Goal: Contribute content: Contribute content

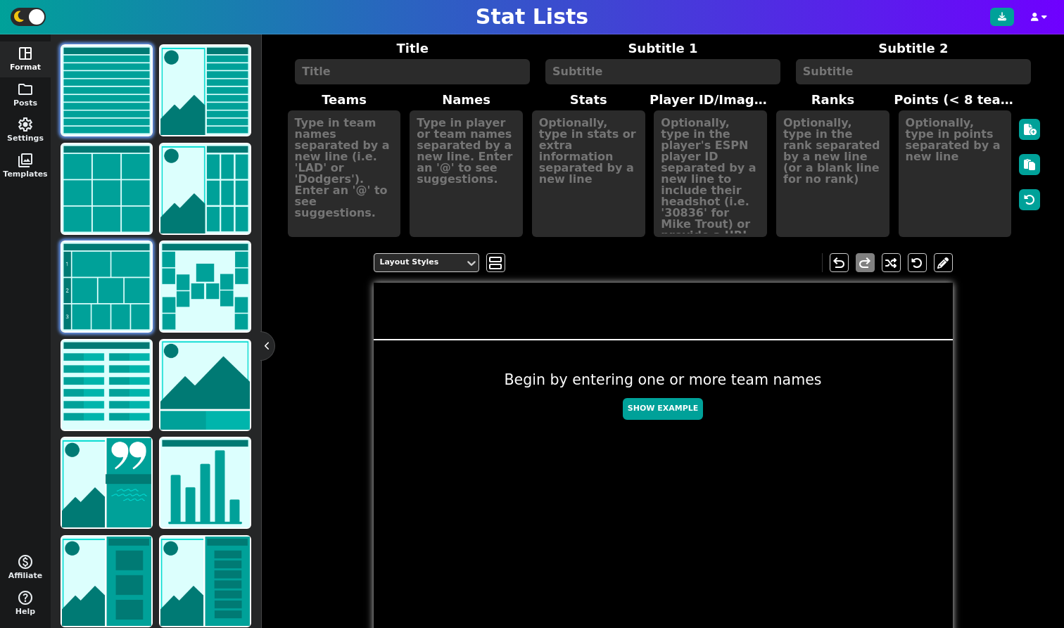
click at [106, 264] on img at bounding box center [106, 286] width 89 height 89
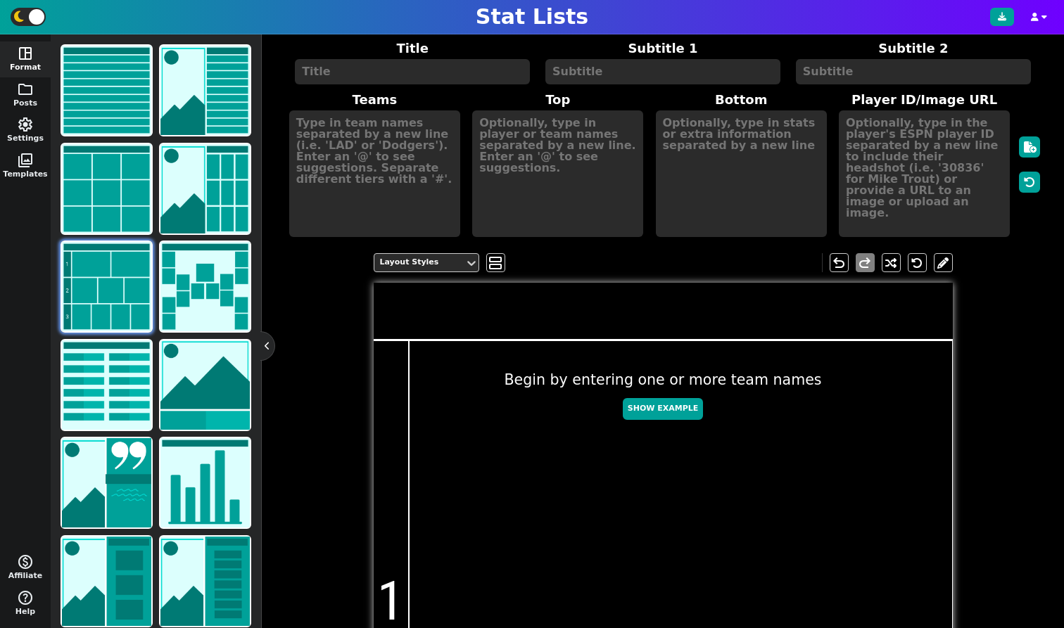
scroll to position [3, 0]
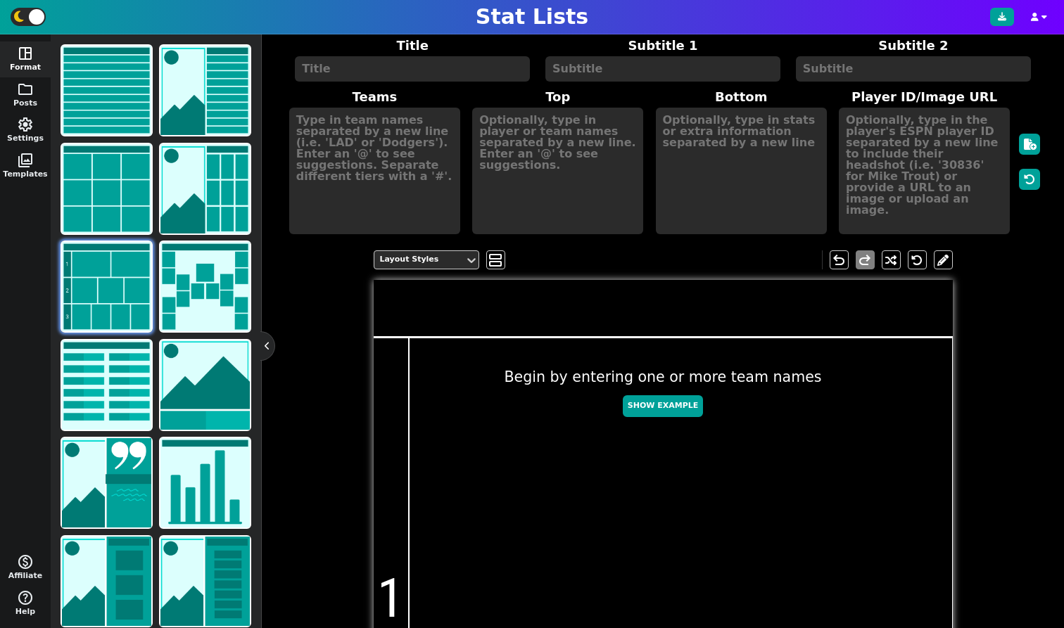
click at [380, 65] on textarea at bounding box center [412, 68] width 235 height 25
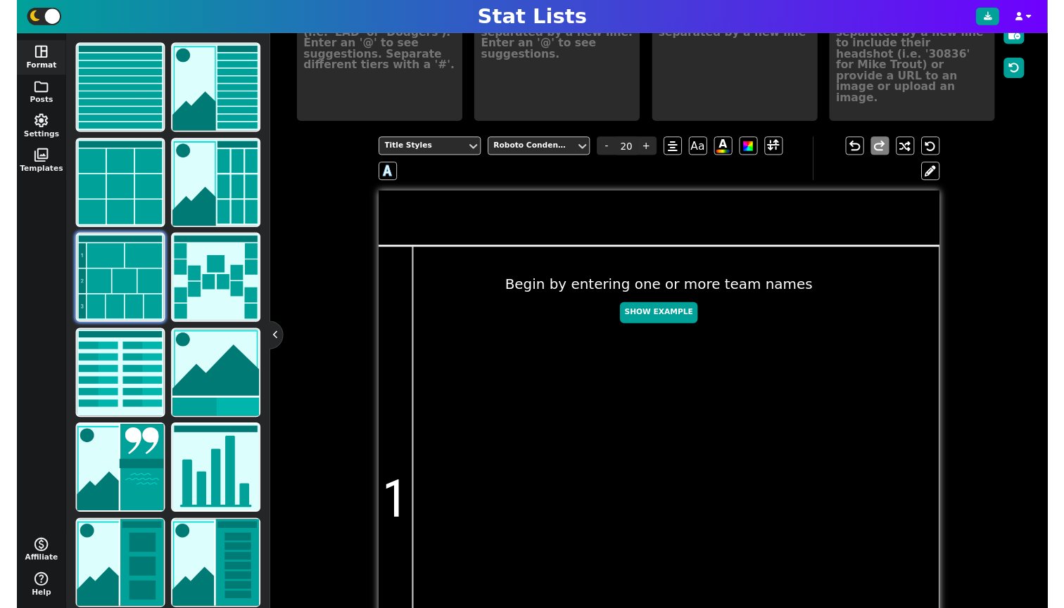
scroll to position [0, 0]
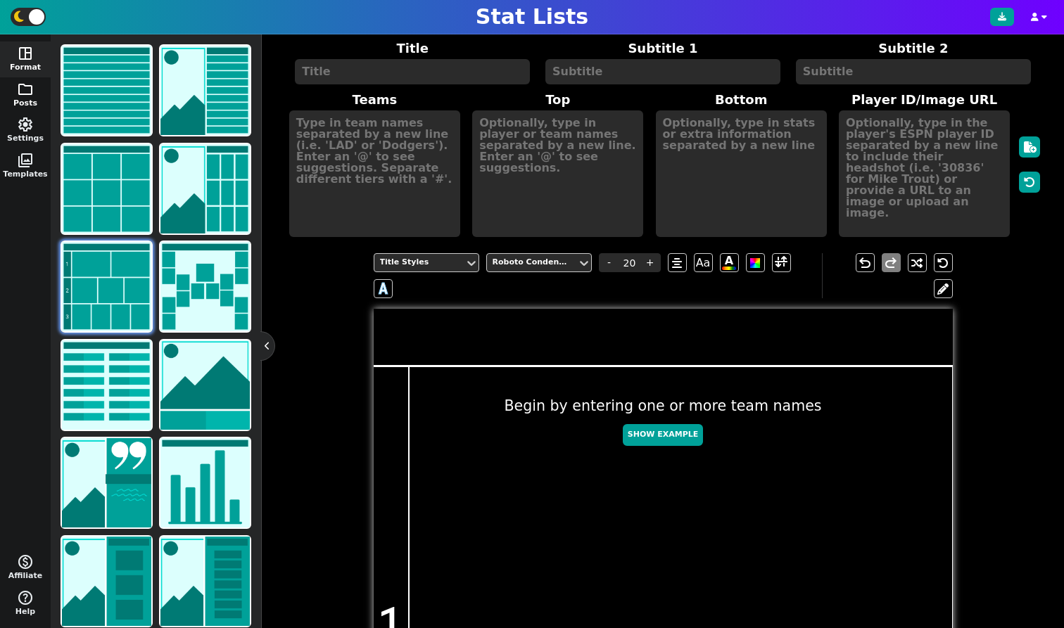
click at [27, 83] on span "folder" at bounding box center [25, 89] width 17 height 17
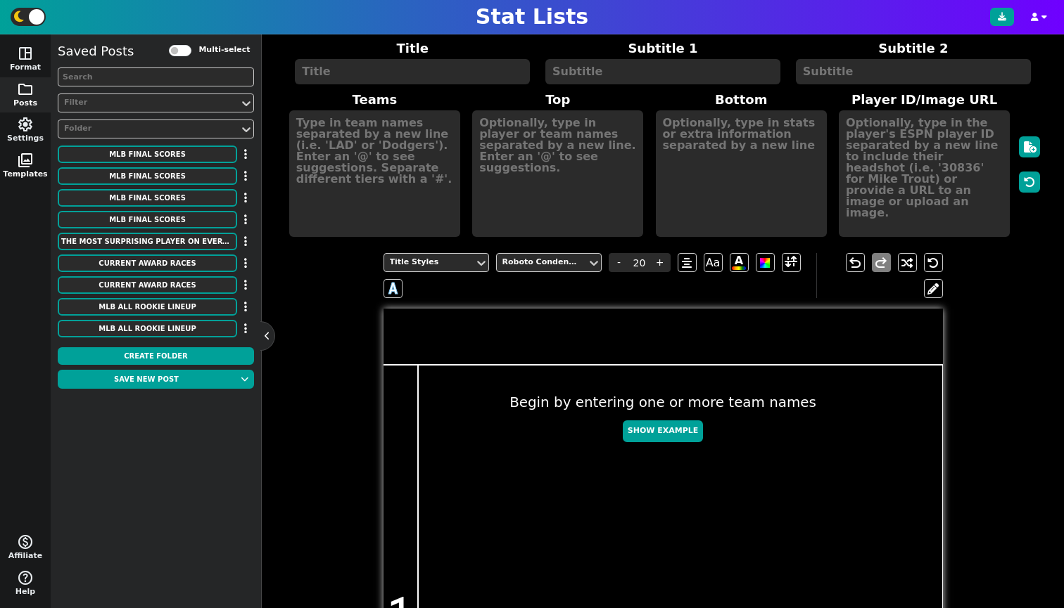
click at [32, 159] on span "photo_library" at bounding box center [25, 160] width 17 height 17
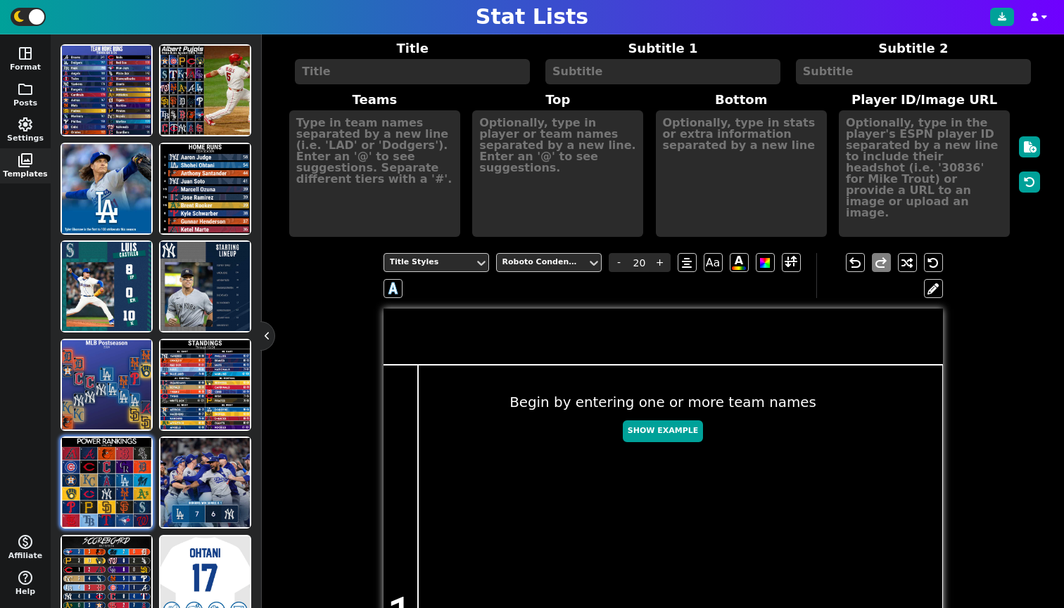
click at [103, 471] on img at bounding box center [106, 482] width 89 height 89
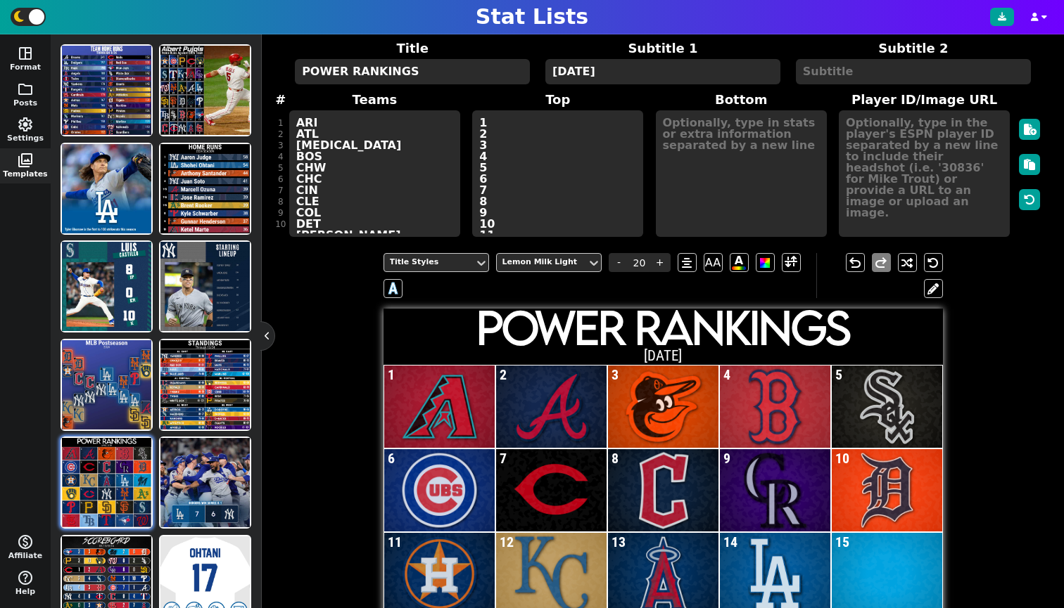
scroll to position [256, 0]
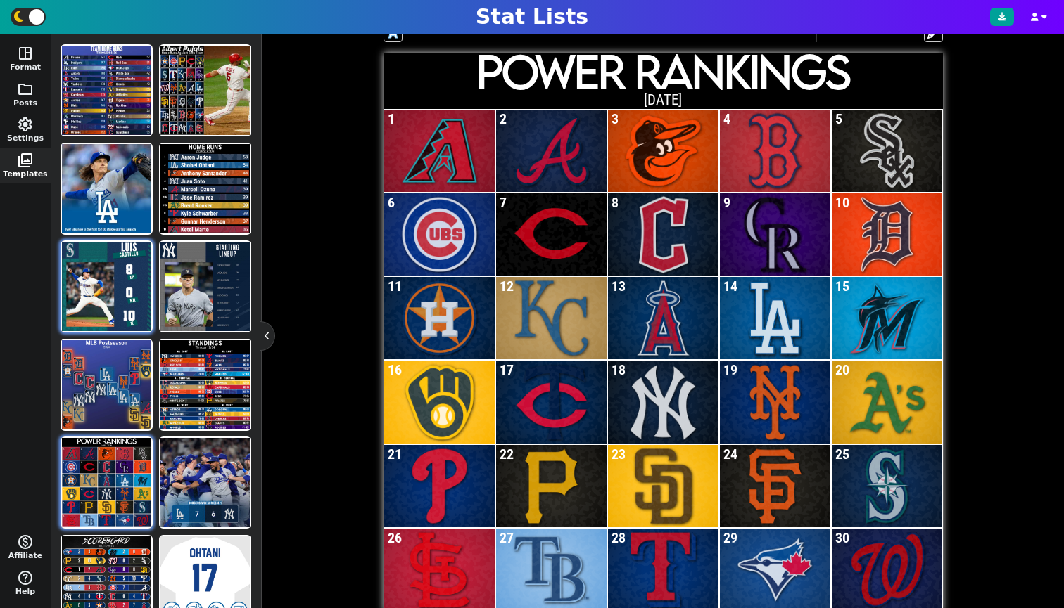
click at [117, 257] on img at bounding box center [106, 286] width 89 height 89
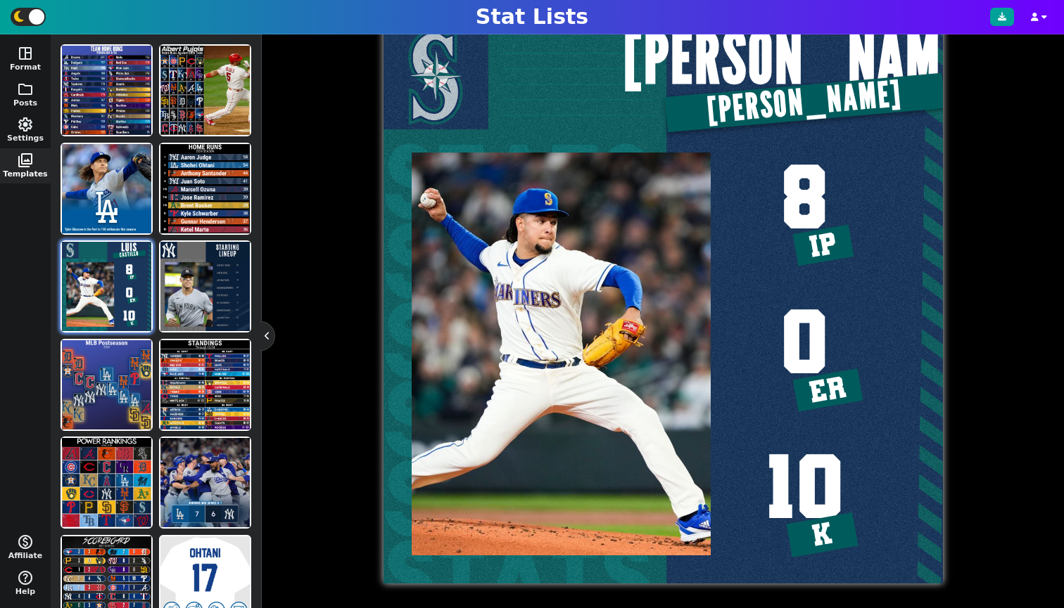
scroll to position [0, 0]
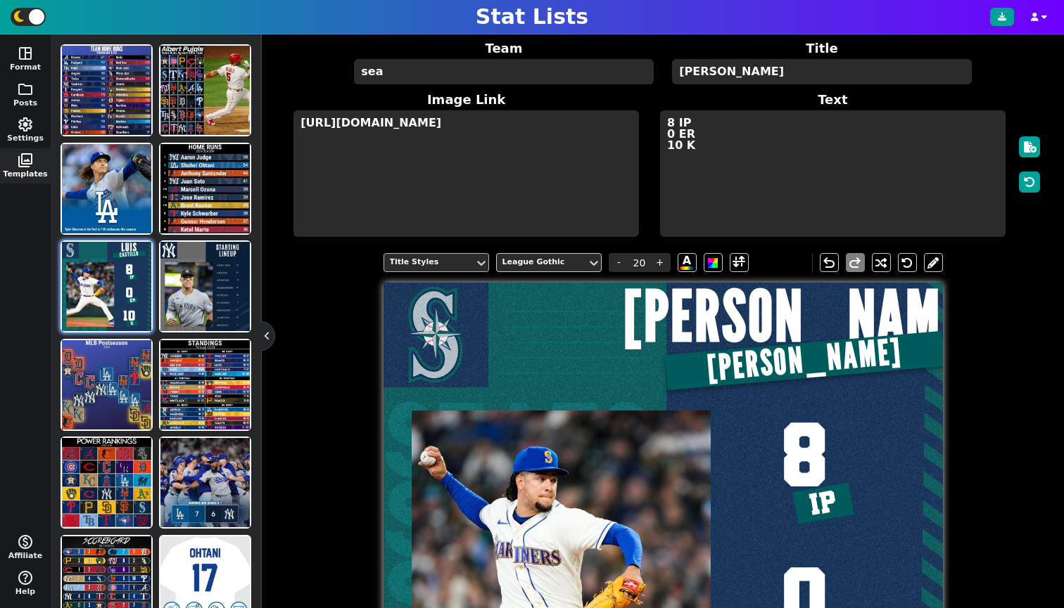
click at [461, 269] on div "Title Styles" at bounding box center [429, 263] width 79 height 12
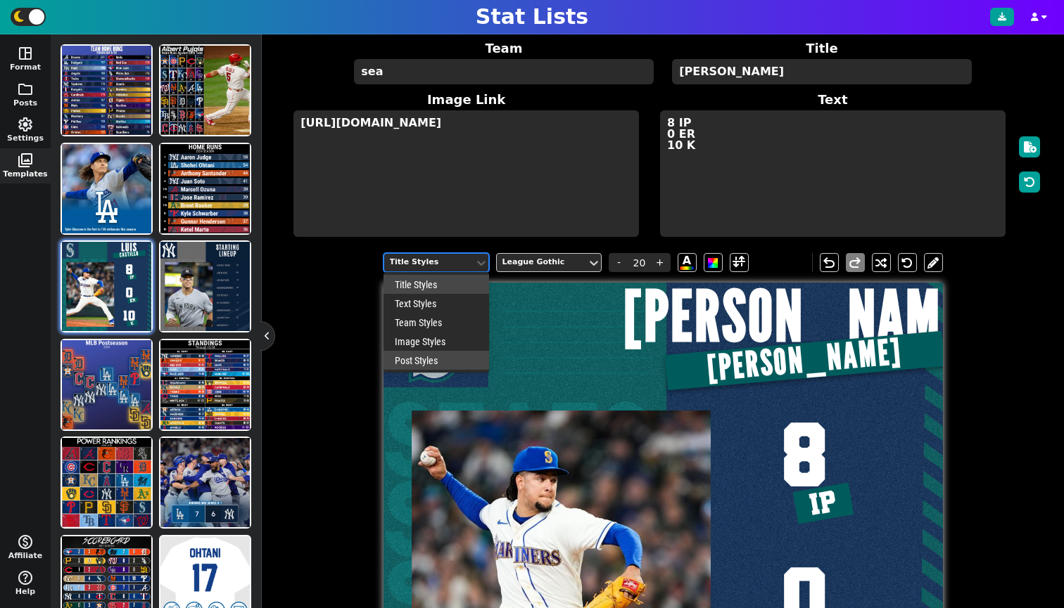
click at [447, 364] on div "Post Styles" at bounding box center [436, 360] width 106 height 19
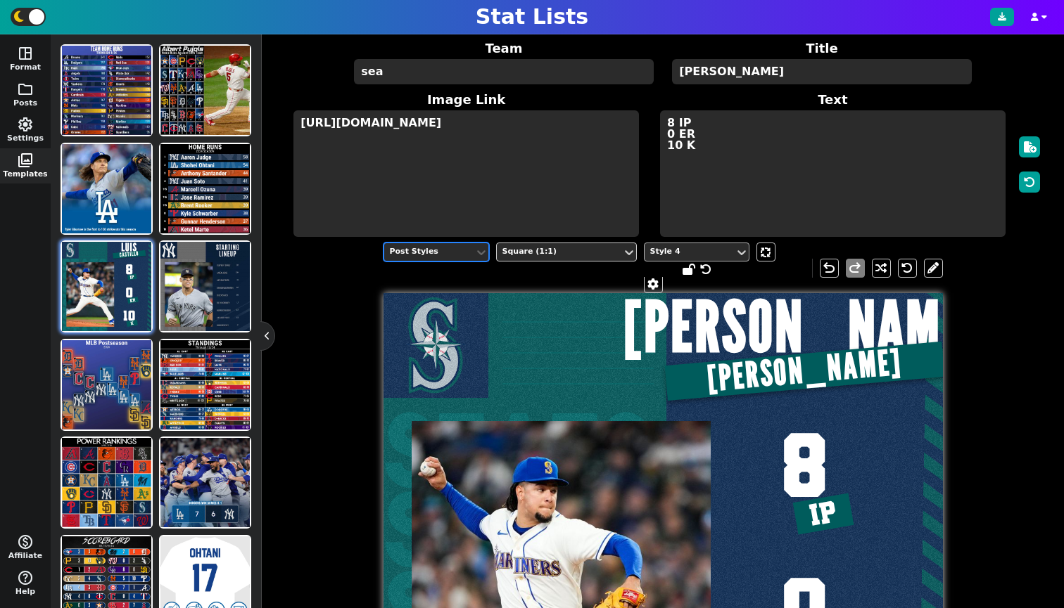
click at [689, 258] on div "Style 4" at bounding box center [689, 252] width 79 height 12
click at [687, 258] on div "Style 4" at bounding box center [689, 252] width 79 height 12
click at [646, 289] on span at bounding box center [653, 284] width 14 height 11
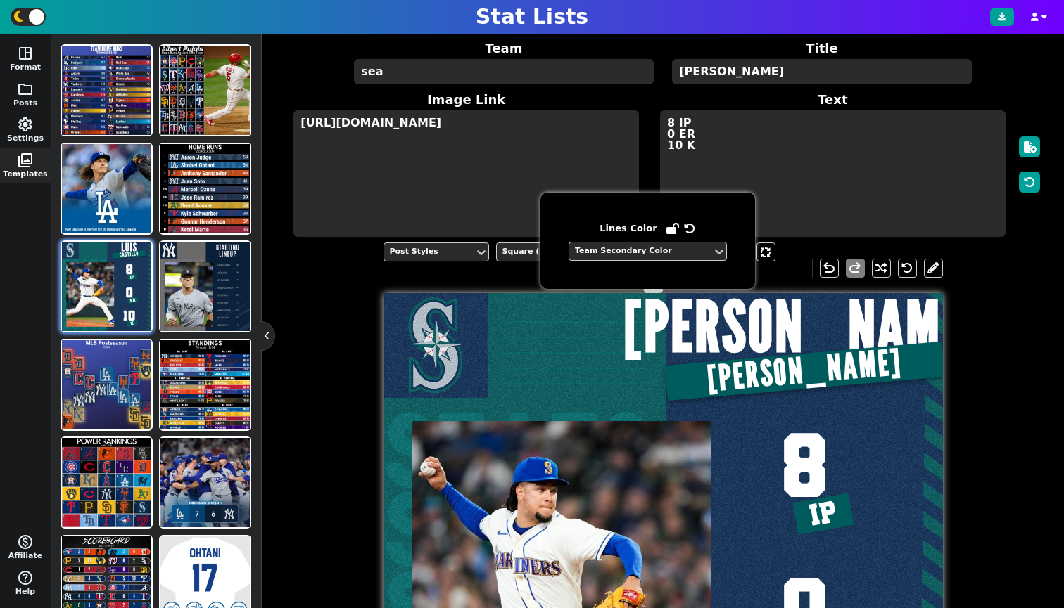
click at [646, 290] on span at bounding box center [653, 284] width 14 height 11
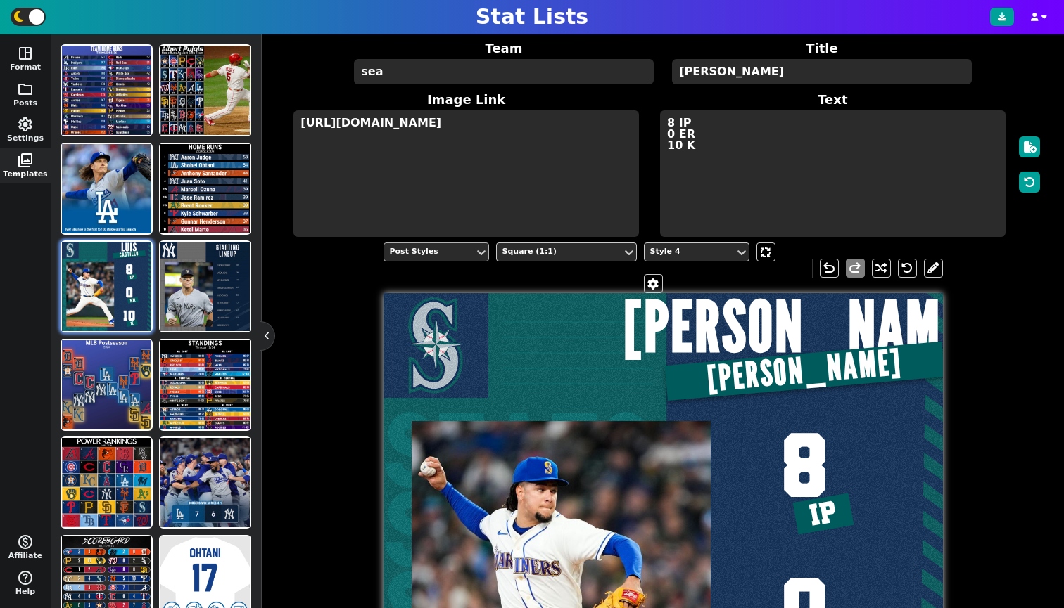
click at [457, 258] on div "Post Styles" at bounding box center [429, 252] width 79 height 12
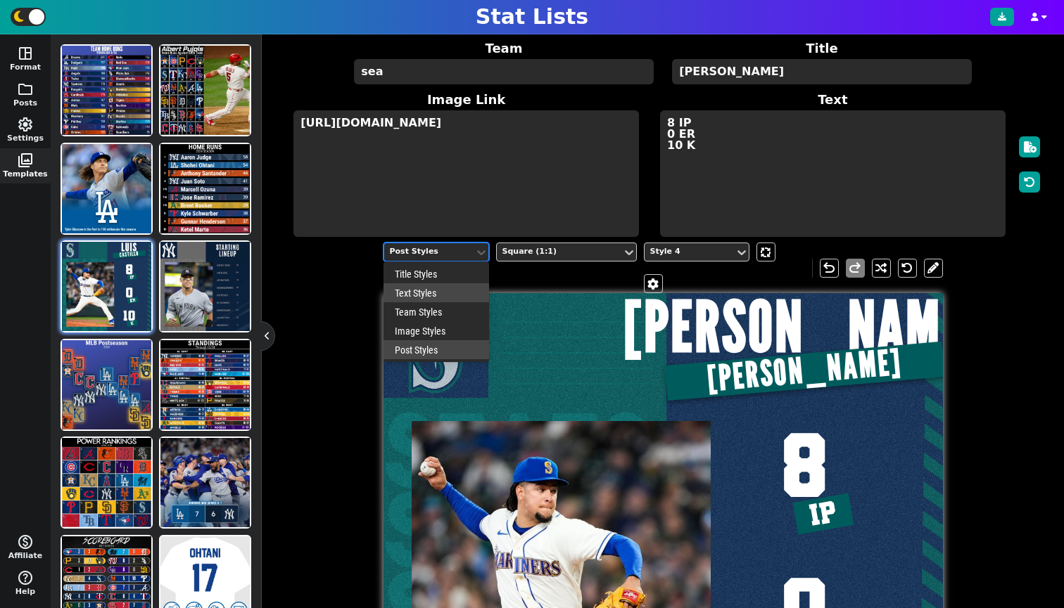
click at [429, 302] on div "Text Styles" at bounding box center [436, 292] width 106 height 19
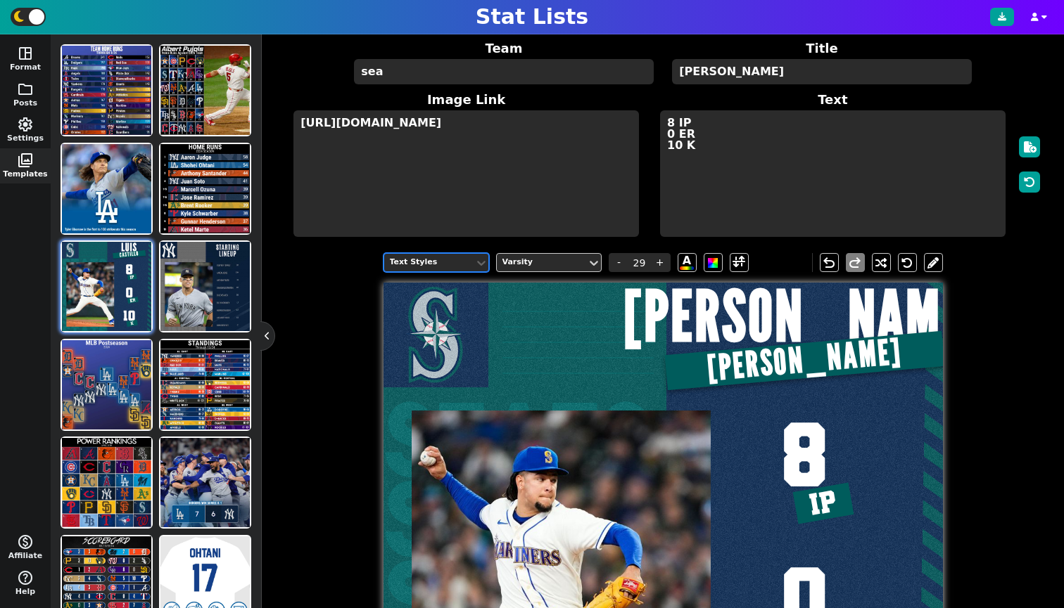
click at [369, 271] on div "option Text Styles, selected. Text Styles Varsity - 29 + A [PERSON_NAME] STATS …" at bounding box center [663, 551] width 760 height 617
click at [411, 269] on div "Text Styles" at bounding box center [429, 263] width 79 height 12
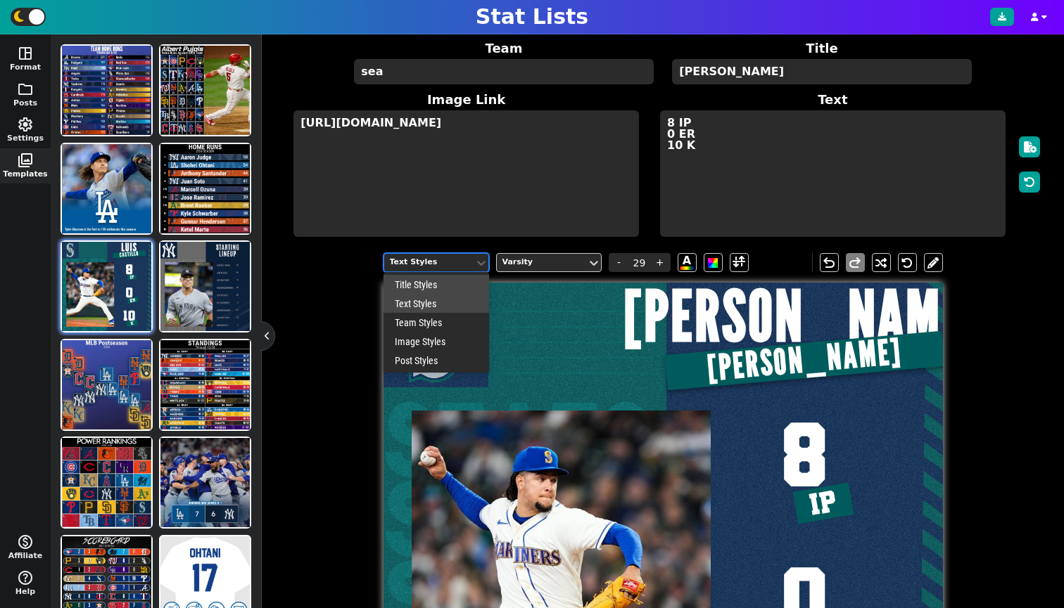
click at [411, 290] on div "Title Styles" at bounding box center [436, 284] width 106 height 19
type input "20"
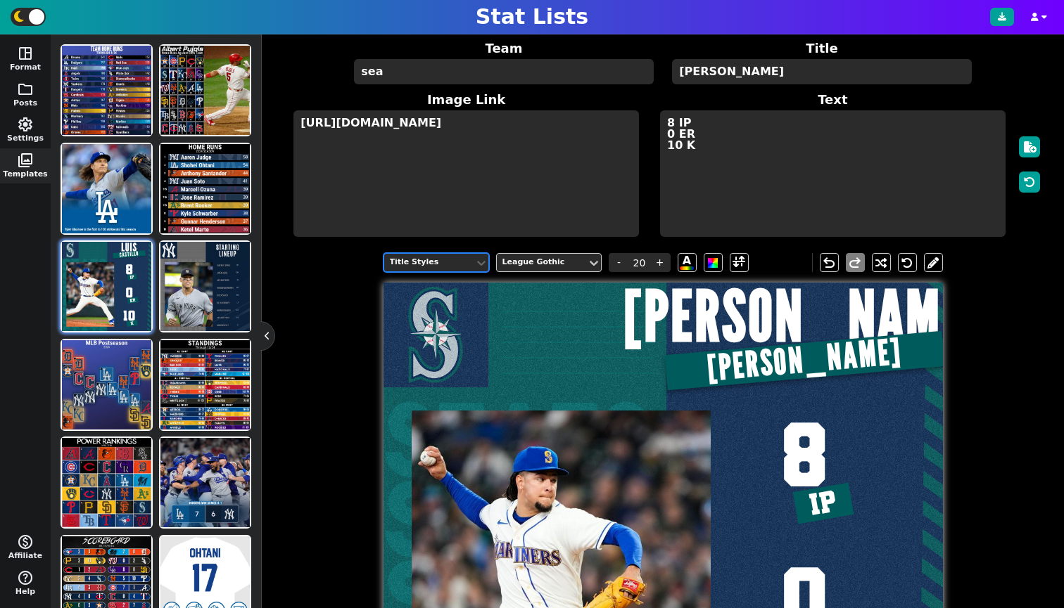
click at [421, 262] on div "option Title Styles, selected. Title Styles League Gothic - 20 + A undo redo" at bounding box center [662, 263] width 559 height 40
click at [409, 319] on div at bounding box center [525, 562] width 284 height 559
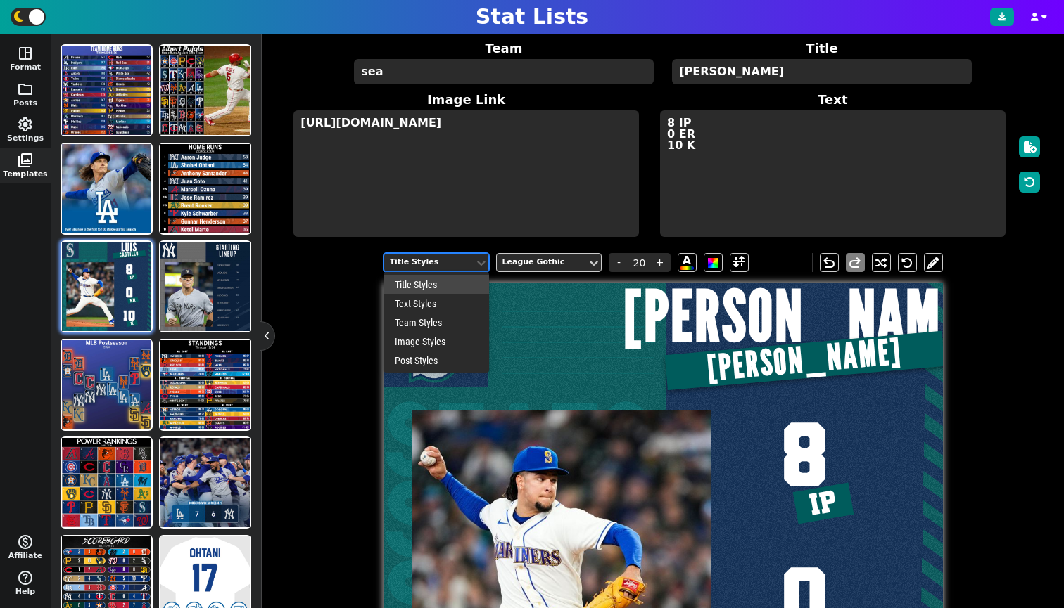
click at [412, 269] on div "Title Styles" at bounding box center [429, 263] width 79 height 12
click at [418, 349] on div "Image Styles" at bounding box center [436, 341] width 106 height 19
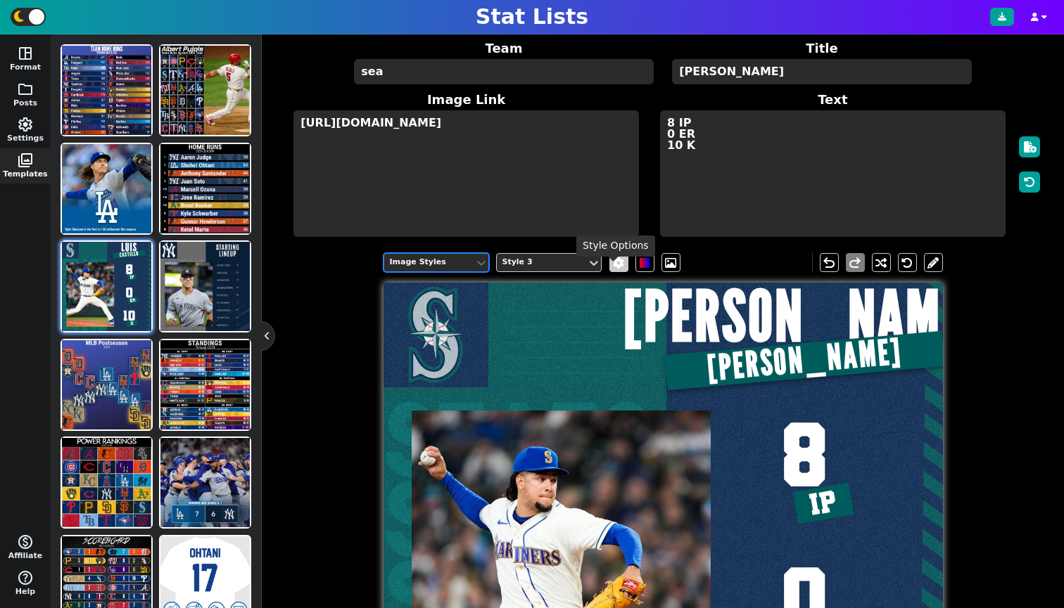
click at [611, 269] on span at bounding box center [618, 262] width 14 height 11
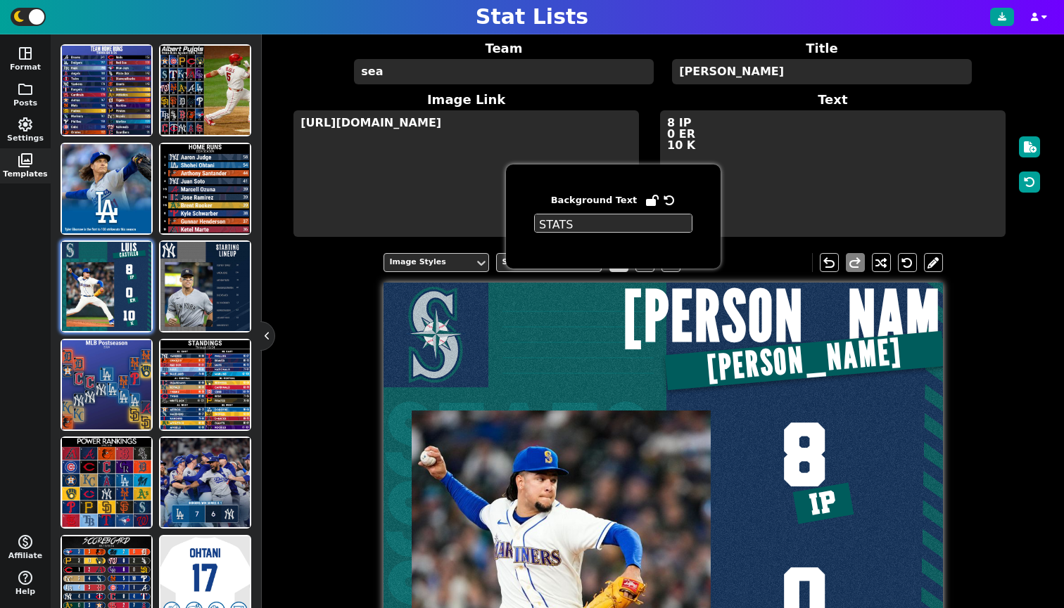
click at [611, 269] on span at bounding box center [618, 262] width 14 height 11
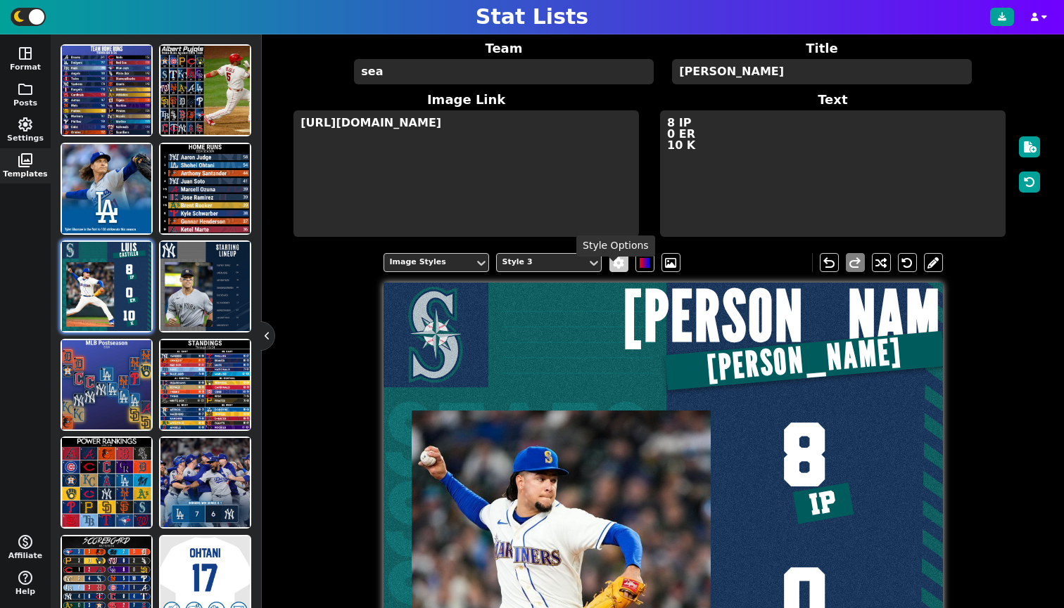
click at [611, 269] on span at bounding box center [618, 262] width 14 height 11
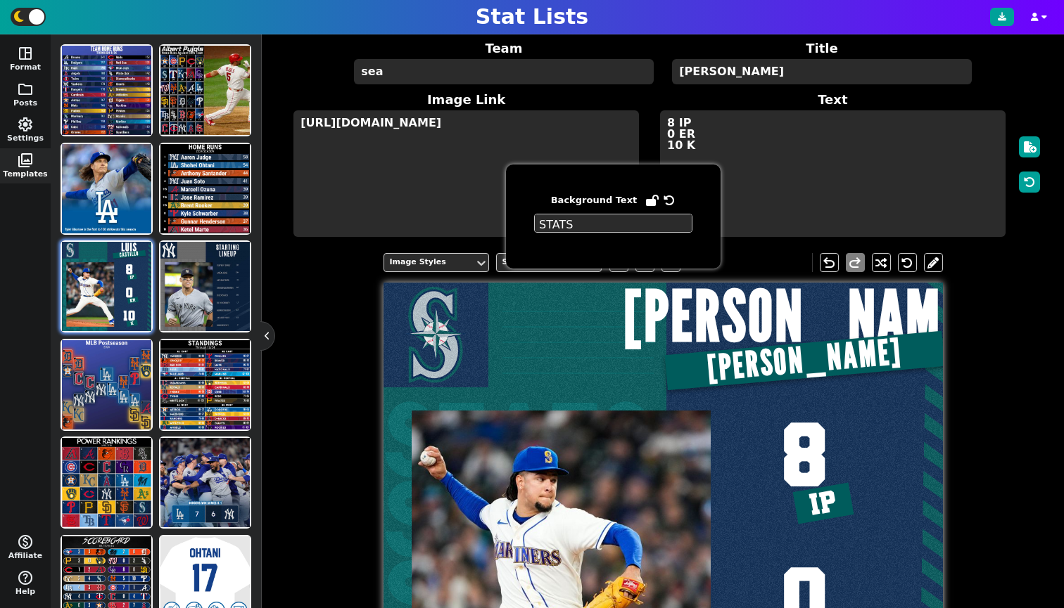
click at [596, 227] on textarea "STATS" at bounding box center [613, 223] width 158 height 19
type textarea "S"
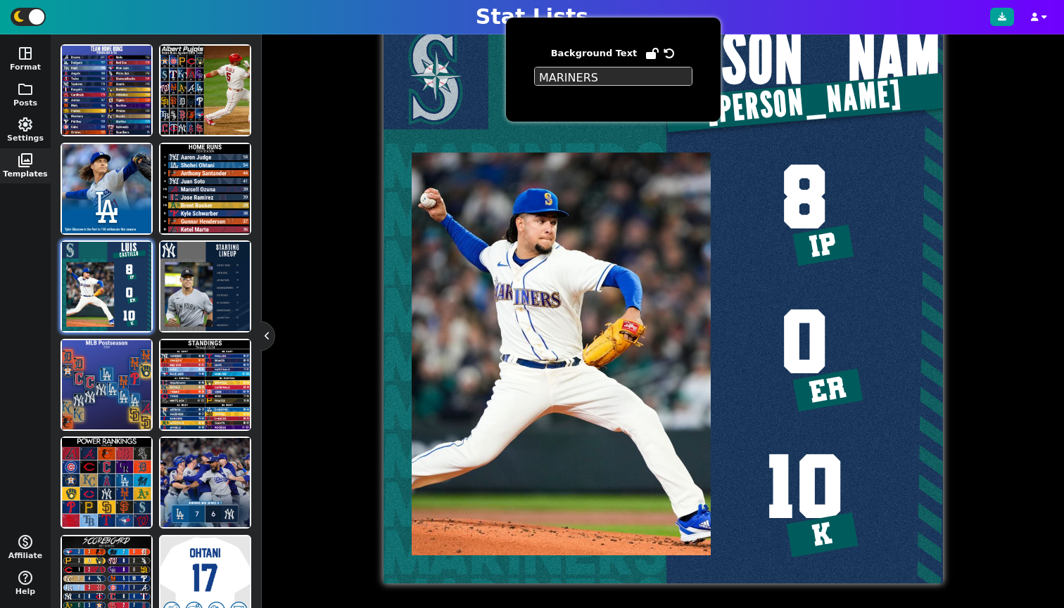
type textarea "MARINERS"
click at [299, 321] on div "Image Styles Style 3 undo redo MARINERS MARINERS MARINERS MARINERS MARINERS MAR…" at bounding box center [663, 293] width 760 height 617
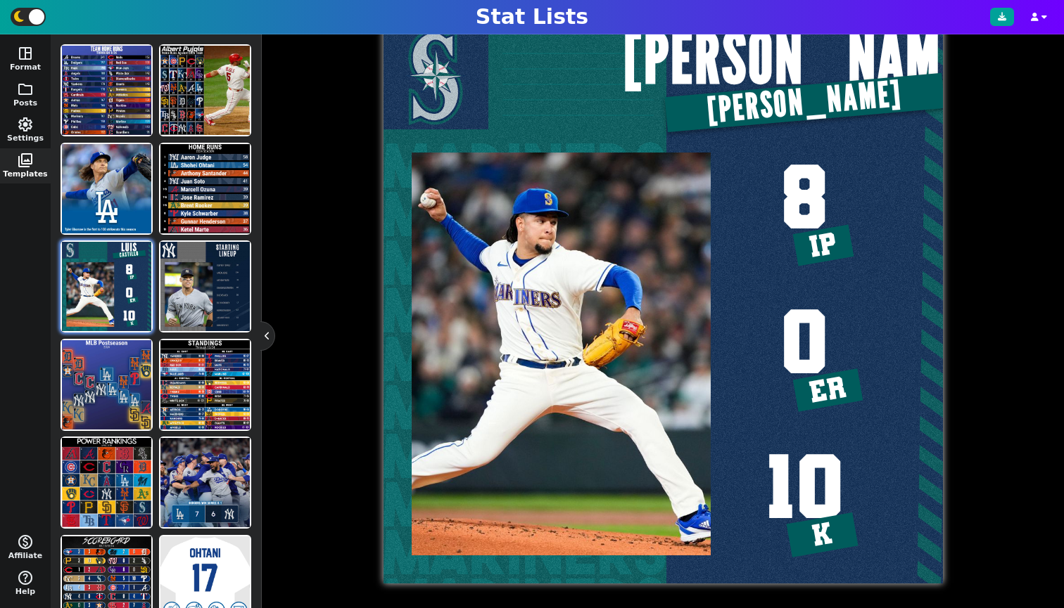
scroll to position [0, 0]
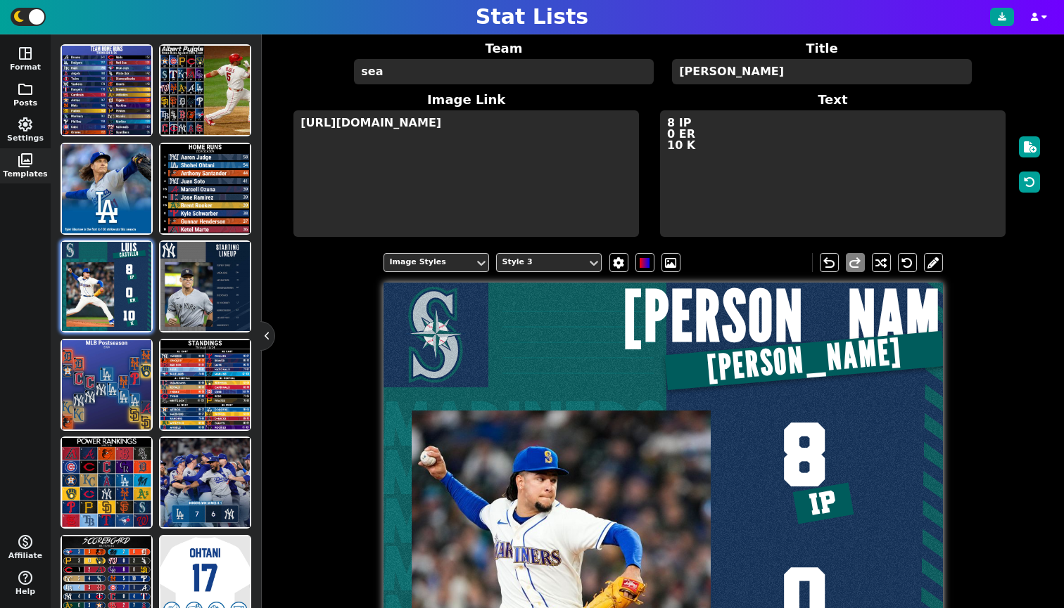
click at [25, 86] on span "folder" at bounding box center [25, 89] width 17 height 17
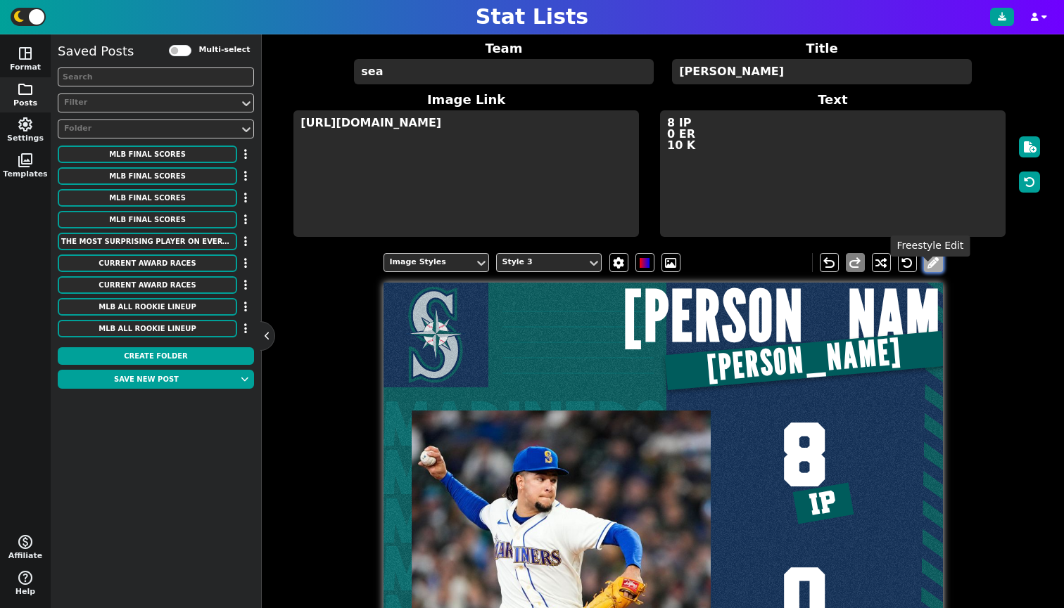
click at [927, 272] on button at bounding box center [933, 262] width 19 height 19
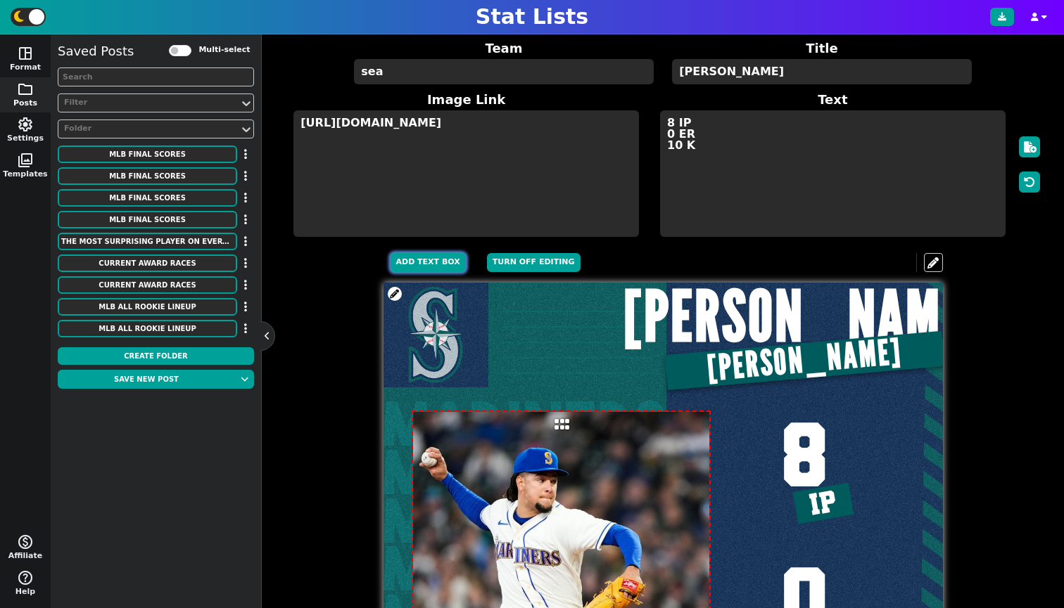
click at [428, 267] on button "Add Text Box" at bounding box center [427, 262] width 75 height 19
click at [472, 308] on input "text" at bounding box center [456, 296] width 105 height 27
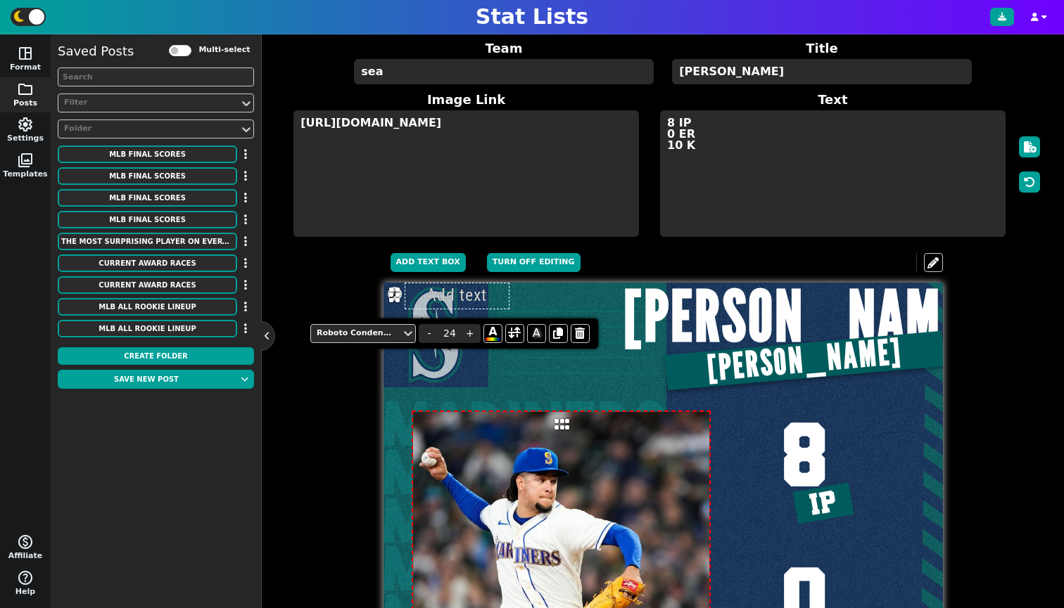
click at [480, 303] on input "text" at bounding box center [456, 296] width 105 height 27
click at [484, 302] on input "text" at bounding box center [456, 296] width 105 height 27
click at [479, 304] on input "text" at bounding box center [456, 296] width 105 height 27
click at [378, 333] on div "Roboto Condensed" at bounding box center [356, 334] width 79 height 12
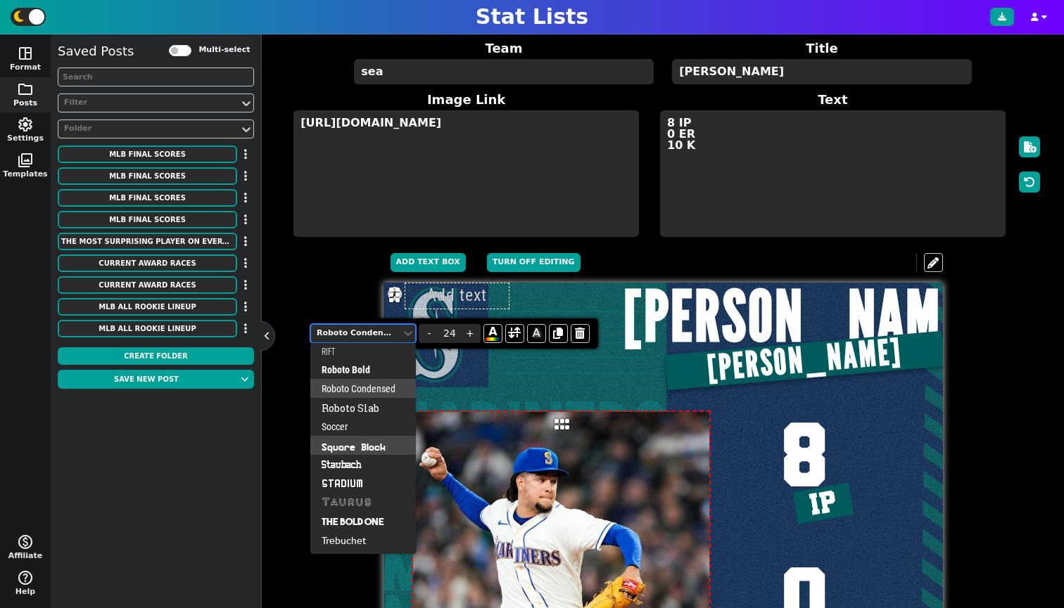
scroll to position [734, 0]
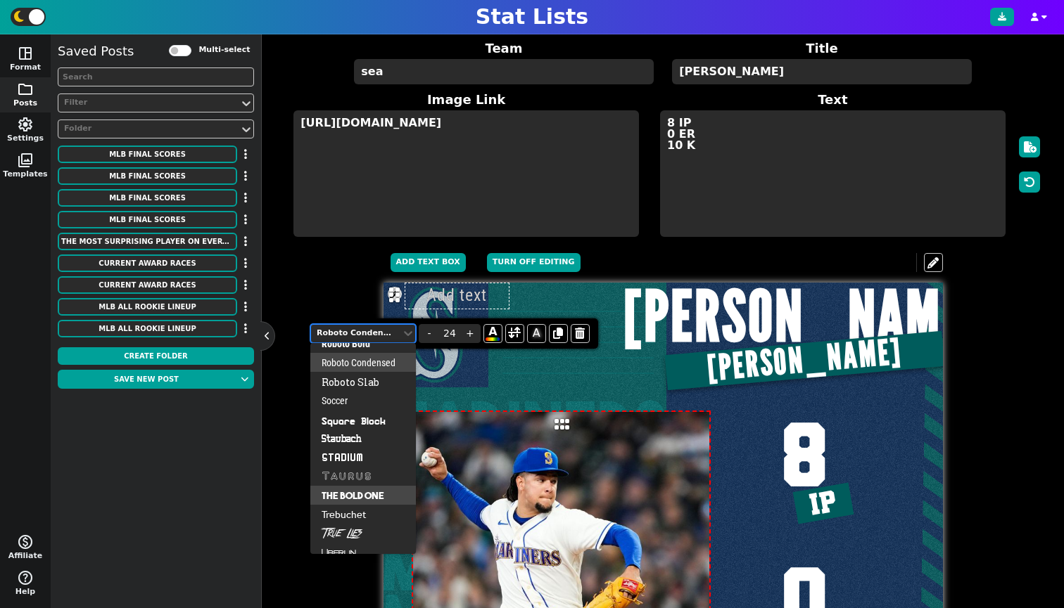
click at [363, 491] on div "The Bold One" at bounding box center [363, 495] width 106 height 19
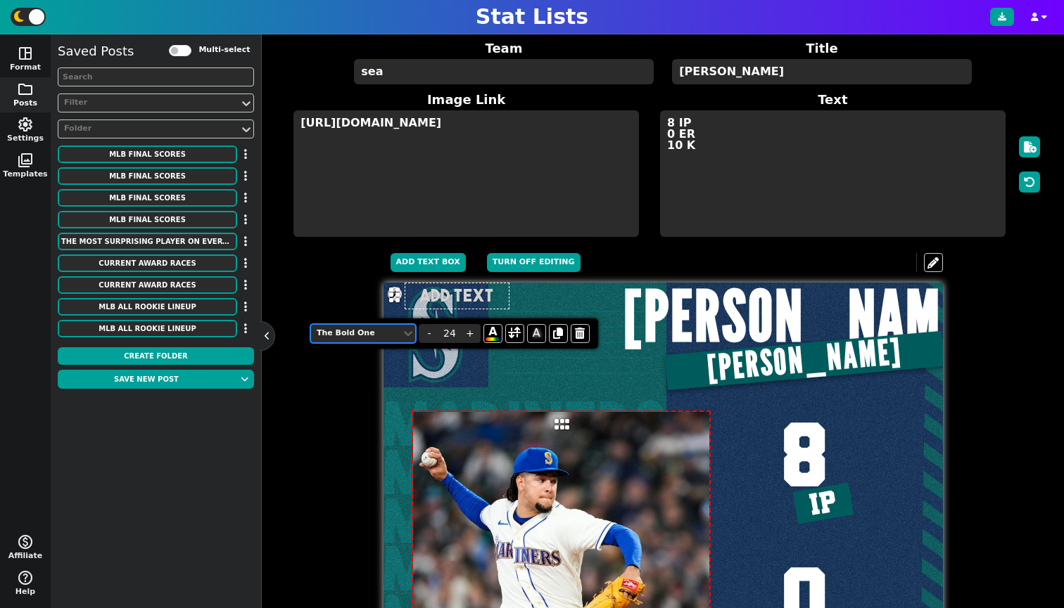
type input "7"
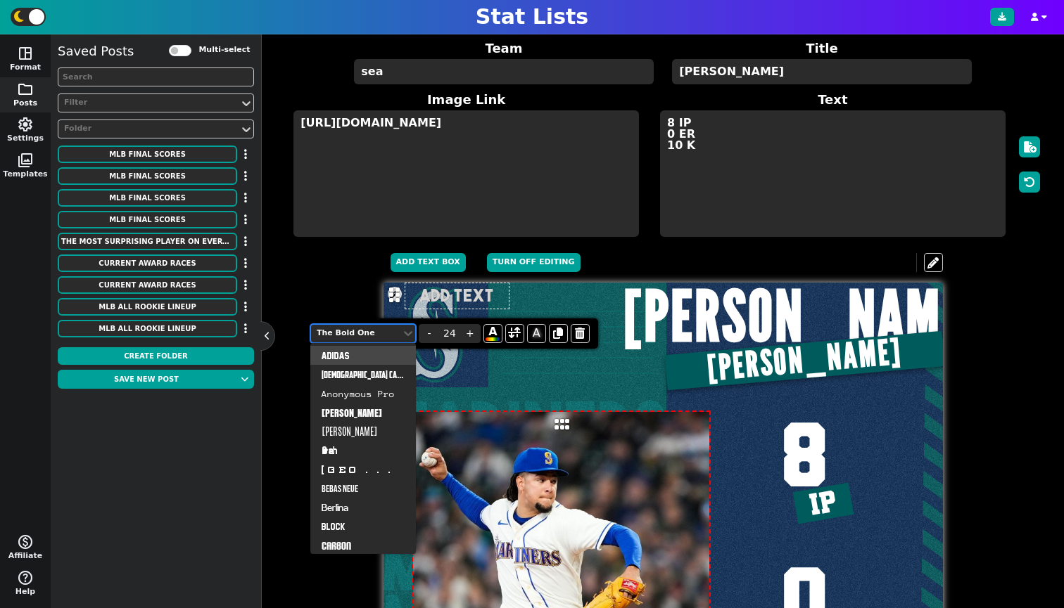
click at [485, 302] on input "text" at bounding box center [456, 296] width 105 height 27
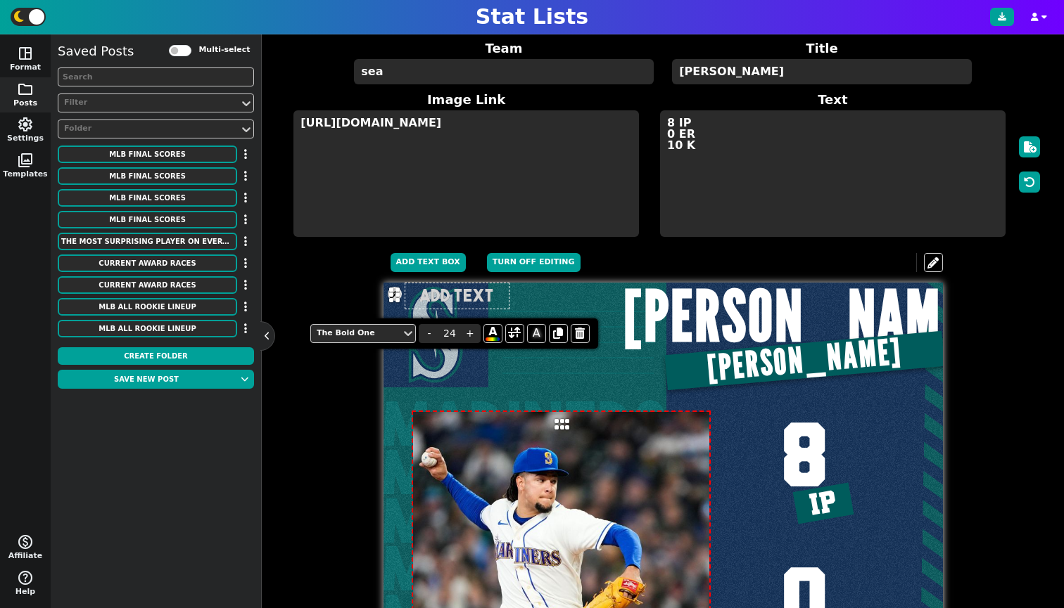
click at [488, 302] on input "text" at bounding box center [456, 296] width 105 height 27
type input "7"
drag, startPoint x: 452, startPoint y: 305, endPoint x: 500, endPoint y: 310, distance: 48.9
click at [499, 309] on input "[DATE]" at bounding box center [461, 296] width 114 height 27
type input "[DATE]"
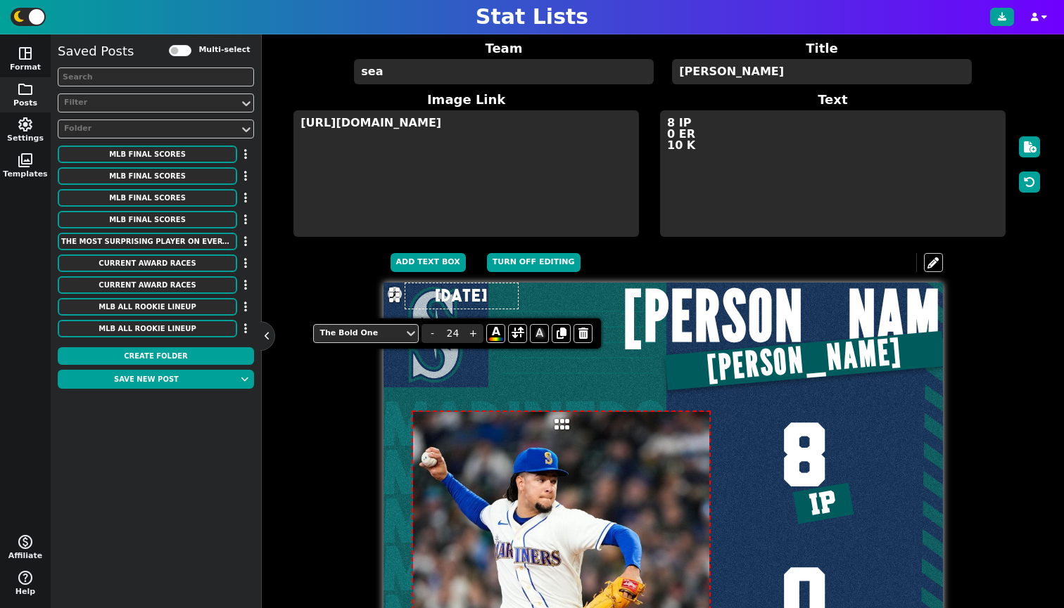
click at [515, 308] on div at bounding box center [577, 335] width 151 height 77
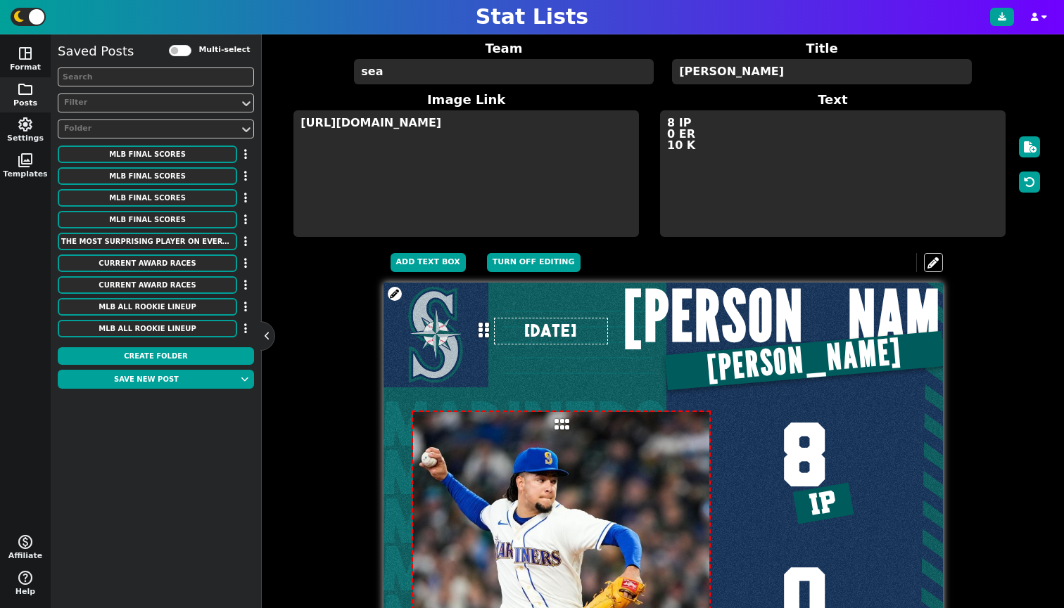
drag, startPoint x: 388, startPoint y: 310, endPoint x: 492, endPoint y: 350, distance: 111.6
click at [485, 339] on icon at bounding box center [483, 330] width 11 height 17
click at [554, 351] on input "[DATE]" at bounding box center [558, 339] width 114 height 27
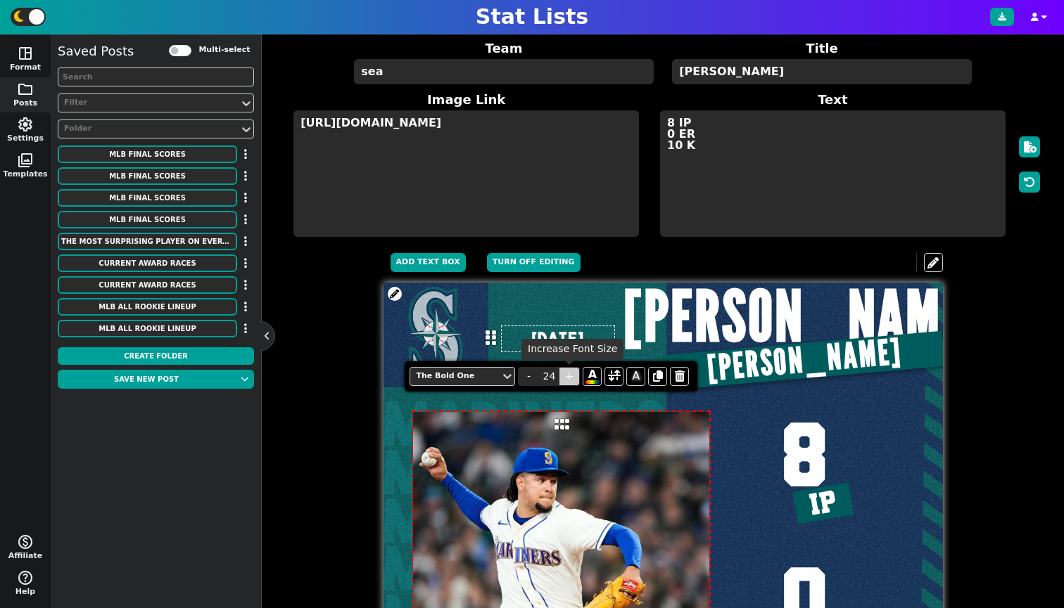
click at [573, 373] on span "+" at bounding box center [568, 376] width 21 height 19
click at [572, 372] on span "+" at bounding box center [571, 378] width 21 height 19
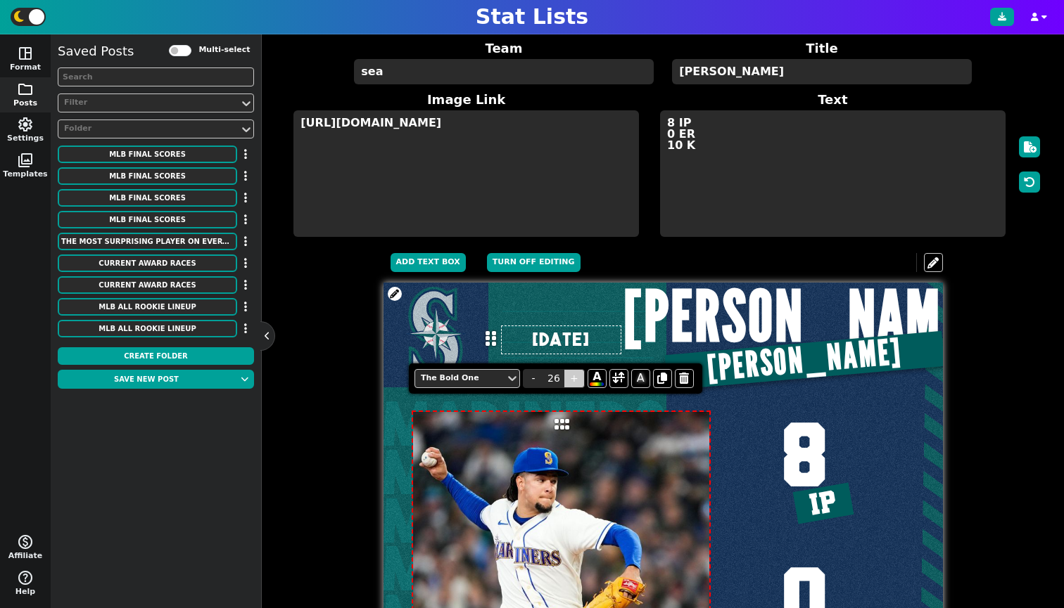
click at [572, 372] on span "+" at bounding box center [573, 378] width 21 height 19
click at [572, 372] on span "+" at bounding box center [576, 380] width 21 height 19
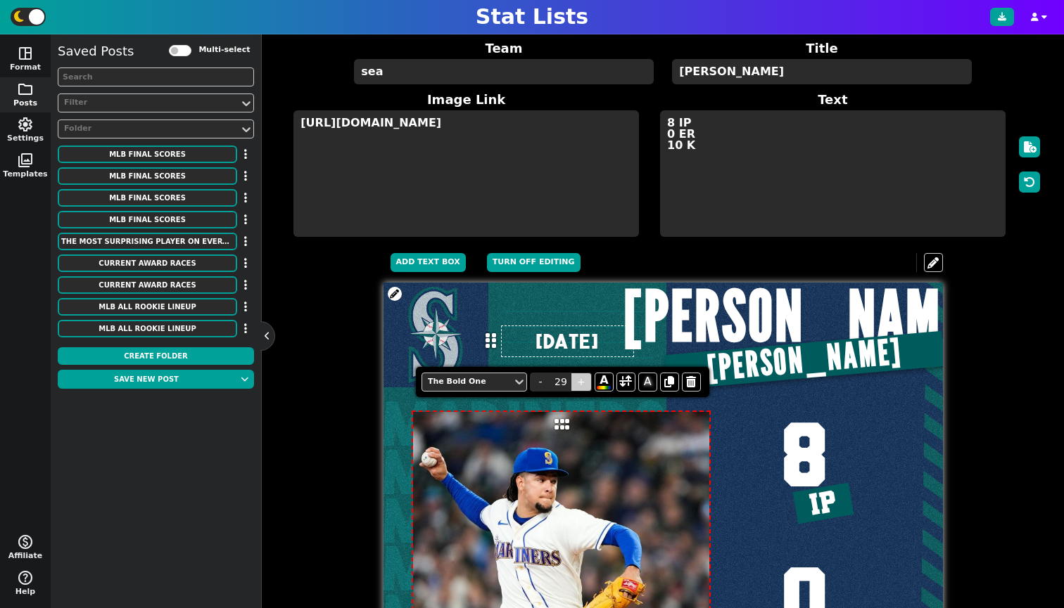
click at [572, 373] on span "+" at bounding box center [580, 382] width 21 height 19
click at [572, 372] on div "The Bold One - 30 + A A" at bounding box center [562, 382] width 293 height 30
click at [572, 372] on div "The Bold One - 30 + A A" at bounding box center [564, 383] width 293 height 30
click at [574, 380] on span "+" at bounding box center [583, 382] width 21 height 19
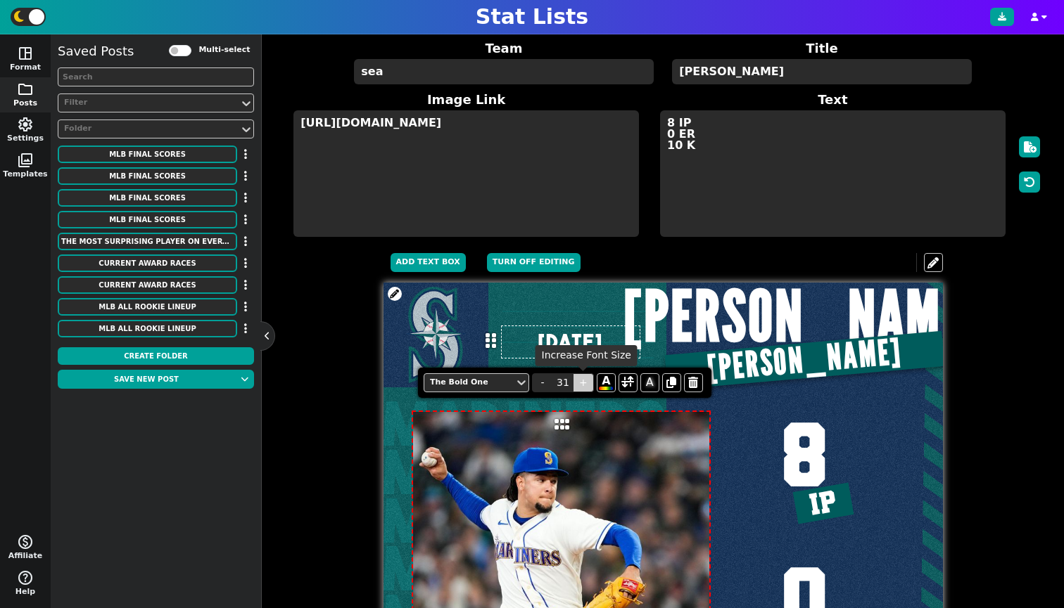
click at [573, 380] on input "31" at bounding box center [562, 382] width 21 height 19
click at [574, 380] on input "31" at bounding box center [564, 384] width 21 height 19
click at [581, 386] on span "+" at bounding box center [585, 384] width 21 height 19
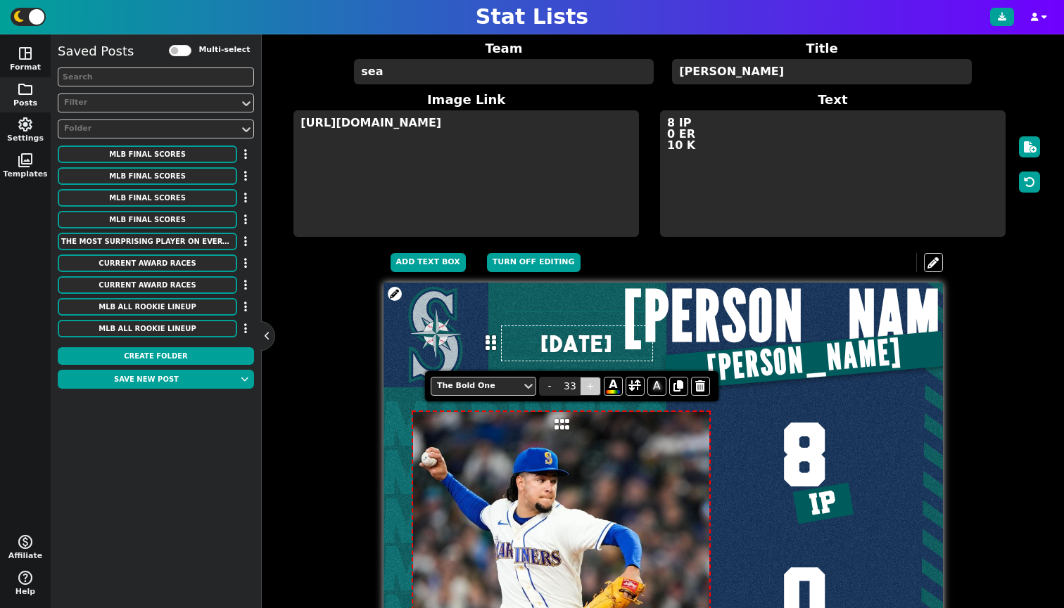
click at [581, 386] on span "+" at bounding box center [590, 386] width 21 height 19
click at [580, 386] on input "34" at bounding box center [569, 386] width 21 height 19
click at [581, 386] on input "34" at bounding box center [571, 387] width 21 height 19
click at [490, 384] on div "The Bold One" at bounding box center [478, 387] width 79 height 12
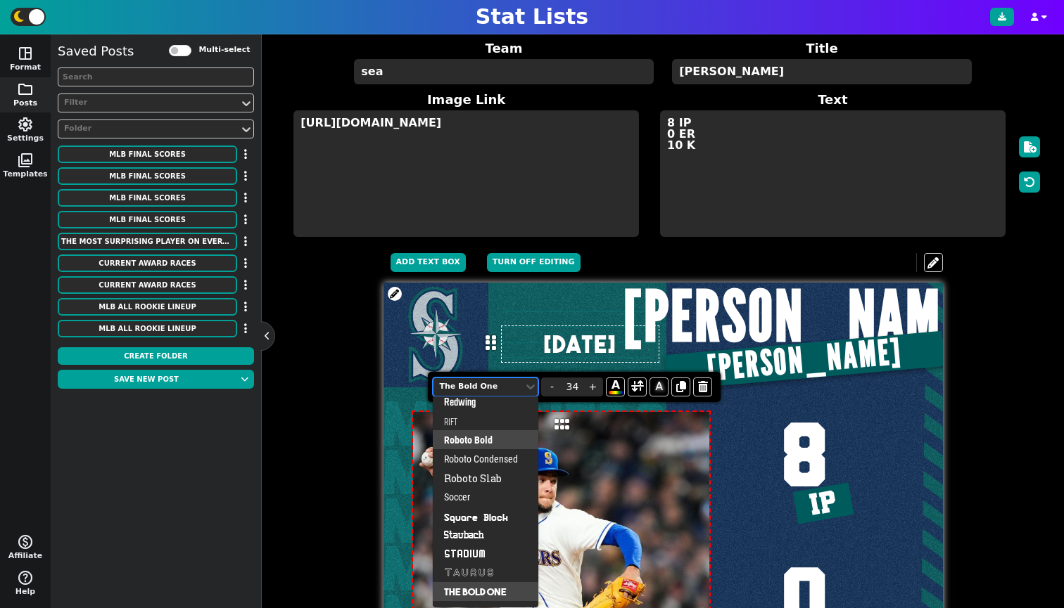
scroll to position [858, 0]
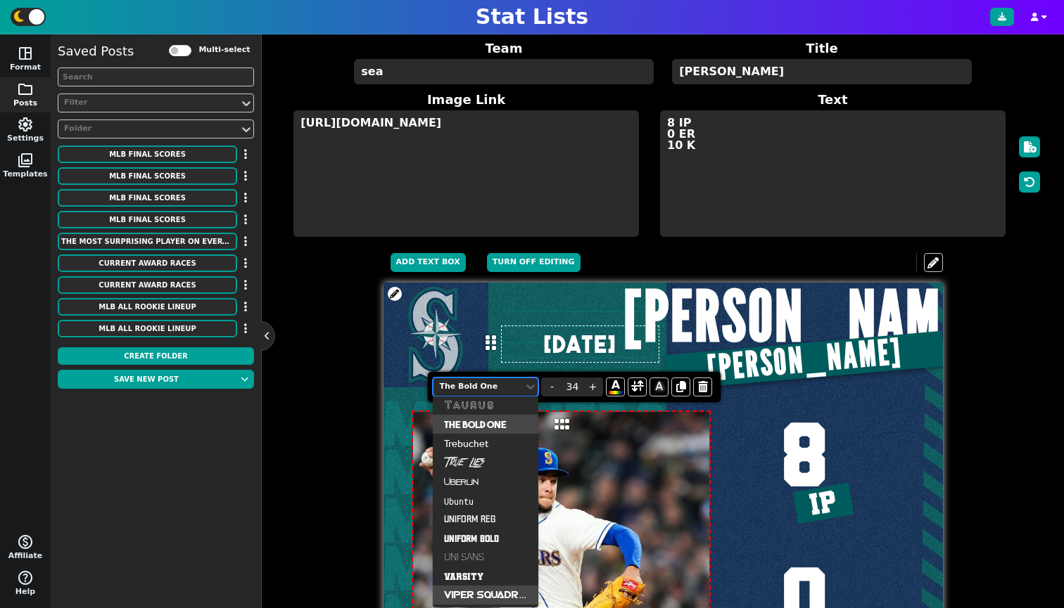
click at [479, 599] on div "Viper Squadron" at bounding box center [486, 595] width 106 height 19
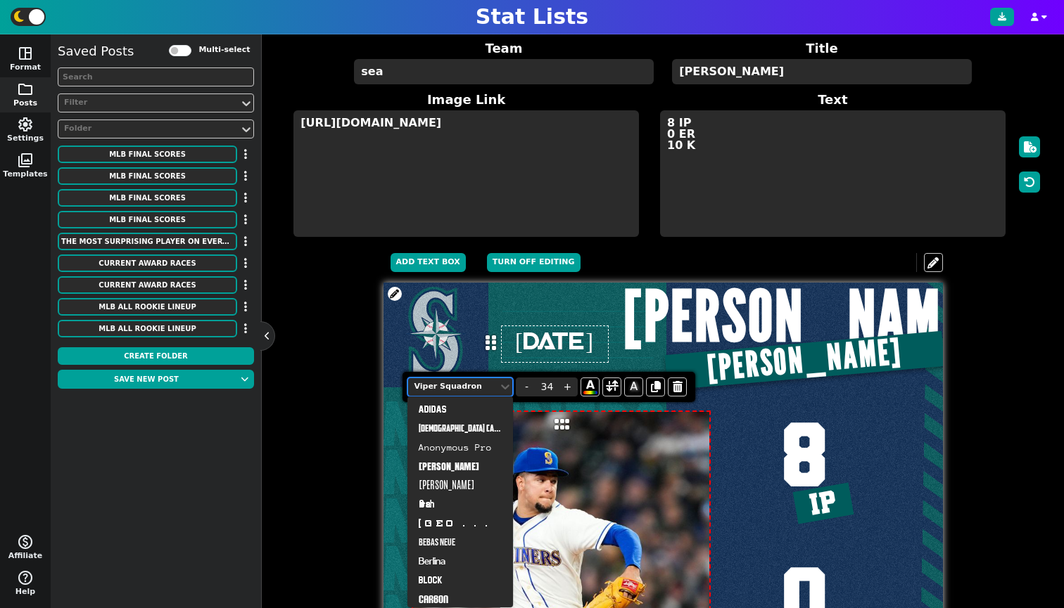
click at [471, 385] on div "Viper Squadron" at bounding box center [453, 387] width 79 height 12
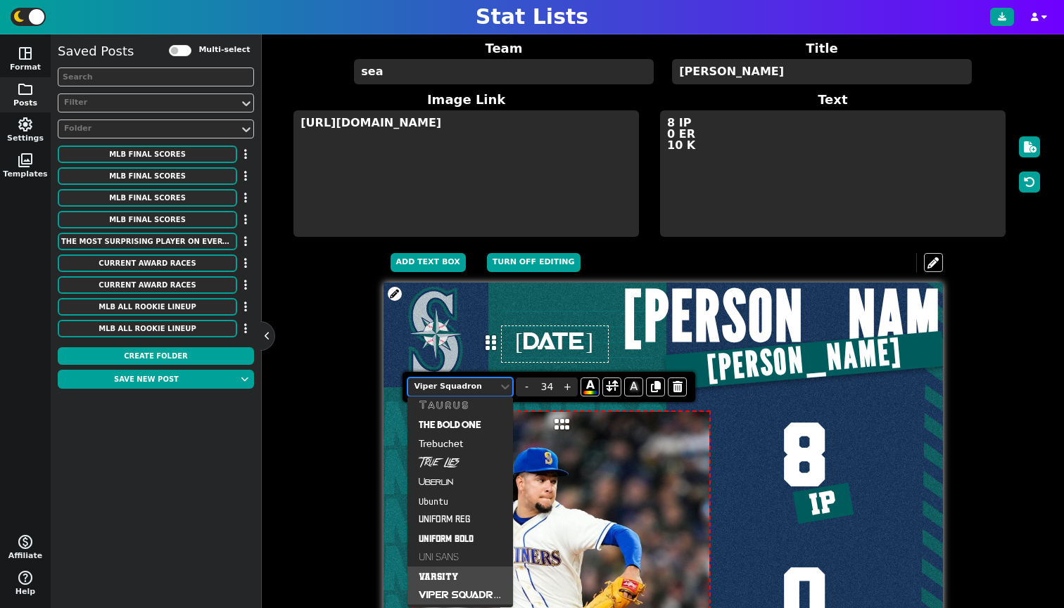
click at [454, 574] on div "Varsity" at bounding box center [460, 576] width 106 height 19
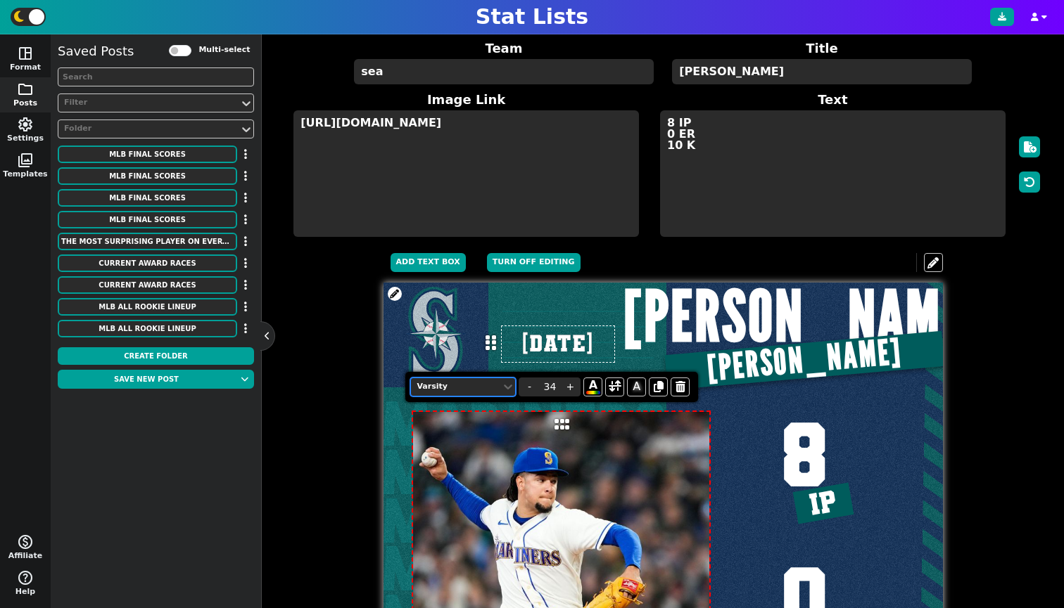
click at [473, 391] on div "Varsity" at bounding box center [455, 387] width 79 height 12
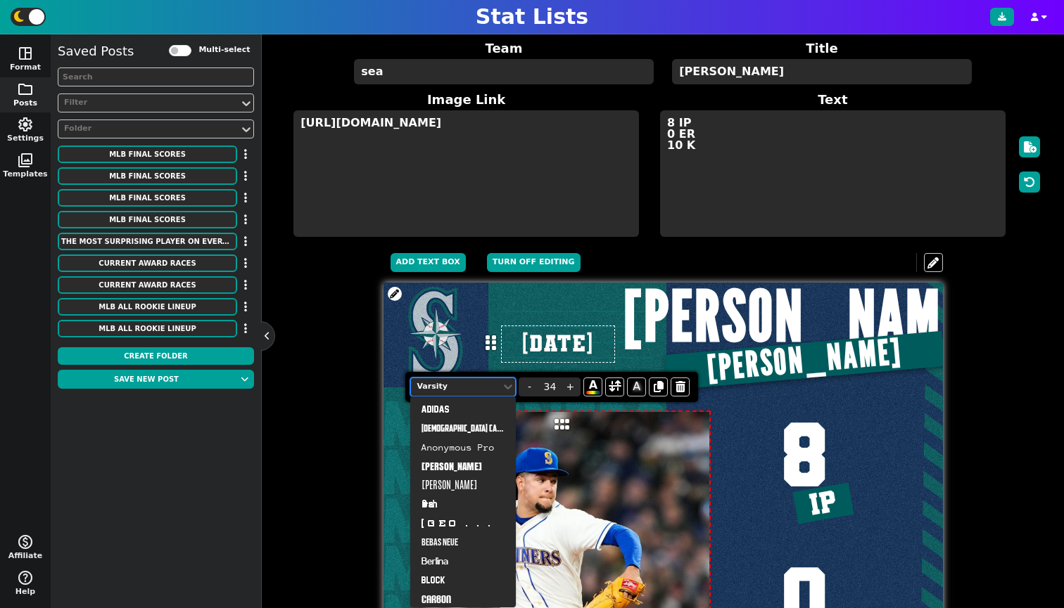
scroll to position [843, 0]
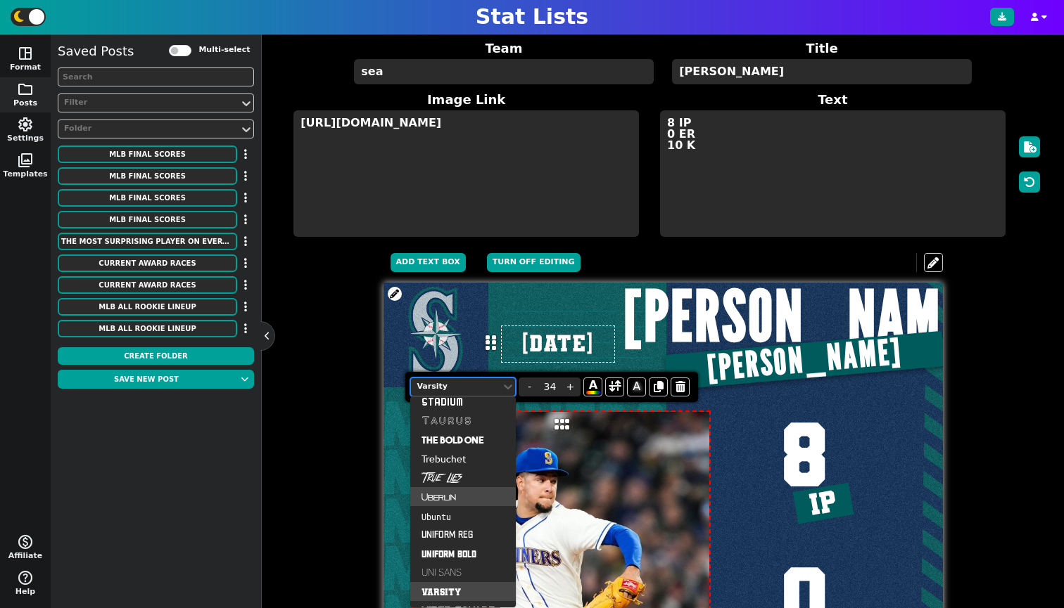
click at [458, 497] on div "Uberlin" at bounding box center [463, 496] width 106 height 19
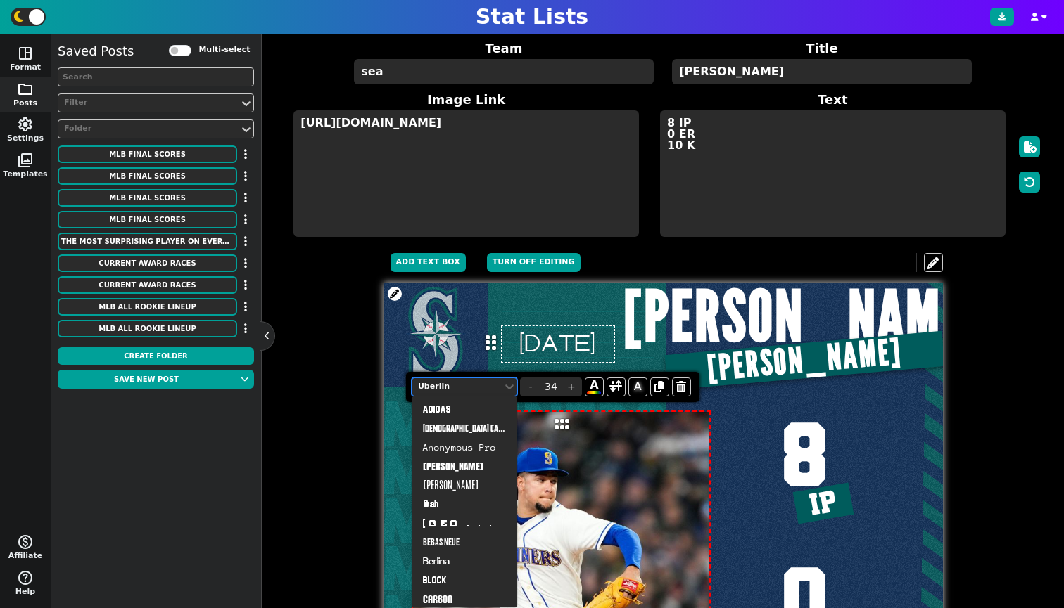
click at [476, 395] on div "Uberlin" at bounding box center [457, 387] width 90 height 19
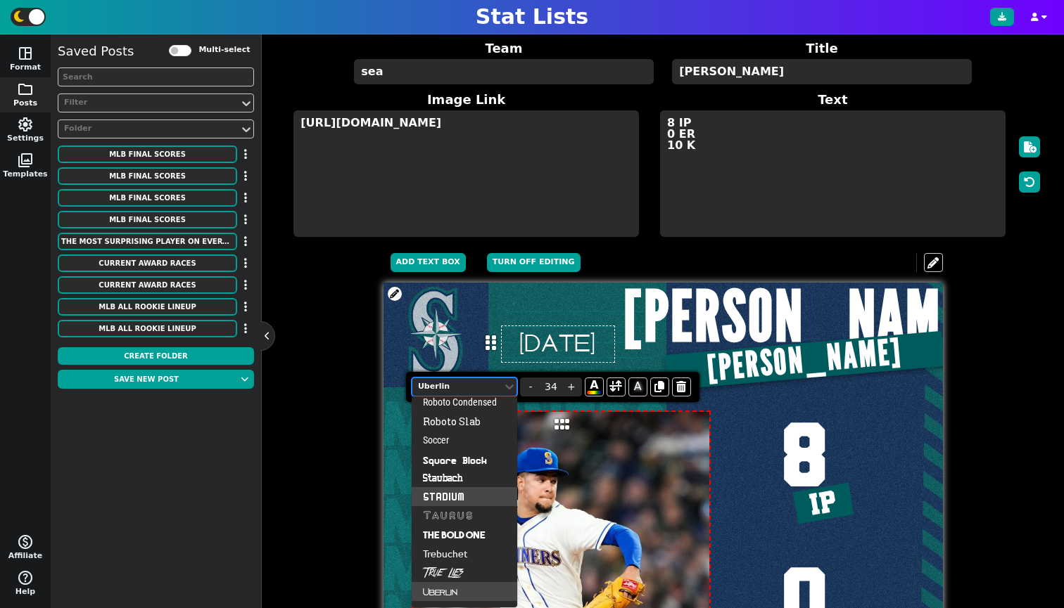
click at [456, 495] on div "Stadium" at bounding box center [464, 496] width 106 height 19
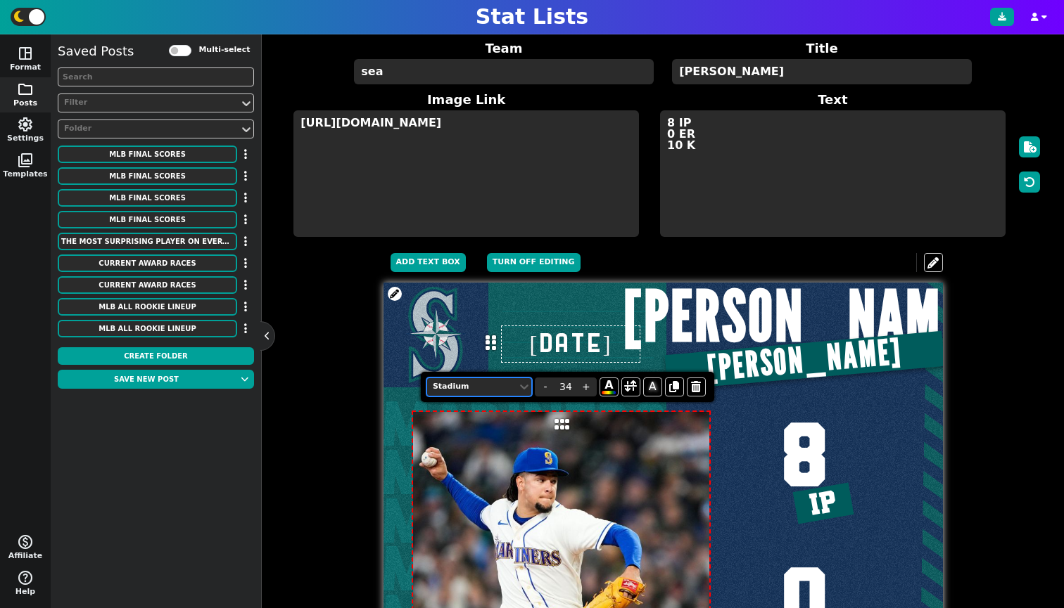
click at [471, 383] on div "Stadium" at bounding box center [472, 387] width 79 height 12
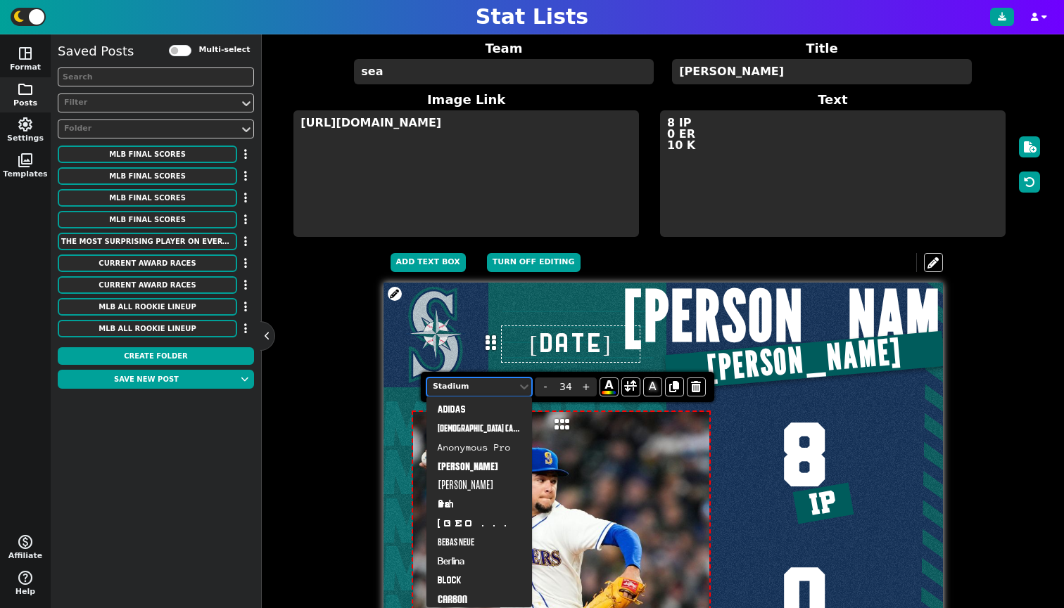
scroll to position [374, 0]
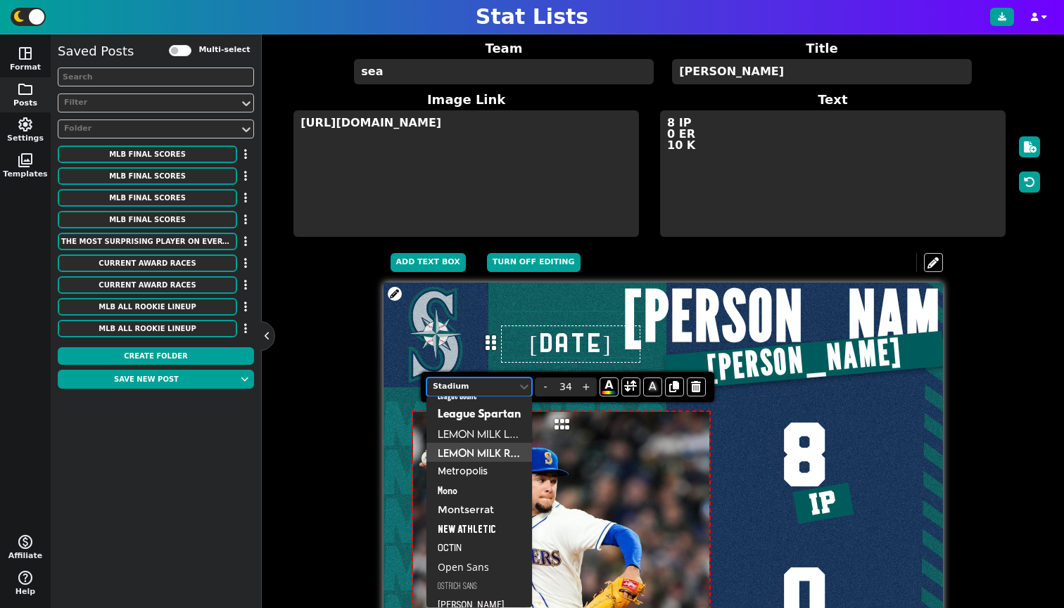
click at [471, 449] on div "Lemon Milk Reg" at bounding box center [479, 452] width 106 height 19
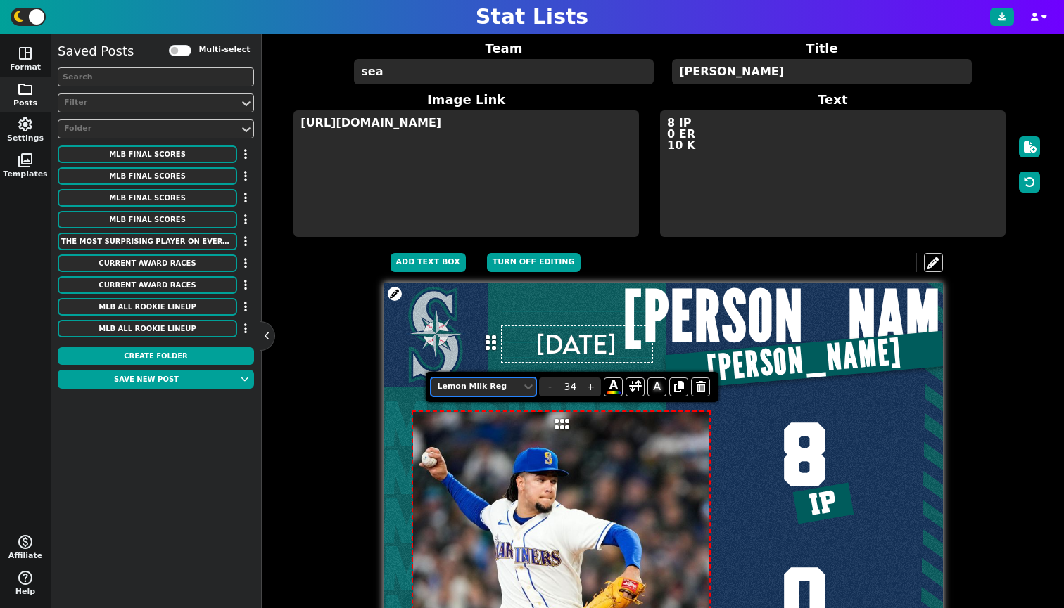
click at [481, 393] on div at bounding box center [476, 387] width 82 height 15
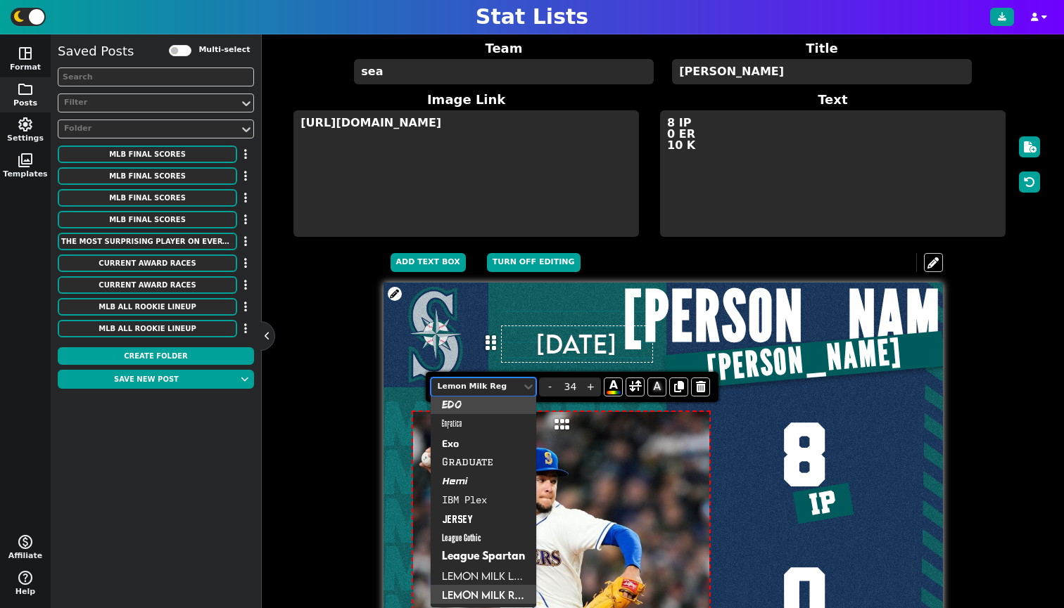
scroll to position [127, 0]
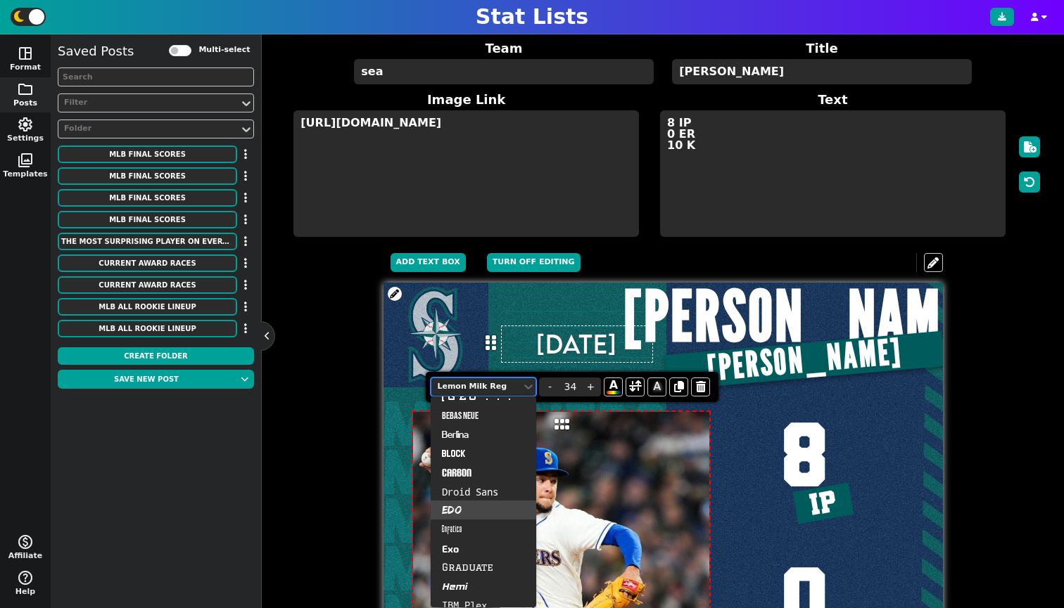
click at [471, 509] on div "Edo" at bounding box center [483, 510] width 106 height 19
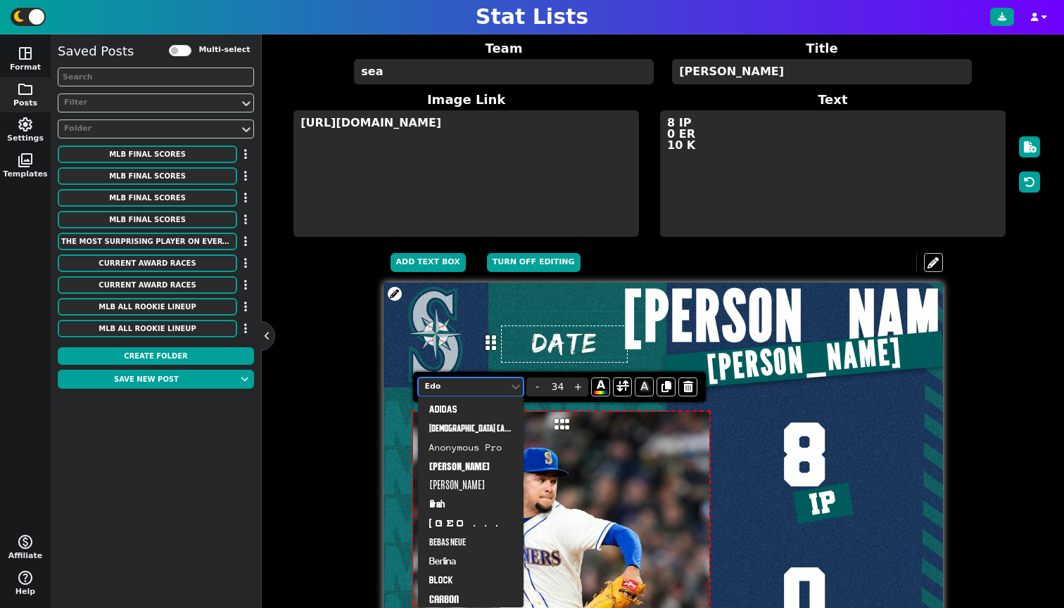
click at [475, 390] on div "Edo" at bounding box center [463, 387] width 79 height 12
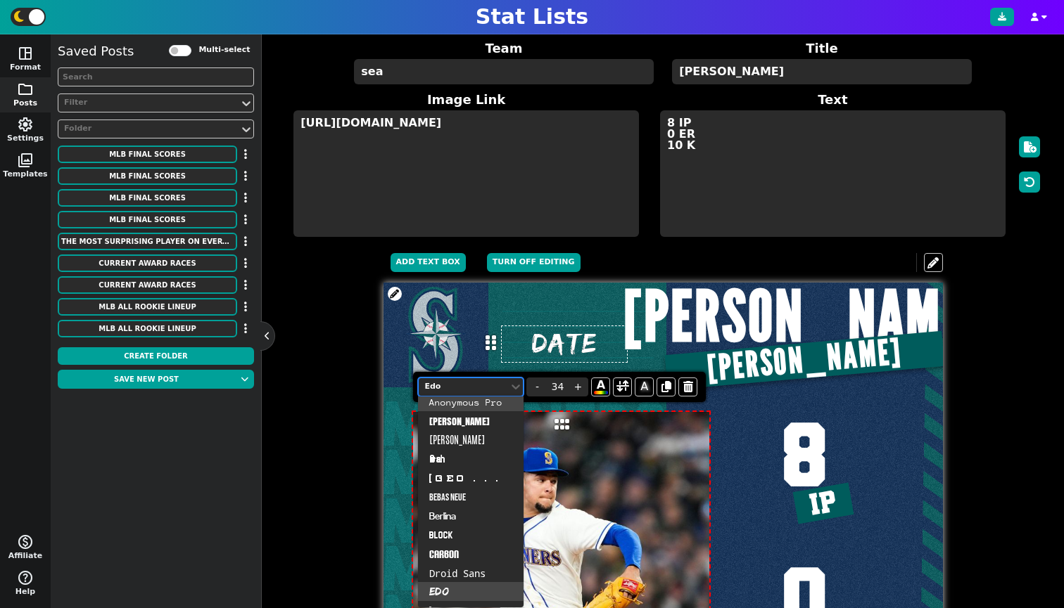
scroll to position [0, 0]
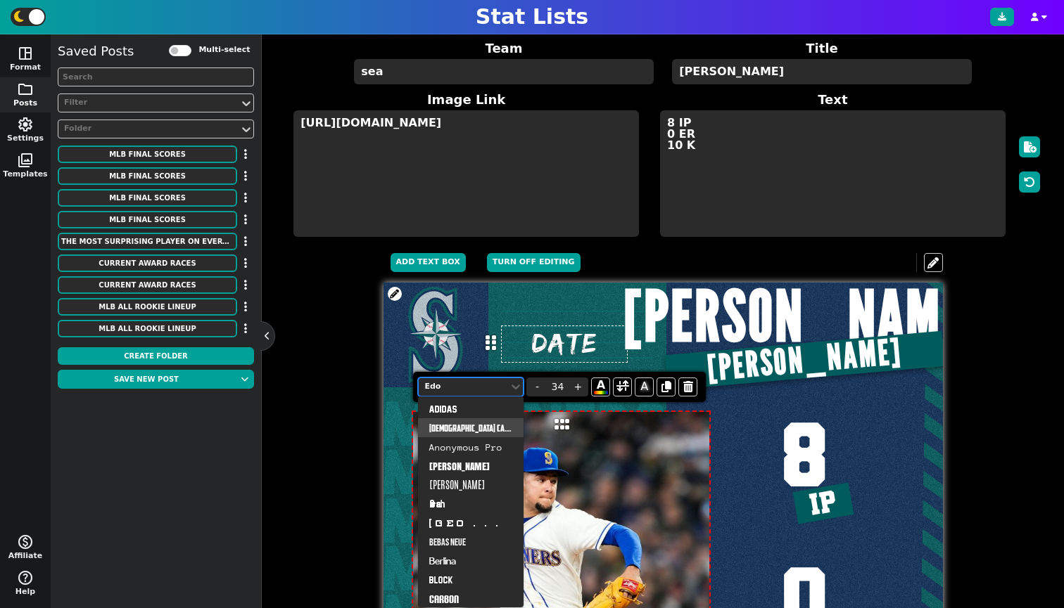
click at [468, 426] on div "[DEMOGRAPHIC_DATA] Captain" at bounding box center [471, 428] width 106 height 19
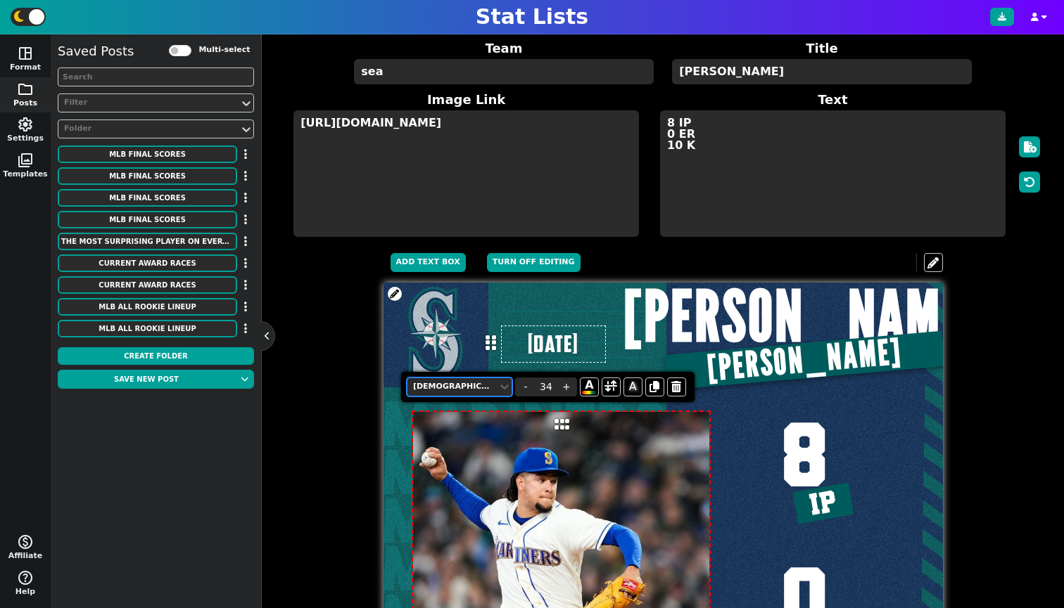
click at [476, 388] on div "[DEMOGRAPHIC_DATA] Captain" at bounding box center [452, 387] width 79 height 12
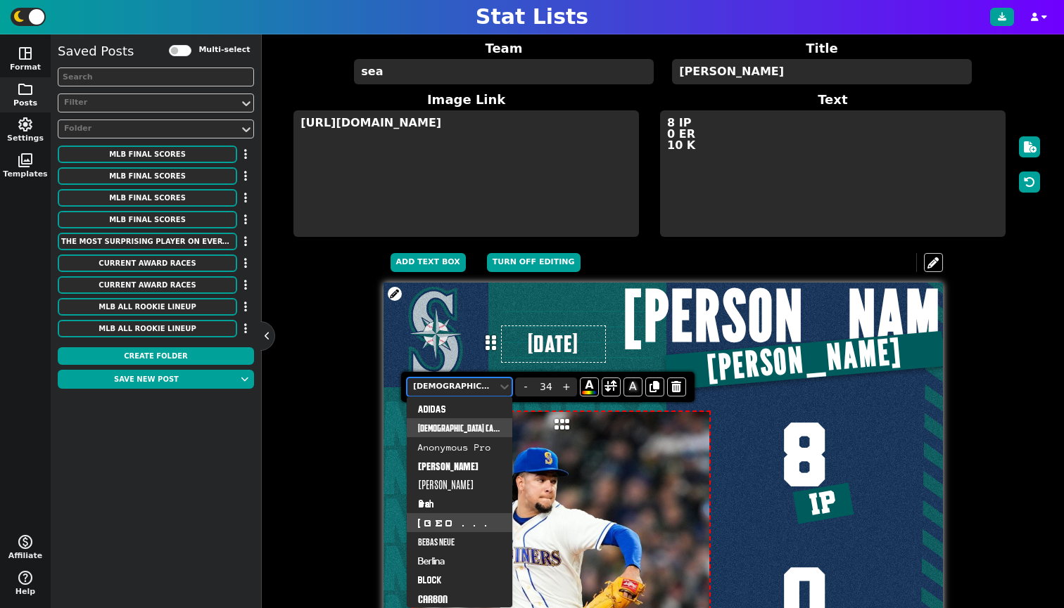
click at [456, 518] on div "[GEOGRAPHIC_DATA]" at bounding box center [460, 522] width 106 height 19
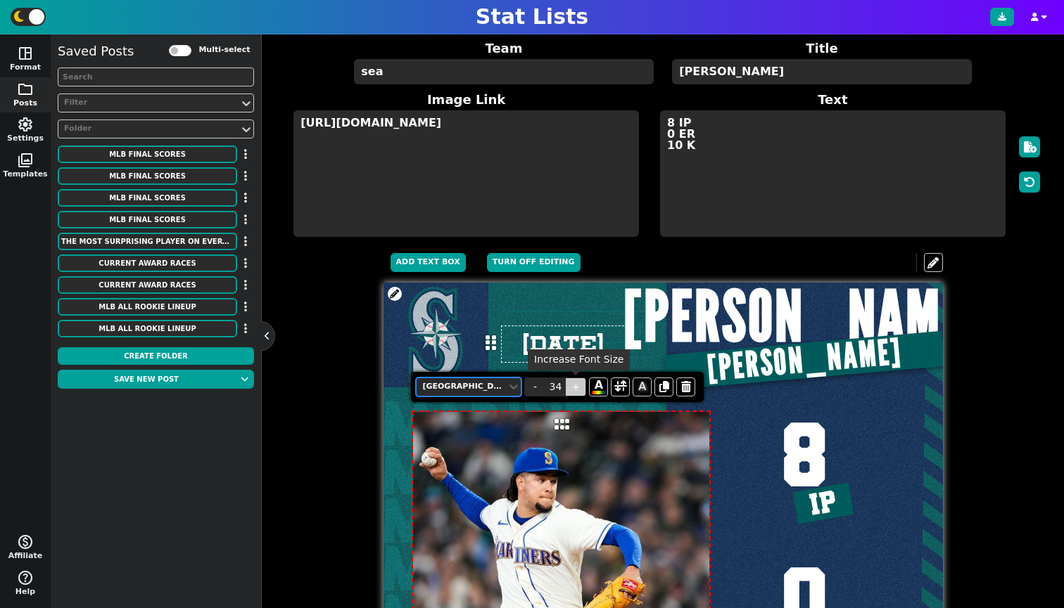
click at [582, 386] on span "+" at bounding box center [575, 387] width 21 height 19
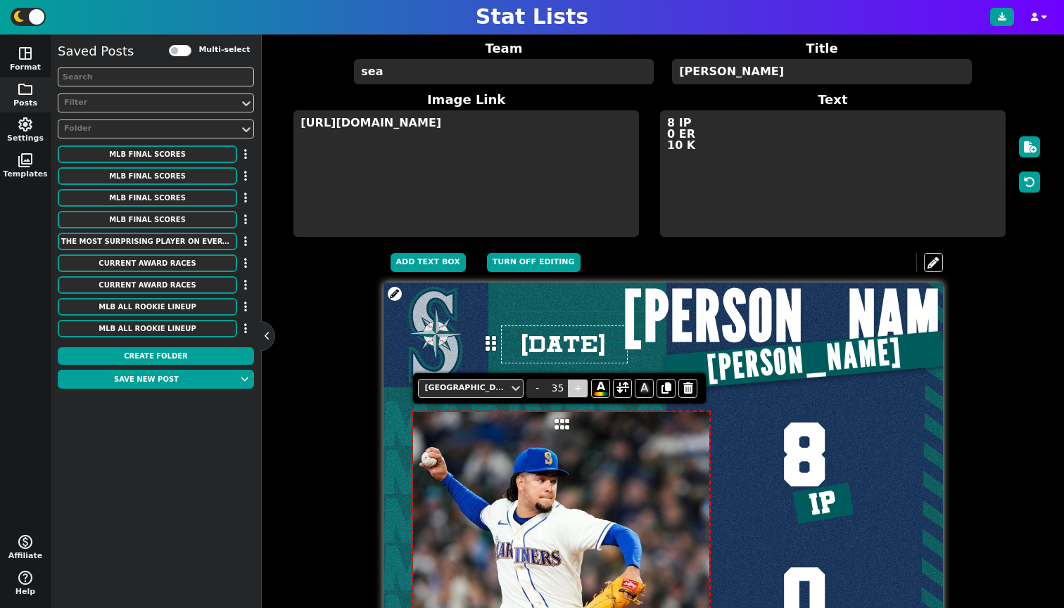
click at [580, 386] on span "+" at bounding box center [577, 388] width 21 height 19
click at [580, 386] on span "+" at bounding box center [579, 389] width 21 height 19
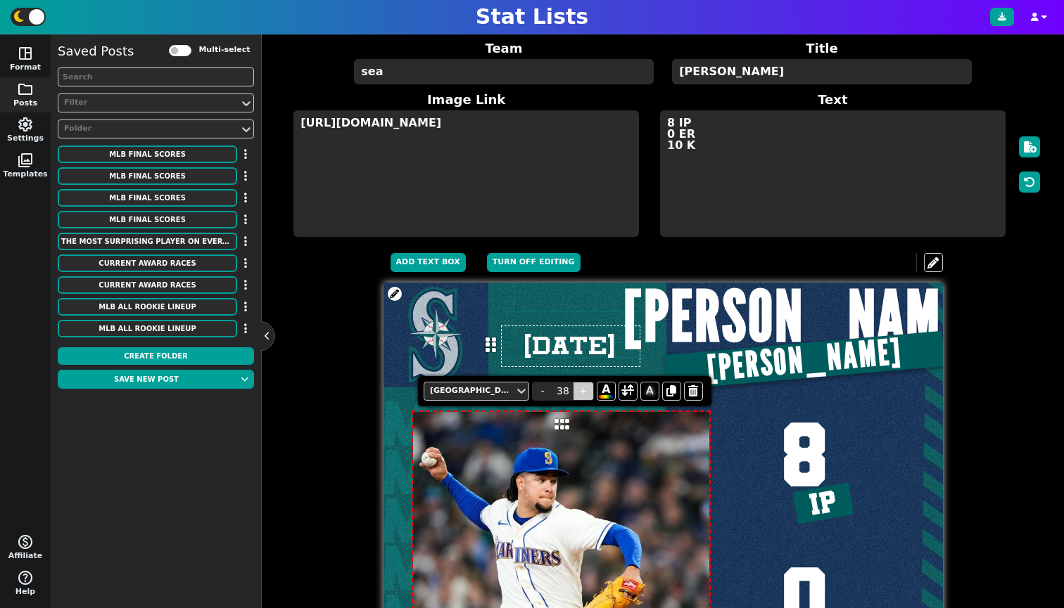
click at [580, 386] on span "+" at bounding box center [583, 391] width 21 height 19
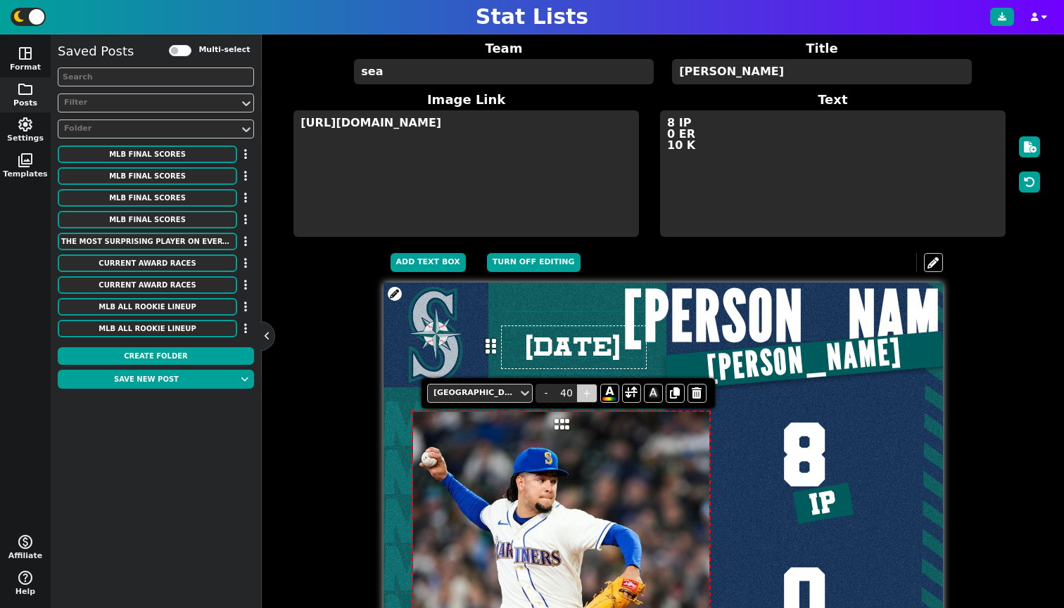
click at [580, 386] on span "+" at bounding box center [586, 393] width 21 height 19
click at [585, 392] on span "+" at bounding box center [588, 394] width 21 height 19
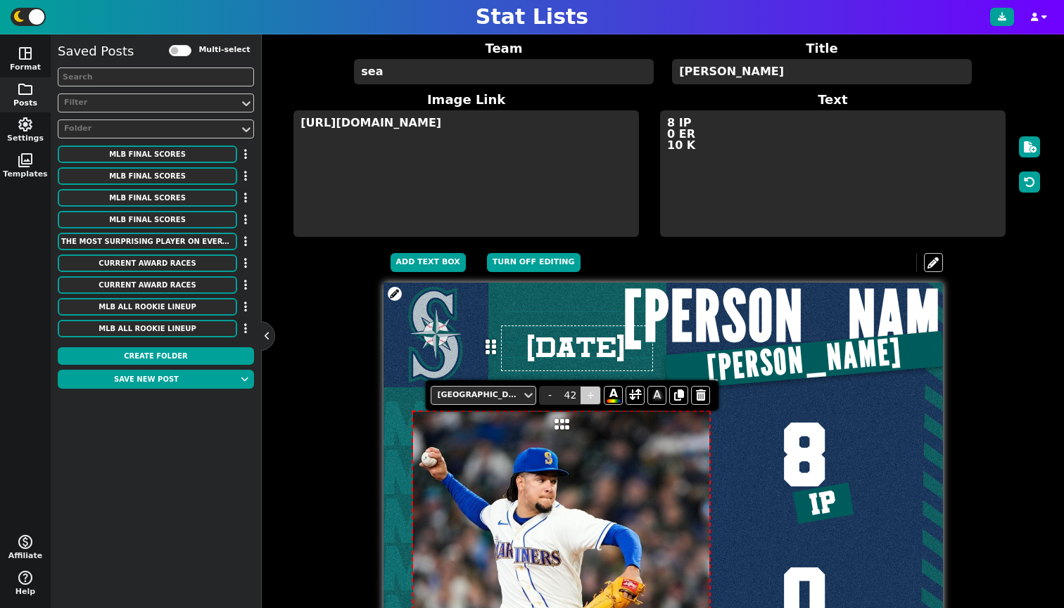
click at [585, 392] on span "+" at bounding box center [590, 395] width 21 height 19
click at [585, 392] on span "+" at bounding box center [592, 397] width 21 height 19
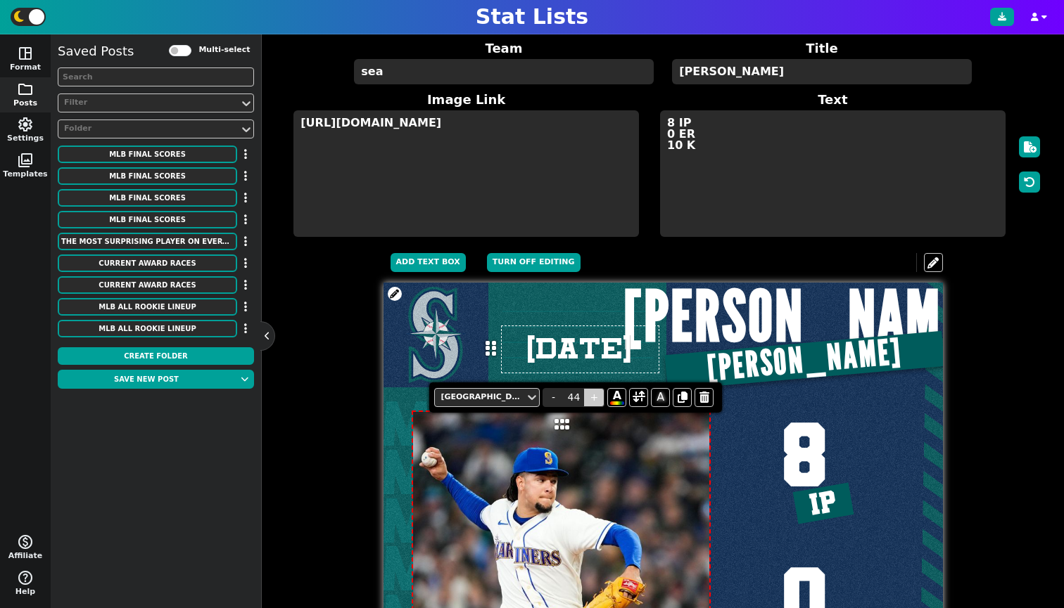
click at [588, 395] on span "+" at bounding box center [593, 397] width 21 height 19
click at [589, 395] on span "+" at bounding box center [593, 397] width 21 height 19
type input "46"
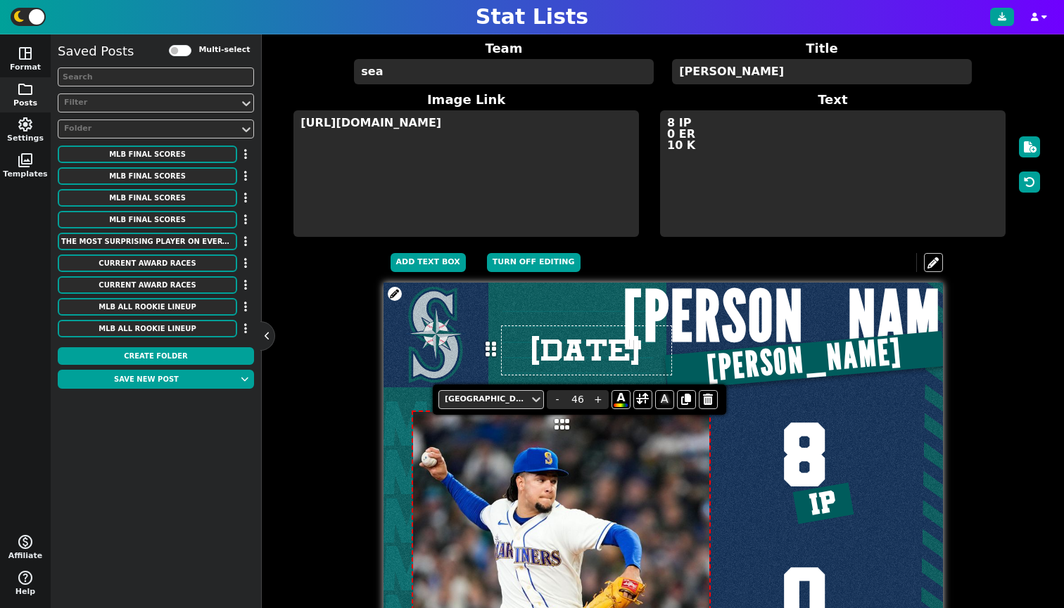
click at [694, 328] on div "[PERSON_NAME]" at bounding box center [804, 331] width 276 height 96
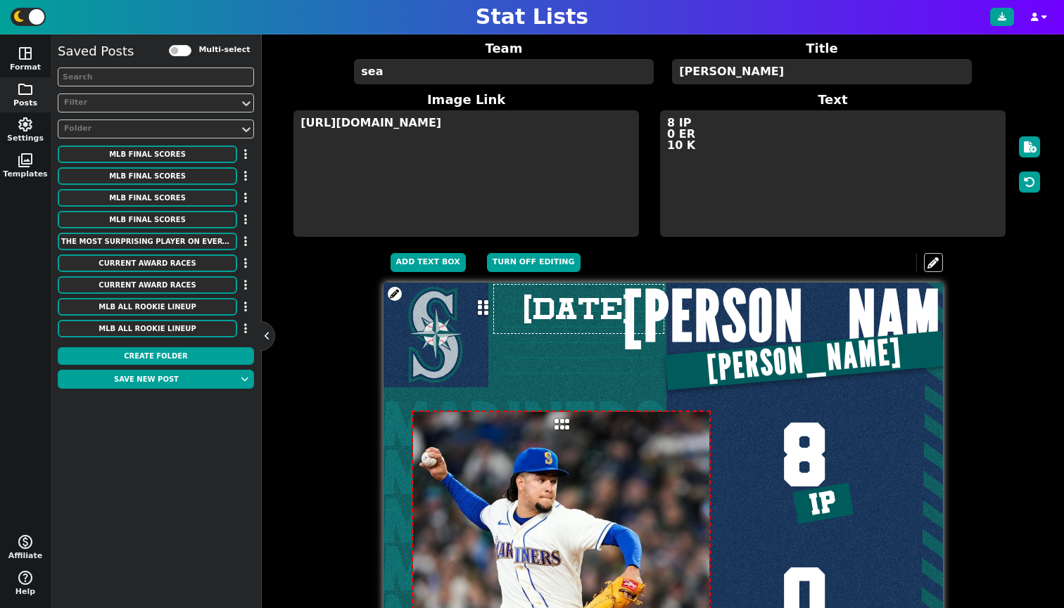
drag, startPoint x: 483, startPoint y: 360, endPoint x: 475, endPoint y: 319, distance: 42.2
click at [478, 317] on icon at bounding box center [483, 308] width 11 height 17
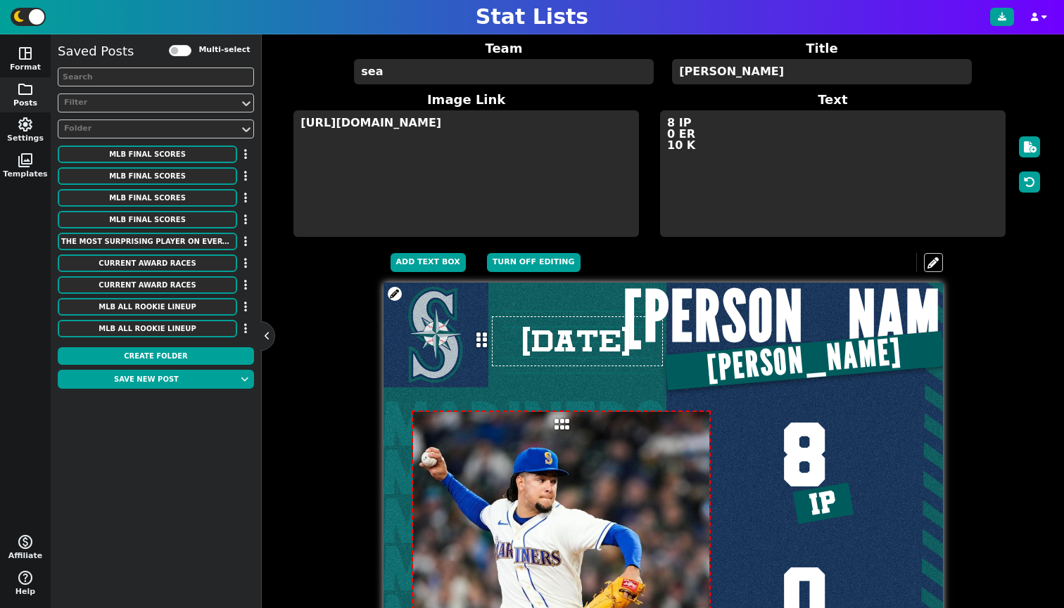
drag, startPoint x: 475, startPoint y: 317, endPoint x: 474, endPoint y: 349, distance: 32.4
click at [476, 349] on icon at bounding box center [481, 340] width 11 height 17
click at [564, 403] on div at bounding box center [525, 562] width 284 height 559
click at [326, 357] on div "Title Styles League Gothic - 20 + A Add Text Box Turn off editing undo redo MAR…" at bounding box center [663, 551] width 760 height 617
click at [528, 272] on button "Turn off editing" at bounding box center [534, 262] width 94 height 19
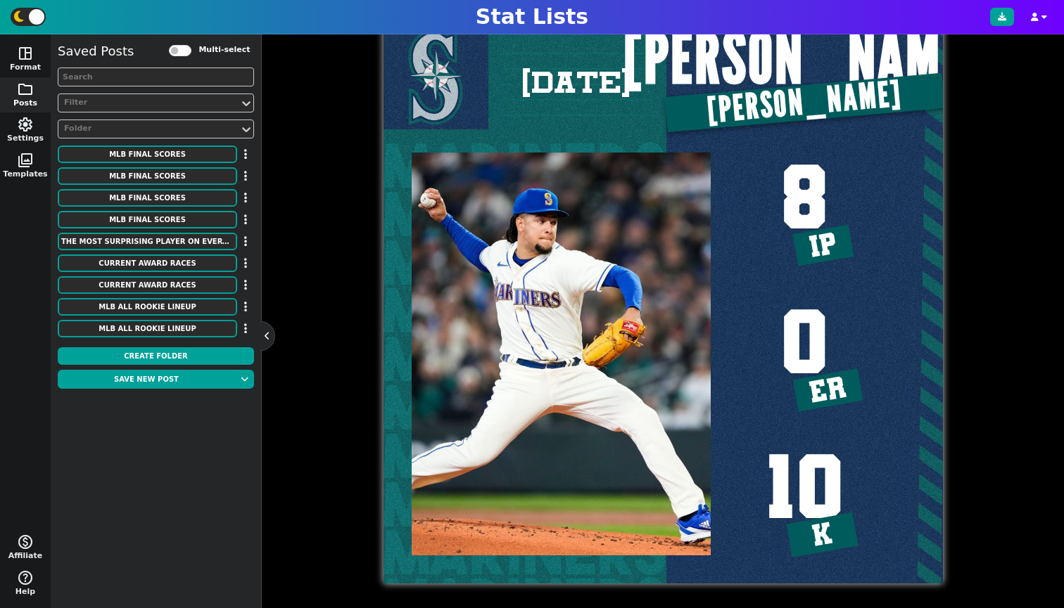
scroll to position [169, 0]
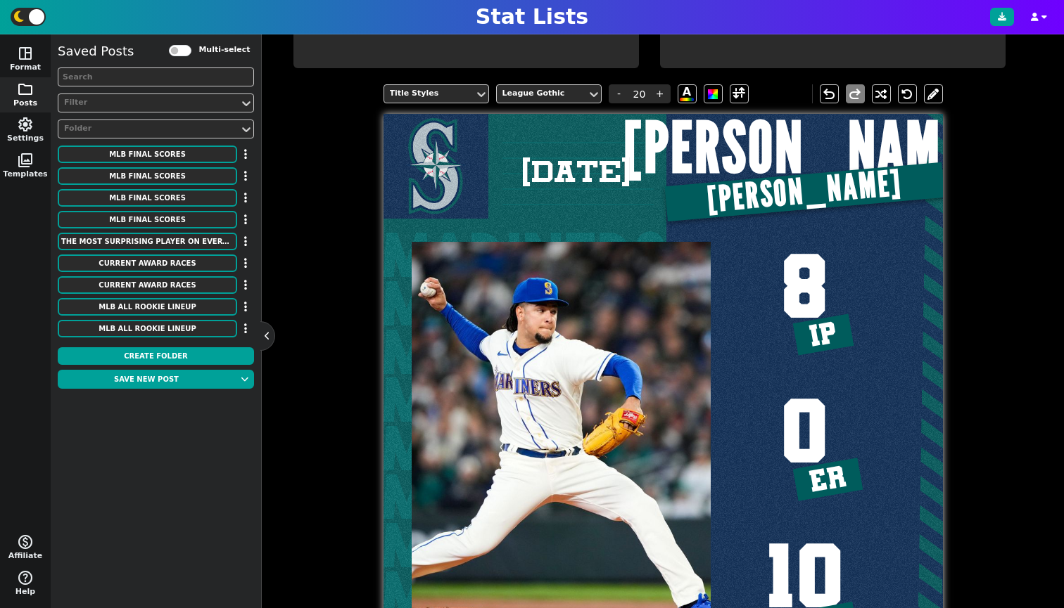
click at [581, 184] on input "[DATE]" at bounding box center [577, 172] width 171 height 49
type input "[DATE]"
click at [934, 98] on button at bounding box center [933, 93] width 19 height 19
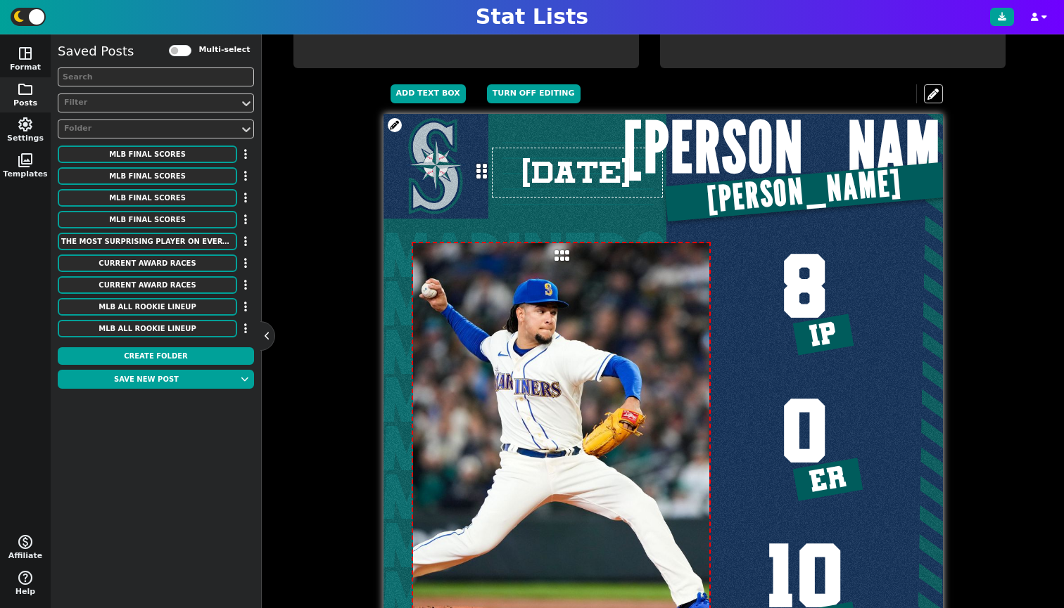
click at [548, 172] on input "[DATE]" at bounding box center [577, 173] width 171 height 50
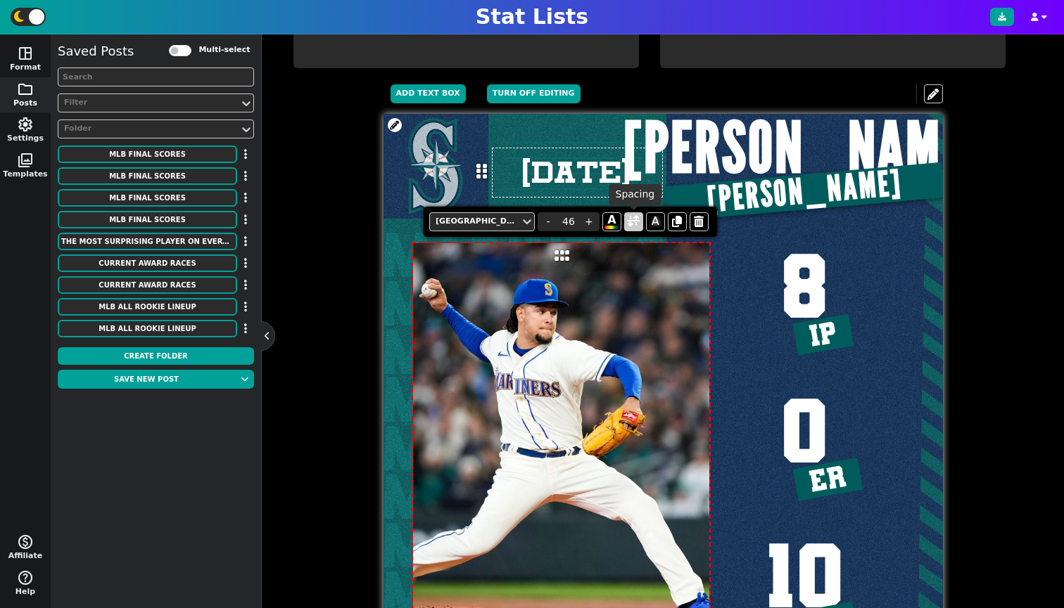
click at [628, 219] on span at bounding box center [633, 222] width 13 height 18
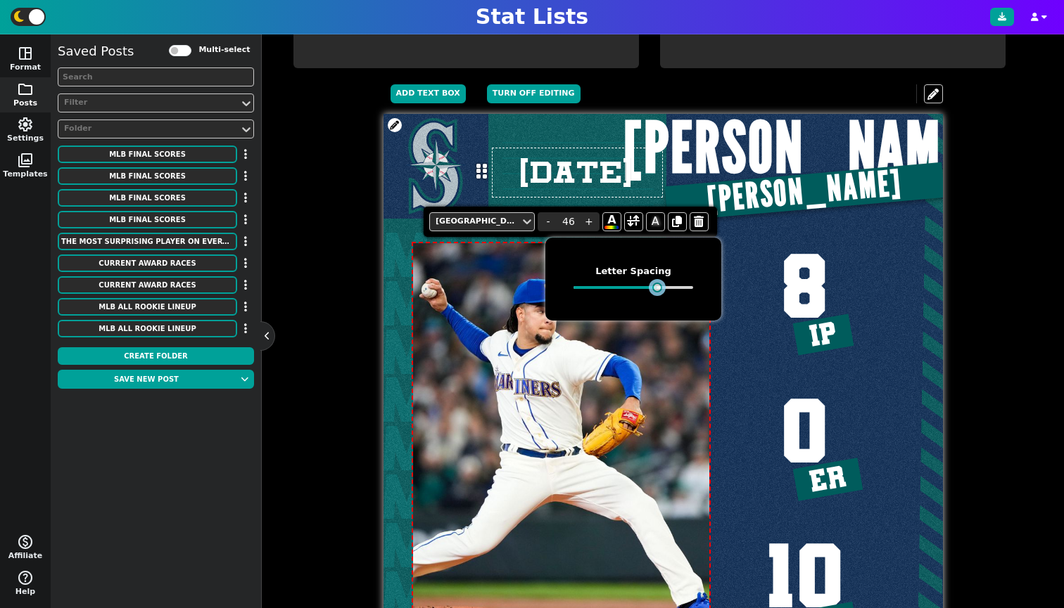
drag, startPoint x: 644, startPoint y: 287, endPoint x: 651, endPoint y: 288, distance: 7.9
click at [651, 288] on div at bounding box center [633, 288] width 120 height 10
click at [656, 222] on span "A" at bounding box center [655, 221] width 19 height 19
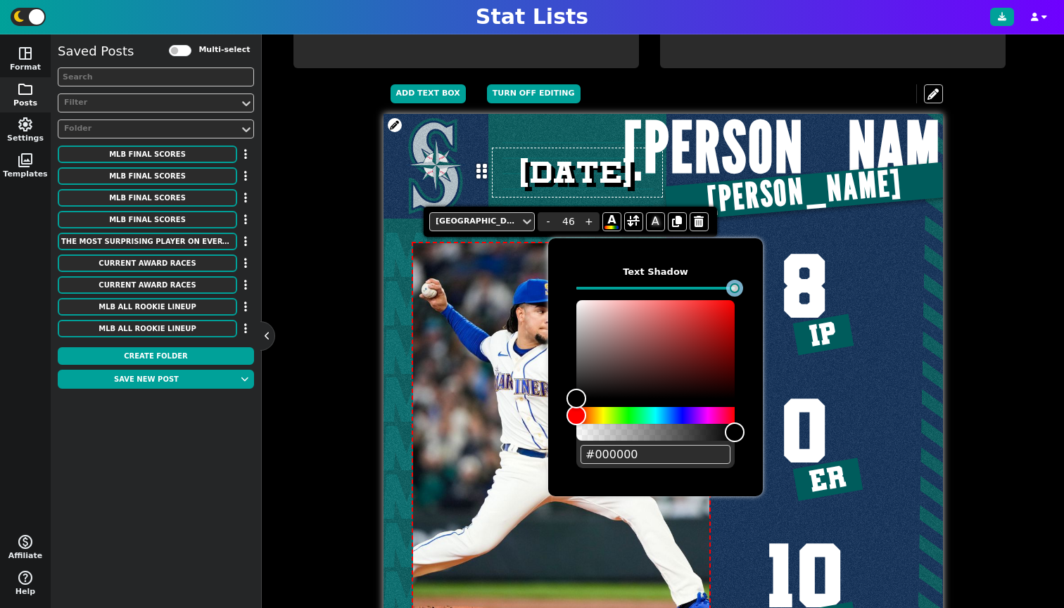
drag, startPoint x: 653, startPoint y: 287, endPoint x: 755, endPoint y: 288, distance: 102.0
click at [755, 288] on div "Text Shadow #000000" at bounding box center [655, 367] width 215 height 258
click at [860, 244] on span "8 IP 0 ER 10 K" at bounding box center [804, 442] width 276 height 464
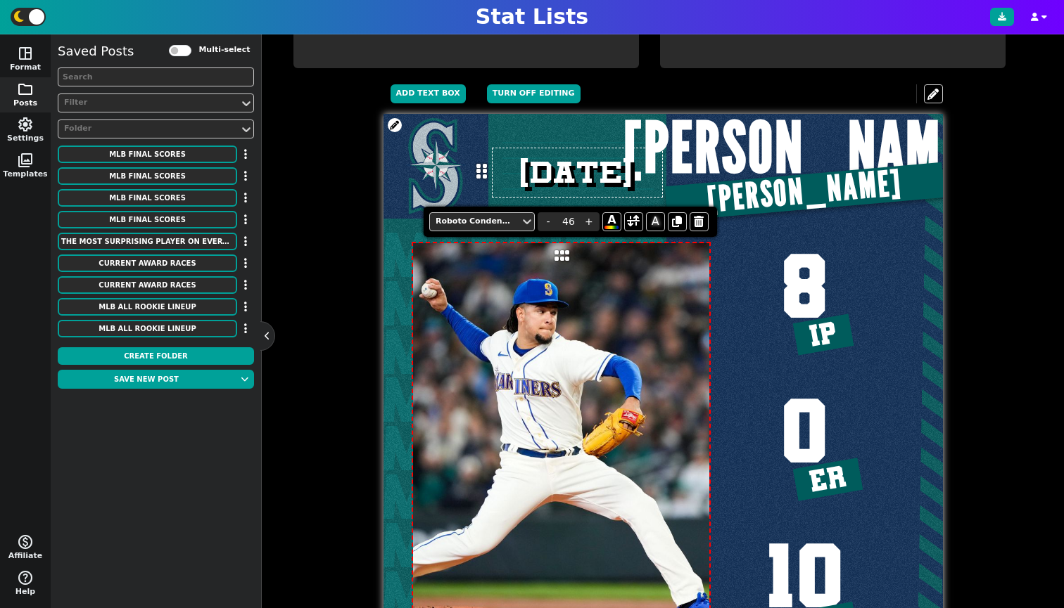
click at [587, 174] on input "[DATE]" at bounding box center [577, 173] width 171 height 50
click at [651, 222] on span "A" at bounding box center [655, 221] width 19 height 19
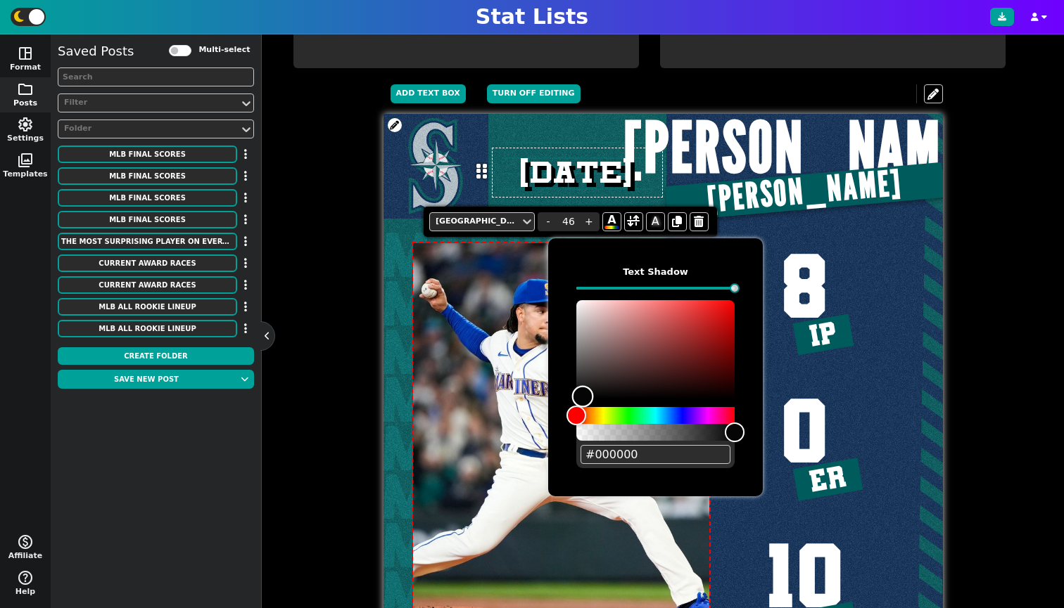
drag, startPoint x: 582, startPoint y: 397, endPoint x: 662, endPoint y: 345, distance: 95.0
click at [594, 385] on div "Color" at bounding box center [583, 396] width 22 height 22
type input "#000000"
drag, startPoint x: 663, startPoint y: 343, endPoint x: 561, endPoint y: 402, distance: 117.5
click at [561, 402] on div "Text Shadow #000000" at bounding box center [655, 367] width 215 height 258
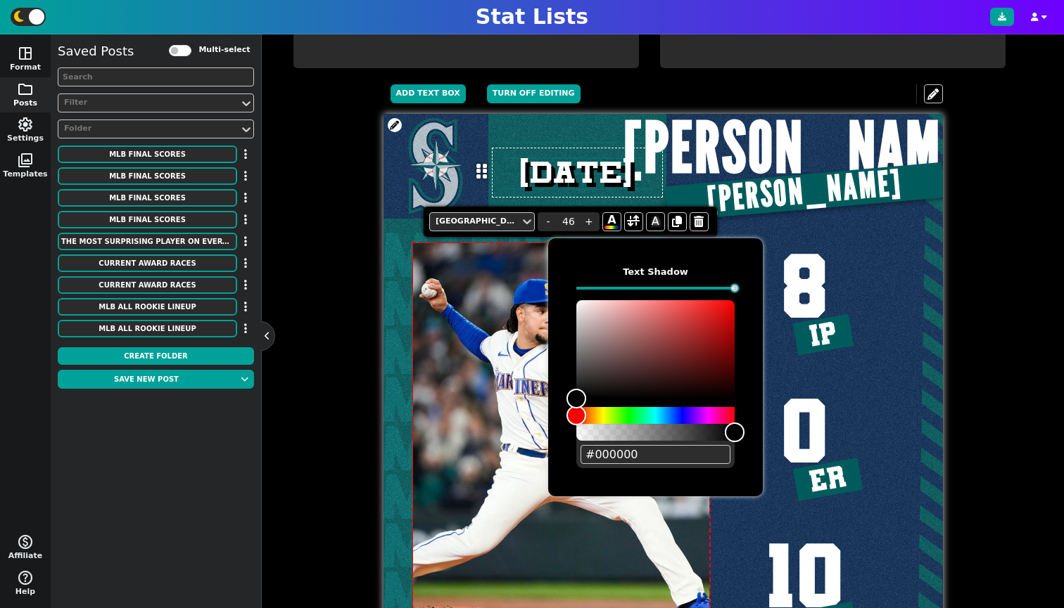
click at [828, 271] on span "8 IP" at bounding box center [804, 296] width 48 height 110
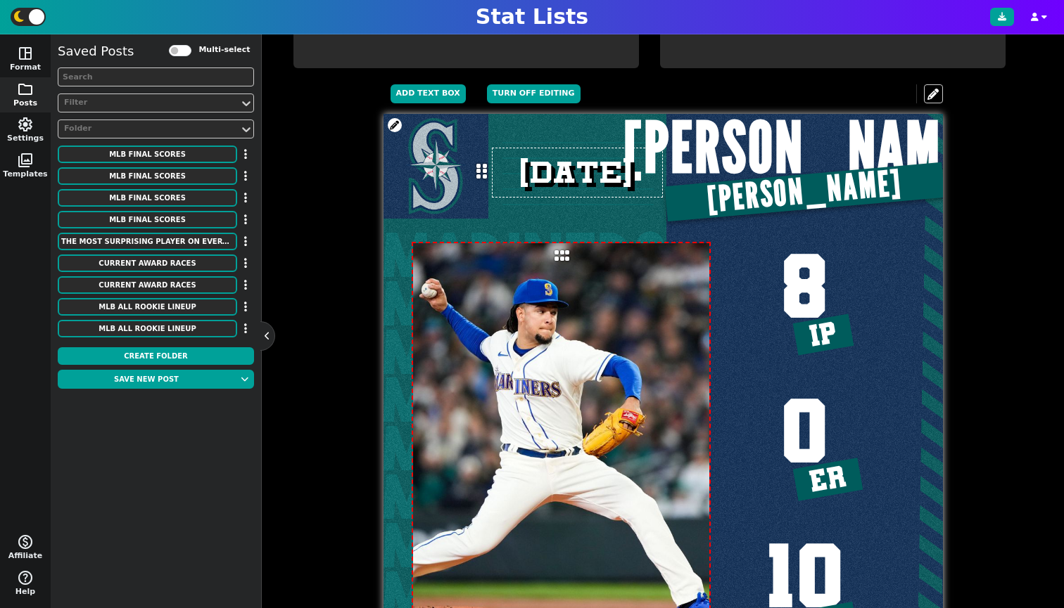
click at [547, 172] on input "[DATE]" at bounding box center [577, 173] width 171 height 50
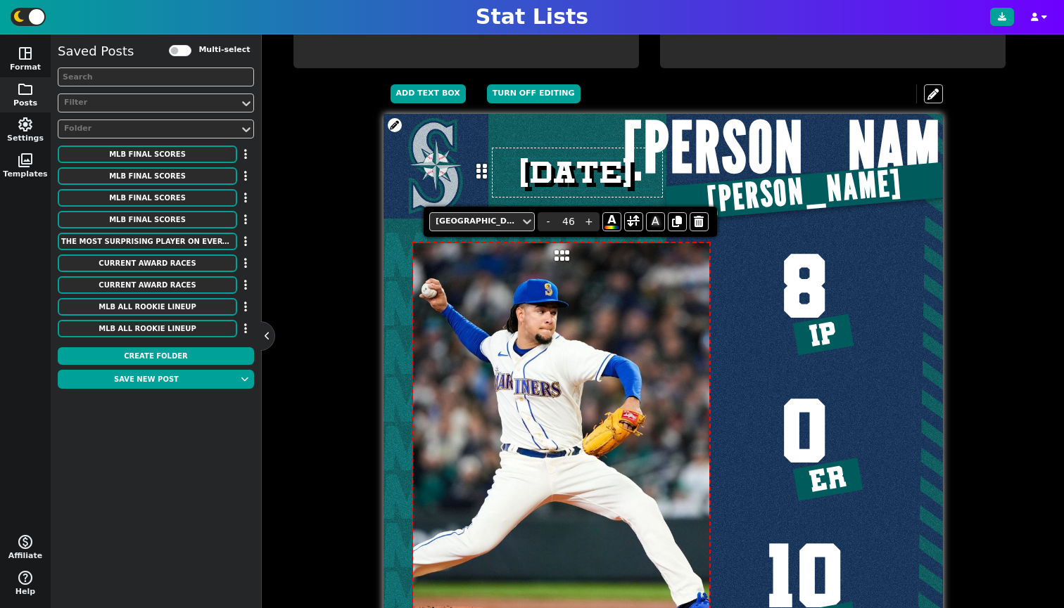
click at [585, 136] on div at bounding box center [525, 393] width 284 height 559
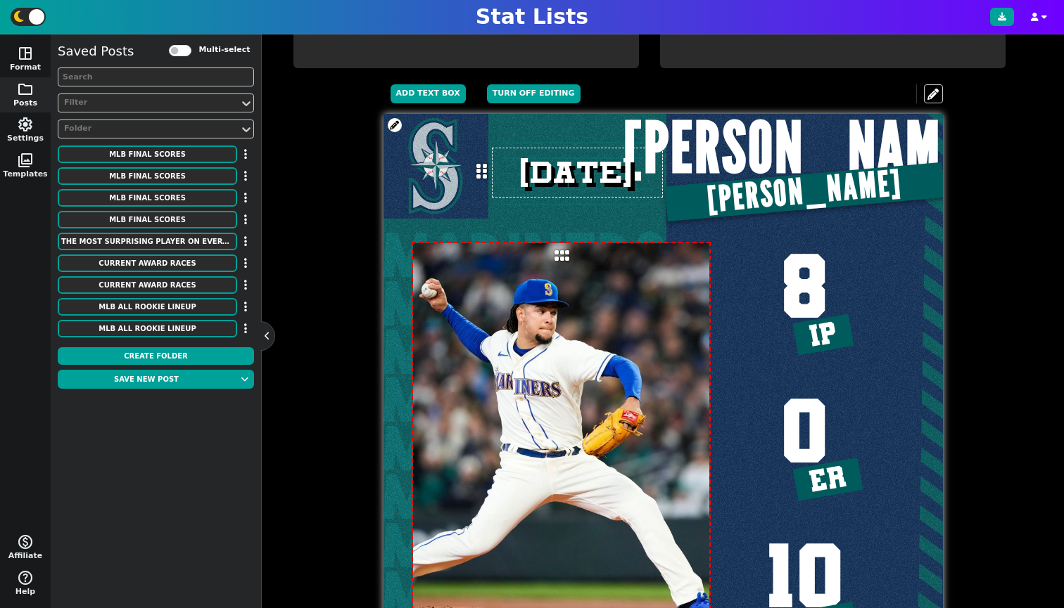
click at [476, 180] on icon at bounding box center [481, 171] width 11 height 17
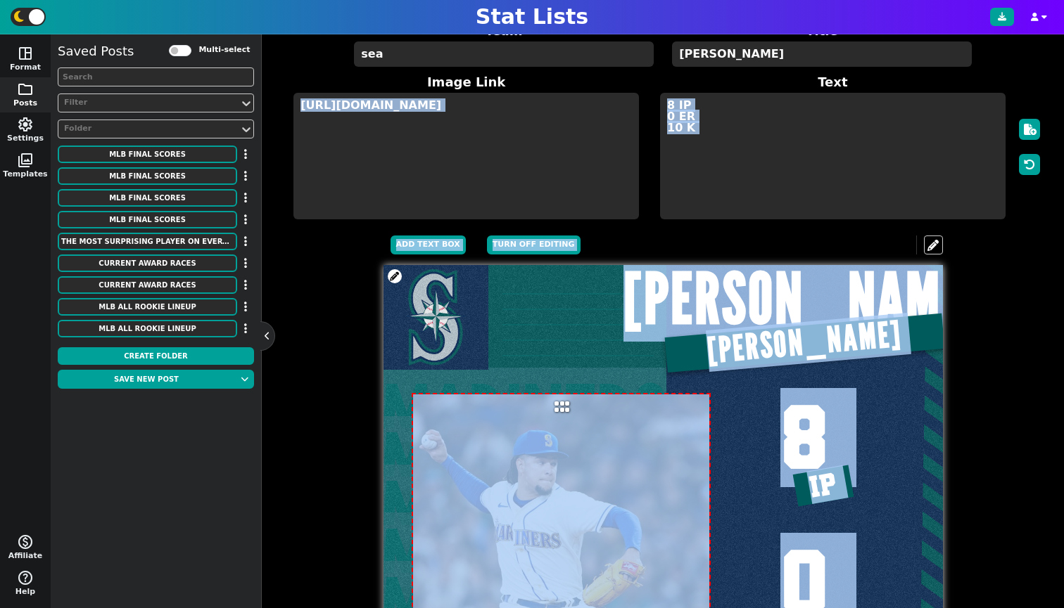
scroll to position [0, 0]
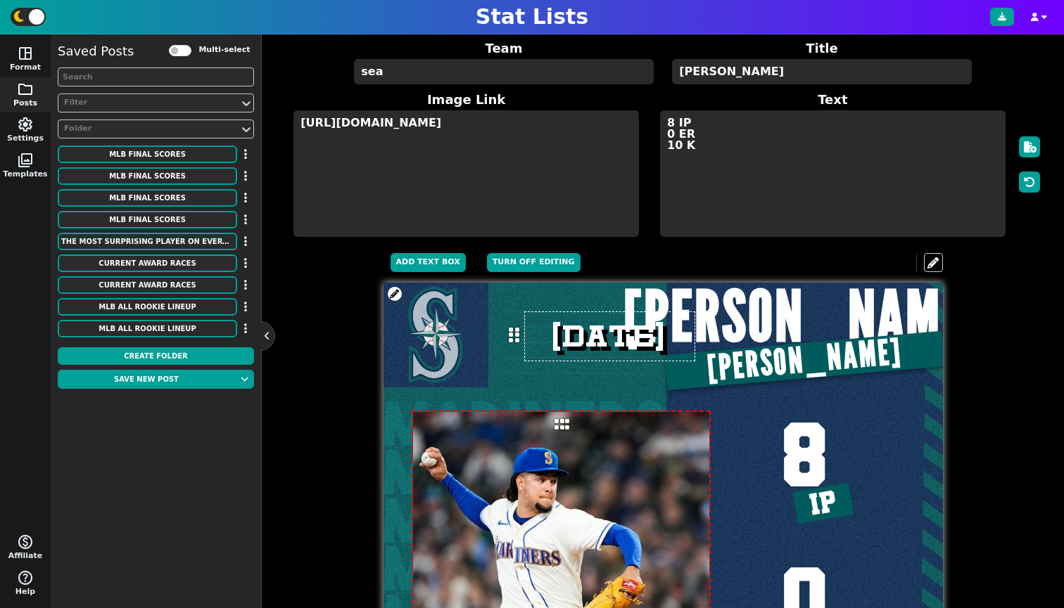
drag, startPoint x: 473, startPoint y: 177, endPoint x: 485, endPoint y: 338, distance: 160.8
click at [509, 340] on icon at bounding box center [514, 335] width 11 height 17
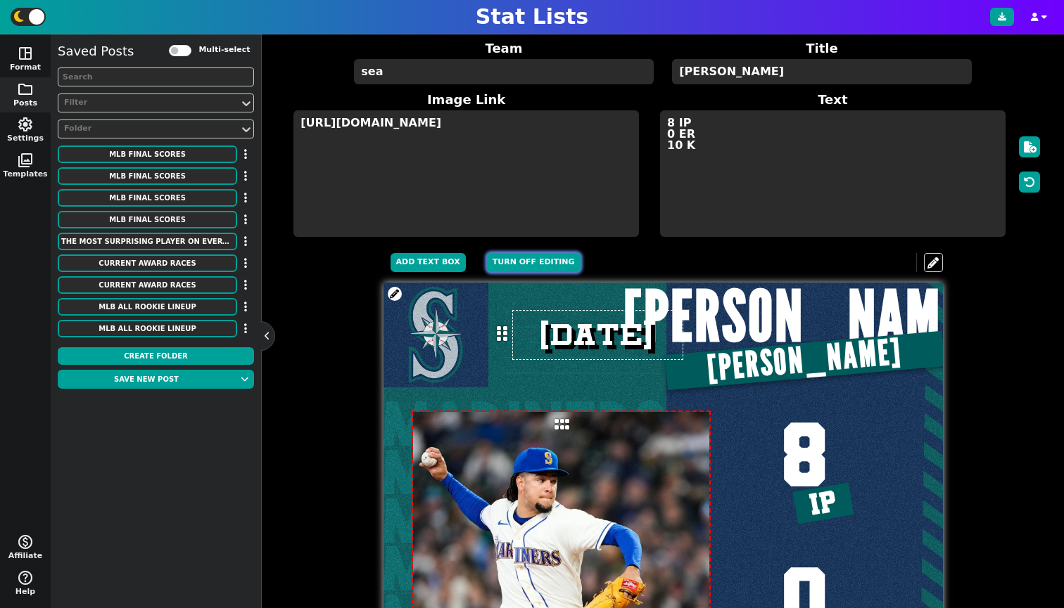
click at [502, 272] on button "Turn off editing" at bounding box center [534, 262] width 94 height 19
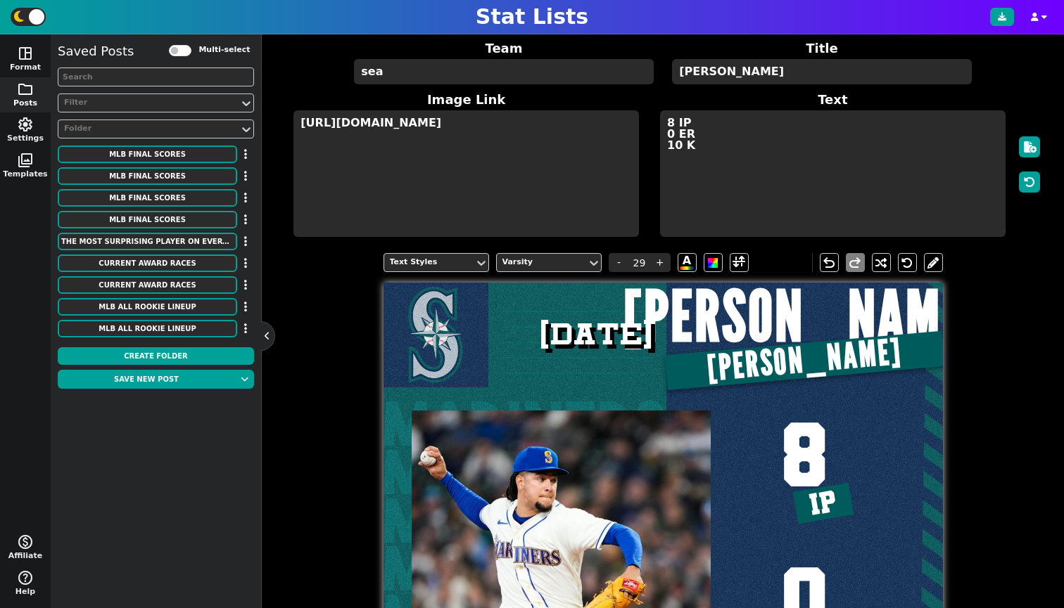
scroll to position [27, 0]
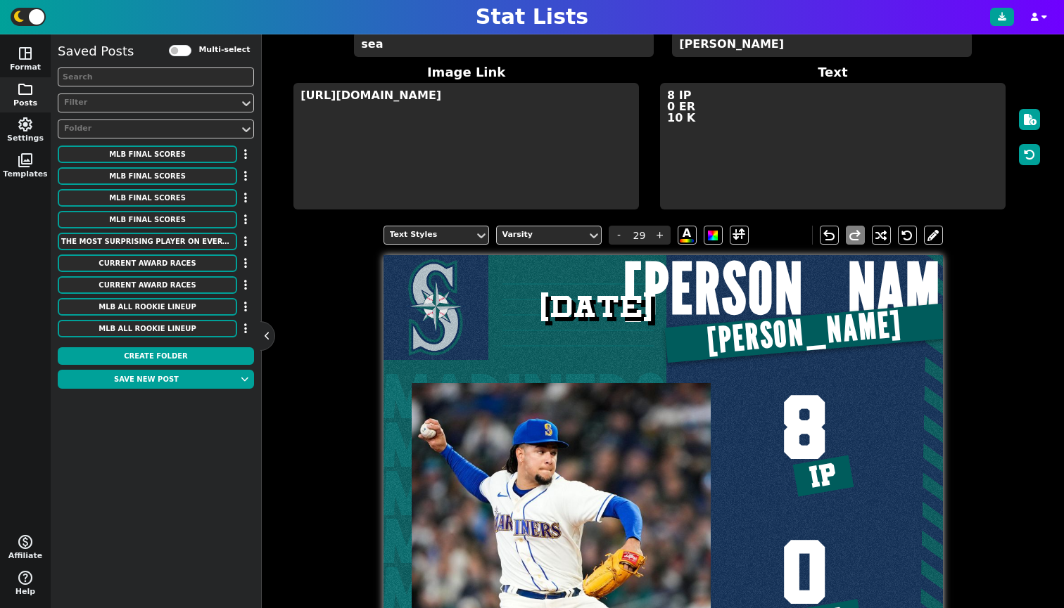
click at [790, 343] on span "[PERSON_NAME]" at bounding box center [803, 333] width 197 height 52
click at [820, 493] on span "IP" at bounding box center [823, 476] width 32 height 34
click at [723, 245] on div "Text Styles Varsity - 29 + A" at bounding box center [569, 235] width 372 height 19
click at [729, 245] on span at bounding box center [738, 235] width 19 height 19
click at [732, 244] on span at bounding box center [738, 235] width 13 height 18
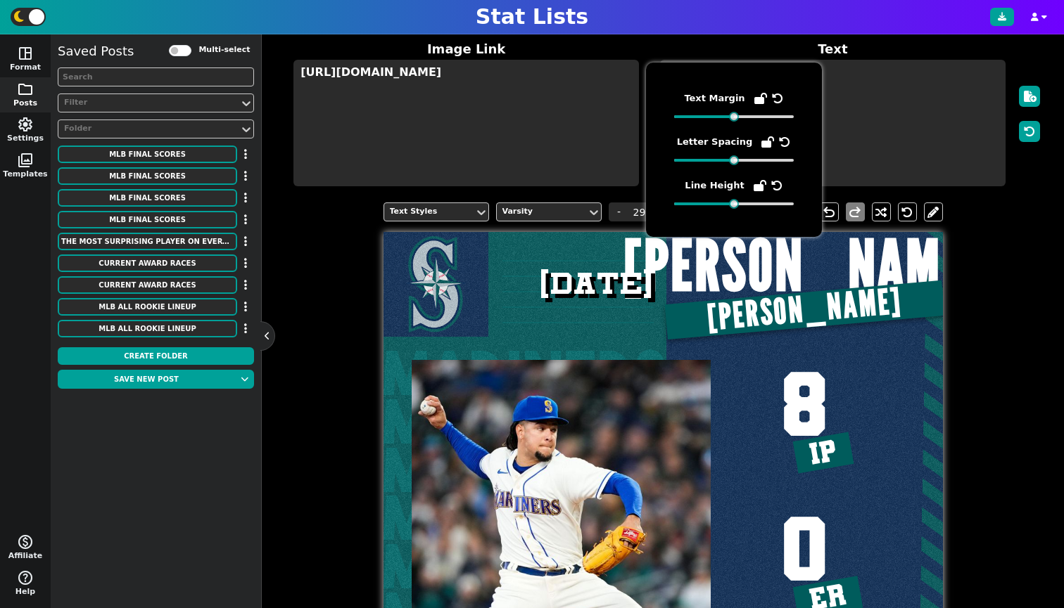
scroll to position [113, 0]
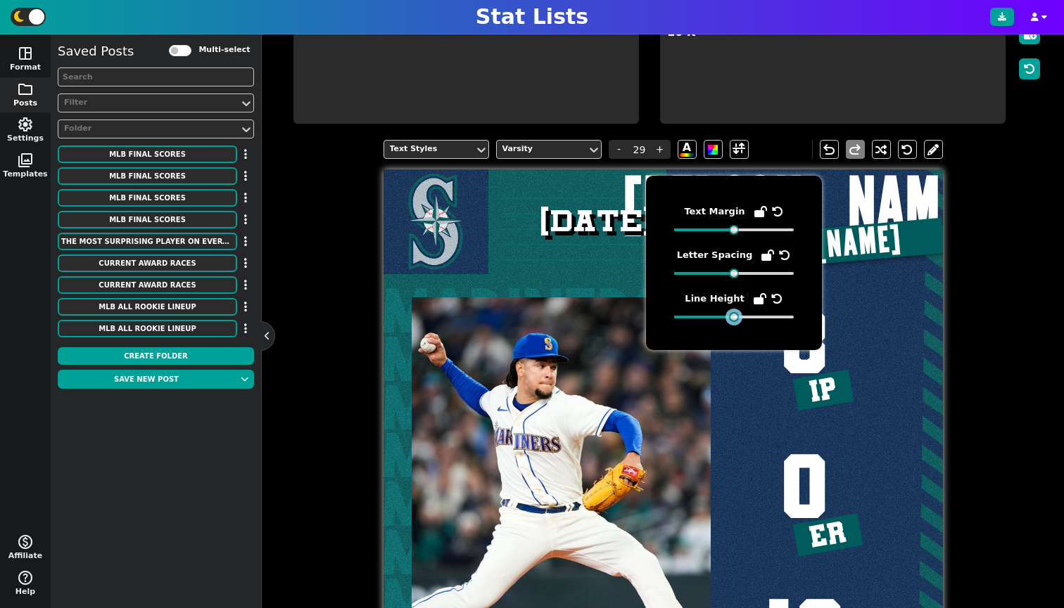
click at [734, 312] on span "Line Height" at bounding box center [734, 306] width 120 height 31
drag, startPoint x: 733, startPoint y: 231, endPoint x: 742, endPoint y: 236, distance: 10.4
click at [742, 236] on div "Text Margin Letter Spacing Line Height" at bounding box center [734, 263] width 120 height 118
click at [950, 263] on div "Text Styles Varsity - 29 + A undo redo MARINERS MARINERS MARINERS MARINERS MARI…" at bounding box center [663, 437] width 760 height 617
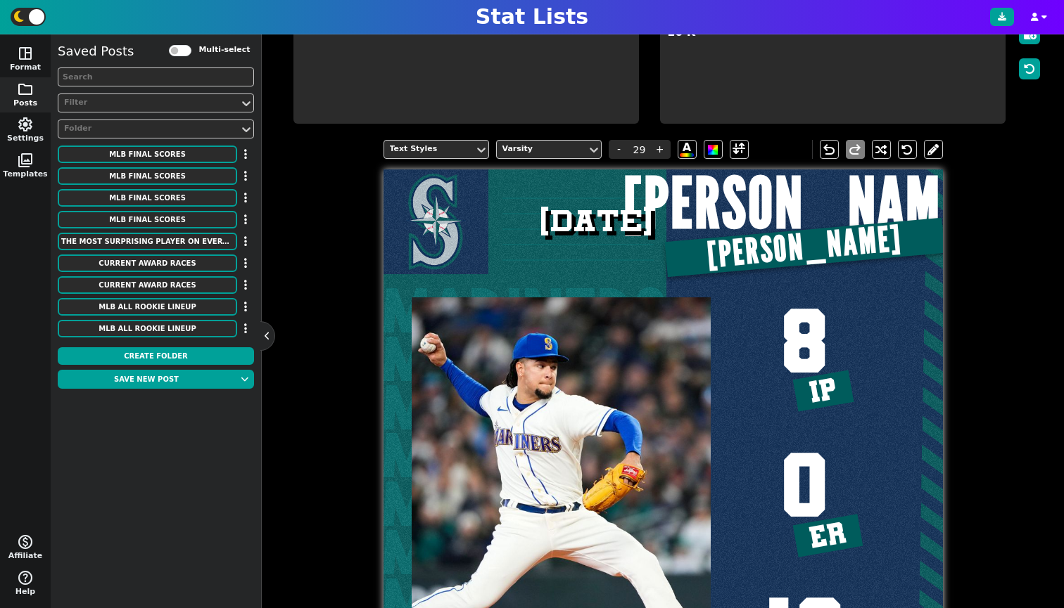
click at [778, 269] on span "[PERSON_NAME]" at bounding box center [803, 248] width 197 height 52
type input "20"
click at [732, 158] on span at bounding box center [738, 150] width 13 height 18
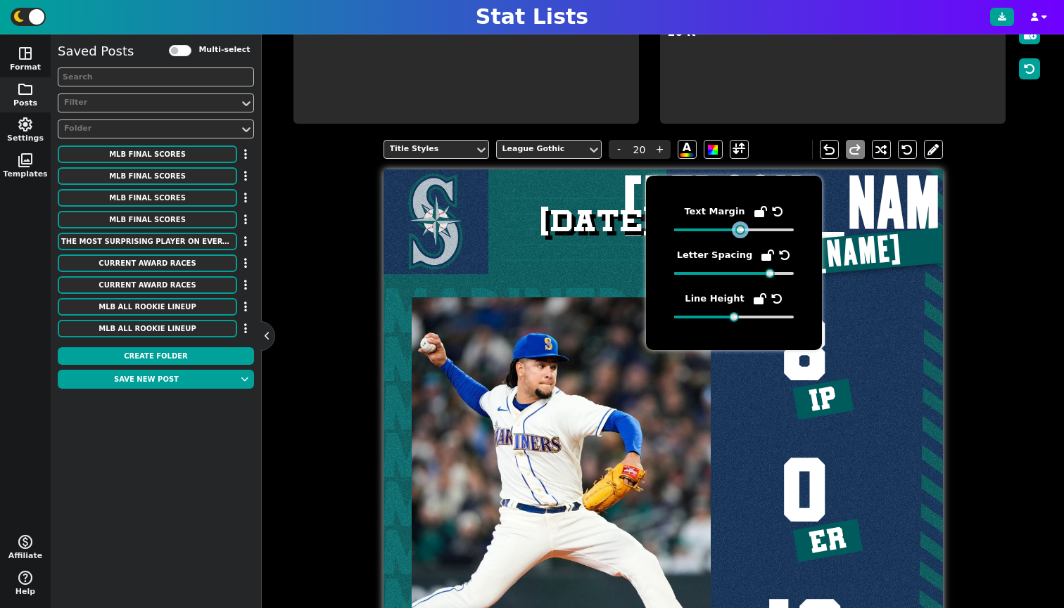
drag, startPoint x: 731, startPoint y: 231, endPoint x: 739, endPoint y: 233, distance: 8.7
click at [739, 233] on div at bounding box center [740, 230] width 10 height 10
click at [741, 234] on div at bounding box center [734, 230] width 120 height 10
click at [947, 268] on div "Title Styles League Gothic - 20 + A undo redo MARINERS MARINERS MARINERS MARINE…" at bounding box center [663, 437] width 760 height 617
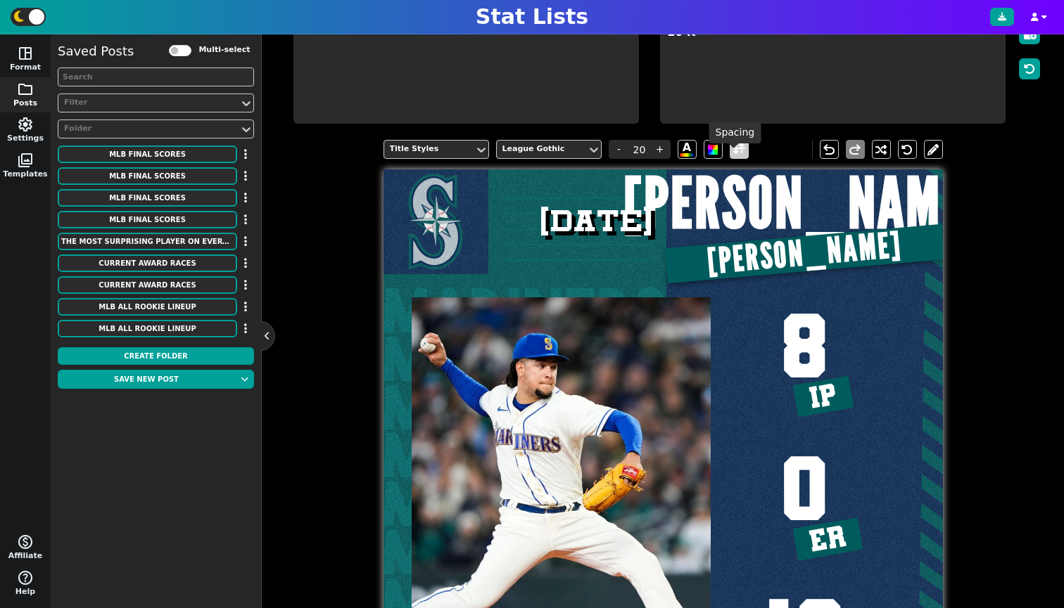
click at [732, 158] on span at bounding box center [738, 150] width 13 height 18
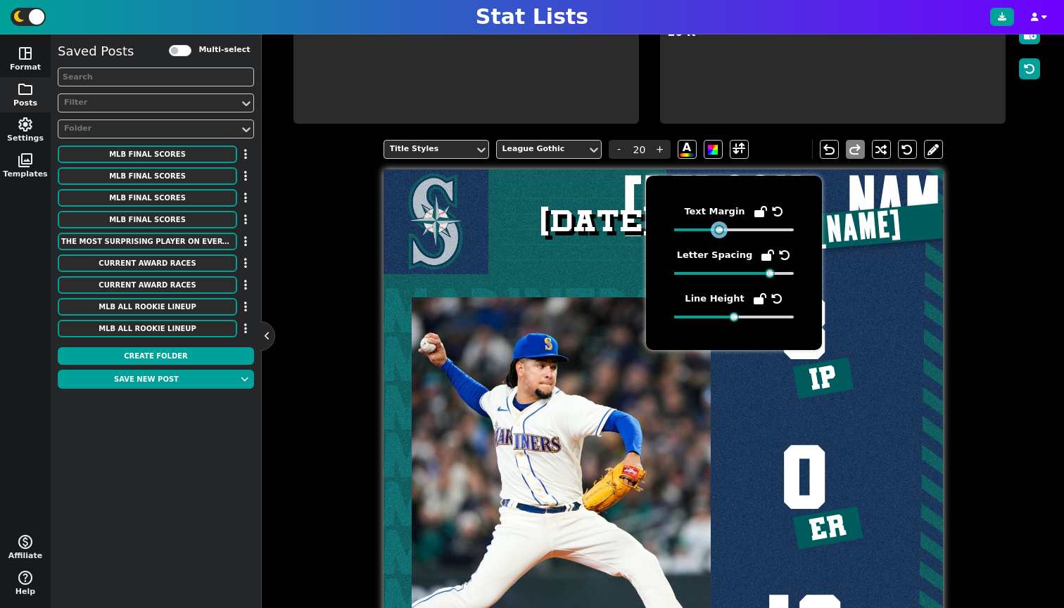
drag, startPoint x: 734, startPoint y: 231, endPoint x: 728, endPoint y: 238, distance: 9.0
click at [716, 238] on div "Text Margin Letter Spacing Line Height" at bounding box center [734, 263] width 120 height 118
click at [966, 260] on div "Title Styles League Gothic - 20 + A undo redo MARINERS MARINERS MARINERS MARINE…" at bounding box center [663, 437] width 760 height 617
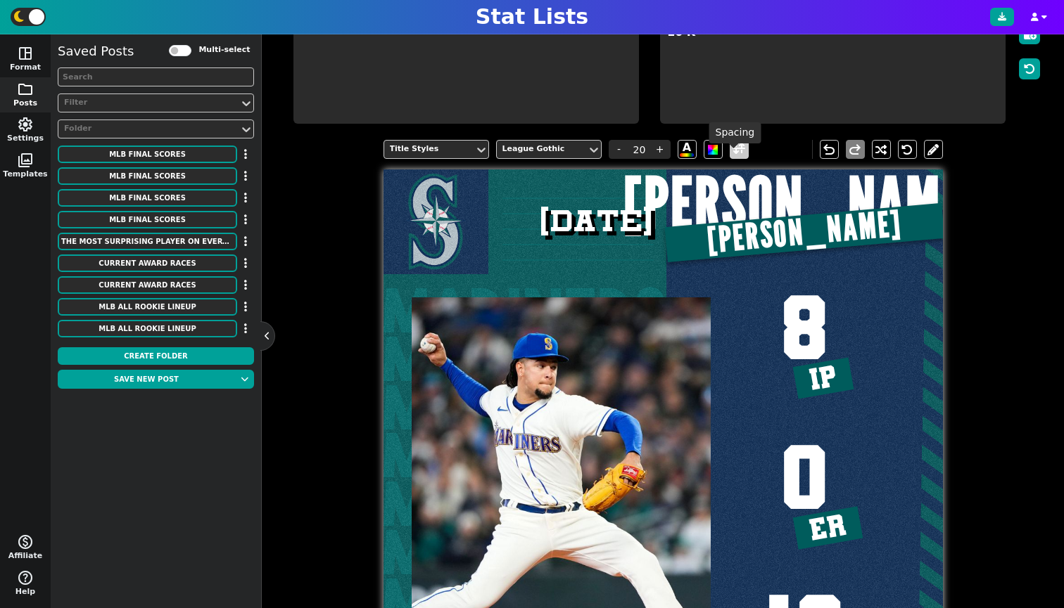
click at [729, 159] on span at bounding box center [738, 149] width 19 height 19
click at [736, 158] on span at bounding box center [738, 150] width 13 height 18
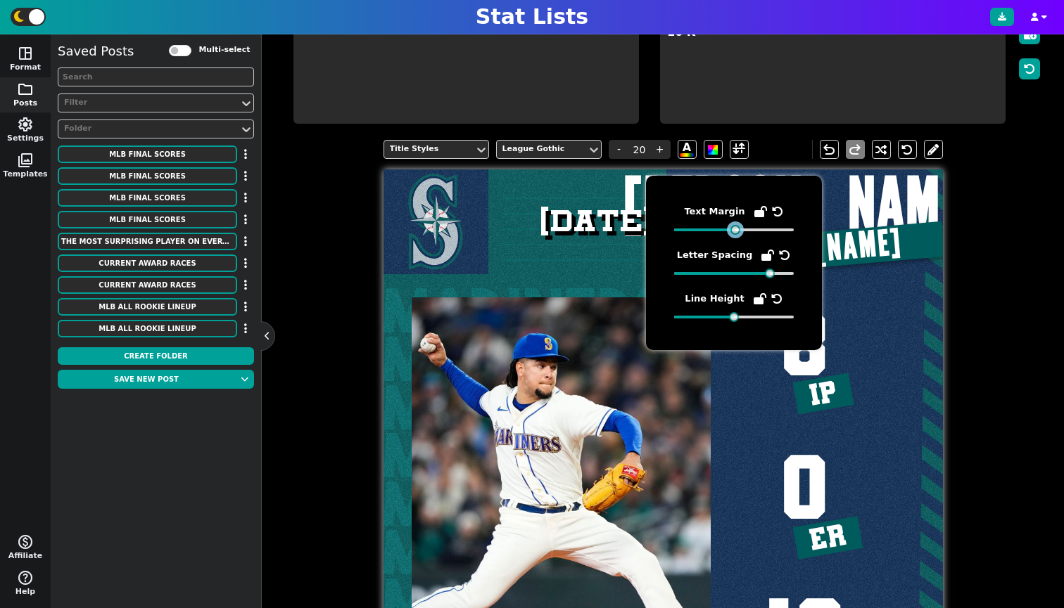
drag, startPoint x: 720, startPoint y: 231, endPoint x: 736, endPoint y: 232, distance: 16.9
click at [736, 232] on div at bounding box center [735, 230] width 10 height 10
click at [935, 228] on div "[PERSON_NAME]" at bounding box center [804, 220] width 276 height 100
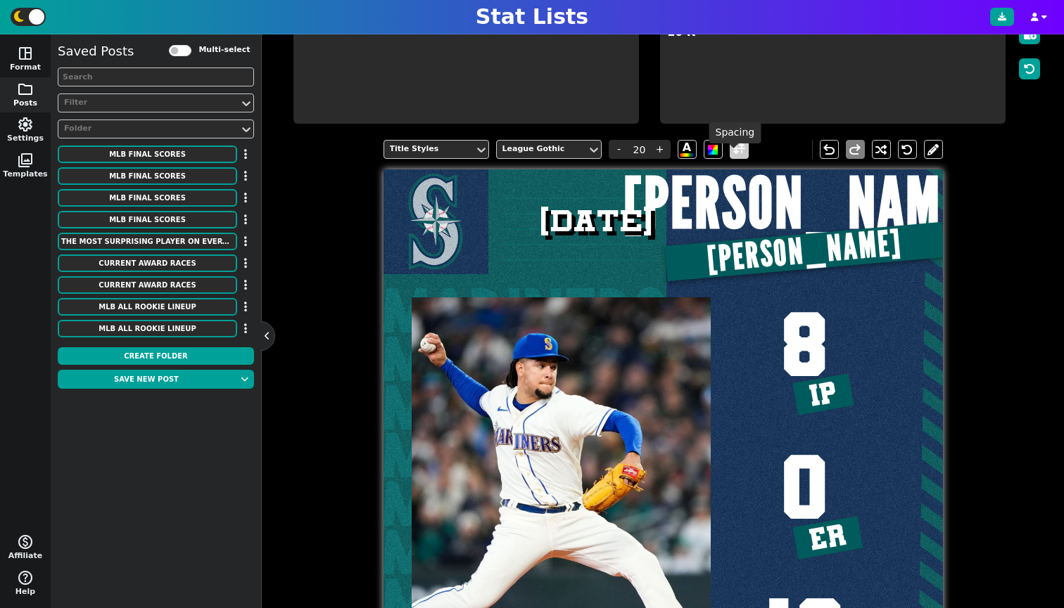
click at [734, 158] on span at bounding box center [738, 150] width 13 height 18
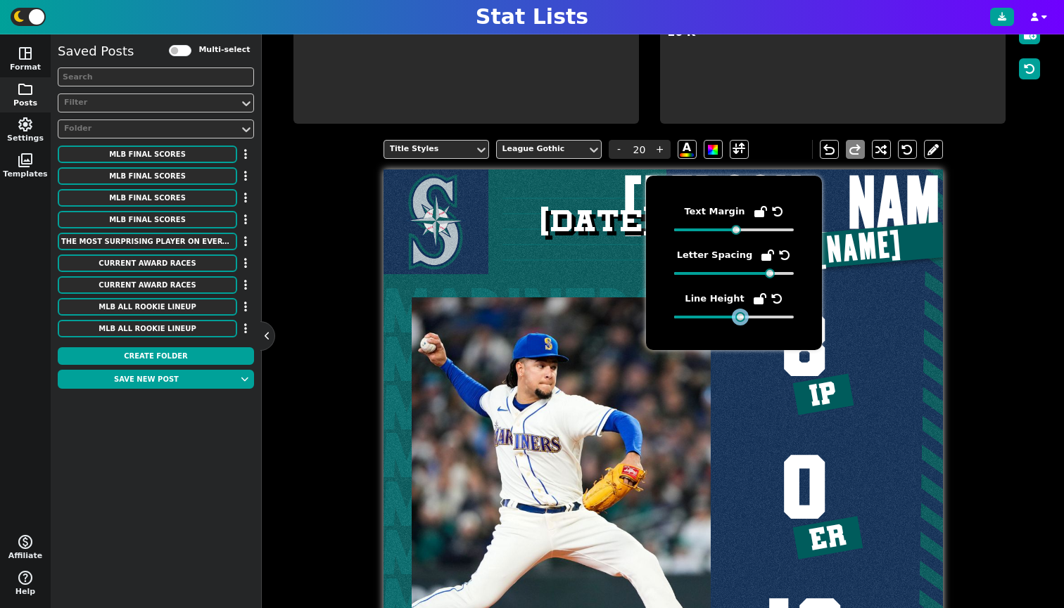
click at [738, 318] on div at bounding box center [740, 317] width 10 height 10
click at [963, 279] on div "Title Styles League Gothic - 20 + A undo redo MARINERS MARINERS MARINERS MARINE…" at bounding box center [663, 437] width 760 height 617
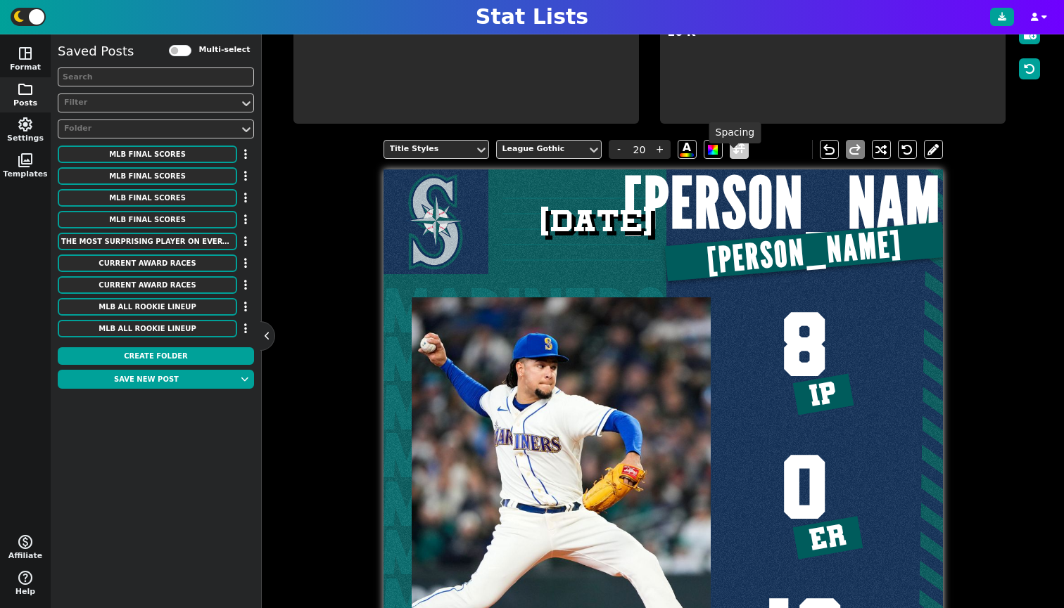
click at [732, 158] on span at bounding box center [738, 150] width 13 height 18
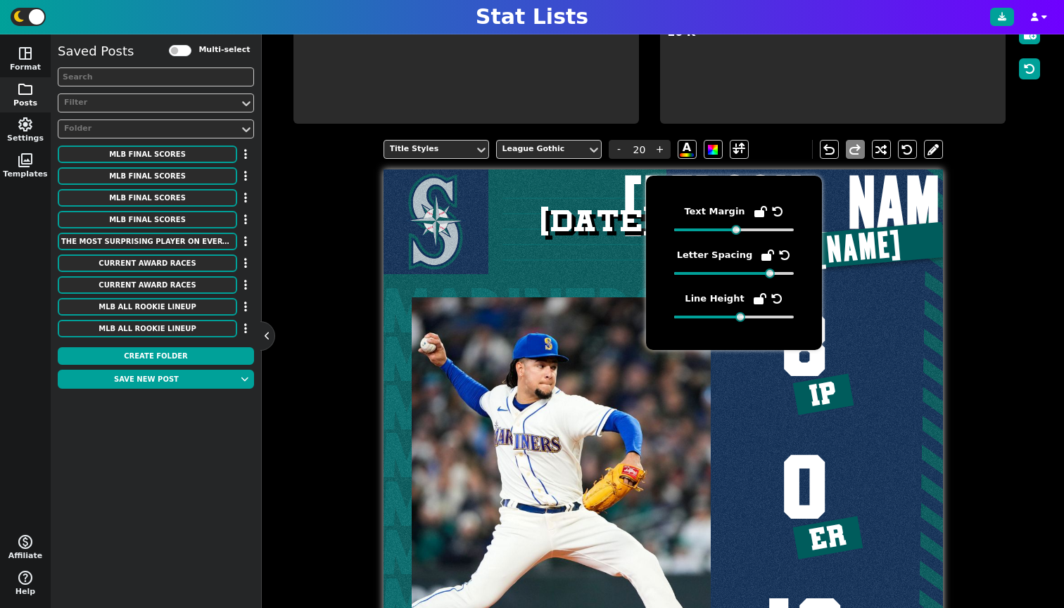
click at [827, 392] on span "IP" at bounding box center [823, 395] width 32 height 34
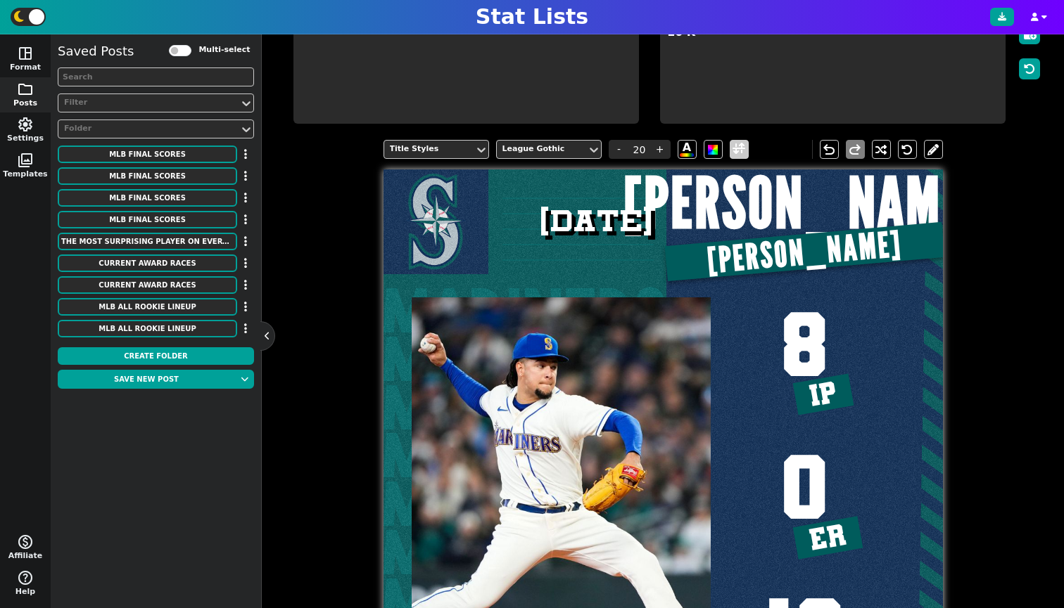
click at [732, 158] on span at bounding box center [738, 150] width 13 height 18
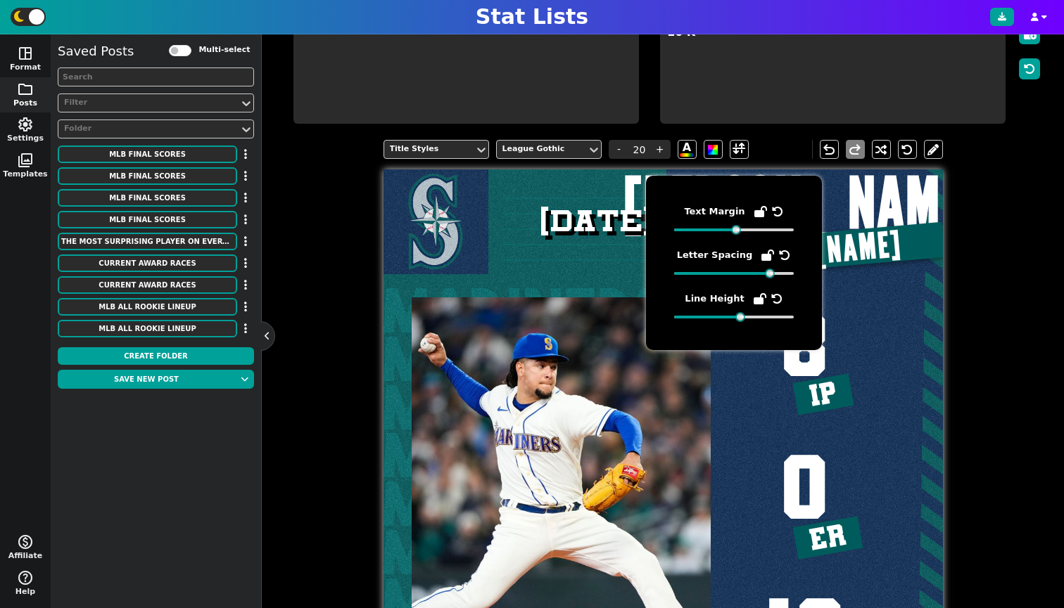
click at [873, 309] on span "8 IP 0 ER 10 K" at bounding box center [804, 498] width 276 height 459
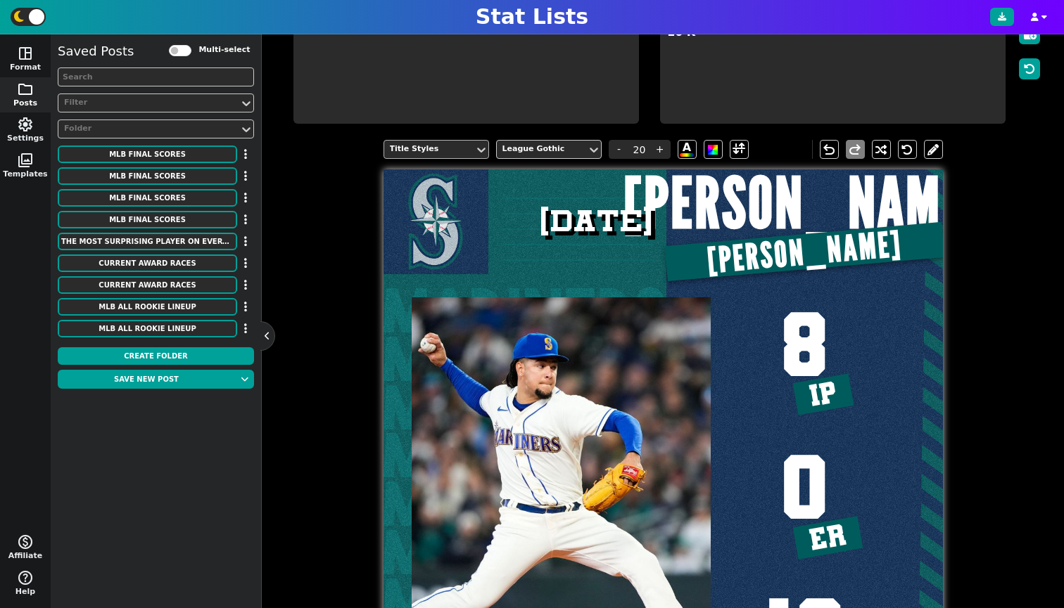
click at [423, 154] on div "Title Styles" at bounding box center [429, 149] width 90 height 19
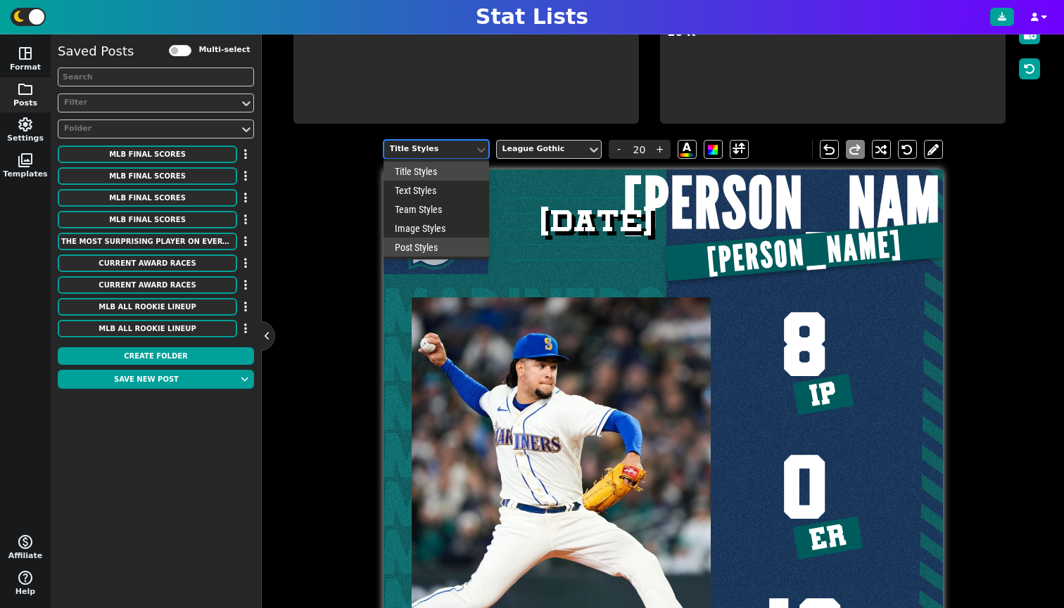
click at [426, 257] on div "Post Styles" at bounding box center [436, 247] width 106 height 19
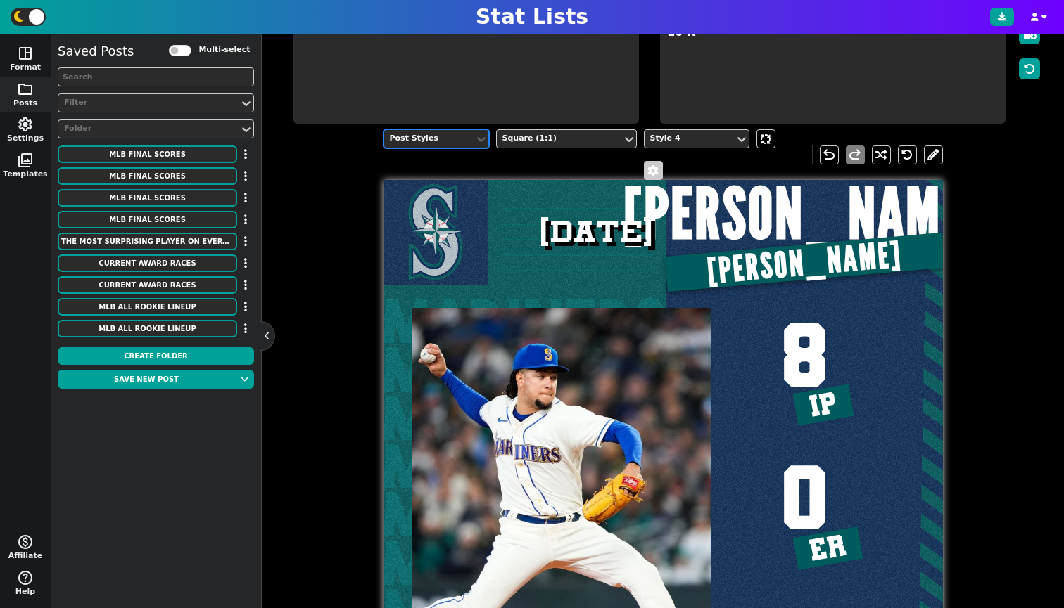
click at [653, 175] on span at bounding box center [653, 170] width 14 height 11
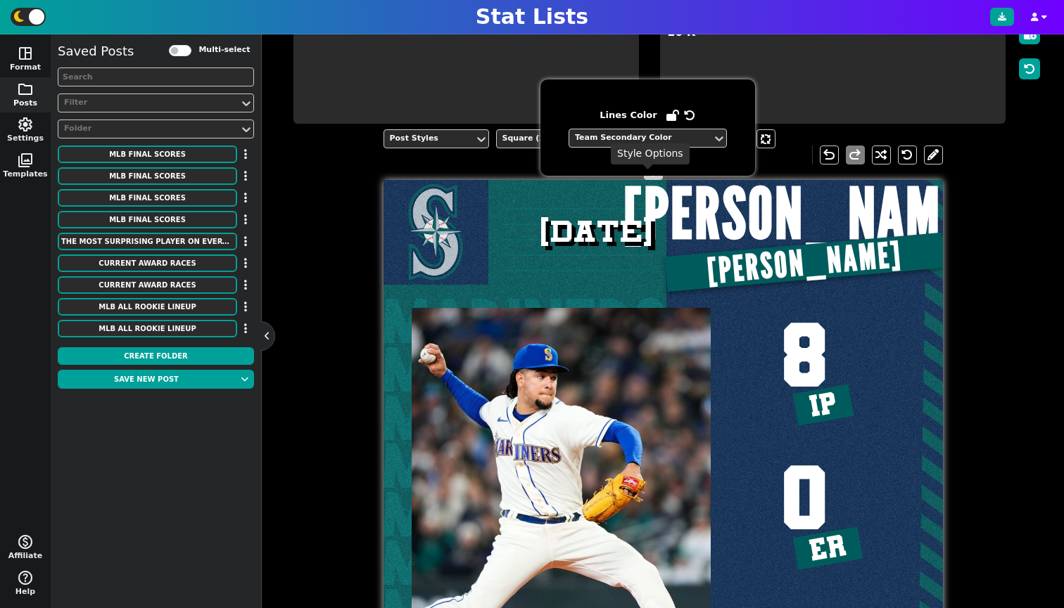
click at [648, 177] on span at bounding box center [653, 170] width 14 height 11
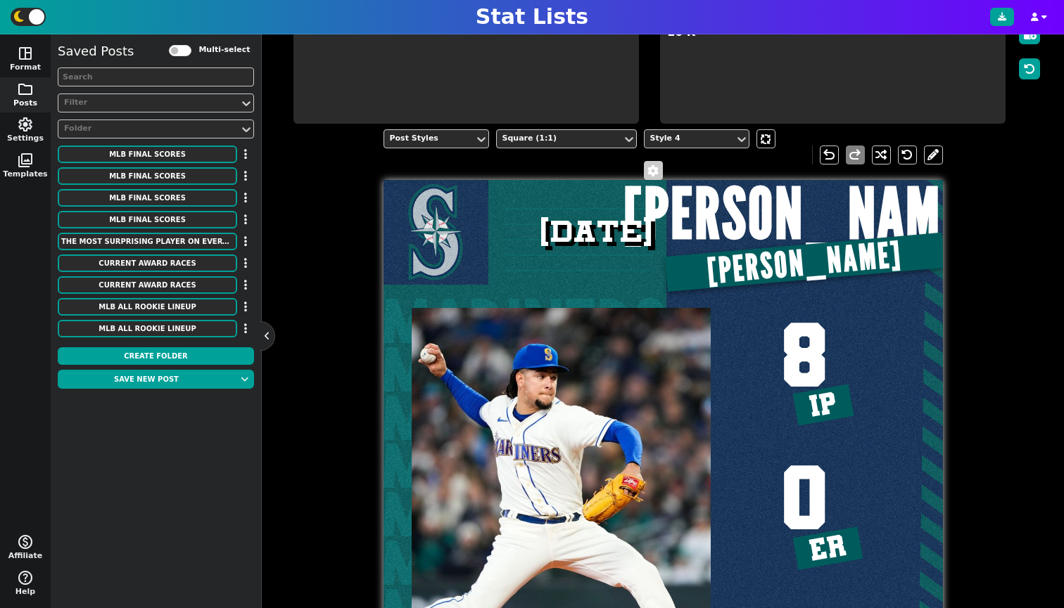
click at [648, 177] on span at bounding box center [653, 170] width 14 height 11
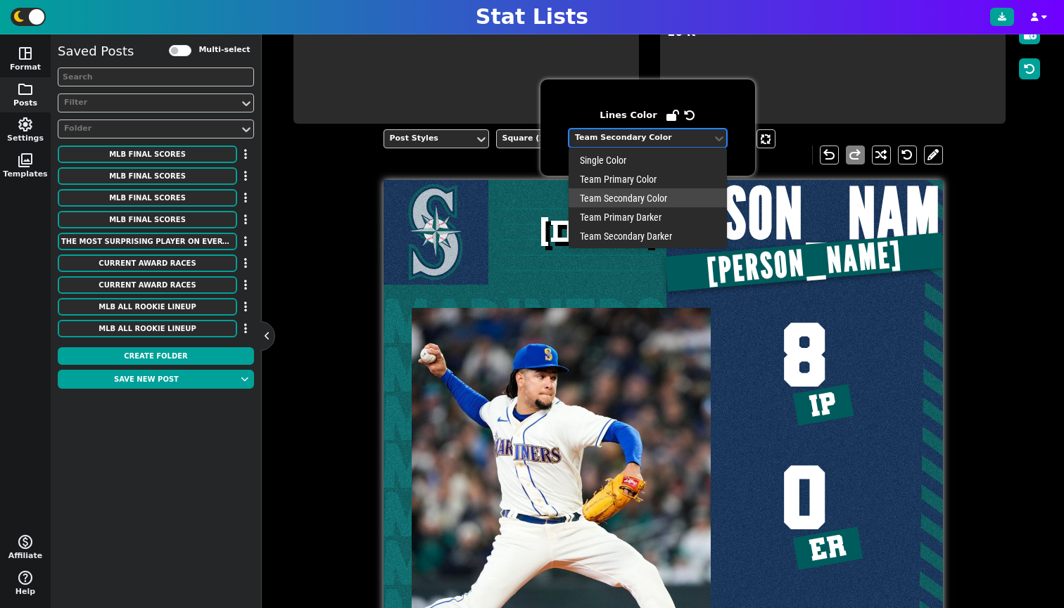
click at [651, 140] on div "Team Secondary Color" at bounding box center [641, 138] width 132 height 12
click at [644, 177] on div "Team Primary Color" at bounding box center [647, 179] width 158 height 19
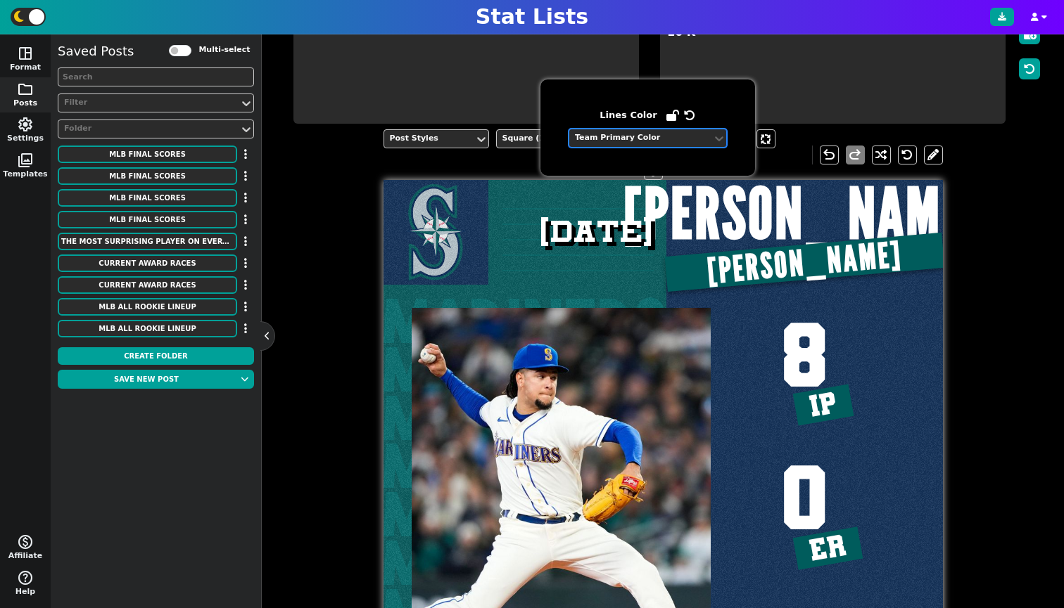
click at [646, 136] on div "Team Primary Color" at bounding box center [641, 138] width 132 height 12
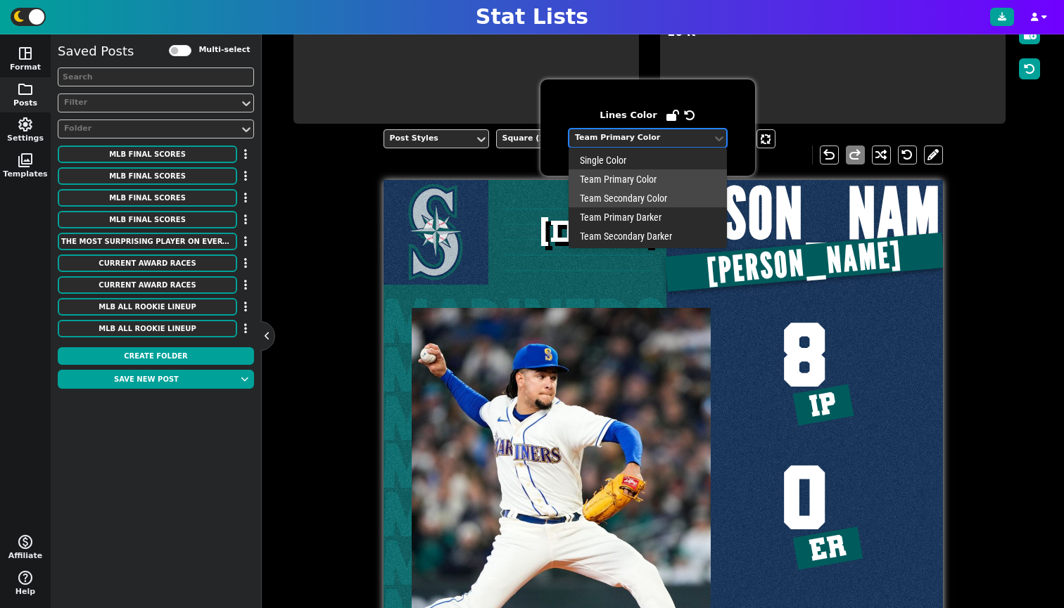
click at [636, 195] on div "Team Secondary Color" at bounding box center [647, 198] width 158 height 19
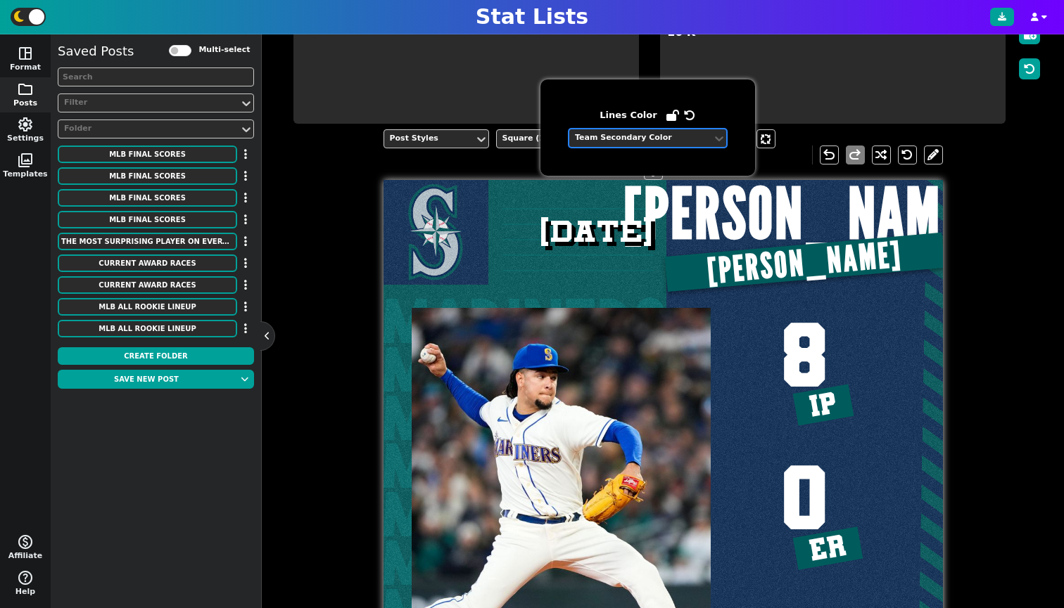
click at [640, 142] on div "Team Secondary Color" at bounding box center [641, 138] width 132 height 12
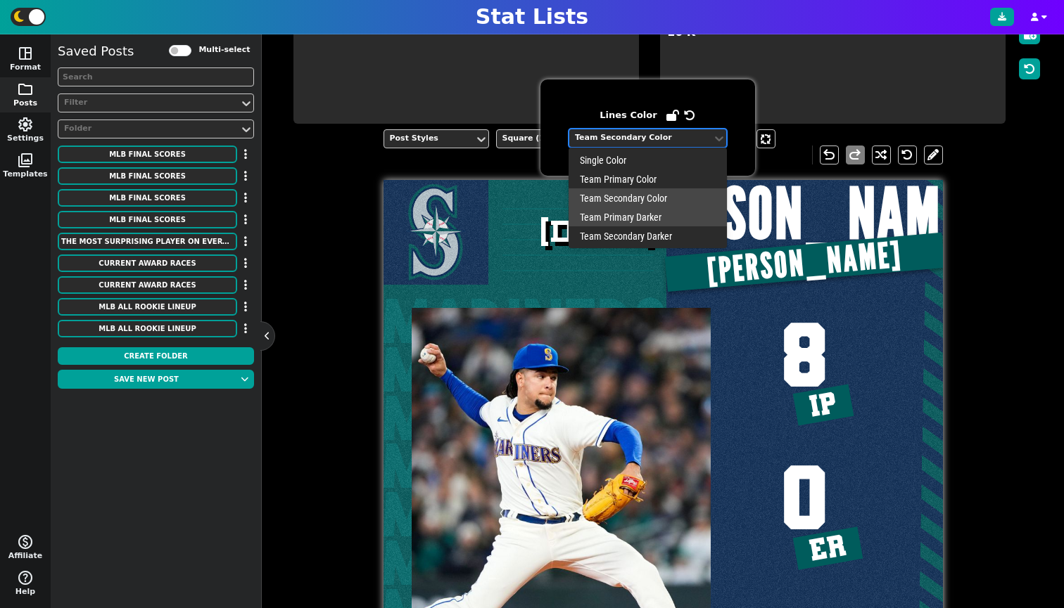
click at [635, 215] on div "Team Primary Darker" at bounding box center [647, 216] width 158 height 19
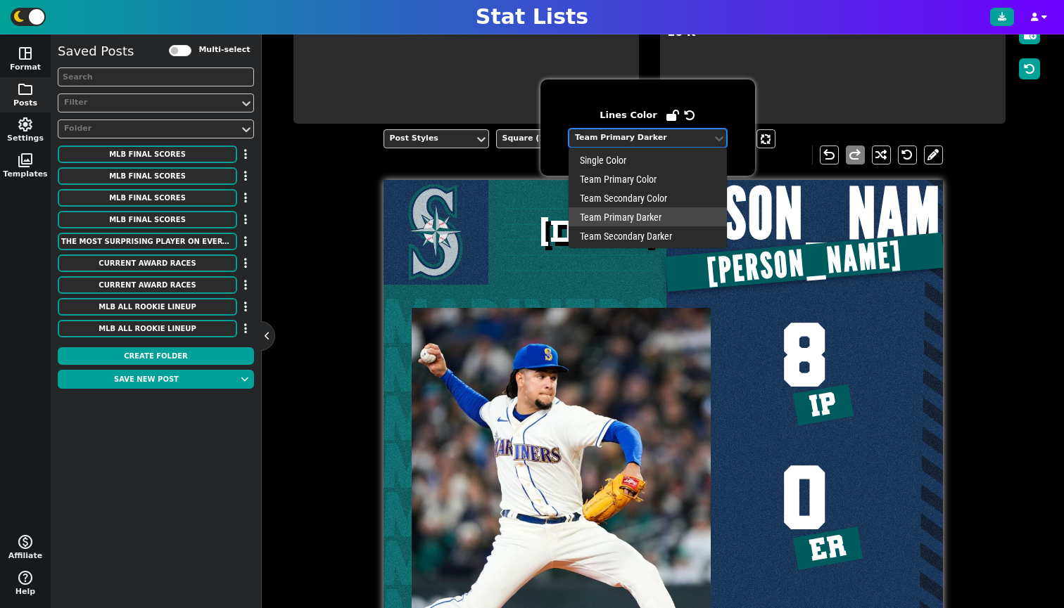
click at [644, 140] on div "Team Primary Darker" at bounding box center [641, 138] width 132 height 12
click at [637, 182] on div "Team Primary Color" at bounding box center [647, 179] width 158 height 19
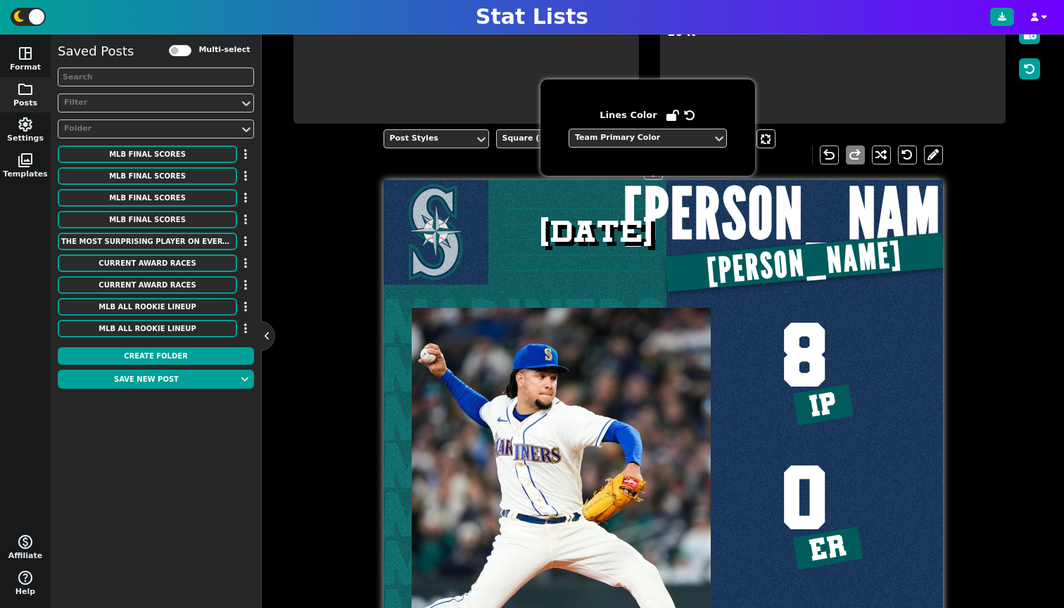
click at [641, 148] on div "Lines Color Team Primary Color" at bounding box center [647, 127] width 215 height 96
click at [642, 144] on div at bounding box center [640, 138] width 134 height 15
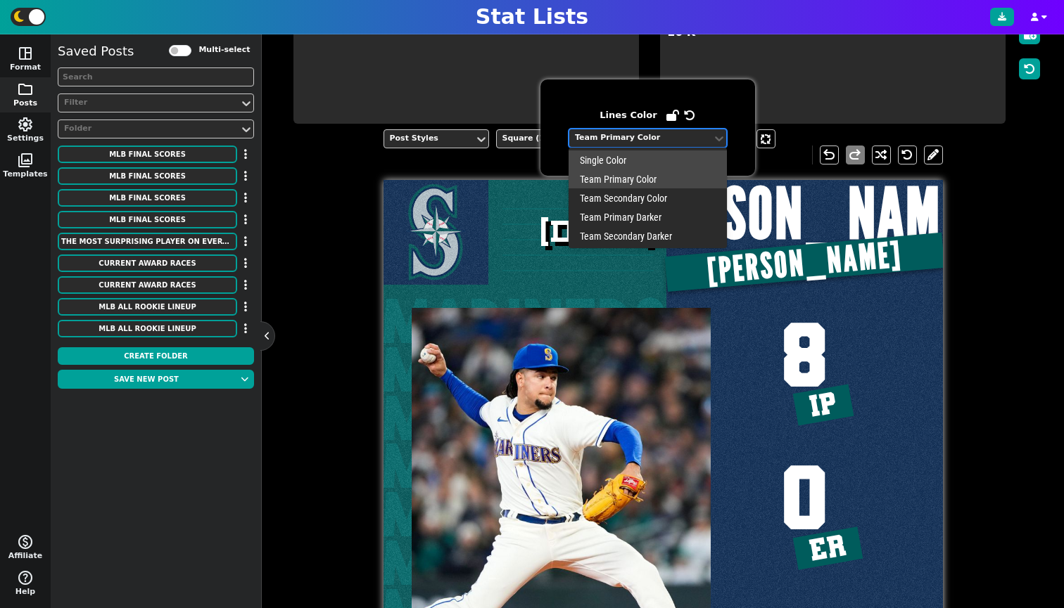
click at [637, 159] on div "Single Color" at bounding box center [647, 160] width 158 height 19
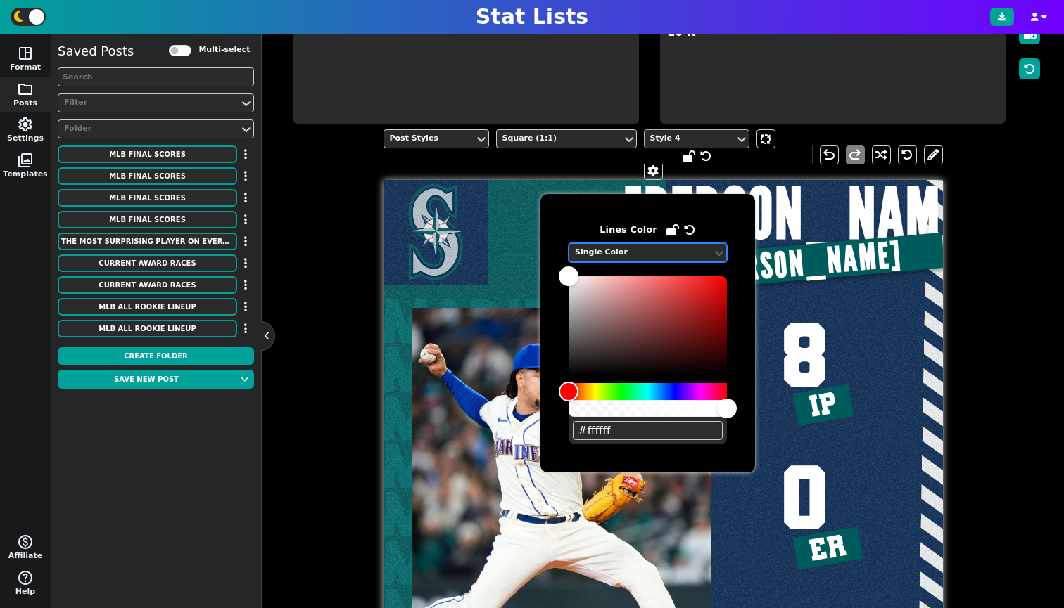
click at [660, 145] on div "Style 4" at bounding box center [689, 139] width 79 height 12
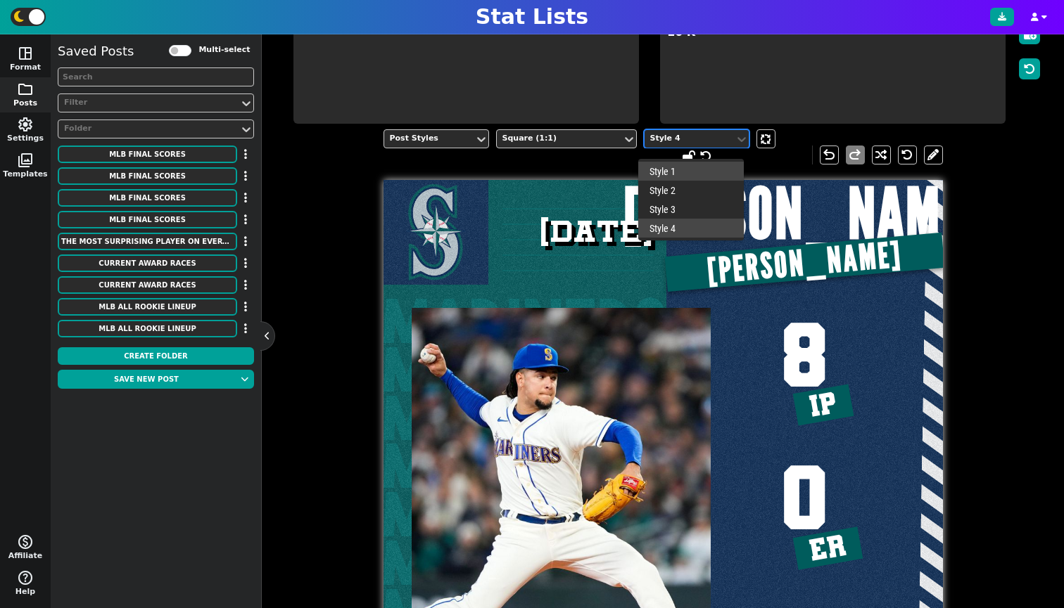
click at [663, 145] on div "Style 4" at bounding box center [689, 139] width 79 height 12
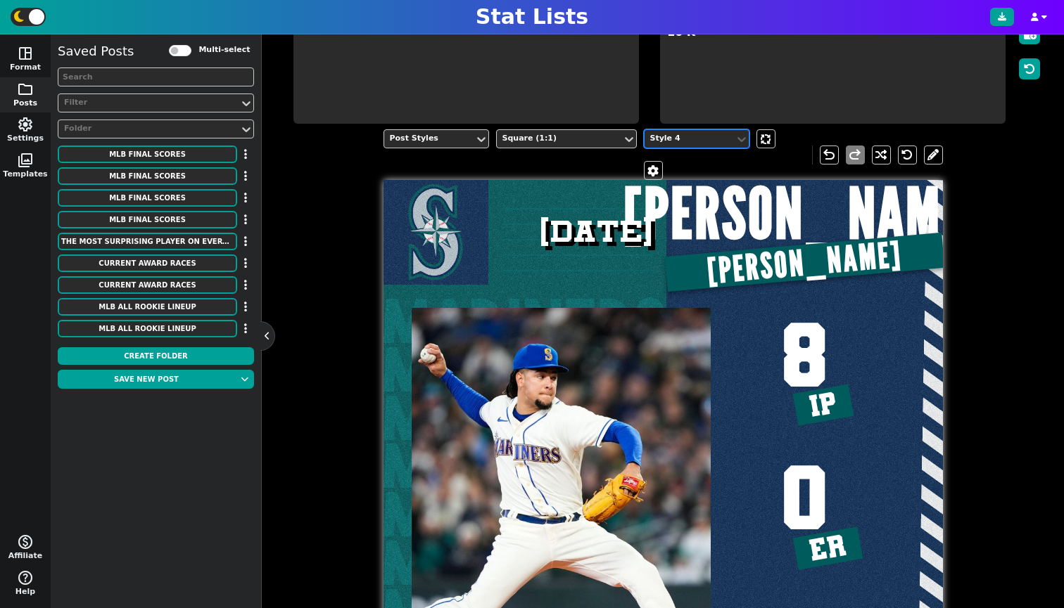
click at [658, 174] on div "Style 4" at bounding box center [697, 154] width 106 height 51
click at [652, 177] on span at bounding box center [653, 170] width 14 height 11
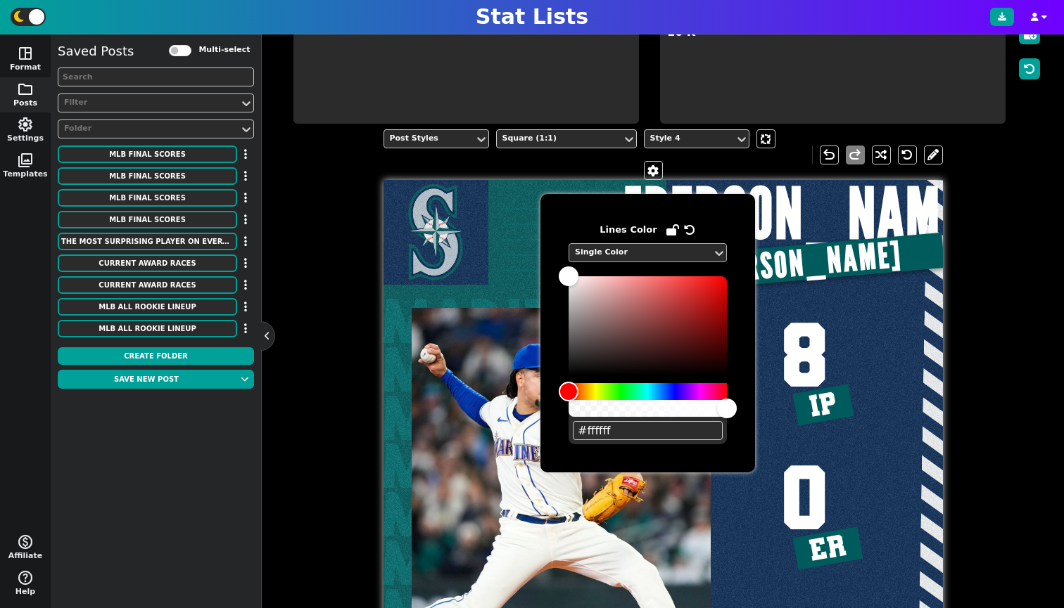
click at [613, 250] on div "Single Color" at bounding box center [641, 253] width 132 height 12
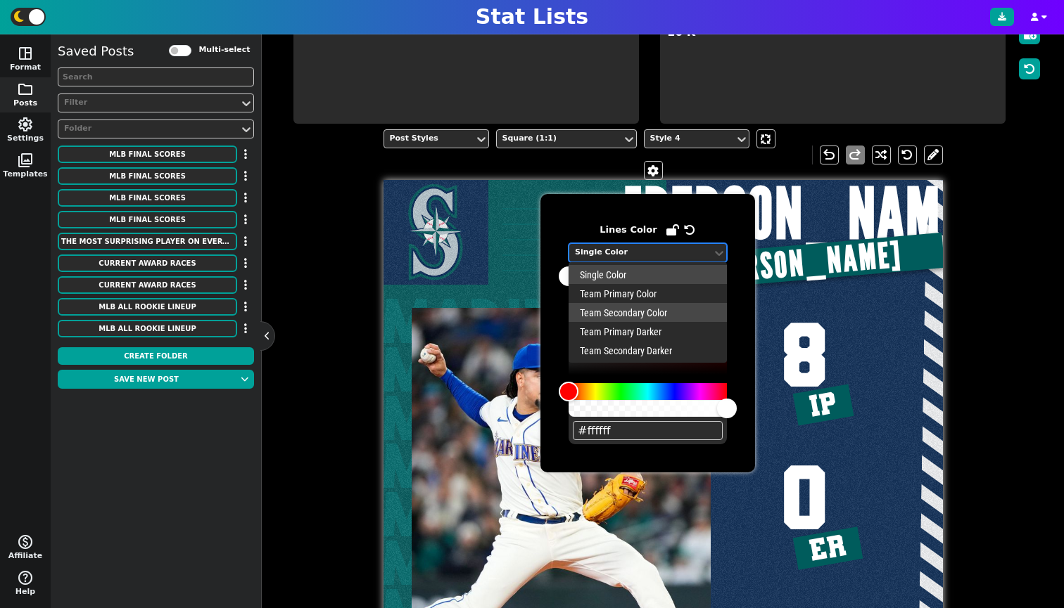
click at [627, 316] on div "Team Secondary Color" at bounding box center [647, 312] width 158 height 19
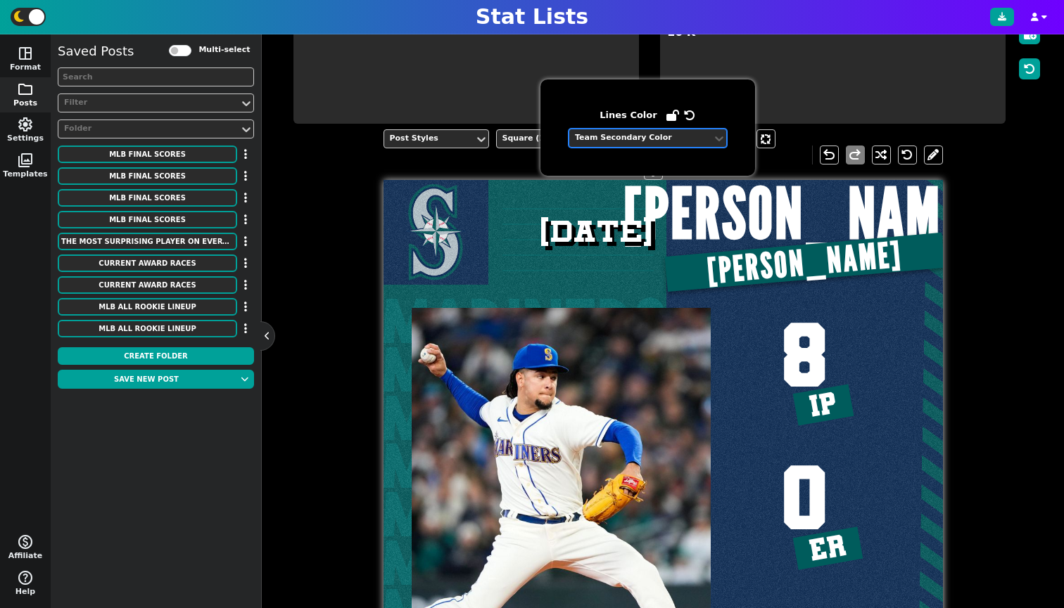
click at [919, 314] on span "8 IP 0 ER 10 K" at bounding box center [804, 509] width 276 height 459
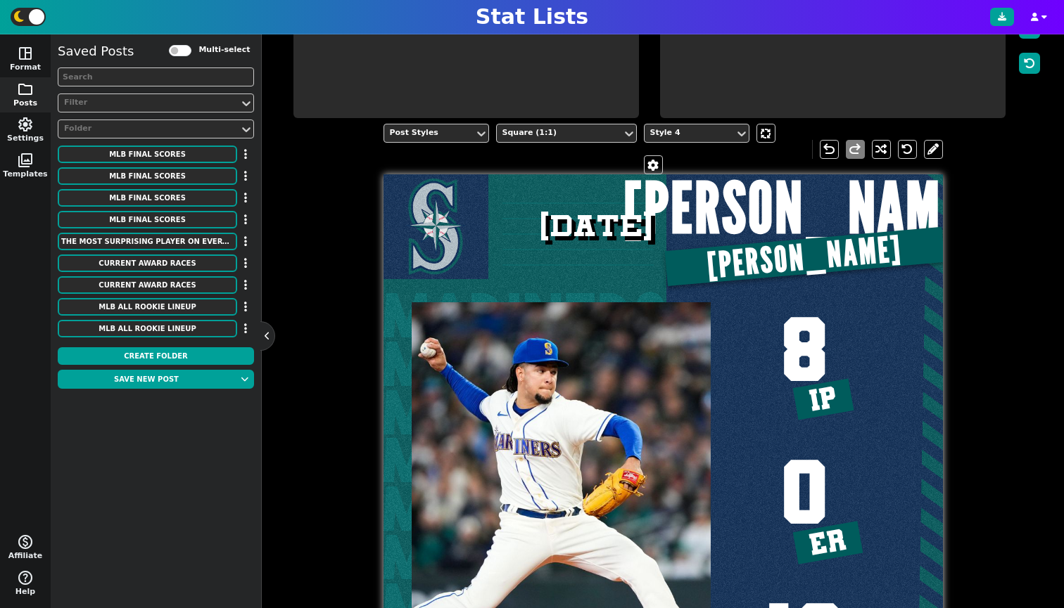
scroll to position [141, 0]
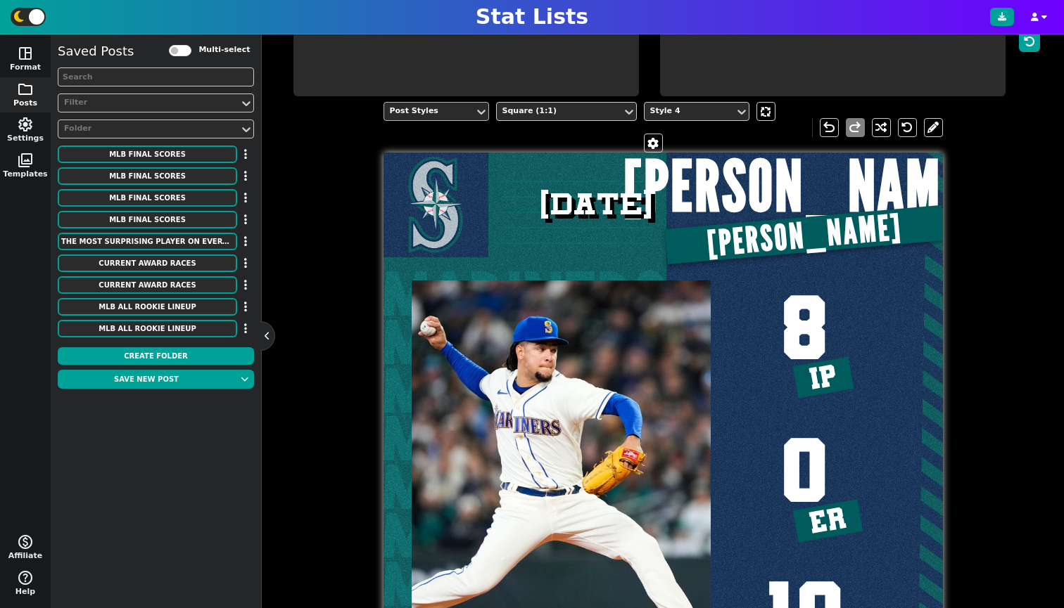
click at [442, 117] on div "Post Styles" at bounding box center [429, 112] width 79 height 12
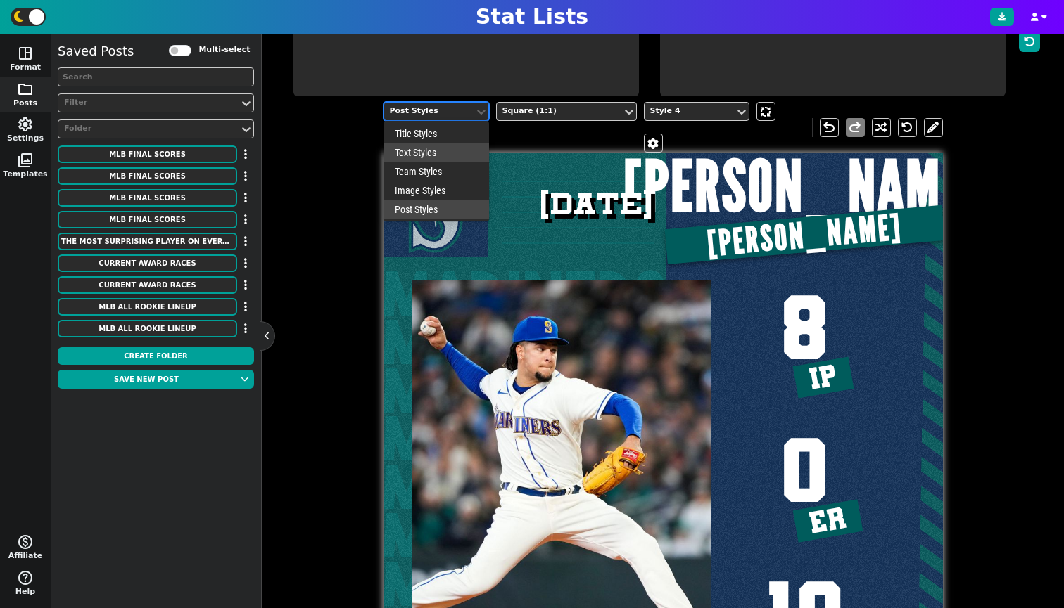
click at [440, 160] on div "Text Styles" at bounding box center [436, 152] width 106 height 19
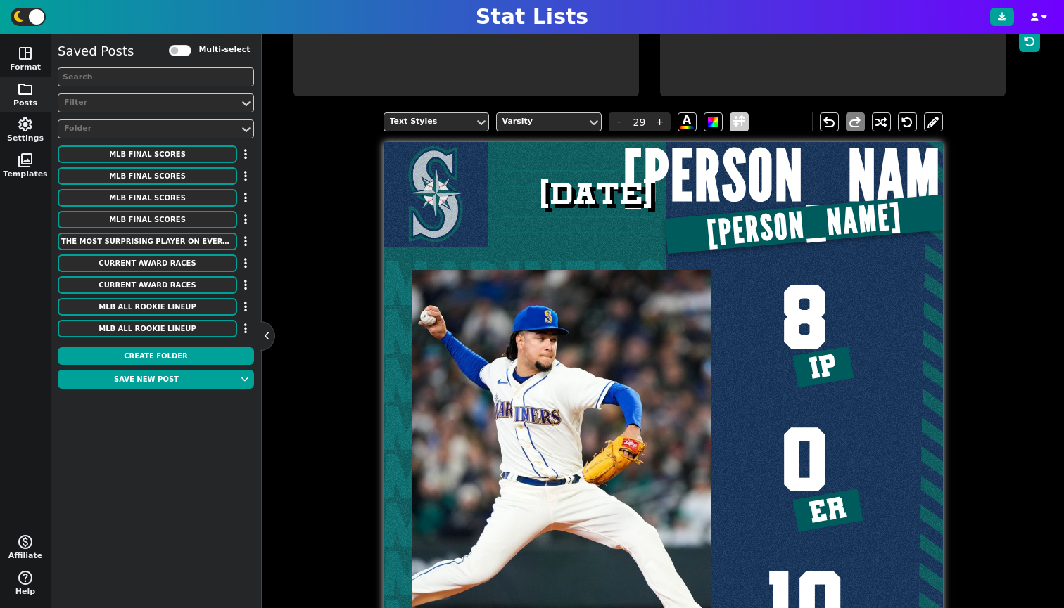
click at [734, 131] on span at bounding box center [738, 122] width 13 height 18
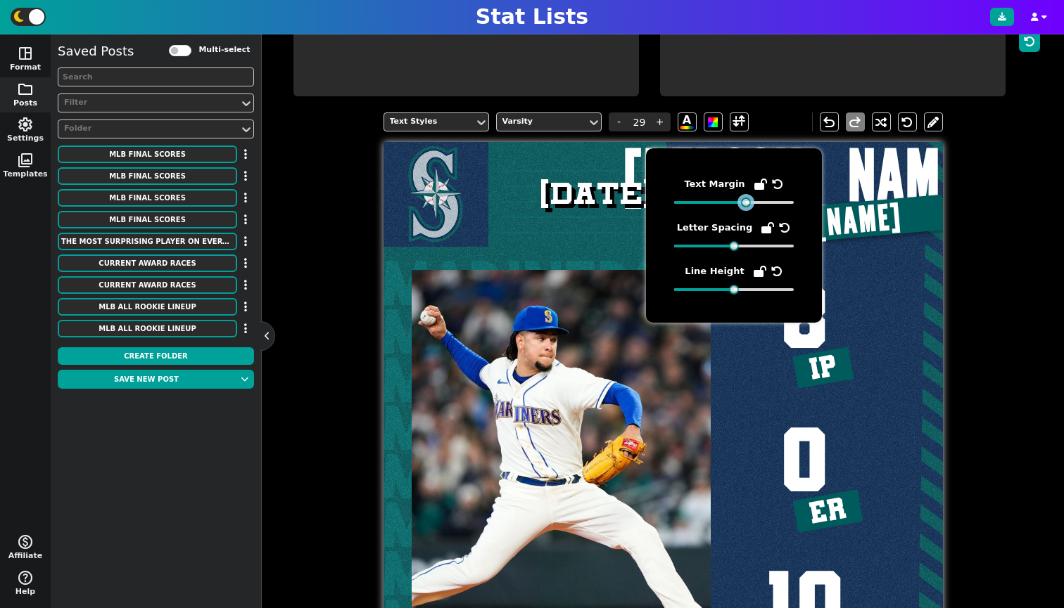
click at [747, 210] on div "Text Margin Letter Spacing Line Height" at bounding box center [734, 236] width 120 height 118
click at [1014, 298] on div "Text Styles Varsity - 29 + A undo redo MARINERS MARINERS MARINERS MARINERS MARI…" at bounding box center [663, 410] width 760 height 617
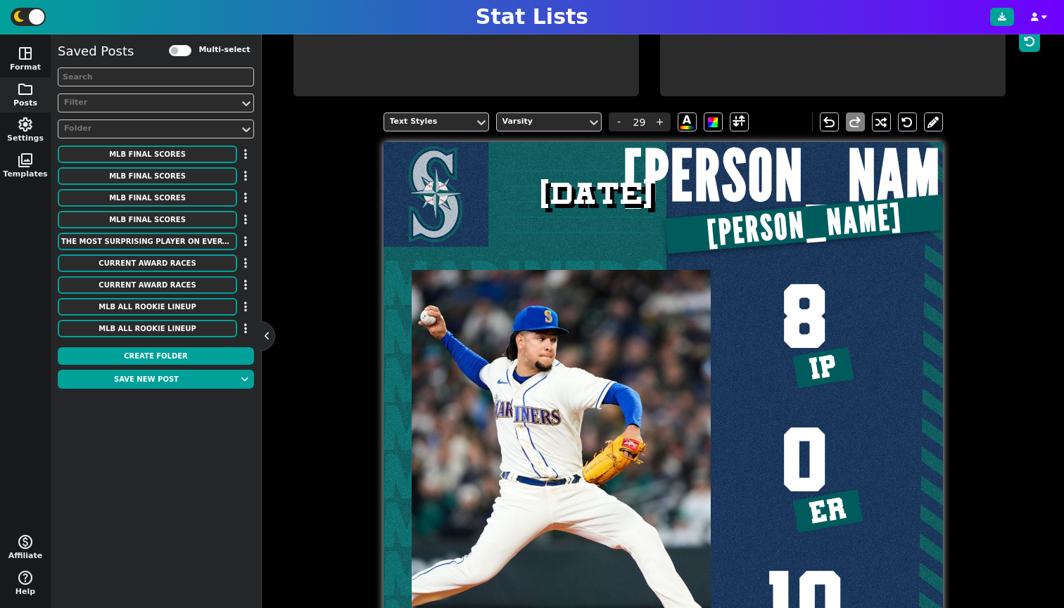
click at [798, 171] on span "[PERSON_NAME]" at bounding box center [804, 177] width 362 height 70
type input "20"
click at [732, 131] on span at bounding box center [738, 122] width 13 height 18
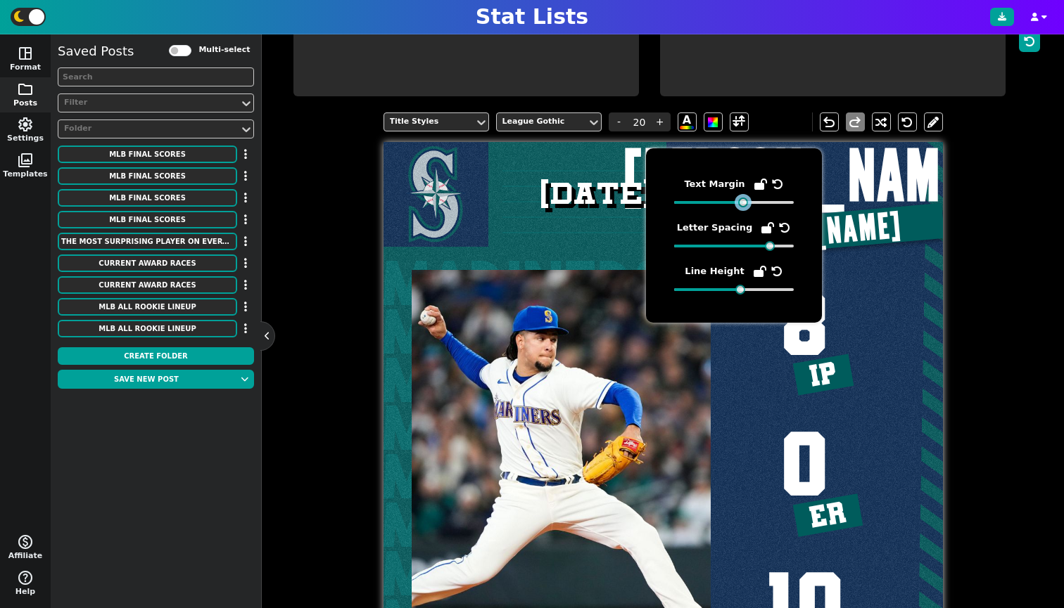
drag, startPoint x: 734, startPoint y: 202, endPoint x: 741, endPoint y: 214, distance: 13.9
click at [741, 214] on div "Text Margin Letter Spacing Line Height" at bounding box center [734, 236] width 120 height 118
click at [994, 222] on div "Title Styles League Gothic - 20 + A undo redo MARINERS MARINERS MARINERS MARINE…" at bounding box center [663, 410] width 760 height 617
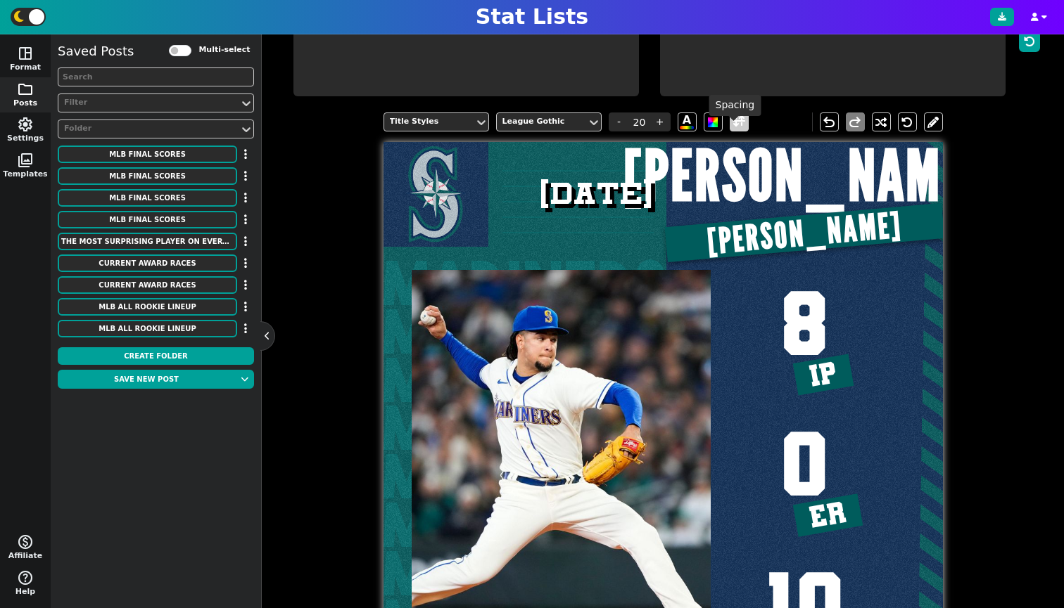
click at [734, 131] on span at bounding box center [738, 122] width 13 height 18
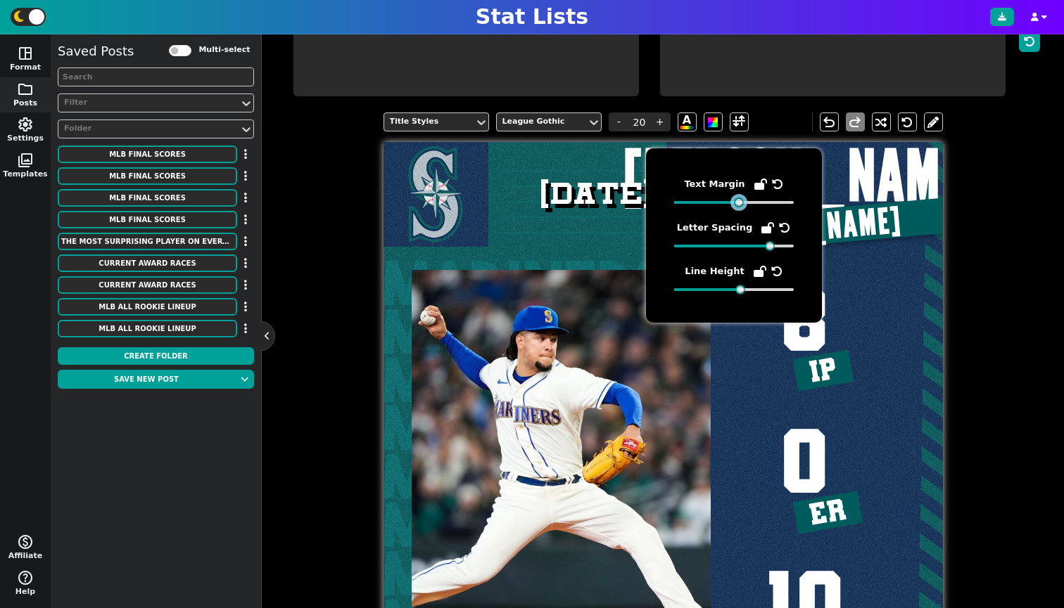
click at [739, 203] on div at bounding box center [739, 203] width 10 height 10
click at [1006, 183] on div "Title Styles League Gothic - 20 + A undo redo MARINERS MARINERS MARINERS MARINE…" at bounding box center [663, 410] width 760 height 617
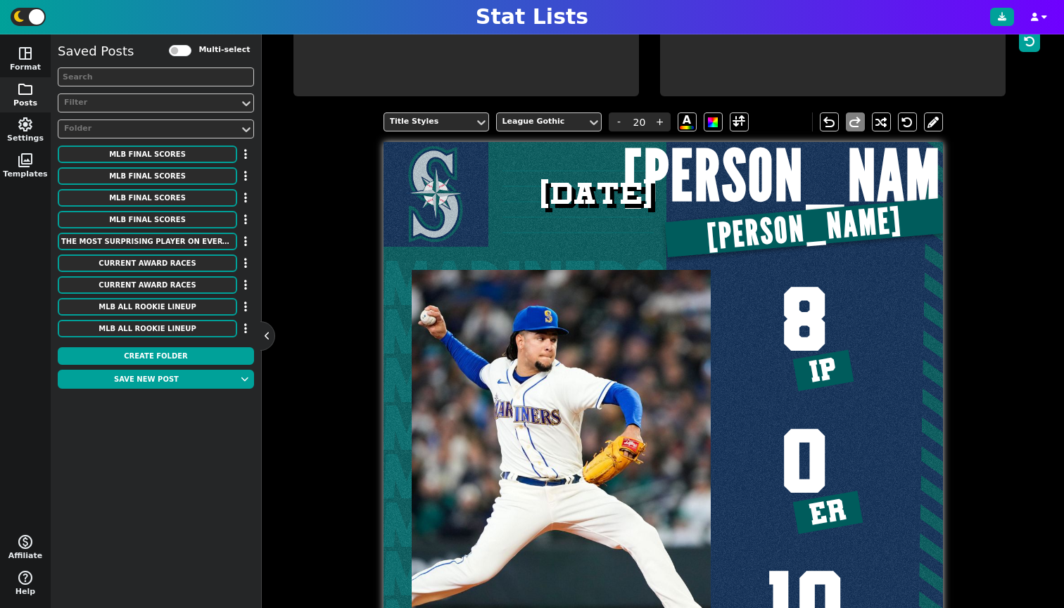
click at [607, 191] on input "[DATE]" at bounding box center [597, 194] width 171 height 49
drag, startPoint x: 634, startPoint y: 189, endPoint x: 599, endPoint y: 186, distance: 35.2
click at [599, 186] on input "[DATE]" at bounding box center [597, 194] width 171 height 49
click at [589, 196] on input "[DATE]" at bounding box center [597, 194] width 171 height 49
click at [912, 127] on div "undo redo" at bounding box center [877, 122] width 131 height 19
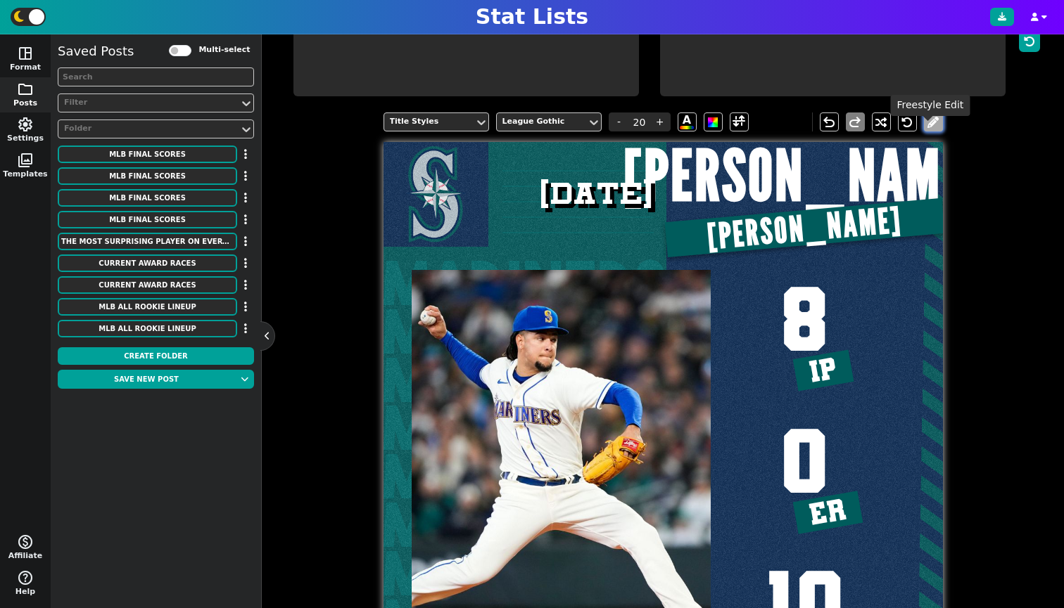
click at [931, 132] on button at bounding box center [933, 122] width 19 height 19
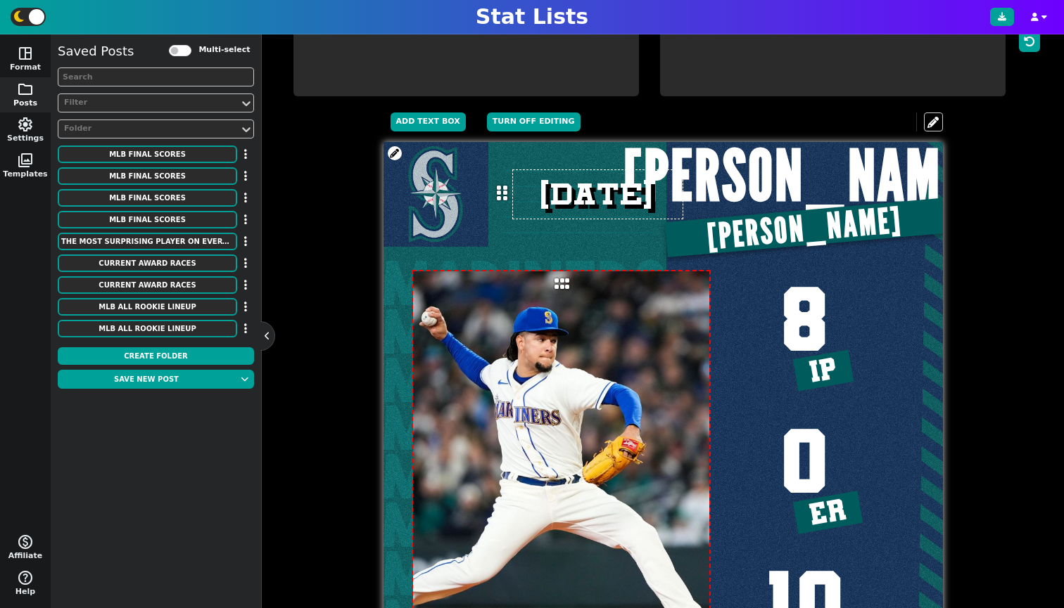
click at [388, 160] on span at bounding box center [395, 153] width 14 height 14
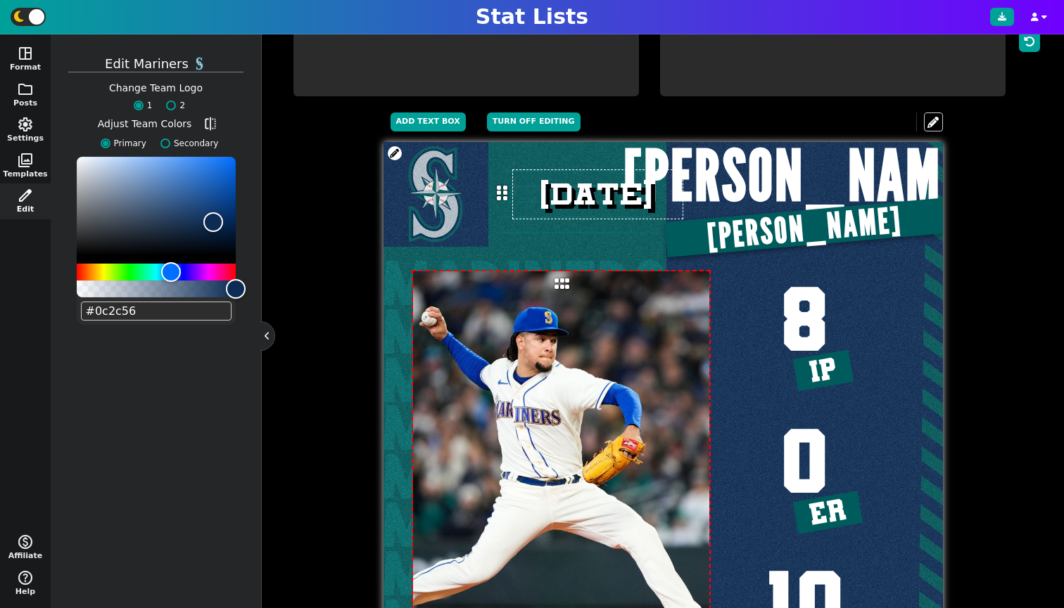
click at [165, 138] on span "Adjust Team Colors flip Primary Secondary" at bounding box center [156, 136] width 132 height 41
click at [165, 139] on label "Secondary" at bounding box center [185, 143] width 65 height 13
click at [165, 139] on input "Secondary" at bounding box center [165, 144] width 10 height 10
radio input "true"
type input "#005c5c"
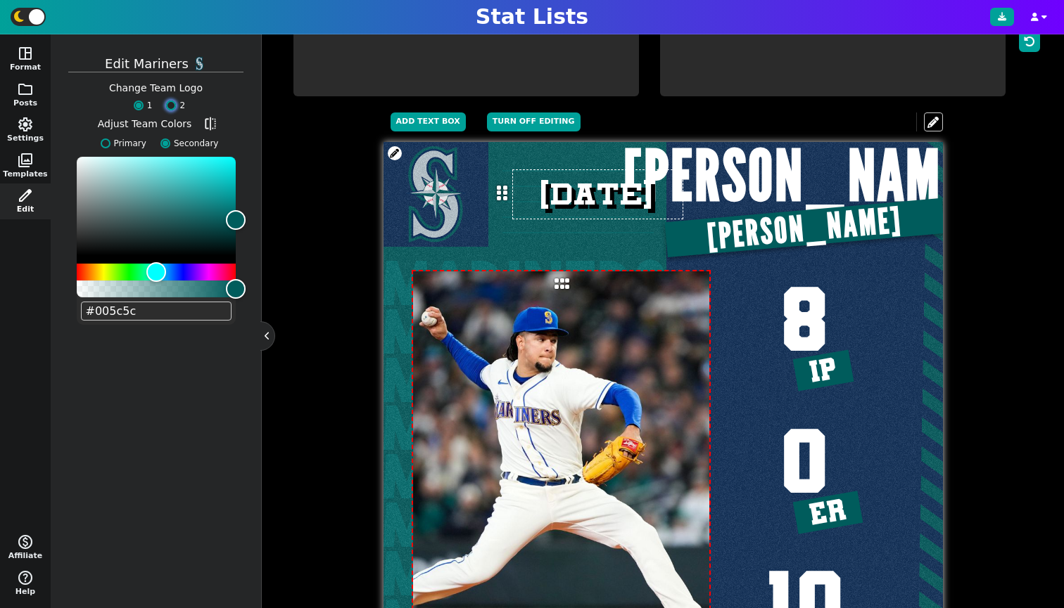
click at [170, 106] on input "2" at bounding box center [171, 106] width 10 height 10
radio input "true"
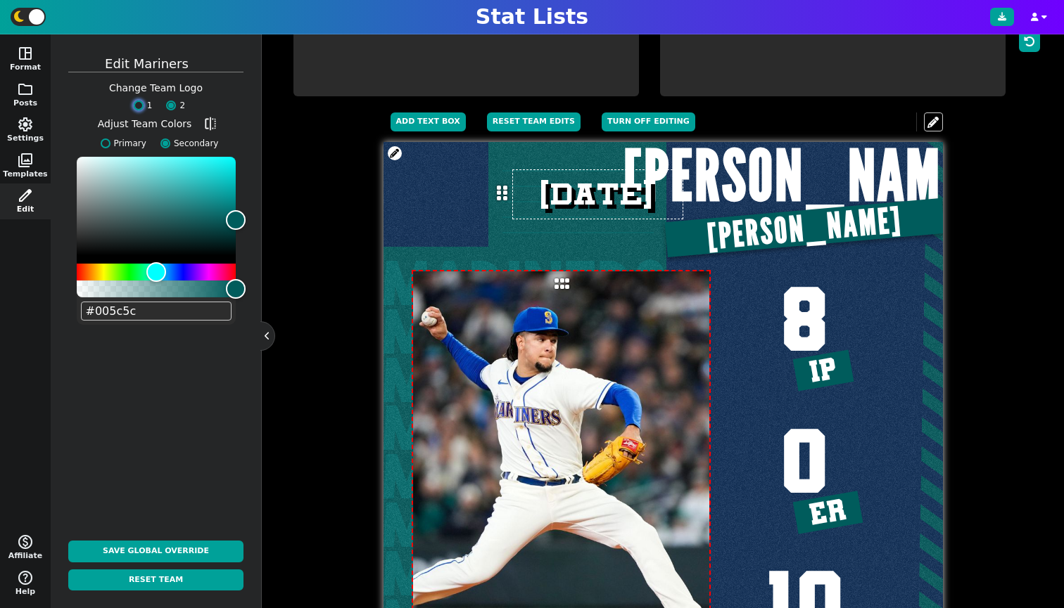
click at [143, 104] on input "1" at bounding box center [139, 106] width 10 height 10
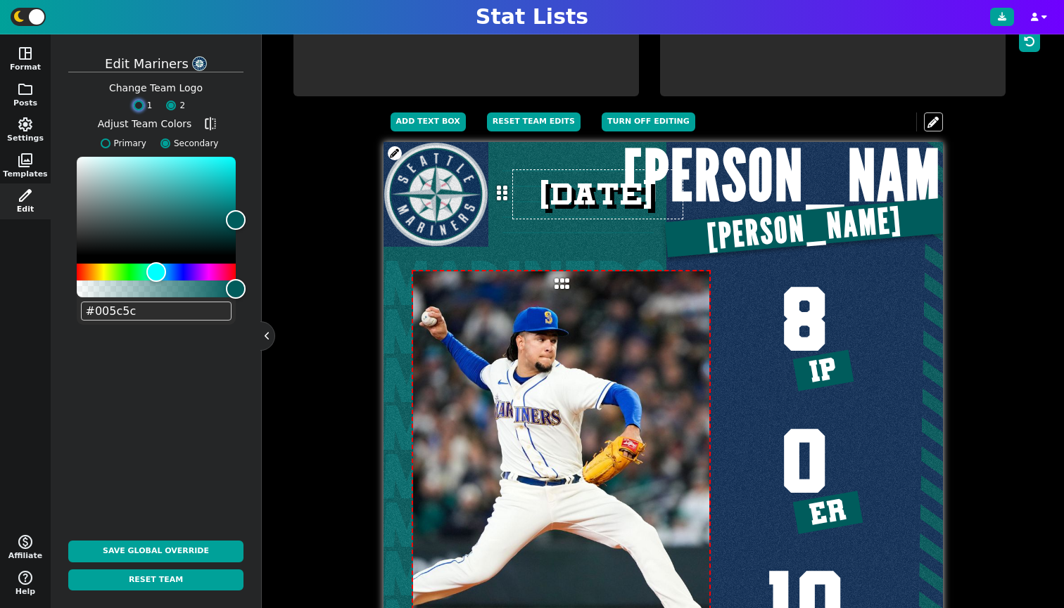
radio input "true"
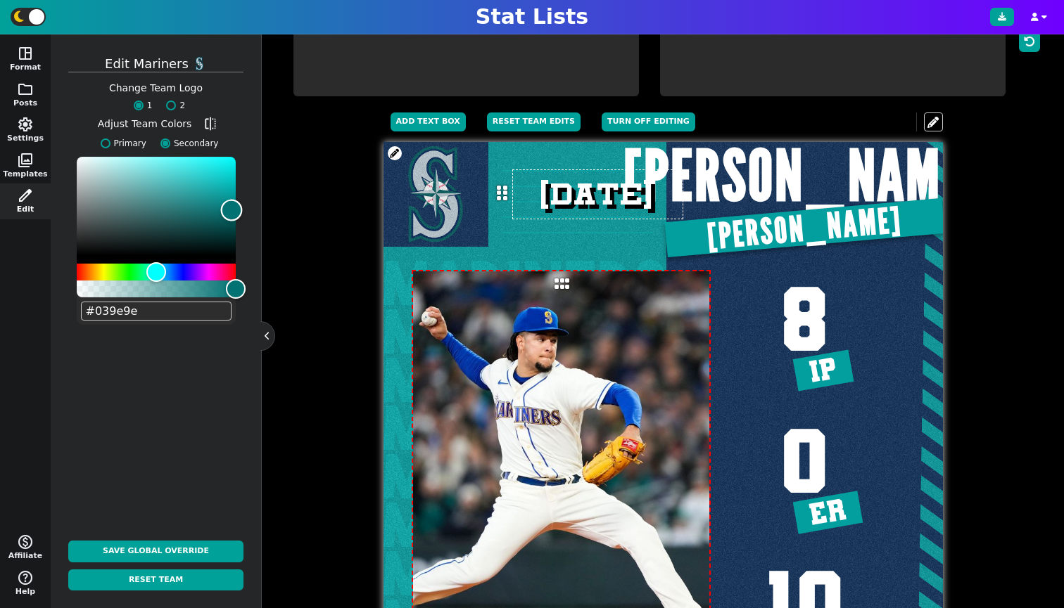
type input "#037575"
click at [231, 212] on div "Color" at bounding box center [156, 206] width 159 height 98
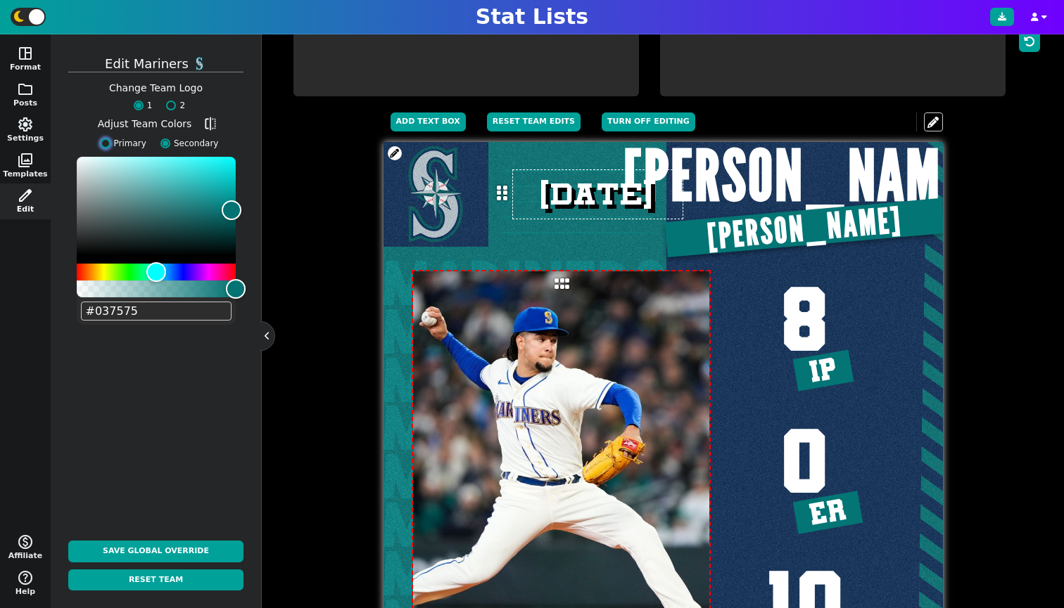
click at [106, 141] on input "Primary" at bounding box center [106, 144] width 10 height 10
radio input "true"
type input "#0c2c56"
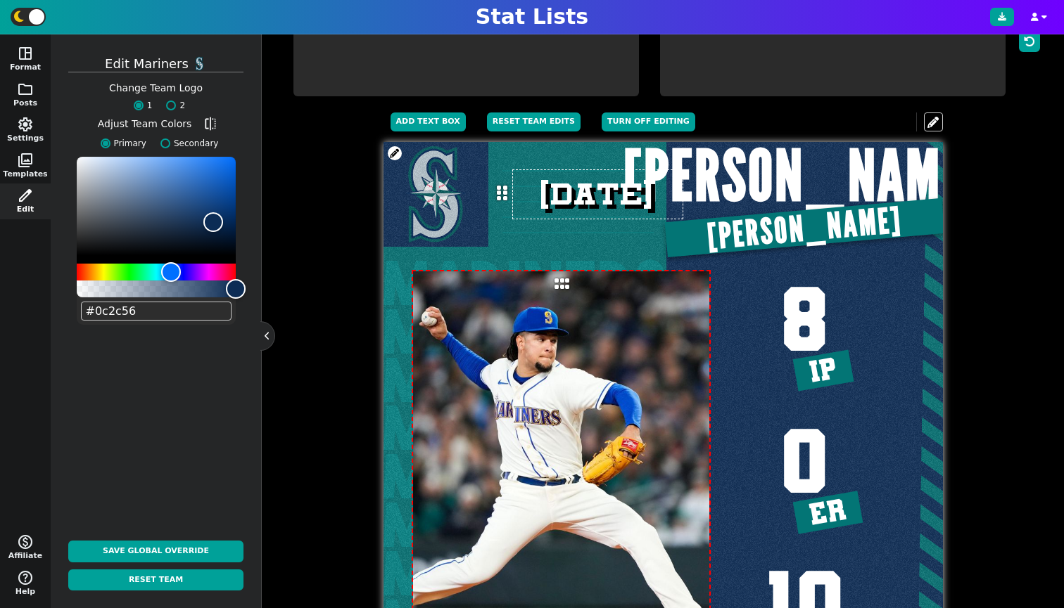
click at [172, 111] on span "Change Team Logo 1 2" at bounding box center [156, 97] width 94 height 39
click at [158, 144] on label "Secondary" at bounding box center [185, 143] width 65 height 13
click at [160, 144] on input "Secondary" at bounding box center [165, 144] width 10 height 10
radio input "true"
type input "#037575"
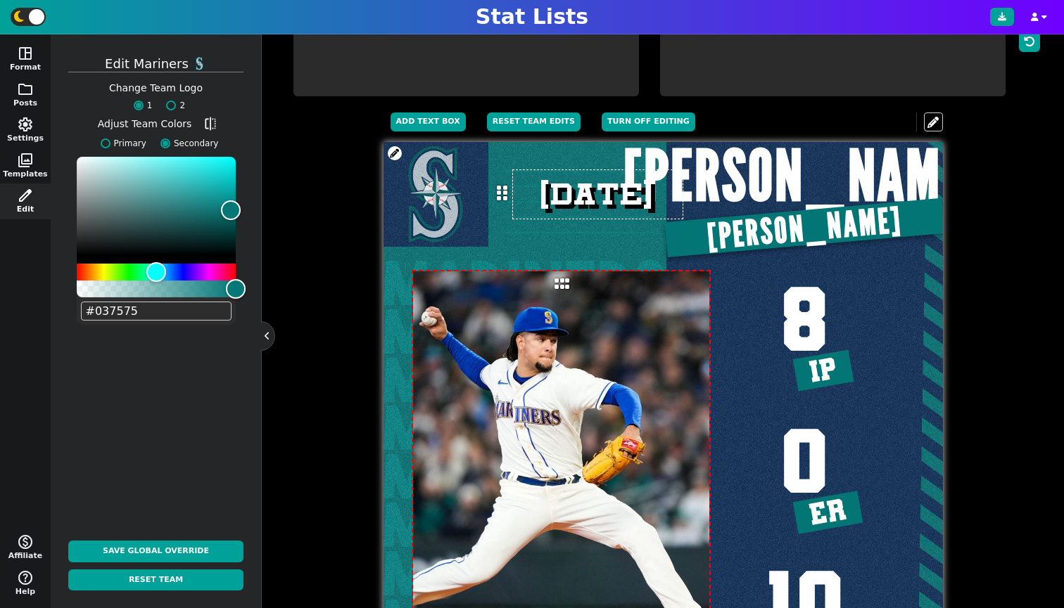
click at [125, 145] on label "Primary" at bounding box center [120, 143] width 53 height 13
click at [110, 145] on input "Primary" at bounding box center [106, 144] width 10 height 10
radio input "true"
type input "#0c2c56"
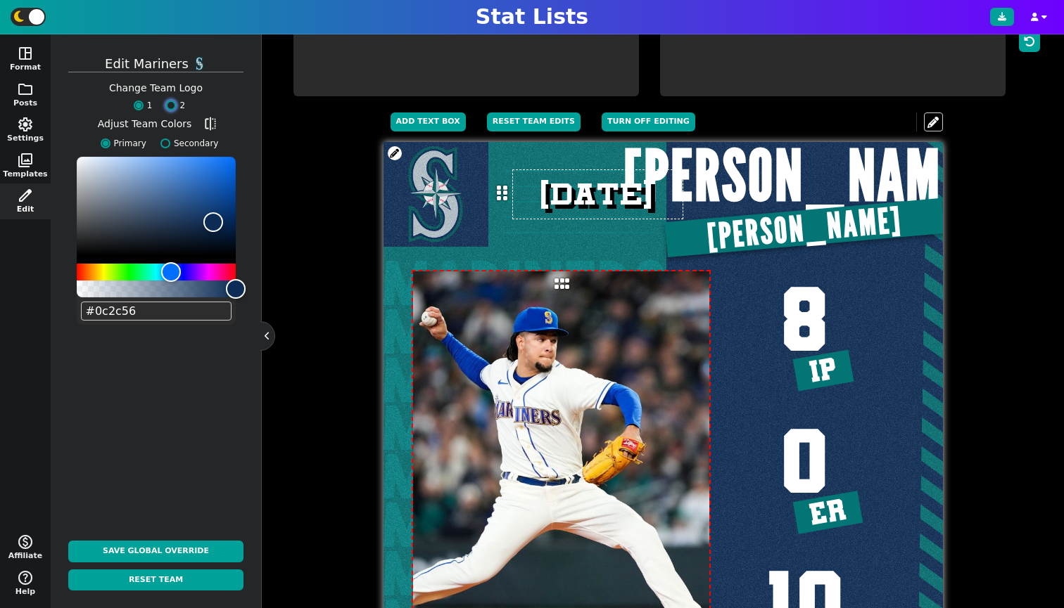
click at [168, 103] on input "2" at bounding box center [171, 106] width 10 height 10
radio input "true"
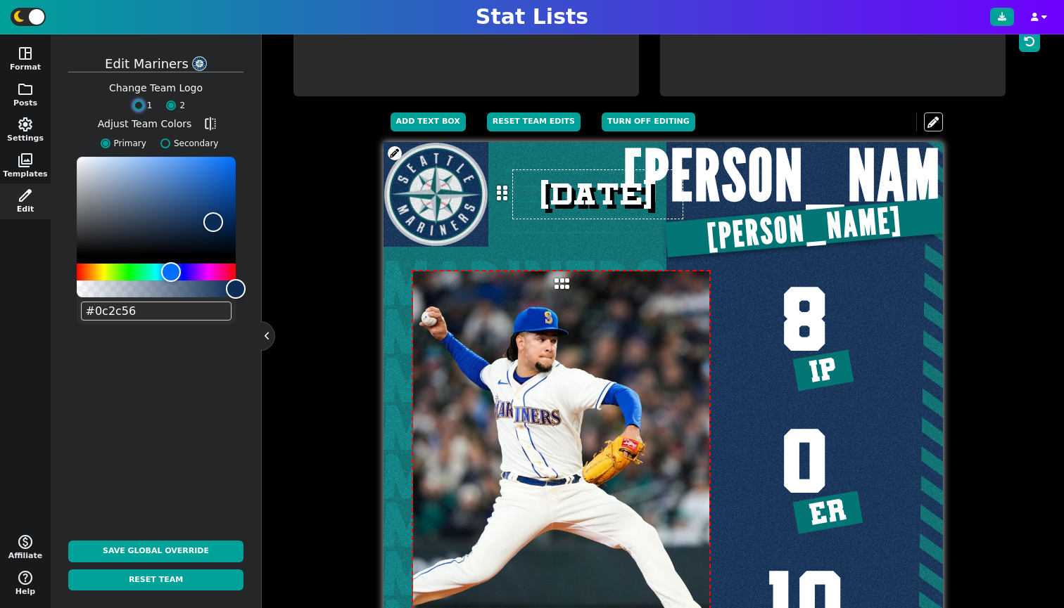
click at [140, 101] on input "1" at bounding box center [139, 106] width 10 height 10
radio input "true"
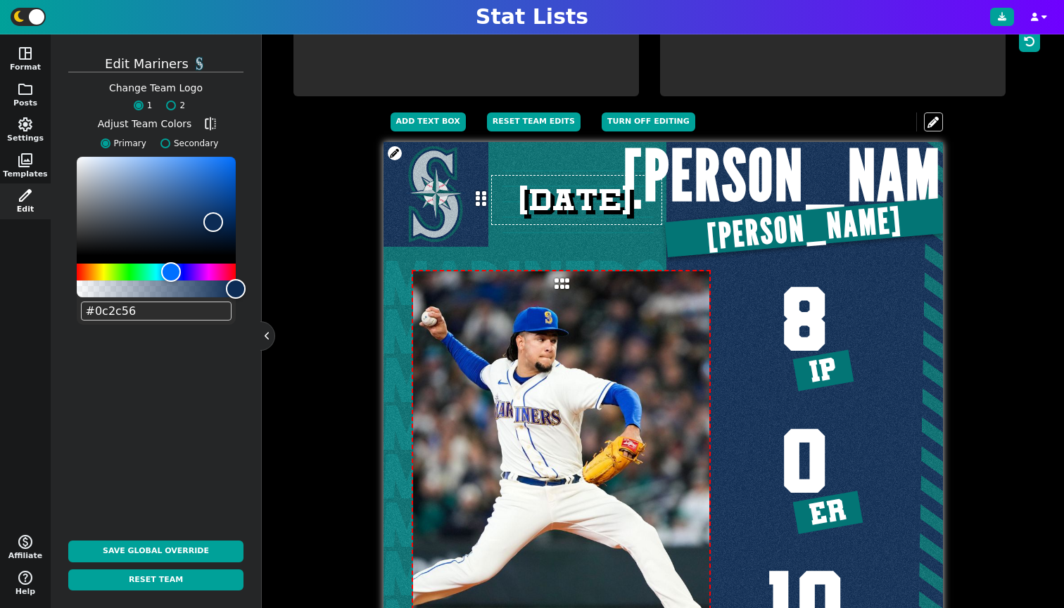
drag, startPoint x: 497, startPoint y: 201, endPoint x: 475, endPoint y: 207, distance: 21.8
click at [475, 207] on icon at bounding box center [480, 199] width 11 height 17
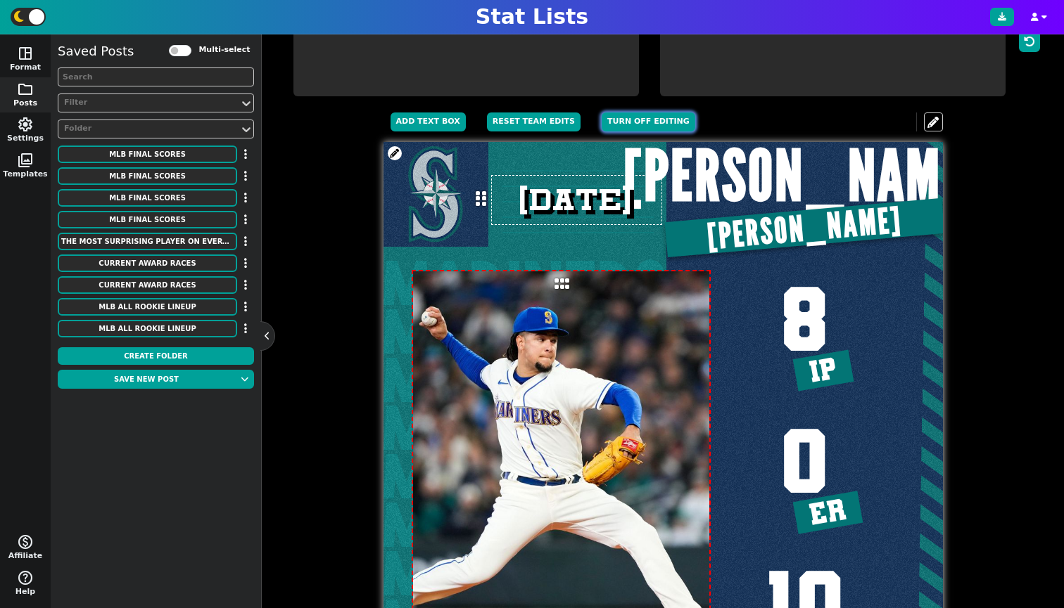
click at [607, 132] on button "Turn off editing" at bounding box center [648, 122] width 94 height 19
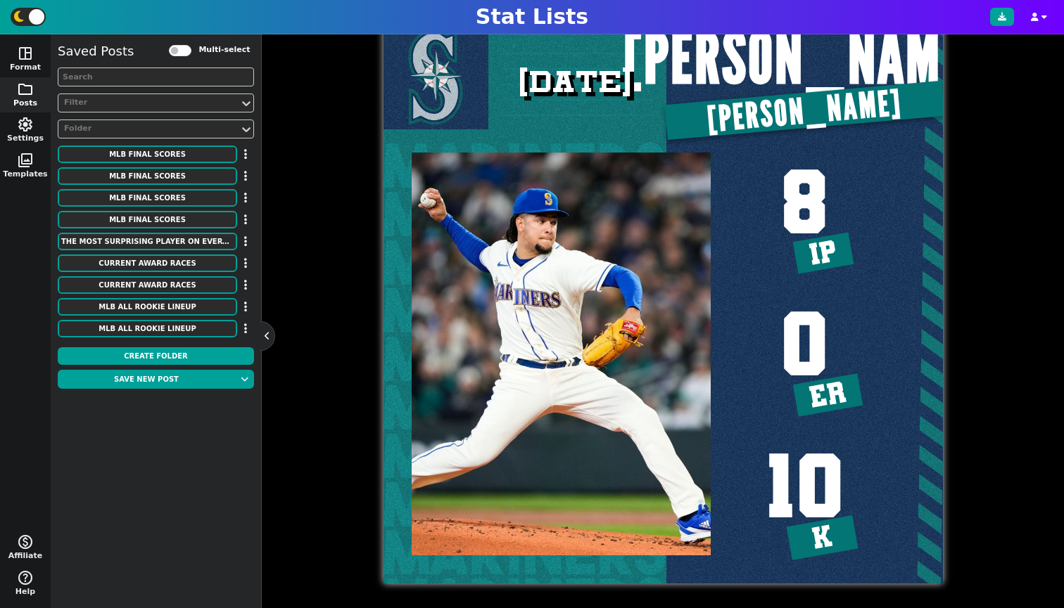
scroll to position [125, 0]
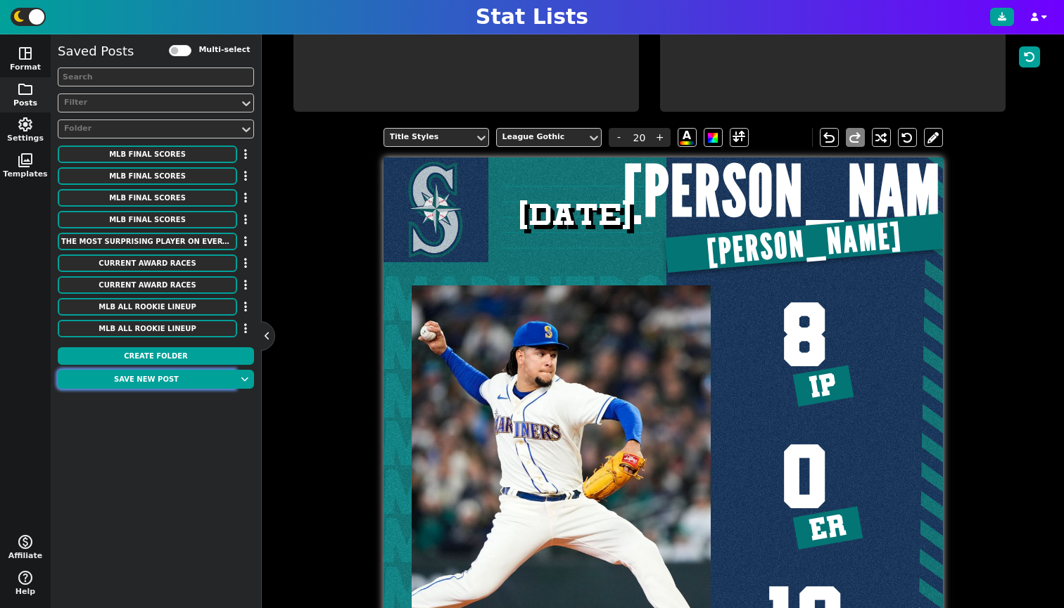
click at [163, 378] on button "Save new post" at bounding box center [146, 379] width 177 height 19
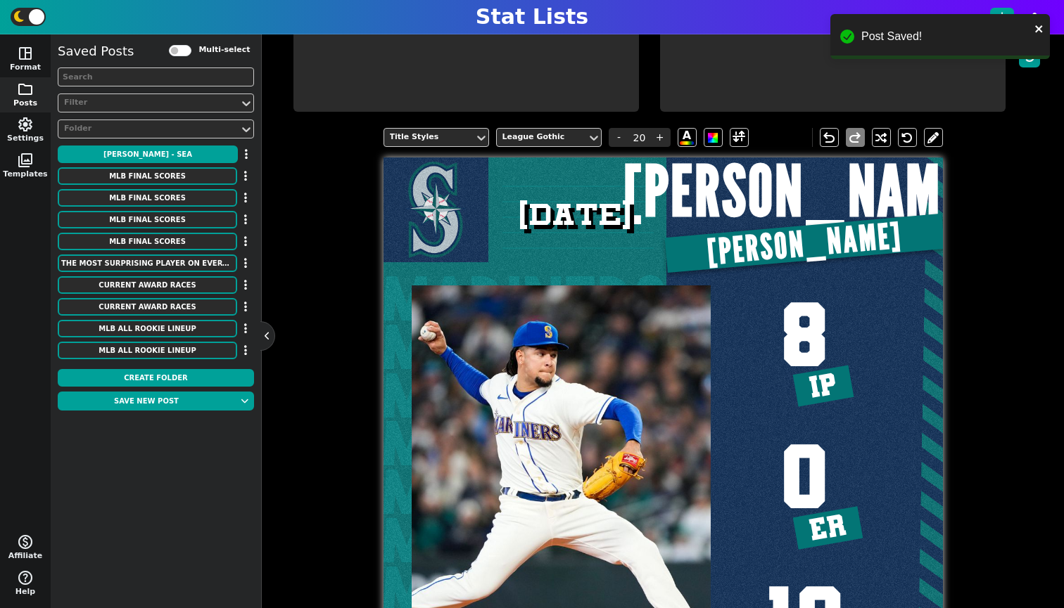
click at [806, 246] on div "MARINERS MARINERS MARINERS MARINERS MARINERS MARINERS MARINERS MARINERS MARINER…" at bounding box center [662, 437] width 559 height 559
click at [290, 238] on div "Title Styles League Gothic - 20 + A undo redo MARINERS MARINERS MARINERS MARINE…" at bounding box center [663, 425] width 760 height 617
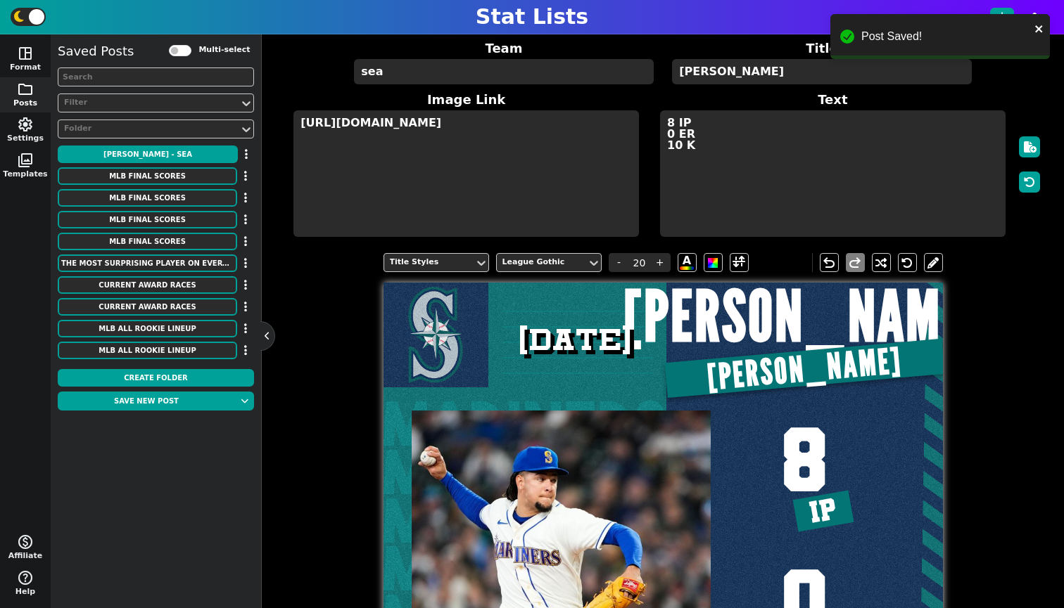
click at [545, 101] on label "Image Link" at bounding box center [466, 99] width 366 height 19
click at [532, 127] on textarea "[URL][DOMAIN_NAME]" at bounding box center [465, 173] width 345 height 127
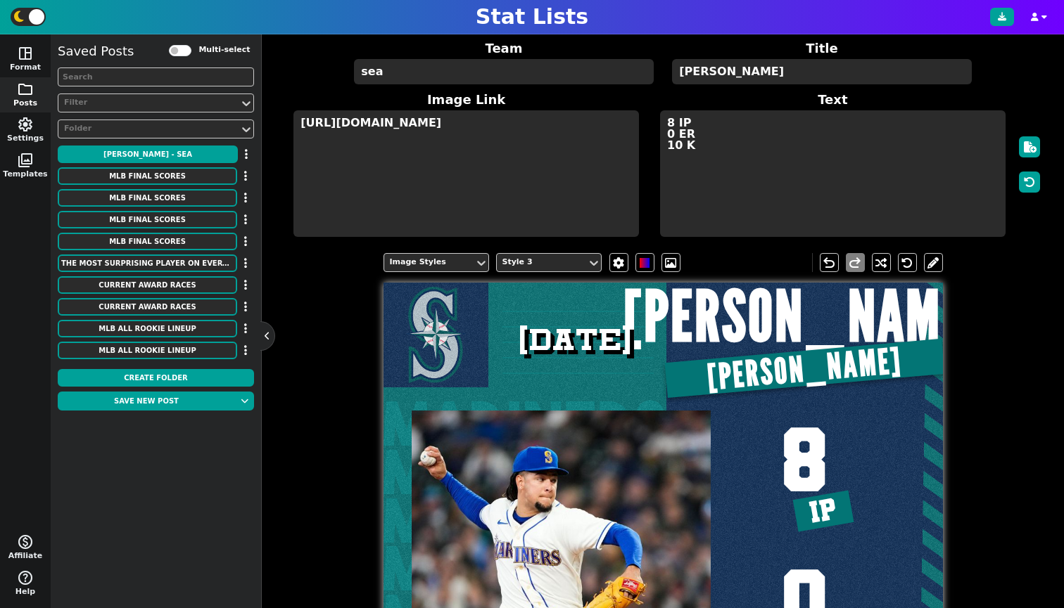
click at [530, 124] on textarea "[URL][DOMAIN_NAME]" at bounding box center [465, 173] width 345 height 127
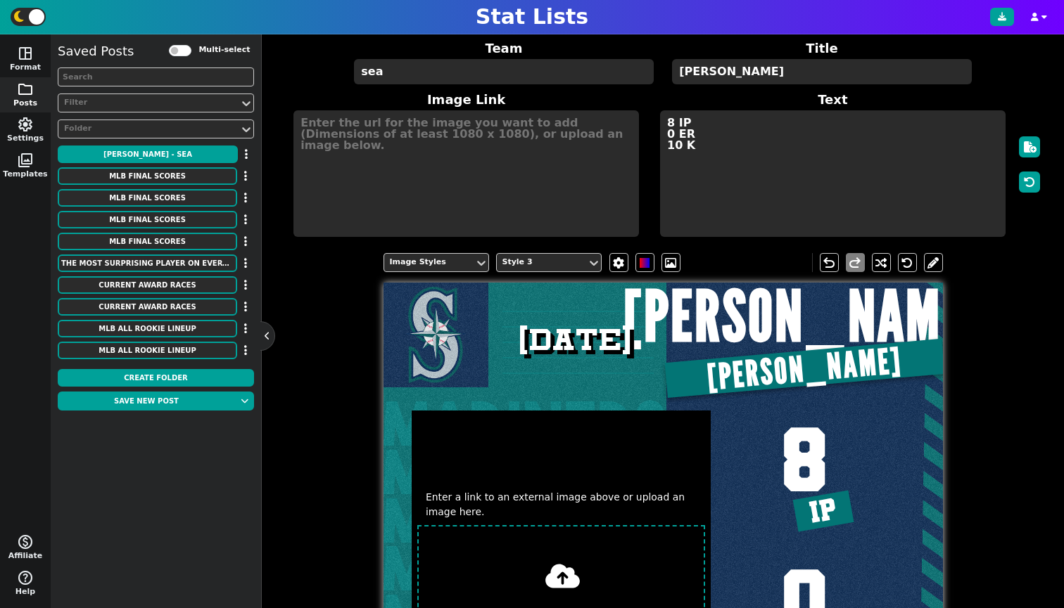
type input "C:\fakepath\AP25193827635501_crop.jpeg"
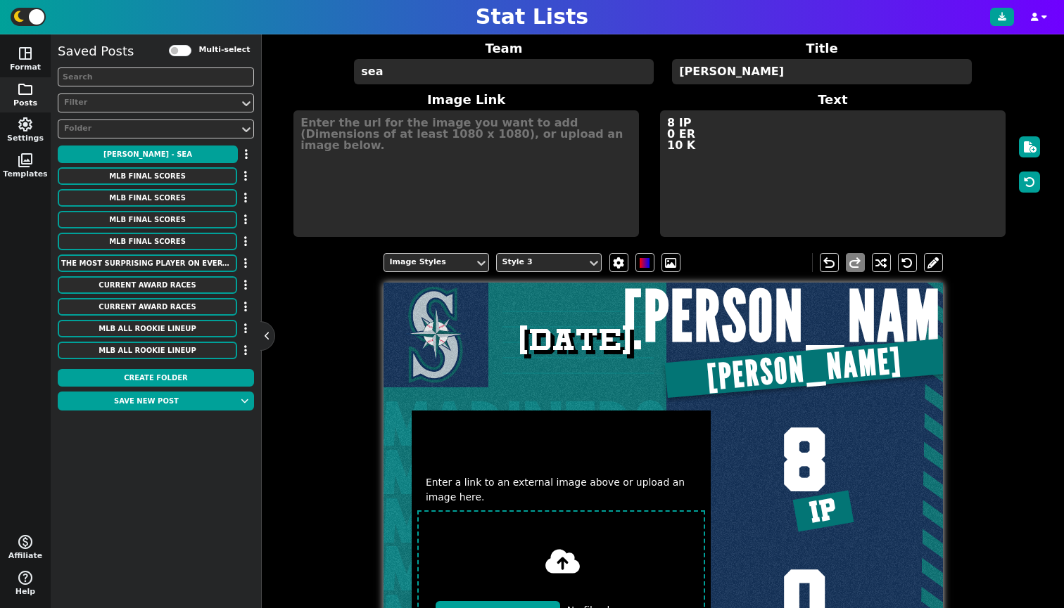
scroll to position [269, 0]
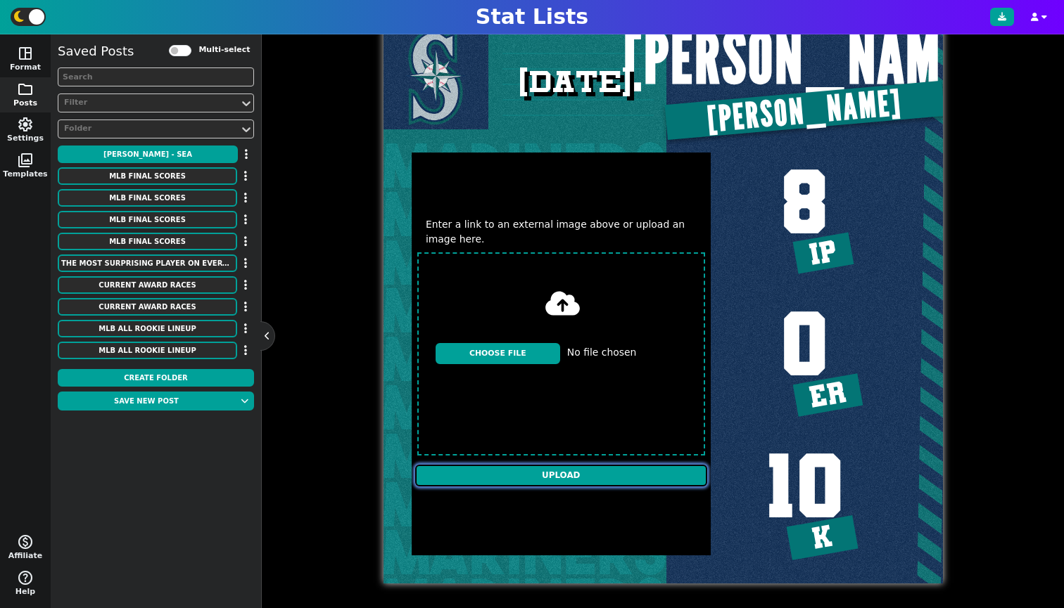
click at [582, 468] on input "Upload" at bounding box center [561, 476] width 292 height 23
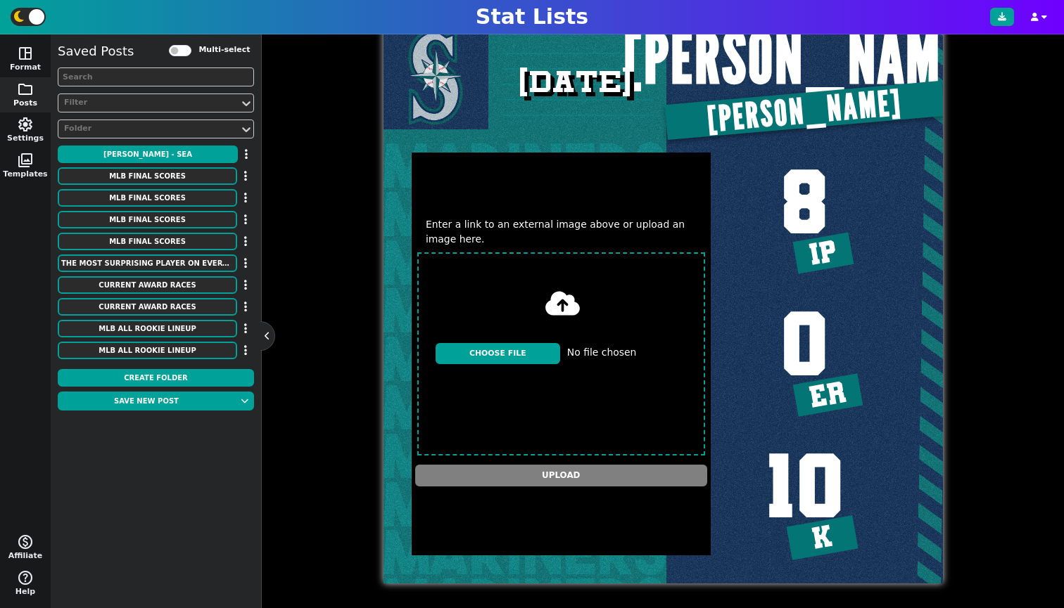
type textarea "[URL][DOMAIN_NAME][DOMAIN_NAME]"
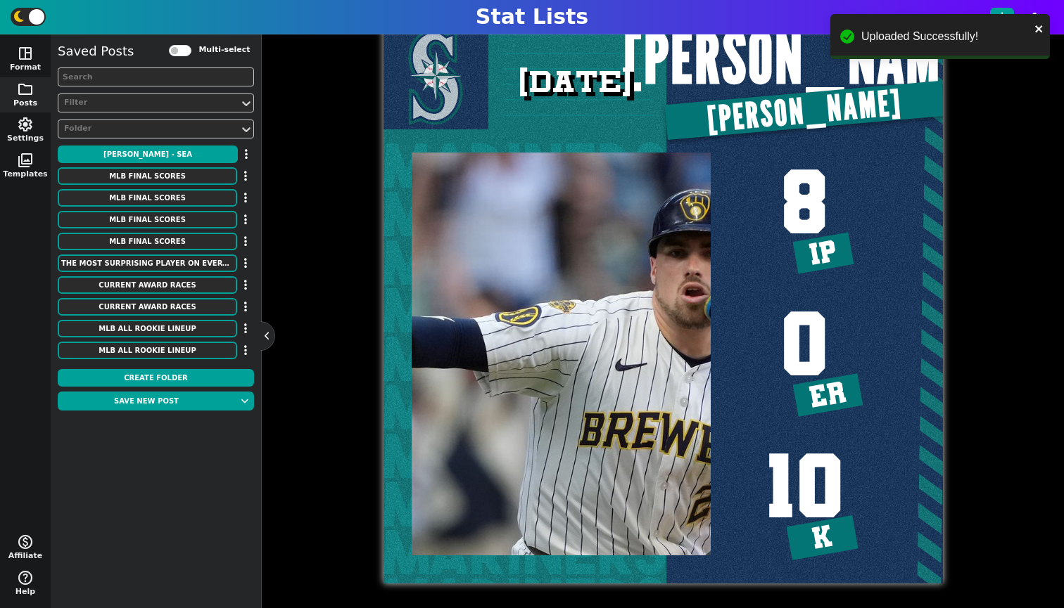
click at [588, 265] on img at bounding box center [560, 354] width 299 height 403
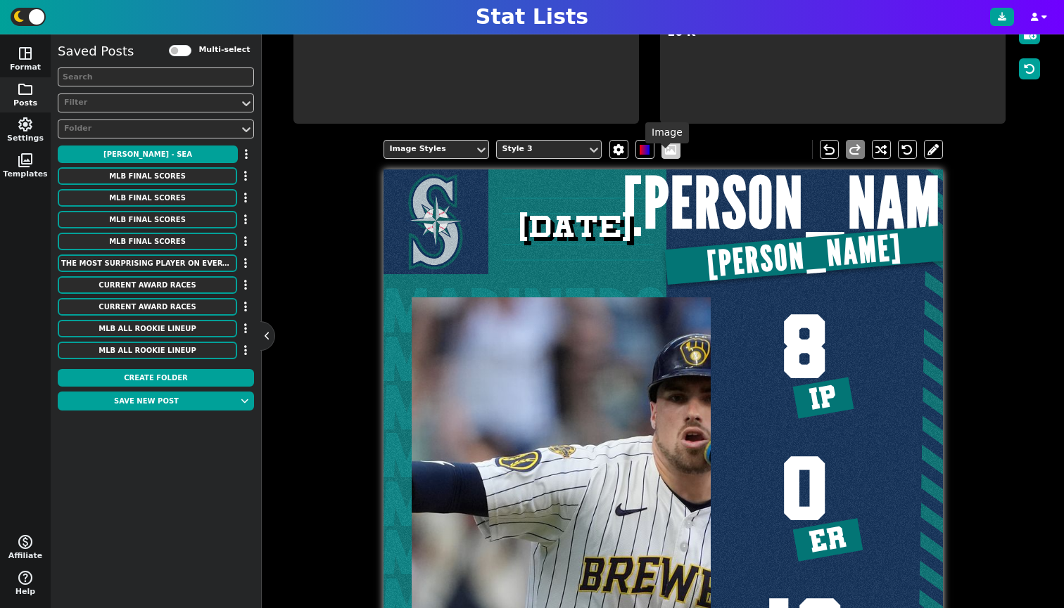
click at [663, 155] on span at bounding box center [670, 149] width 14 height 11
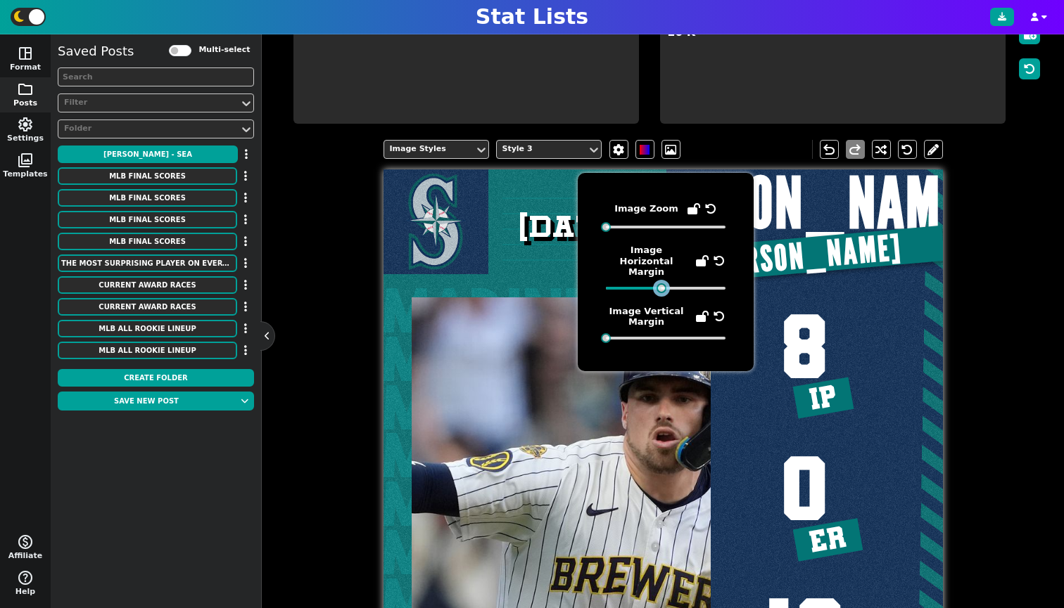
scroll to position [0, -1]
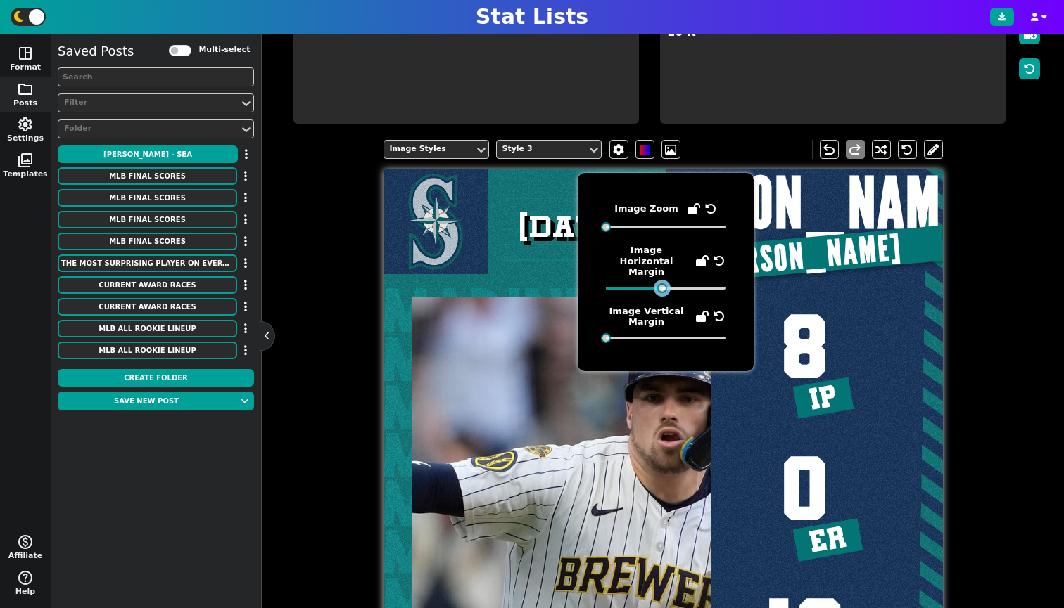
click at [658, 269] on span "Image Horizontal Margin" at bounding box center [666, 269] width 120 height 49
drag, startPoint x: 604, startPoint y: 324, endPoint x: 640, endPoint y: 328, distance: 36.0
click at [640, 333] on div at bounding box center [666, 338] width 120 height 10
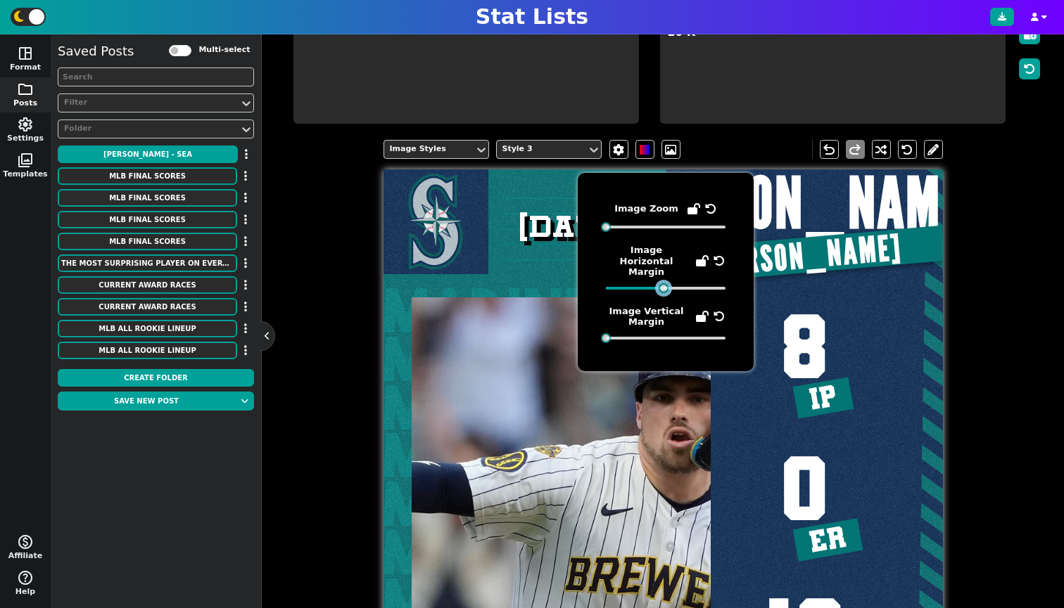
click at [660, 283] on div at bounding box center [663, 288] width 10 height 10
drag, startPoint x: 609, startPoint y: 228, endPoint x: 563, endPoint y: 220, distance: 47.1
click at [563, 220] on body "Stat Lists space_dashboard Format folder Posts settings Settings photo_library …" at bounding box center [532, 304] width 1064 height 608
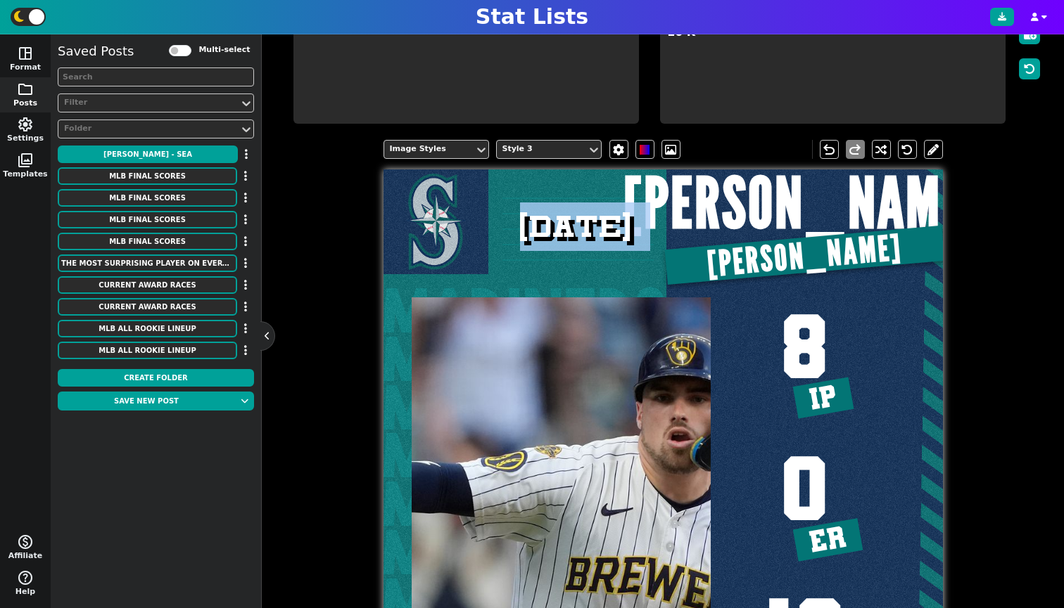
click at [997, 513] on div "Image Styles Style 3 undo redo MARINERS MARINERS MARINERS MARINERS MARINERS MAR…" at bounding box center [663, 437] width 760 height 617
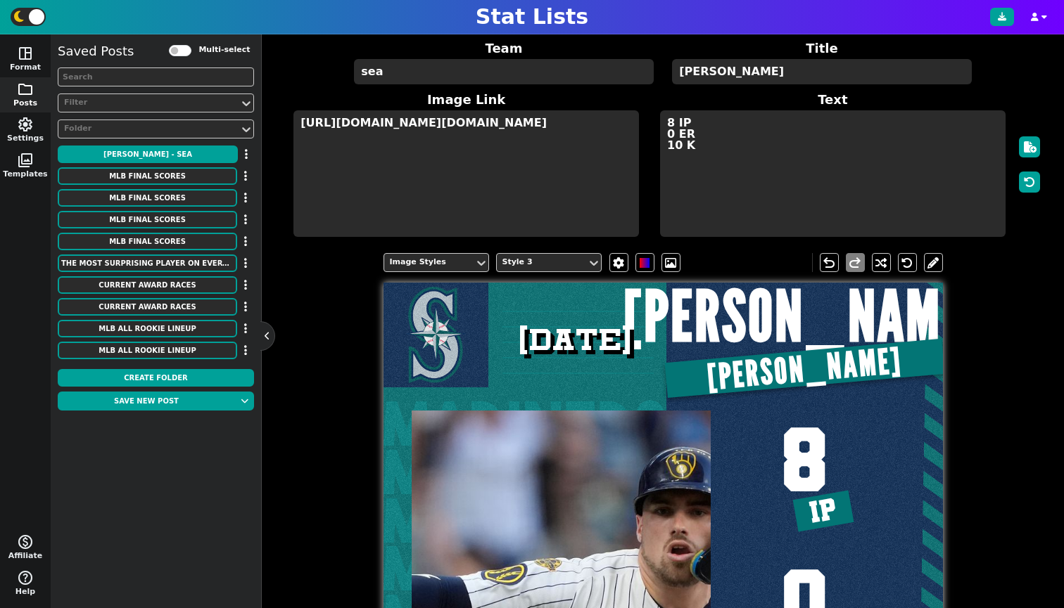
click at [560, 116] on textarea "[URL][DOMAIN_NAME][DOMAIN_NAME]" at bounding box center [465, 173] width 345 height 127
click at [555, 122] on textarea "[URL][DOMAIN_NAME][DOMAIN_NAME]" at bounding box center [465, 173] width 345 height 127
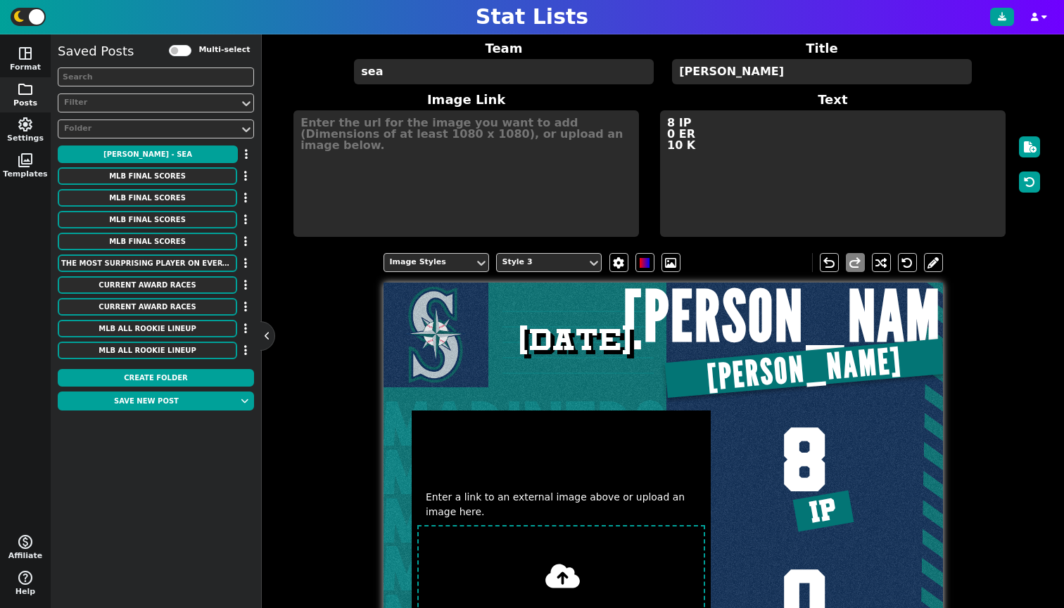
click at [659, 554] on div at bounding box center [662, 562] width 7 height 559
type input "C:\fakepath\[PERSON_NAME]-[PERSON_NAME]-ATH-AP25192136206351-1200x800.jpg"
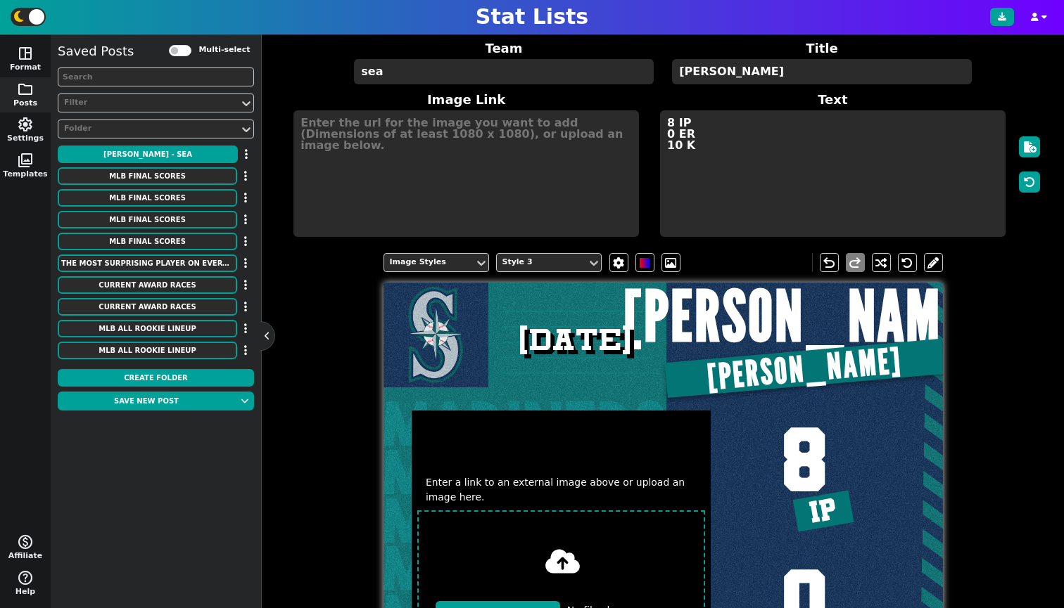
scroll to position [258, 0]
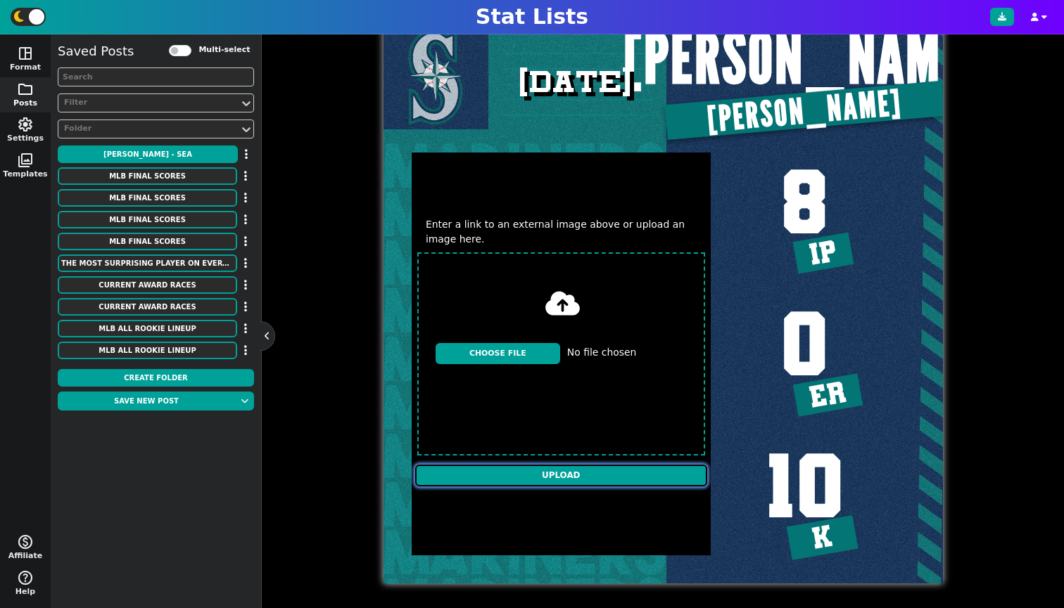
click at [548, 474] on input "Upload" at bounding box center [561, 476] width 292 height 23
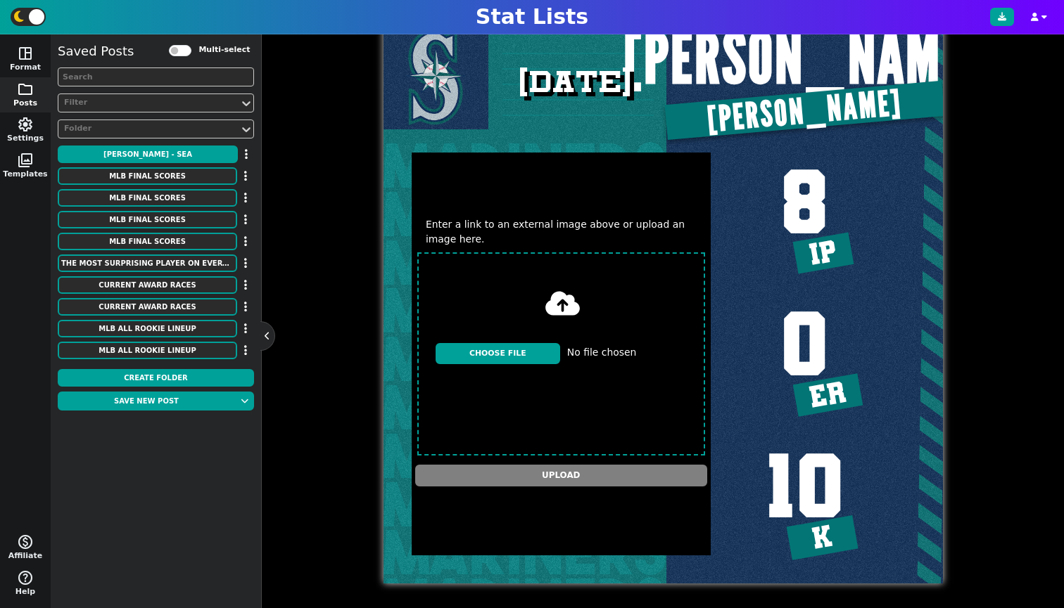
type textarea "[URL][DOMAIN_NAME][DOMAIN_NAME]"
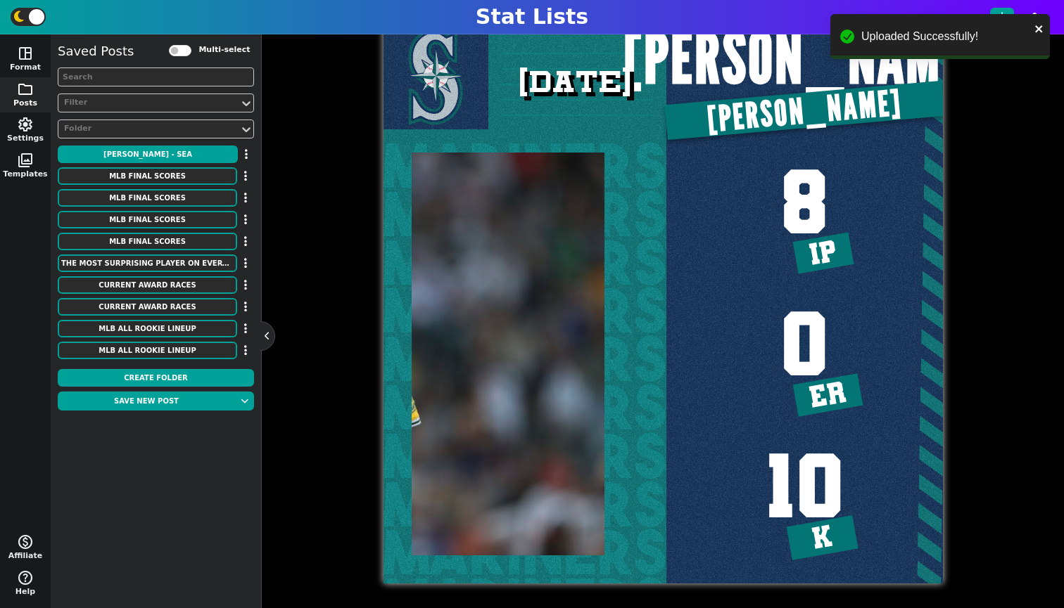
scroll to position [0, -1]
click at [411, 278] on img at bounding box center [302, 354] width 299 height 403
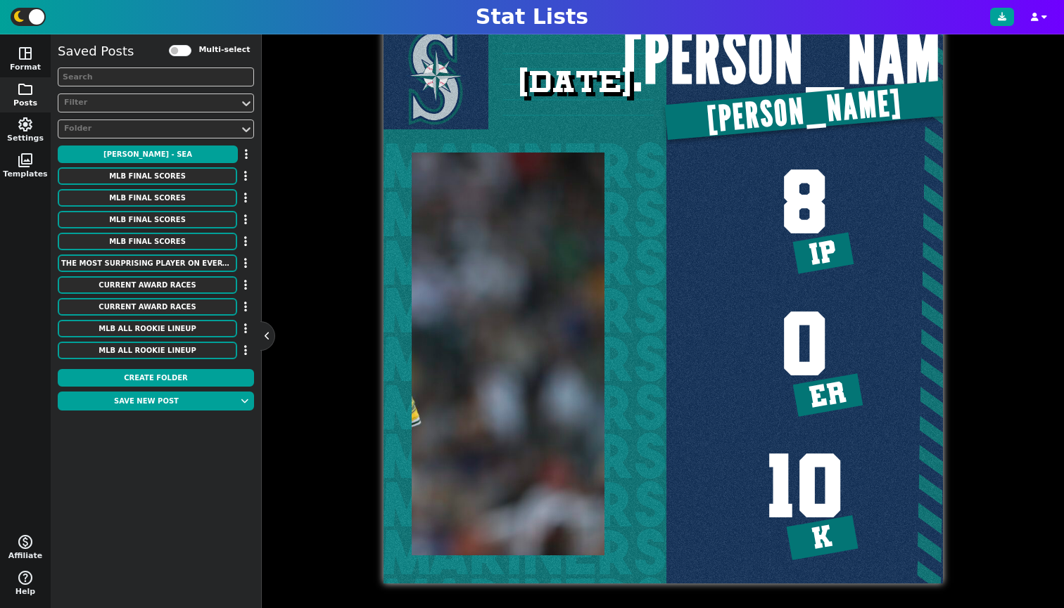
scroll to position [100, 0]
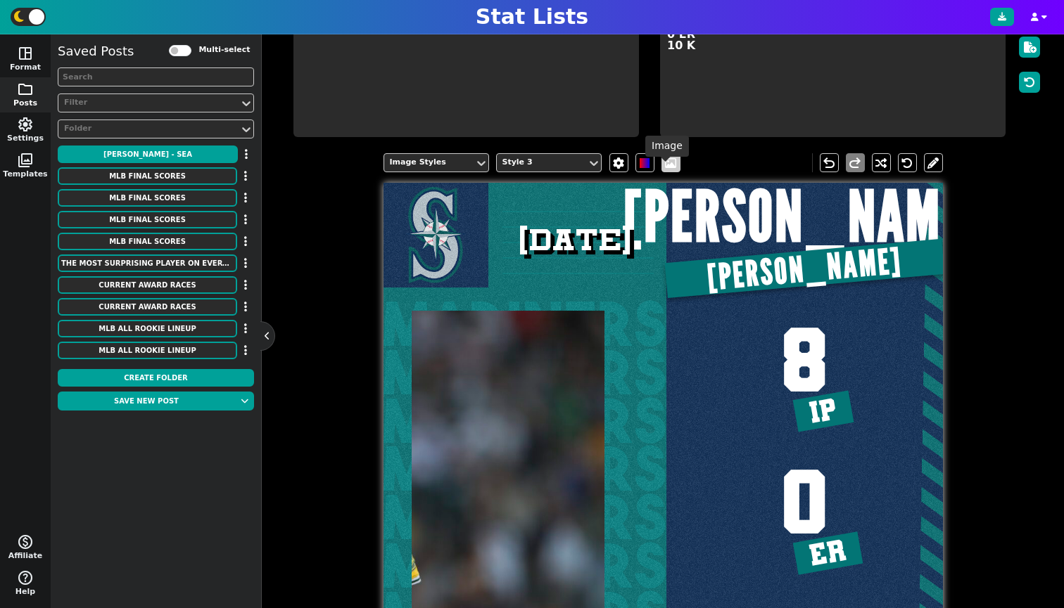
click at [663, 169] on span at bounding box center [670, 163] width 14 height 11
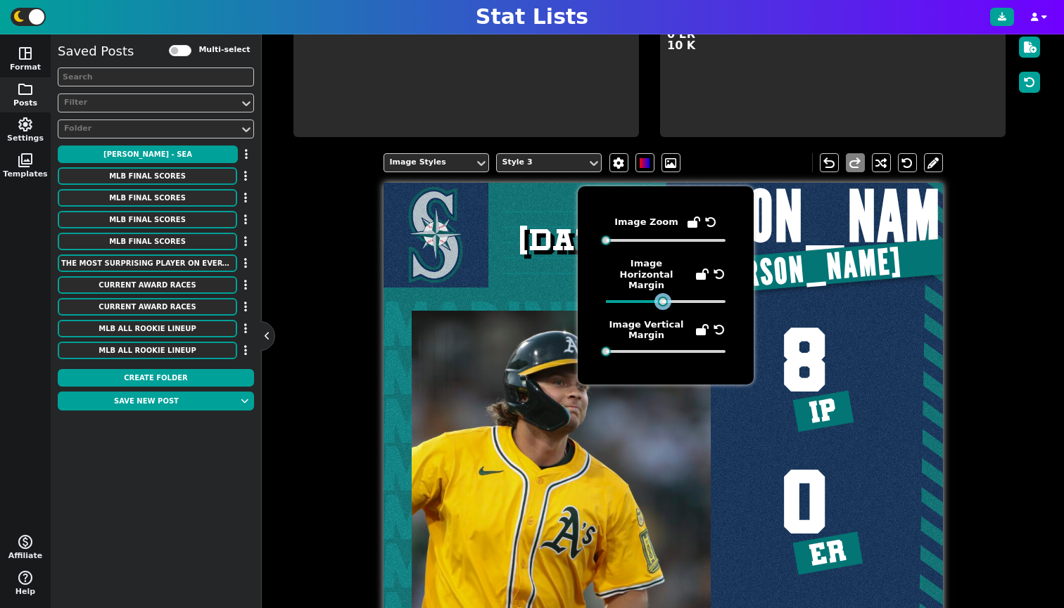
scroll to position [0, 0]
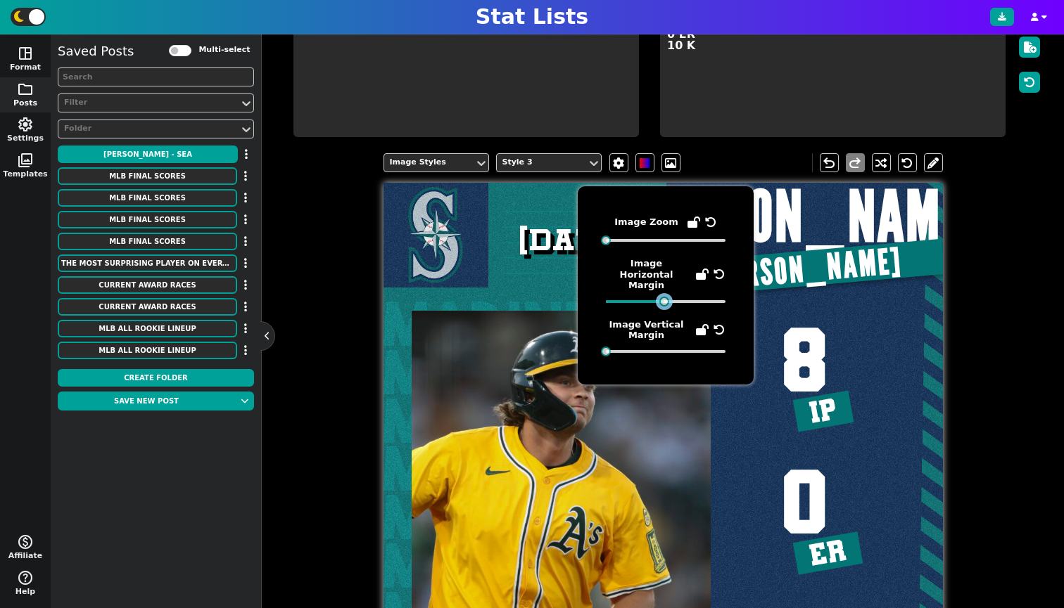
drag, startPoint x: 611, startPoint y: 290, endPoint x: 660, endPoint y: 293, distance: 49.3
click at [660, 297] on div at bounding box center [664, 302] width 10 height 10
click at [905, 302] on span "8 IP 0 ER 10 K" at bounding box center [804, 514] width 276 height 456
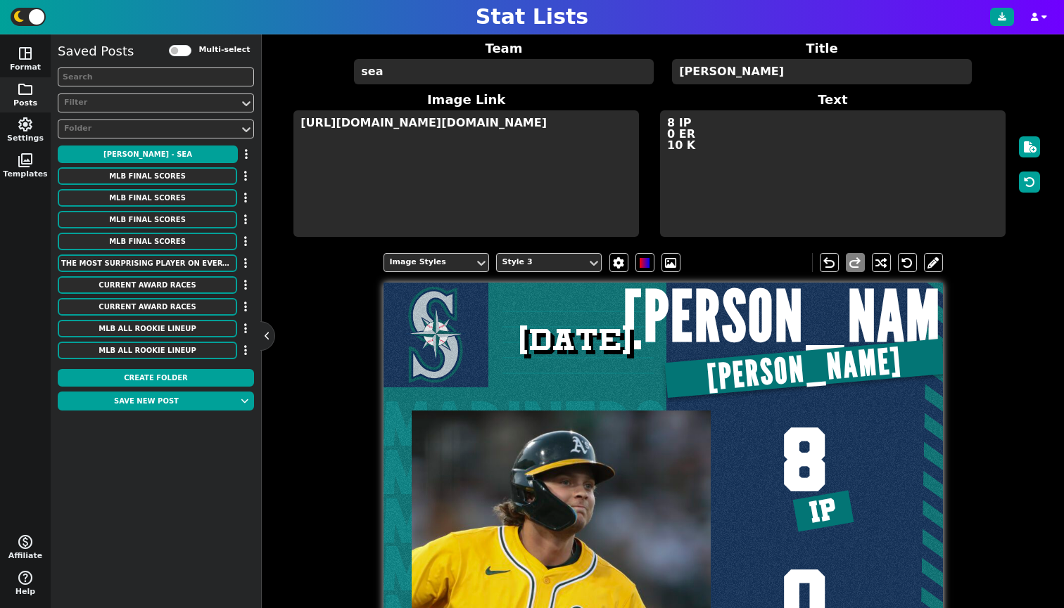
click at [382, 73] on textarea "sea" at bounding box center [503, 71] width 299 height 25
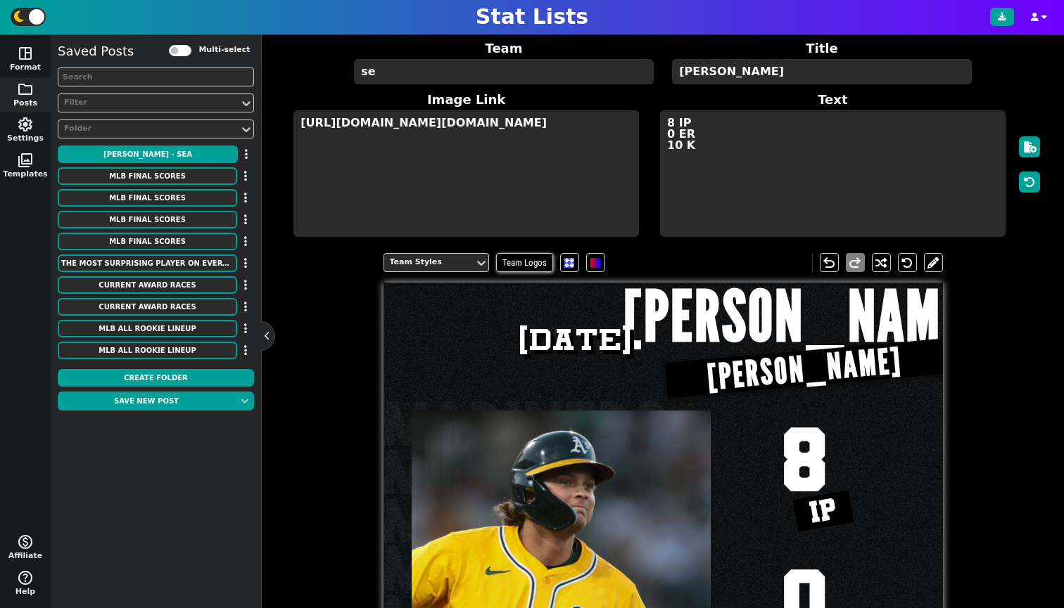
type textarea "s"
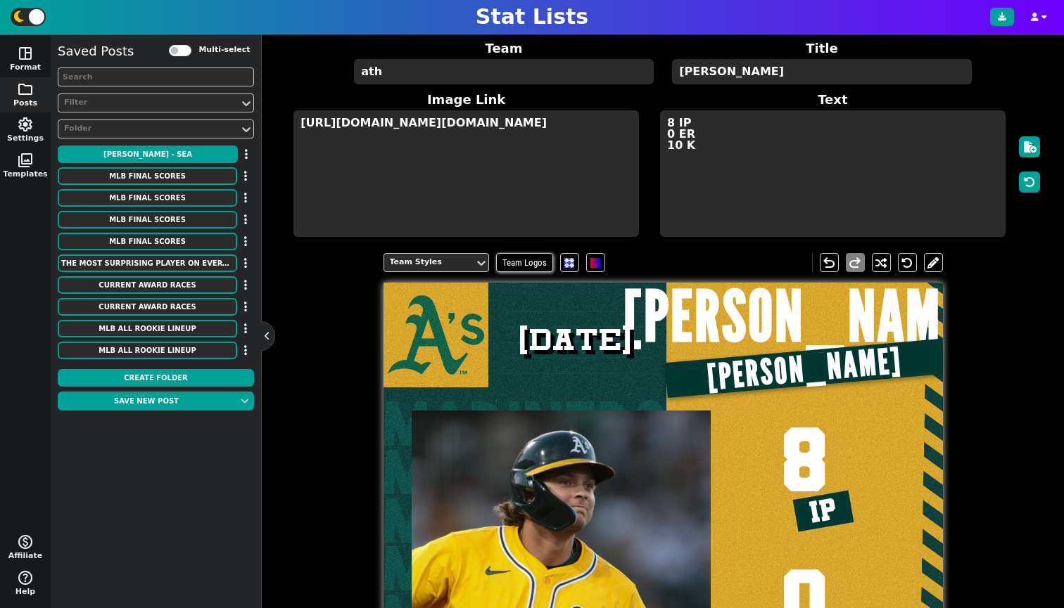
type textarea "ath"
drag, startPoint x: 779, startPoint y: 69, endPoint x: 523, endPoint y: 32, distance: 259.3
click at [523, 32] on div "Stat Lists space_dashboard Format folder Posts settings Settings photo_library …" at bounding box center [532, 304] width 1064 height 608
type textarea "[PERSON_NAME]"
drag, startPoint x: 699, startPoint y: 152, endPoint x: 561, endPoint y: 60, distance: 165.8
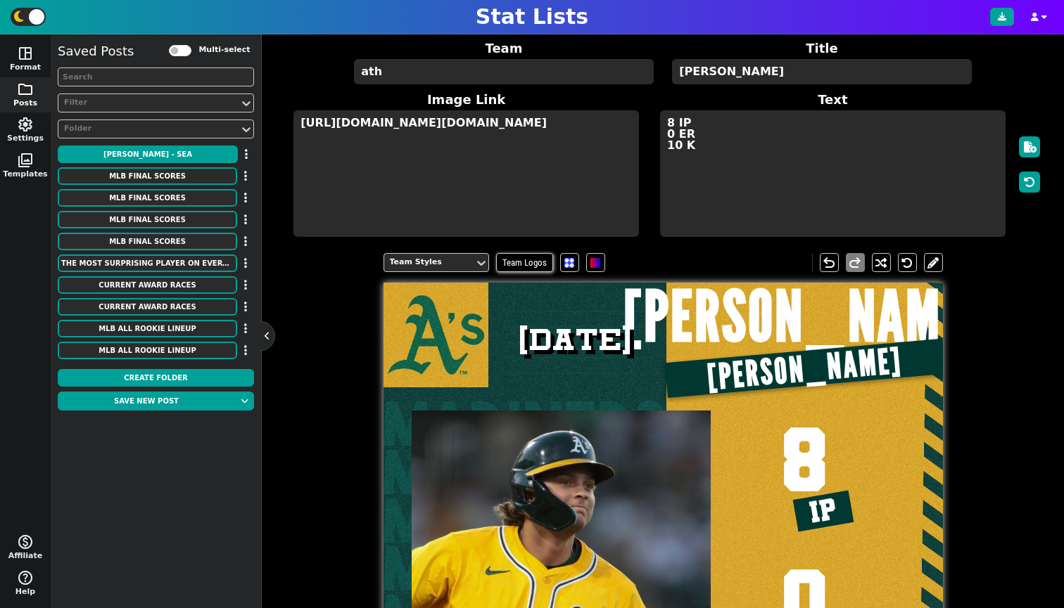
click at [562, 60] on span "Team ath Title [PERSON_NAME] Image Link [URL][DOMAIN_NAME][DOMAIN_NAME] Text 8 …" at bounding box center [663, 139] width 760 height 200
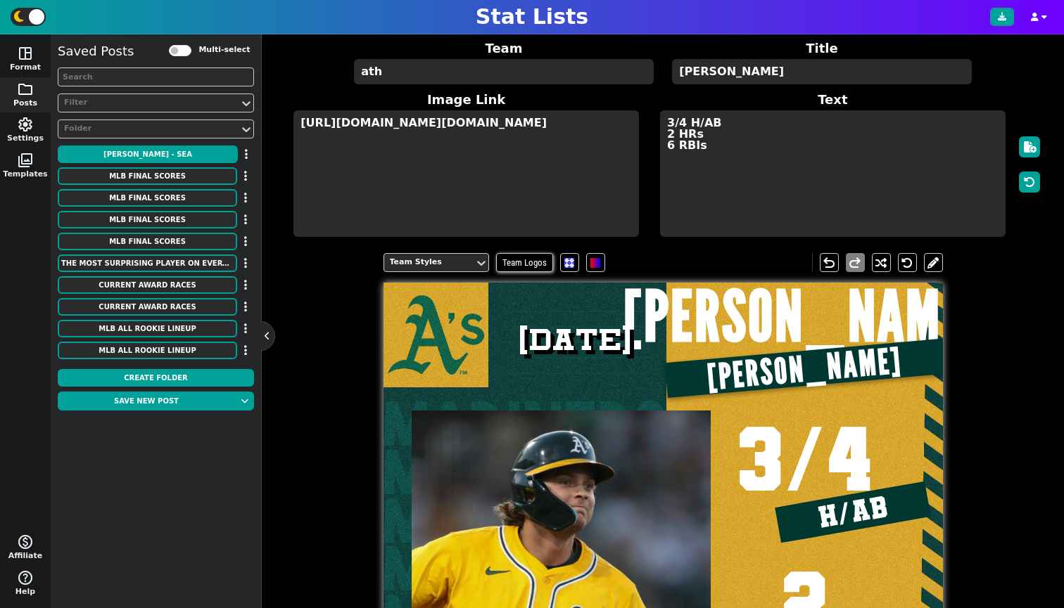
click at [720, 136] on textarea "3/4 H/AB 2 HRs 6 RBIs" at bounding box center [832, 173] width 345 height 127
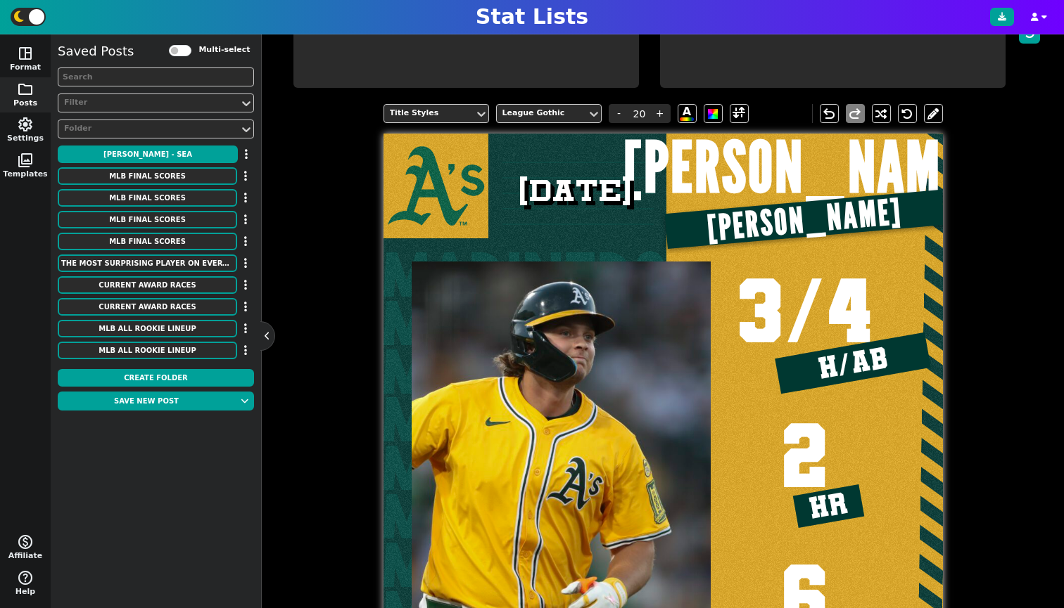
scroll to position [23, 0]
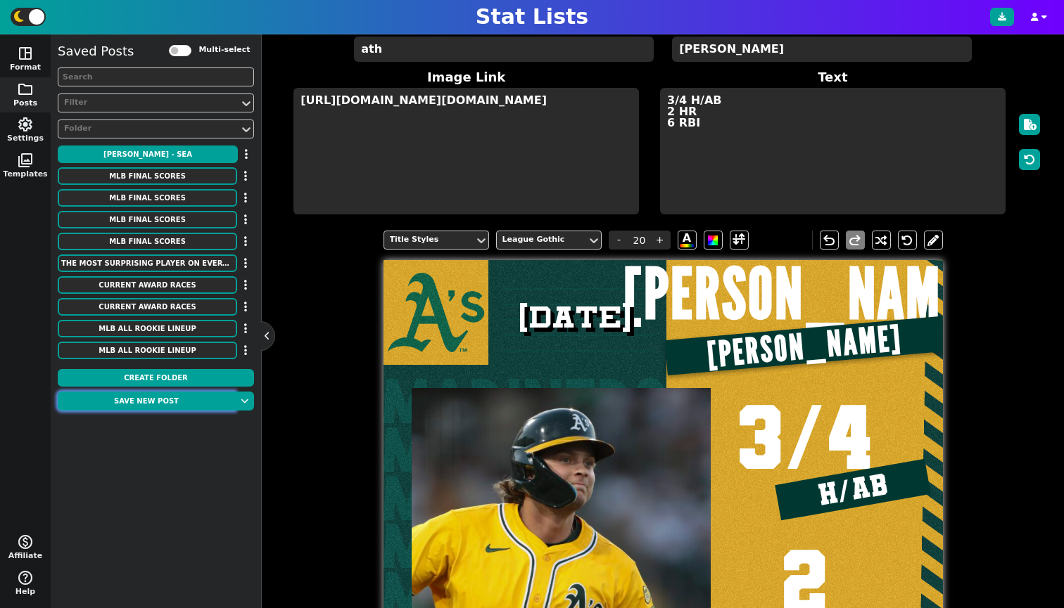
type textarea "3/4 H/AB 2 HR 6 RBI"
click at [200, 396] on button "Save new post" at bounding box center [146, 401] width 177 height 19
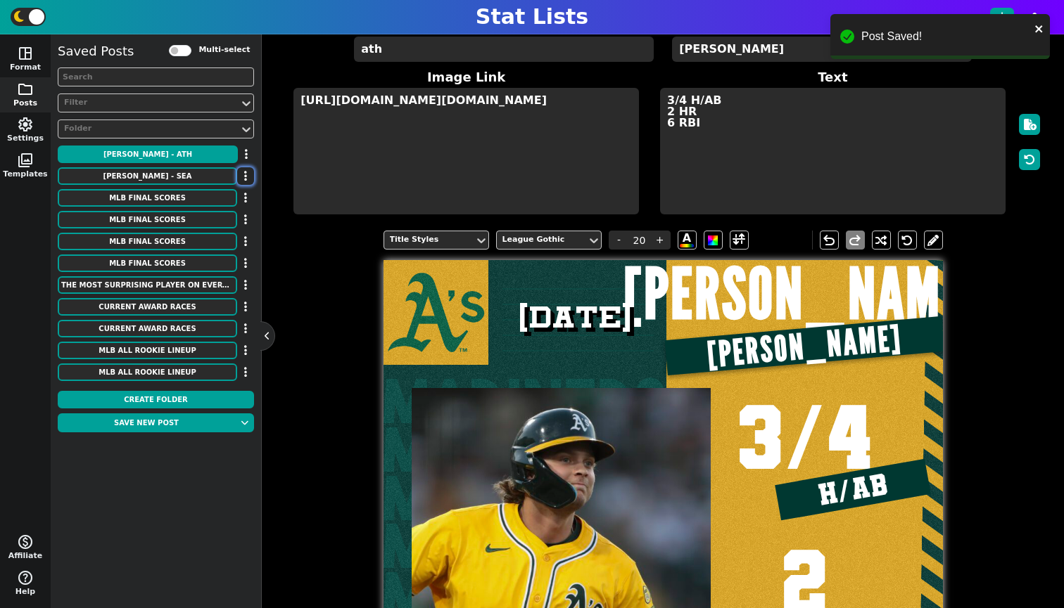
click at [247, 174] on button "button" at bounding box center [245, 176] width 17 height 18
click at [231, 198] on li "Move to Folder" at bounding box center [204, 201] width 113 height 21
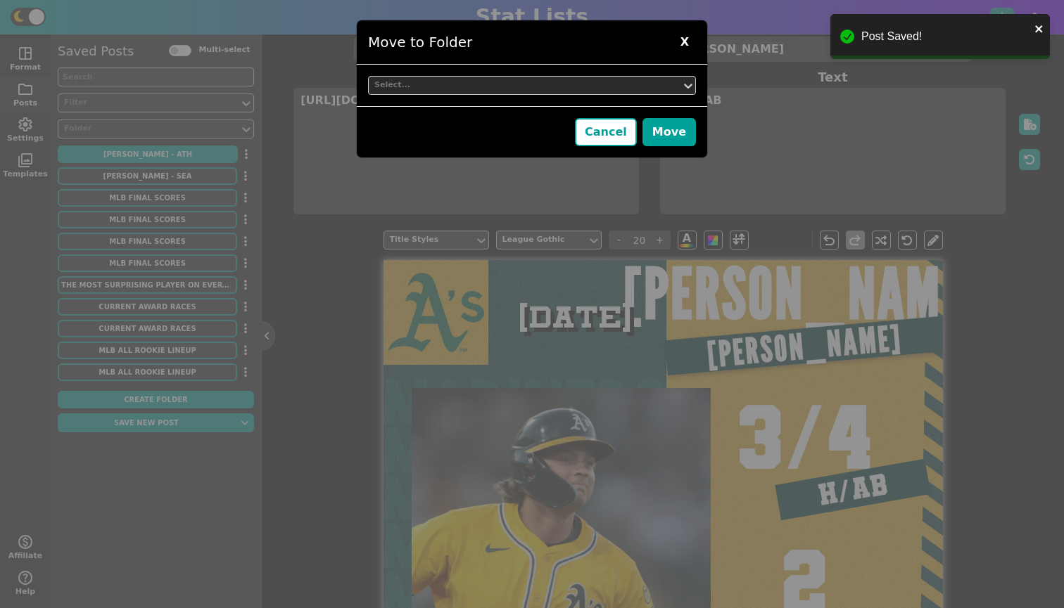
click at [557, 68] on div "Select..." at bounding box center [532, 85] width 350 height 41
click at [547, 84] on div "Select..." at bounding box center [524, 85] width 301 height 12
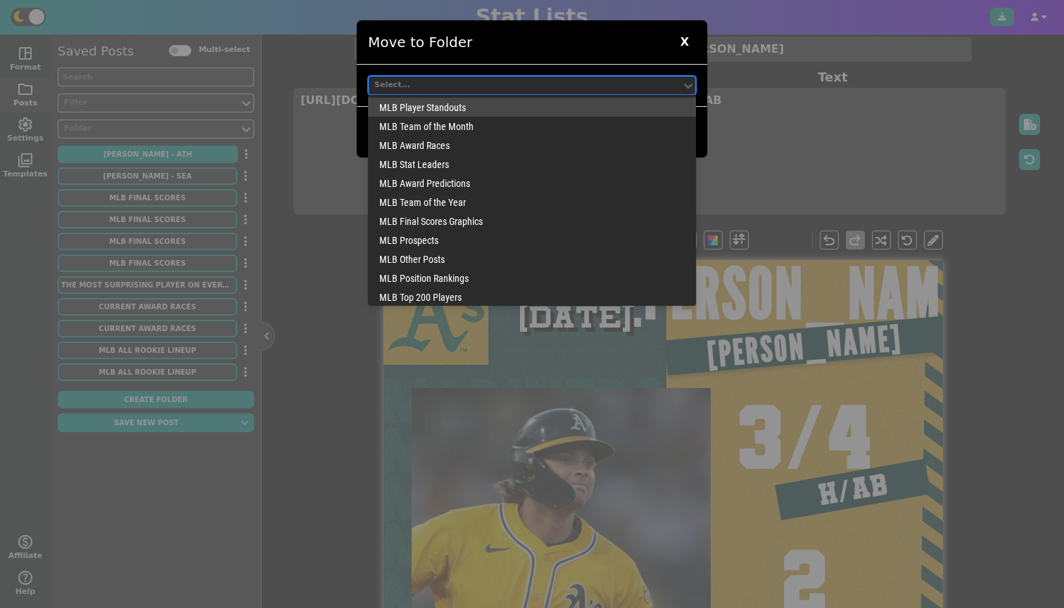
click at [487, 110] on div "MLB Player Standouts" at bounding box center [532, 107] width 328 height 19
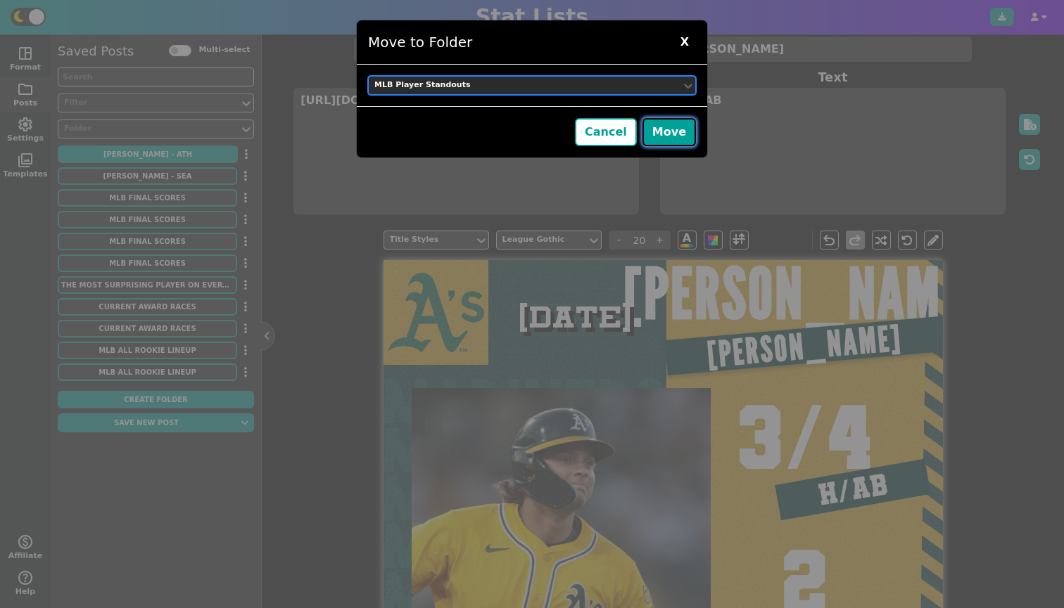
click at [666, 130] on button "Move" at bounding box center [668, 132] width 53 height 28
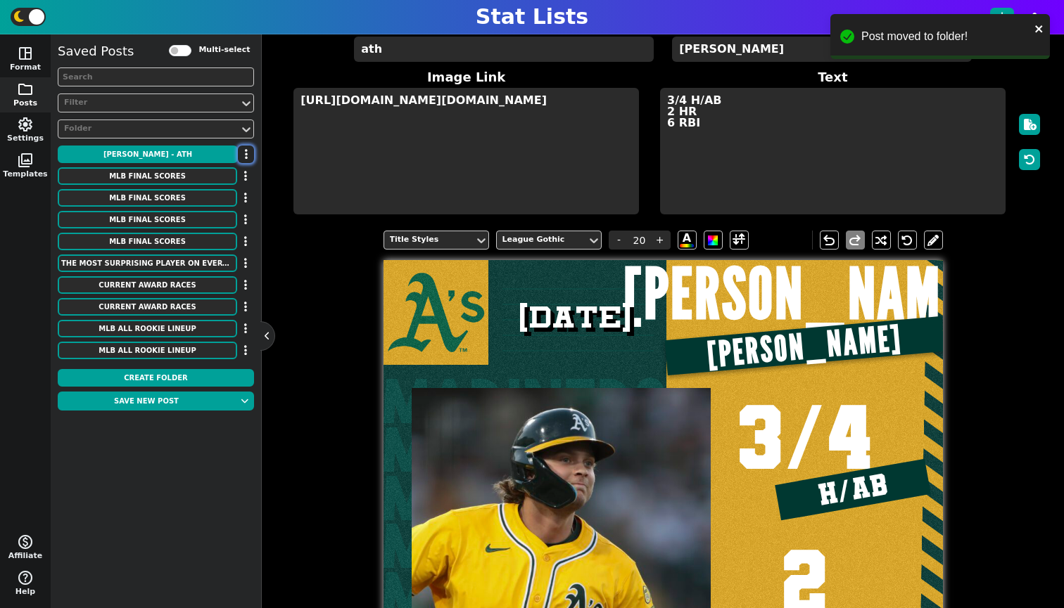
click at [245, 152] on icon "button" at bounding box center [246, 153] width 3 height 11
click at [229, 171] on li "Move to Folder" at bounding box center [204, 179] width 113 height 21
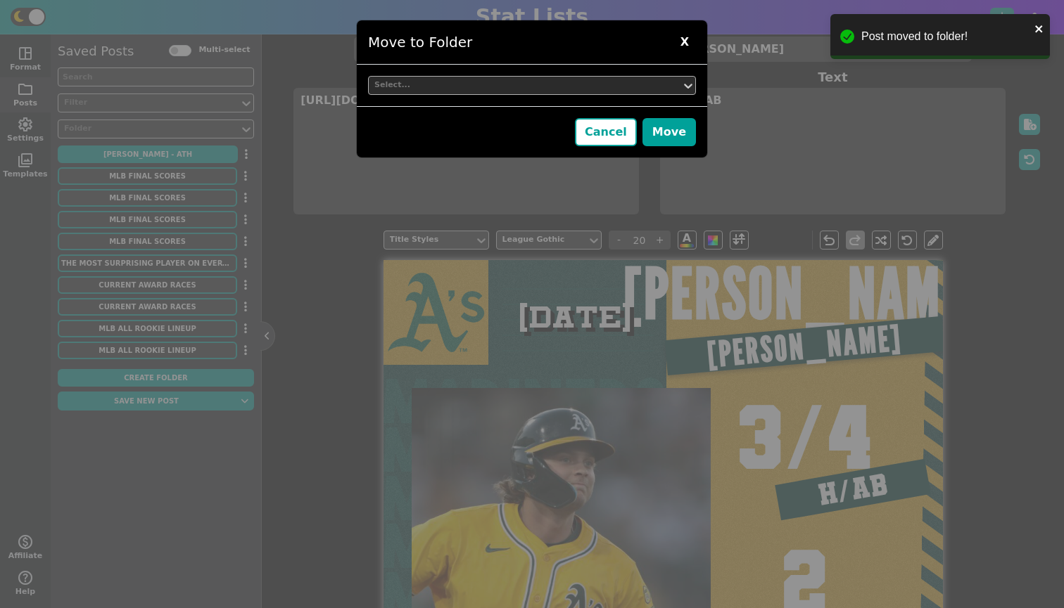
click at [440, 79] on div "Select..." at bounding box center [525, 85] width 312 height 19
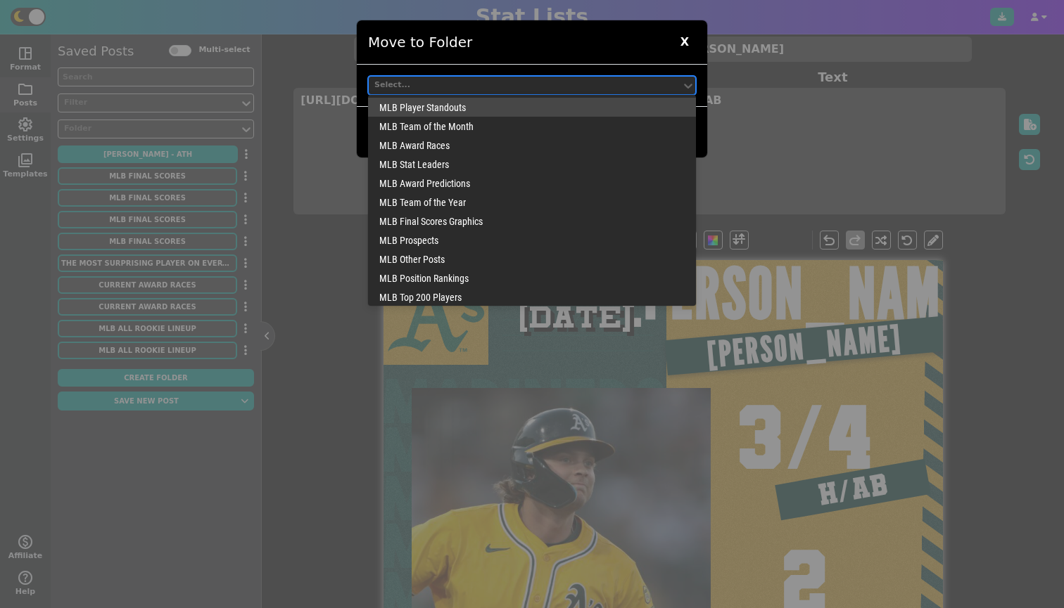
click at [442, 106] on div "MLB Player Standouts" at bounding box center [532, 107] width 328 height 19
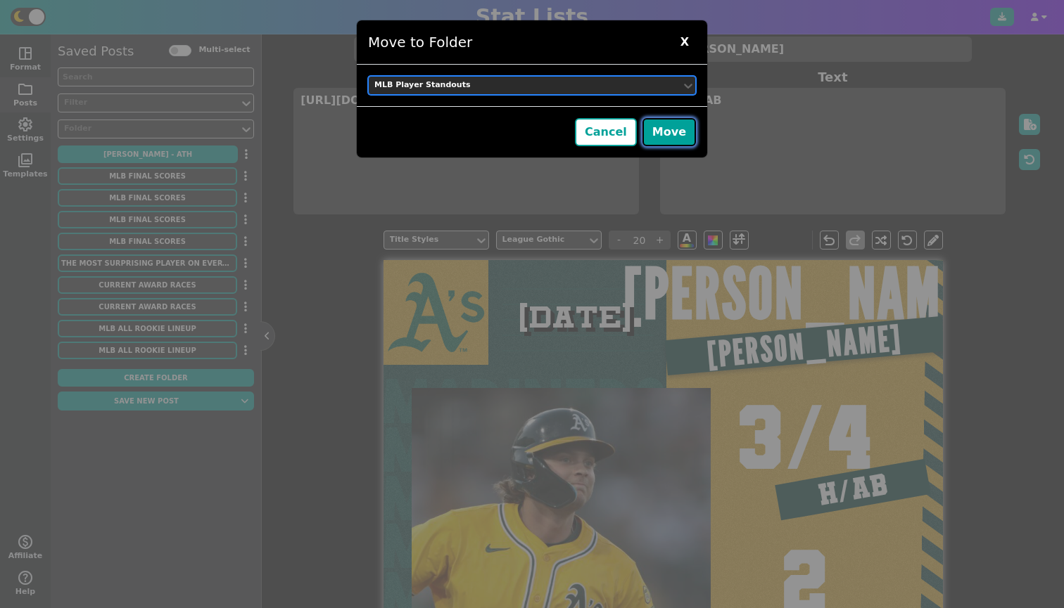
click at [682, 134] on button "Move" at bounding box center [668, 132] width 53 height 28
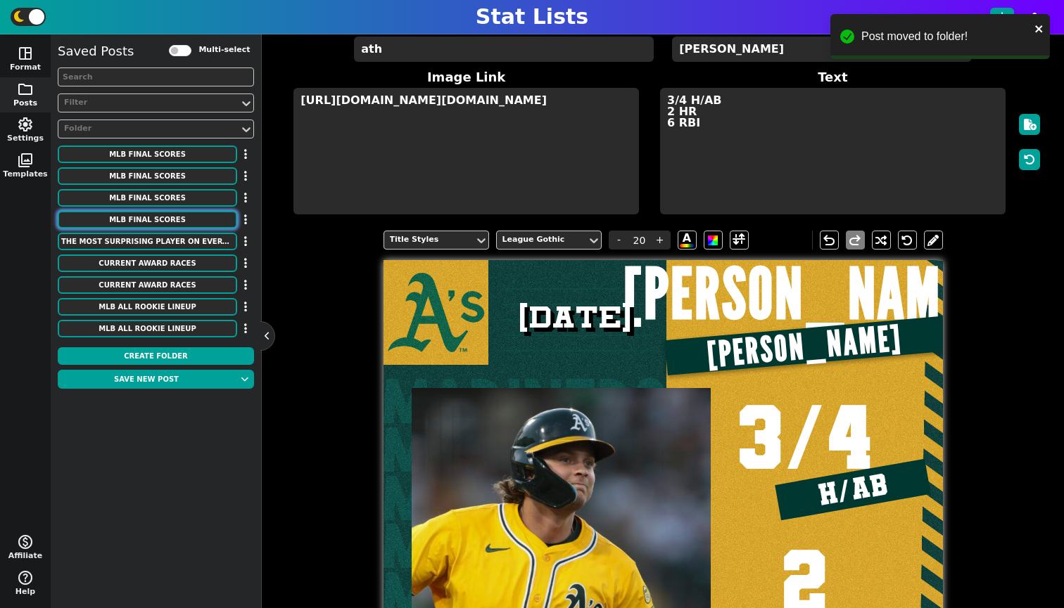
click at [201, 215] on button "MLB Final Scores" at bounding box center [147, 220] width 179 height 18
type input "16"
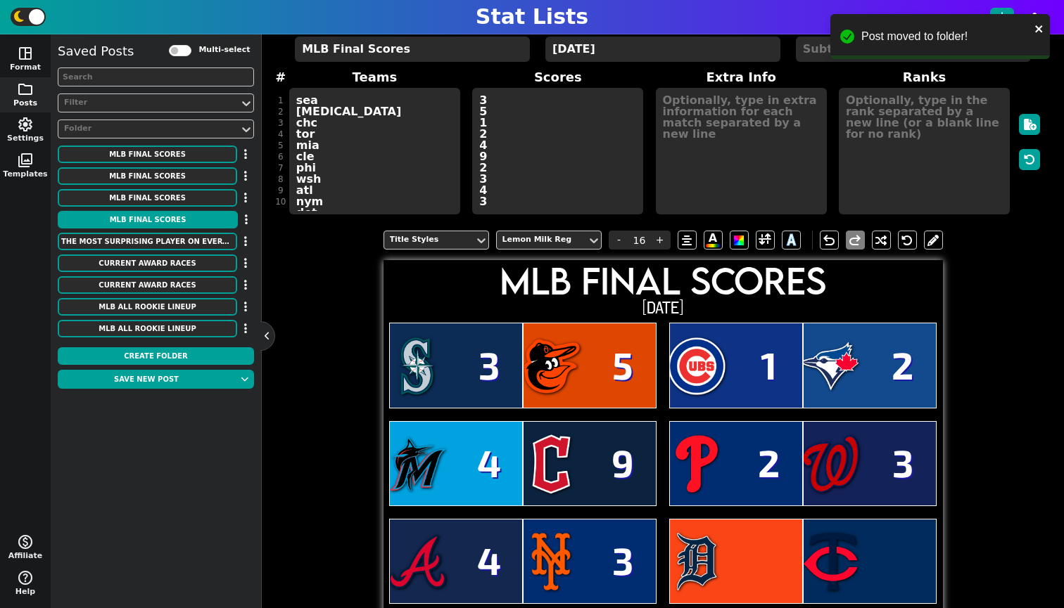
click at [255, 219] on div "Saved Posts Multi-select Filter Folder MLB Final Scores Move to Folder Rename D…" at bounding box center [156, 321] width 210 height 574
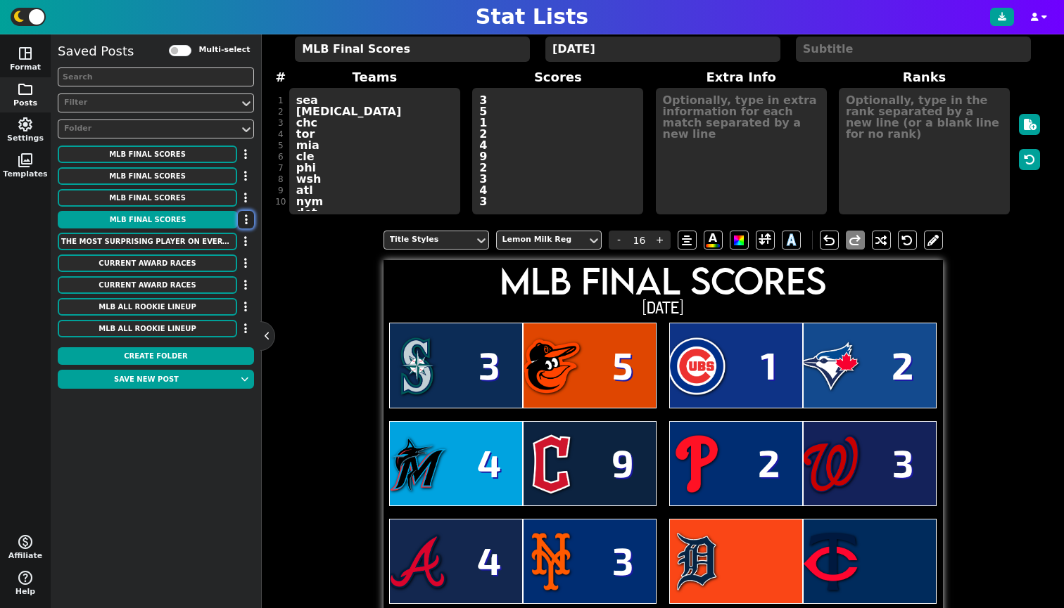
click at [243, 222] on button "button" at bounding box center [246, 220] width 16 height 18
click at [237, 238] on li "Move to Folder" at bounding box center [204, 244] width 113 height 21
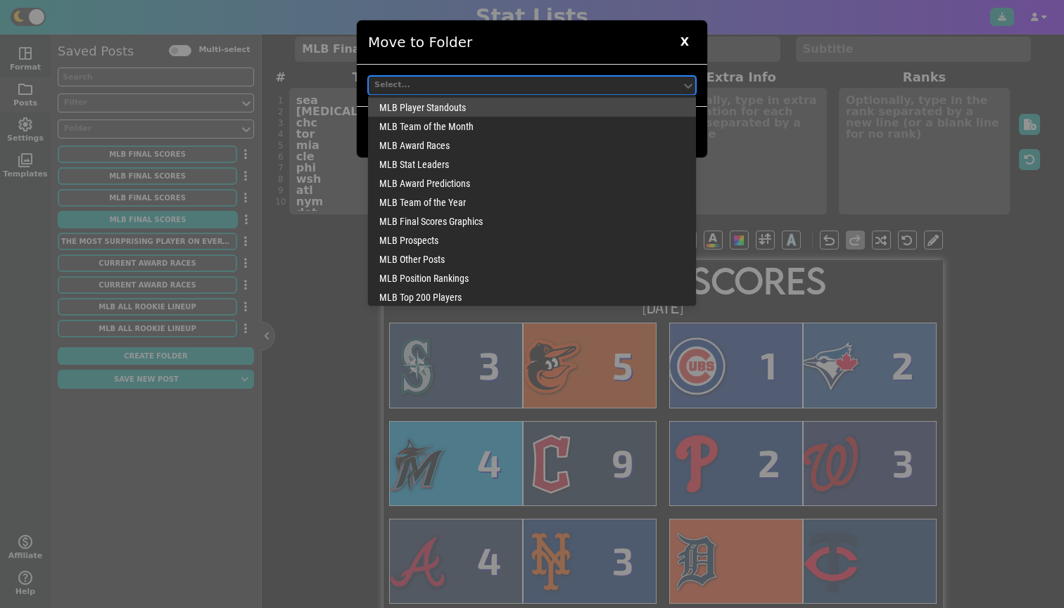
click at [447, 94] on div "Select..." at bounding box center [525, 85] width 312 height 19
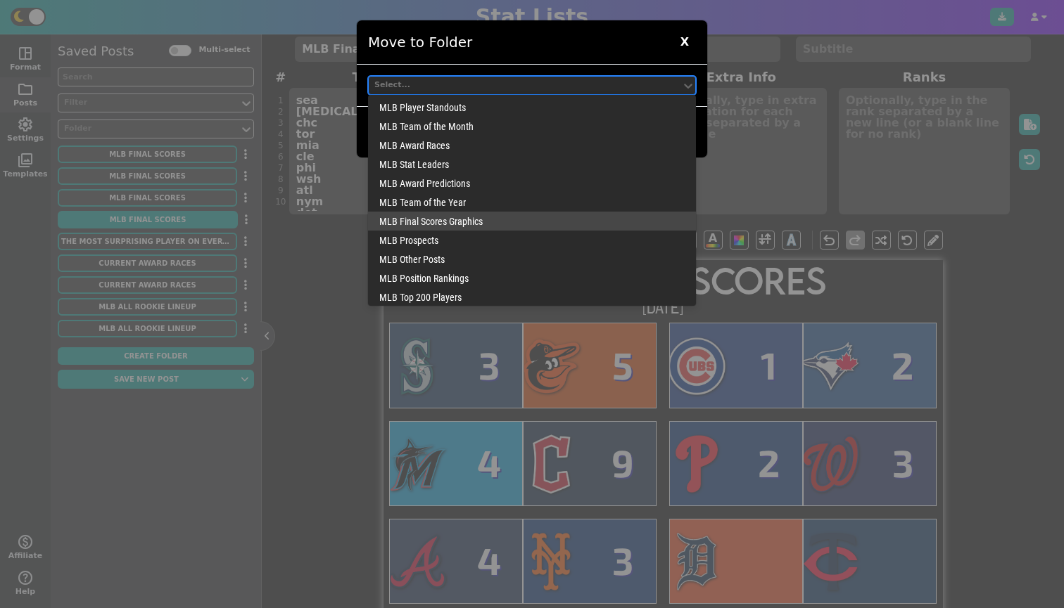
click at [428, 222] on div "MLB Final Scores Graphics" at bounding box center [532, 221] width 328 height 19
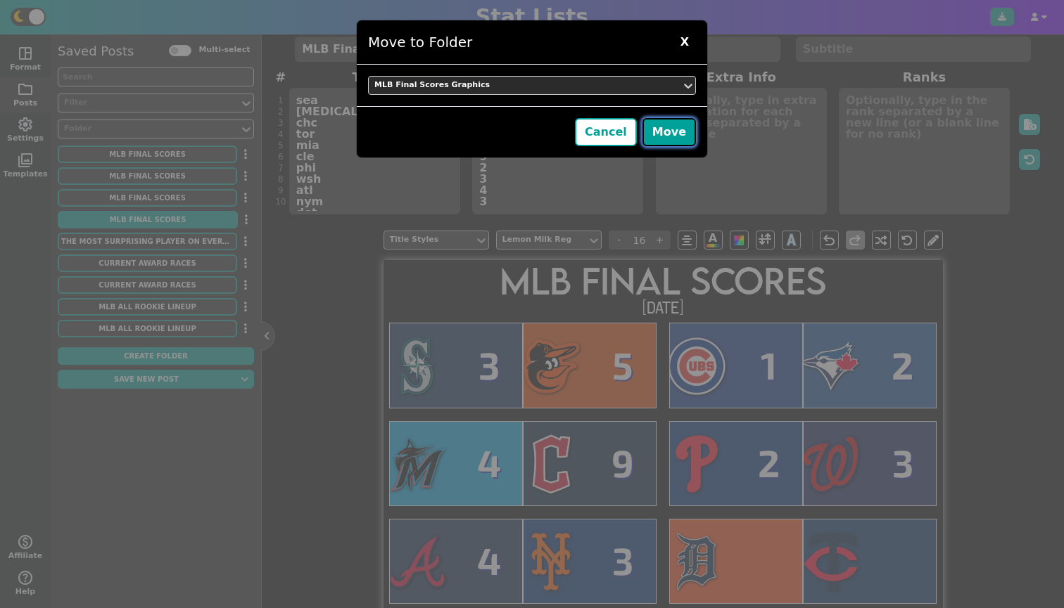
click at [657, 122] on button "Move" at bounding box center [668, 132] width 53 height 28
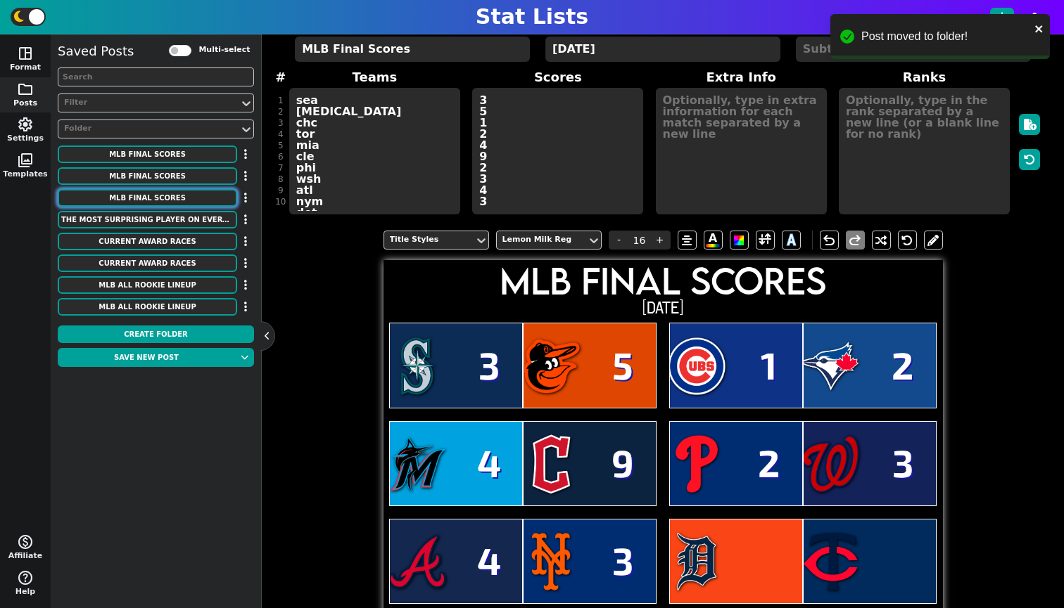
click at [210, 199] on button "MLB Final Scores" at bounding box center [147, 198] width 179 height 18
type textarea "[DATE]"
type textarea "PIT CHC MIL CIN PHI WAS TEX TOR SEA NYM ATL CLE [PERSON_NAME] CHW KC DET MIN [M…"
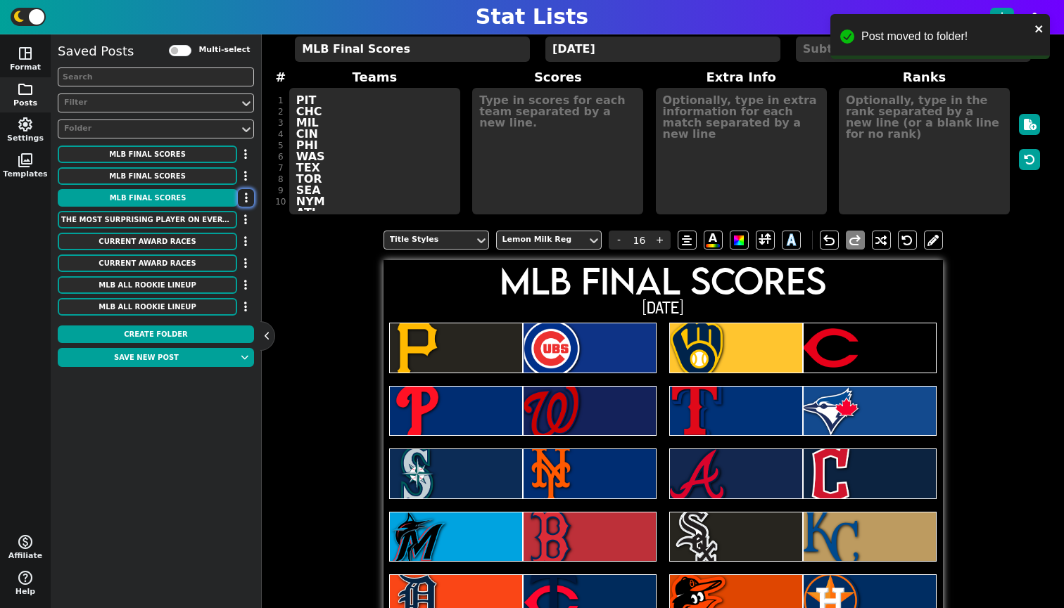
click at [245, 197] on icon "button" at bounding box center [246, 197] width 3 height 11
click at [236, 212] on li "Move to Folder" at bounding box center [204, 222] width 113 height 21
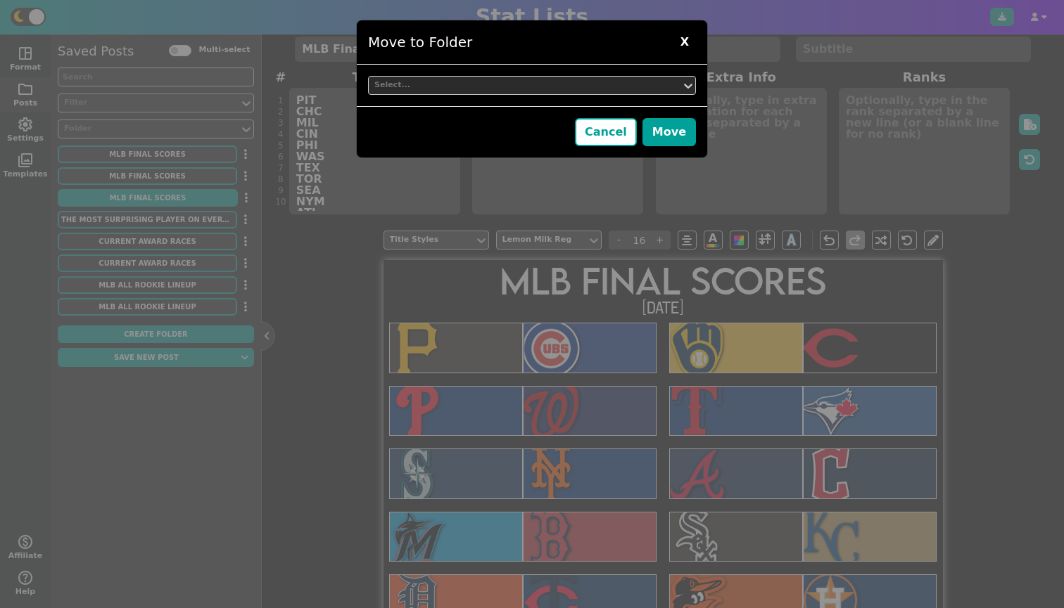
click at [463, 72] on div "Select..." at bounding box center [532, 85] width 350 height 41
click at [456, 84] on div "Select..." at bounding box center [524, 85] width 301 height 12
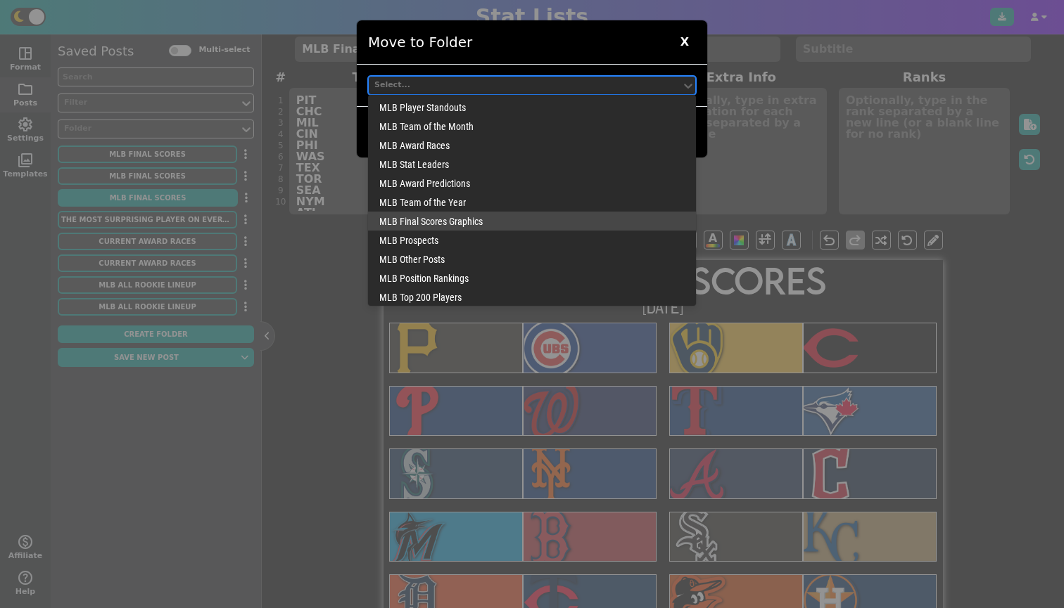
click at [443, 213] on div "MLB Final Scores Graphics" at bounding box center [532, 221] width 328 height 19
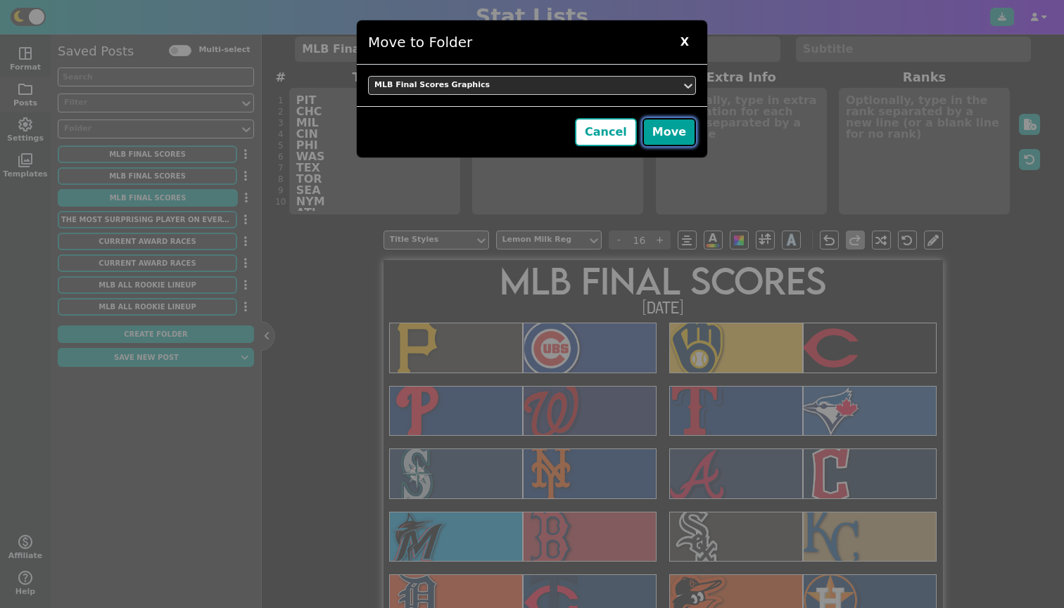
click at [668, 125] on button "Move" at bounding box center [668, 132] width 53 height 28
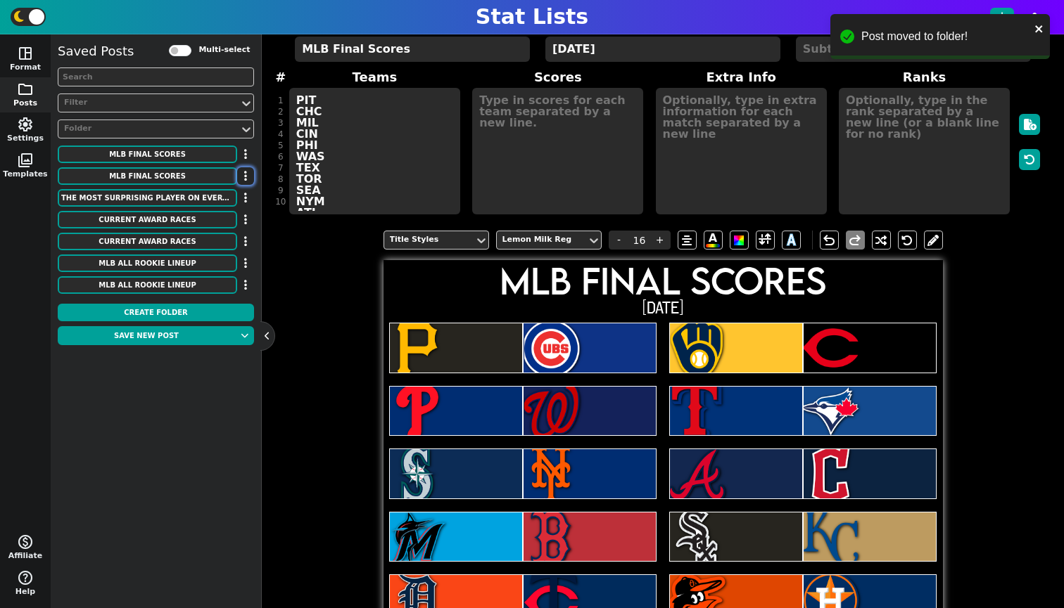
click at [250, 177] on button "button" at bounding box center [245, 176] width 17 height 18
click at [238, 198] on li "Move to Folder" at bounding box center [204, 201] width 113 height 21
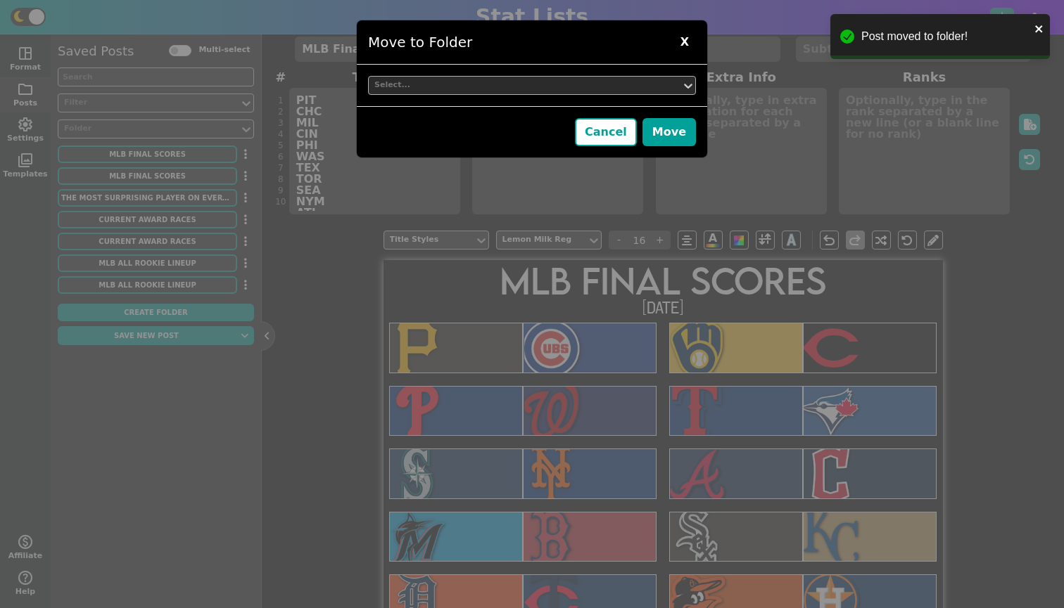
click at [559, 82] on div "Select..." at bounding box center [524, 85] width 301 height 12
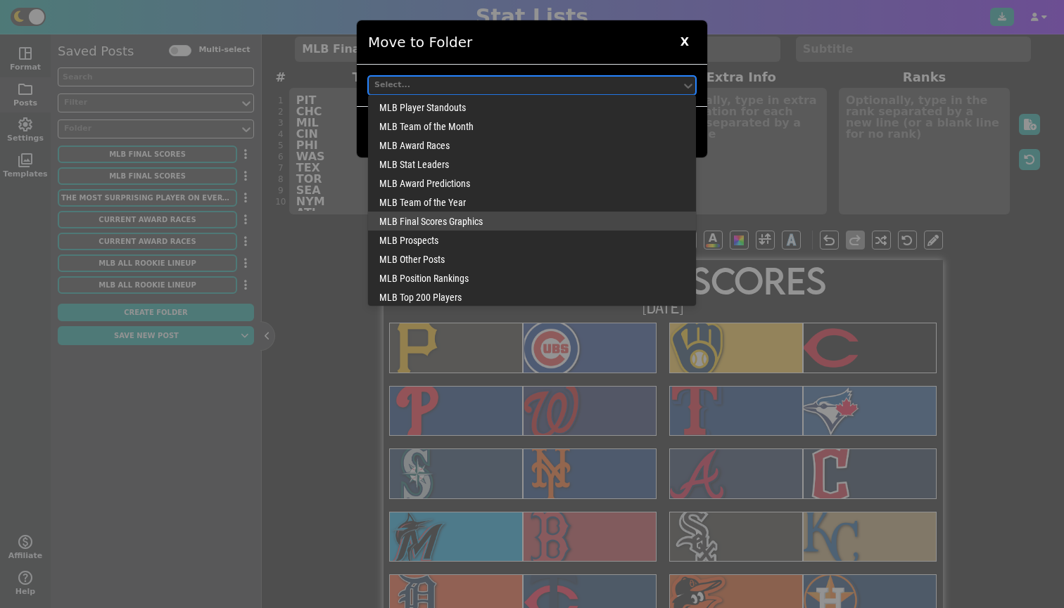
click at [512, 212] on div "MLB Final Scores Graphics" at bounding box center [532, 221] width 328 height 19
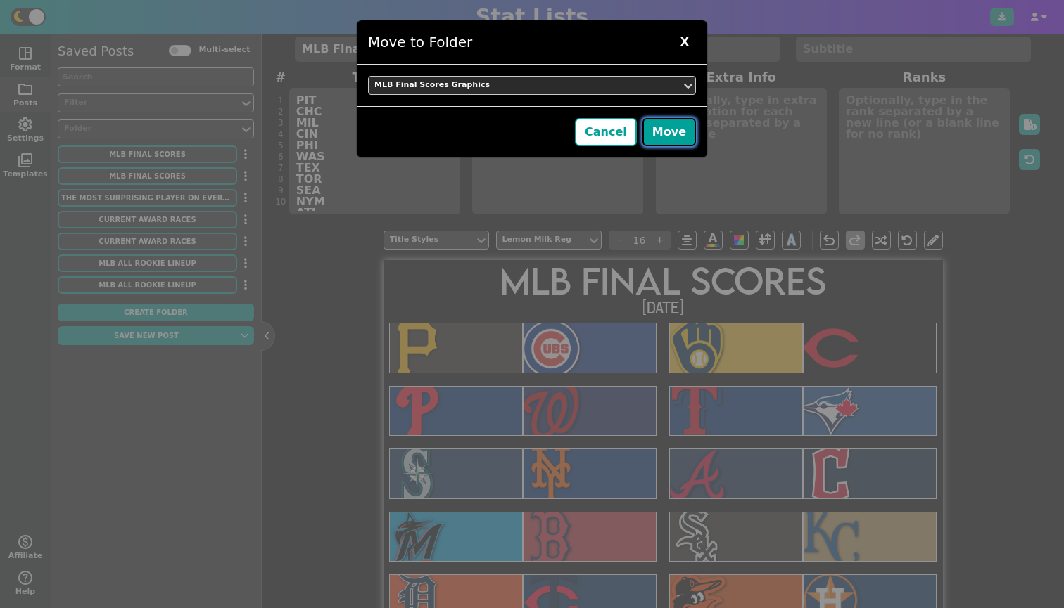
click at [671, 122] on button "Move" at bounding box center [668, 132] width 53 height 28
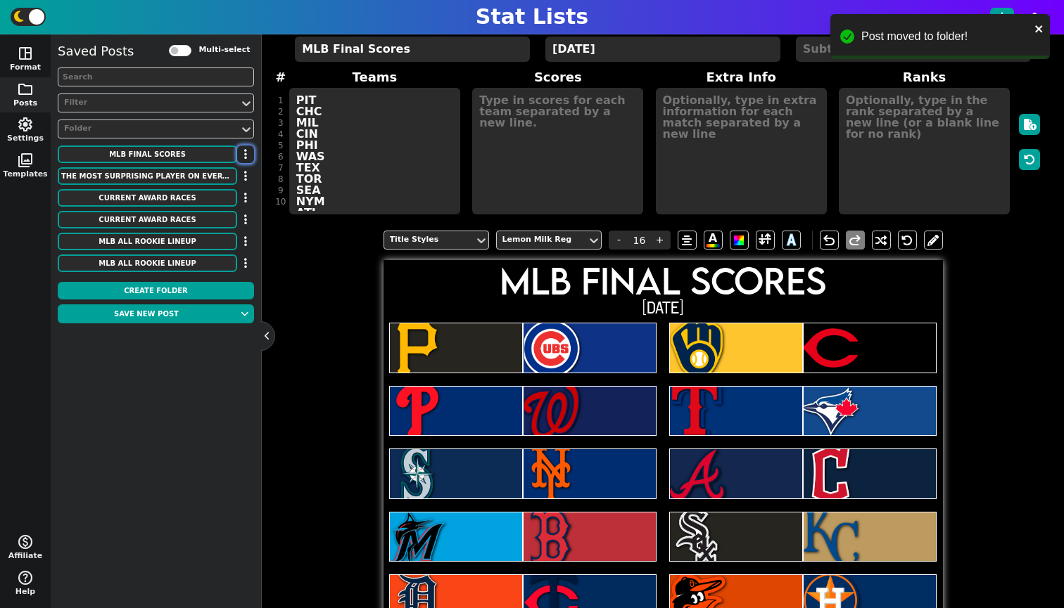
click at [243, 151] on button "button" at bounding box center [245, 155] width 17 height 18
click at [225, 179] on li "Move to Folder" at bounding box center [204, 179] width 113 height 21
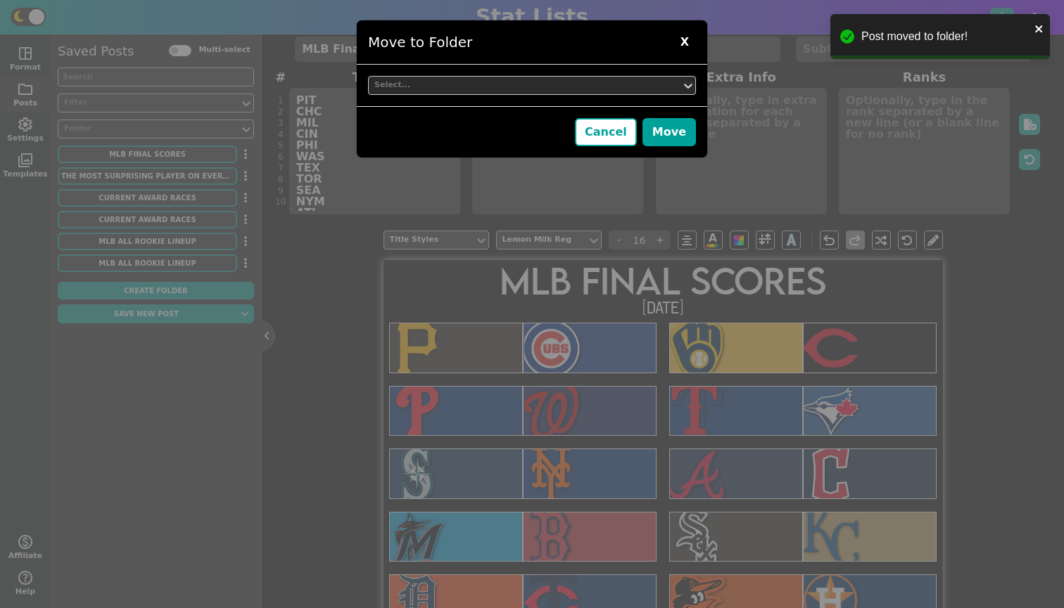
click at [501, 75] on div "Select..." at bounding box center [532, 85] width 350 height 41
click at [501, 77] on div "Select..." at bounding box center [525, 85] width 312 height 19
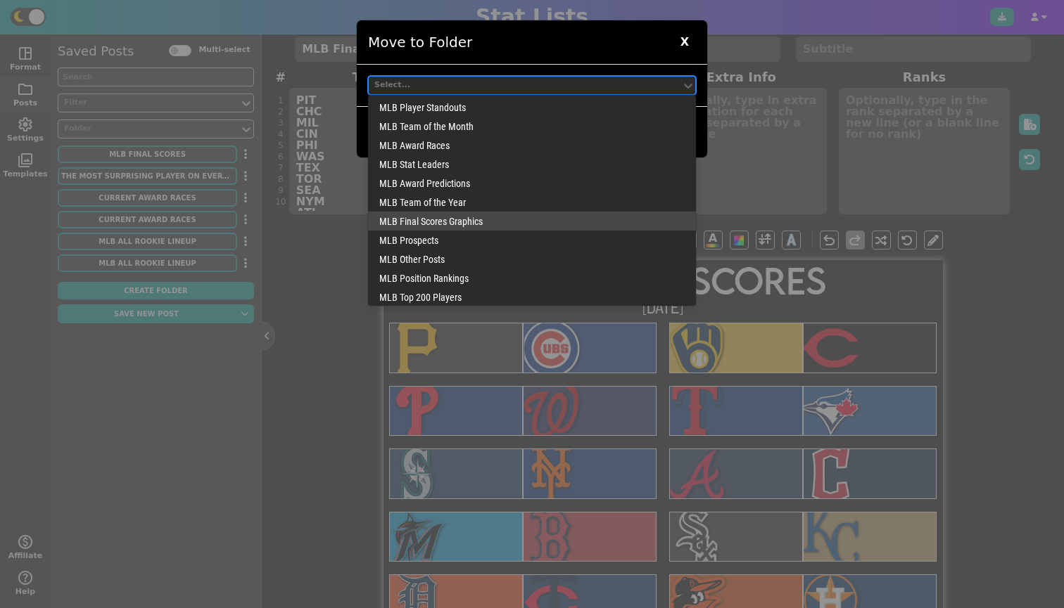
click at [465, 217] on div "MLB Final Scores Graphics" at bounding box center [532, 221] width 328 height 19
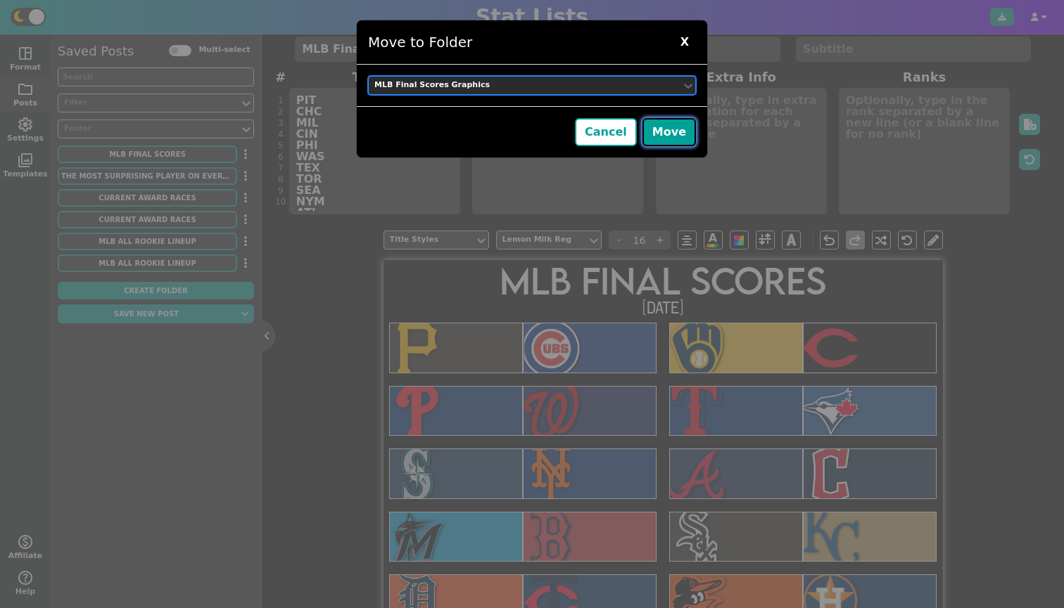
click at [675, 135] on button "Move" at bounding box center [668, 132] width 53 height 28
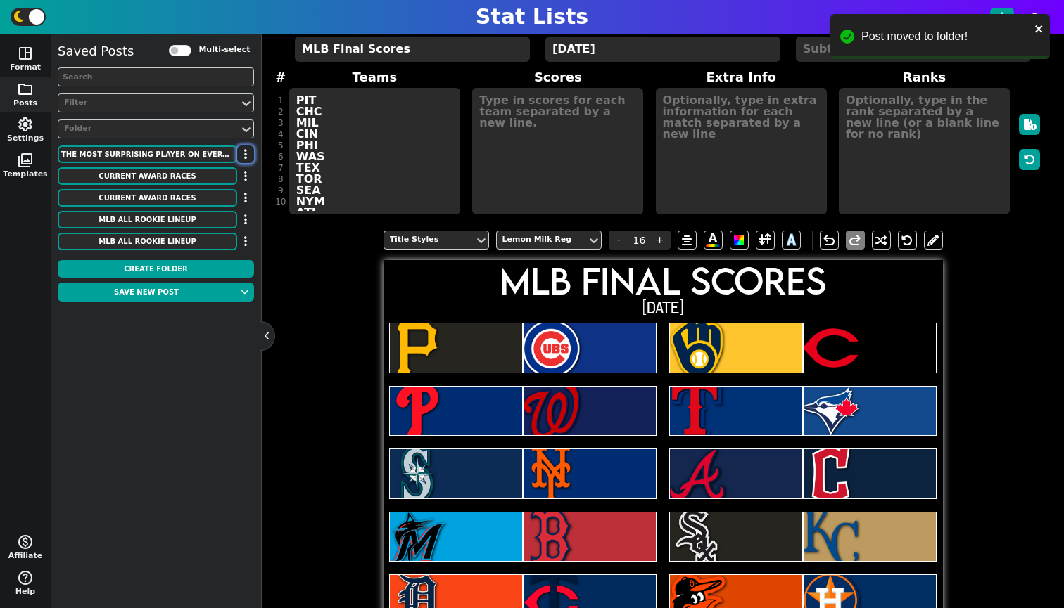
click at [250, 148] on button "button" at bounding box center [245, 155] width 17 height 18
click at [238, 167] on ul "Move to Folder Rename Delete" at bounding box center [204, 200] width 113 height 75
click at [243, 171] on li "Move to Folder" at bounding box center [204, 179] width 113 height 21
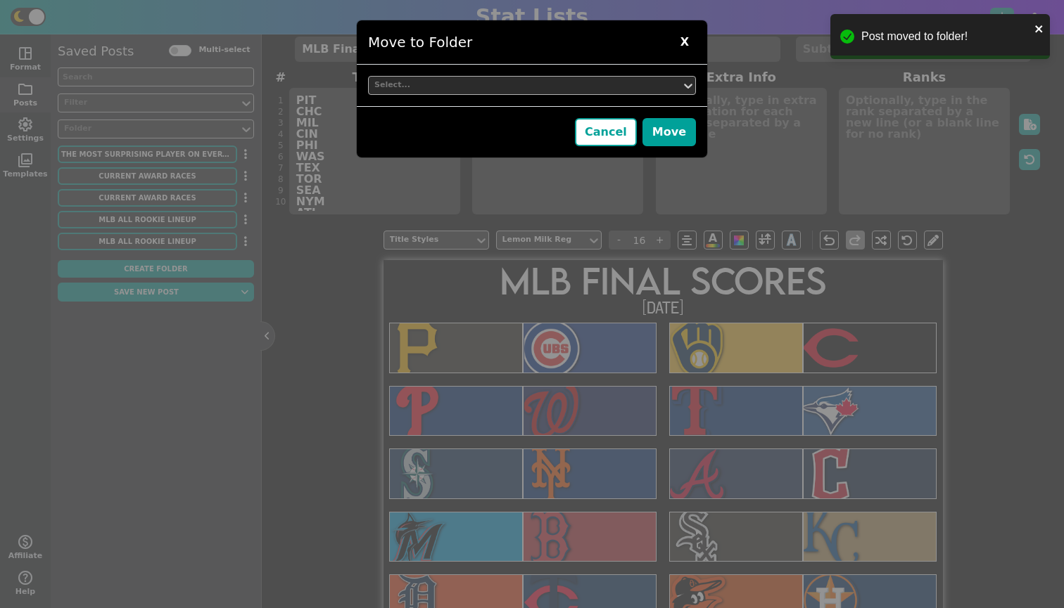
click at [486, 87] on div "Select..." at bounding box center [524, 85] width 301 height 12
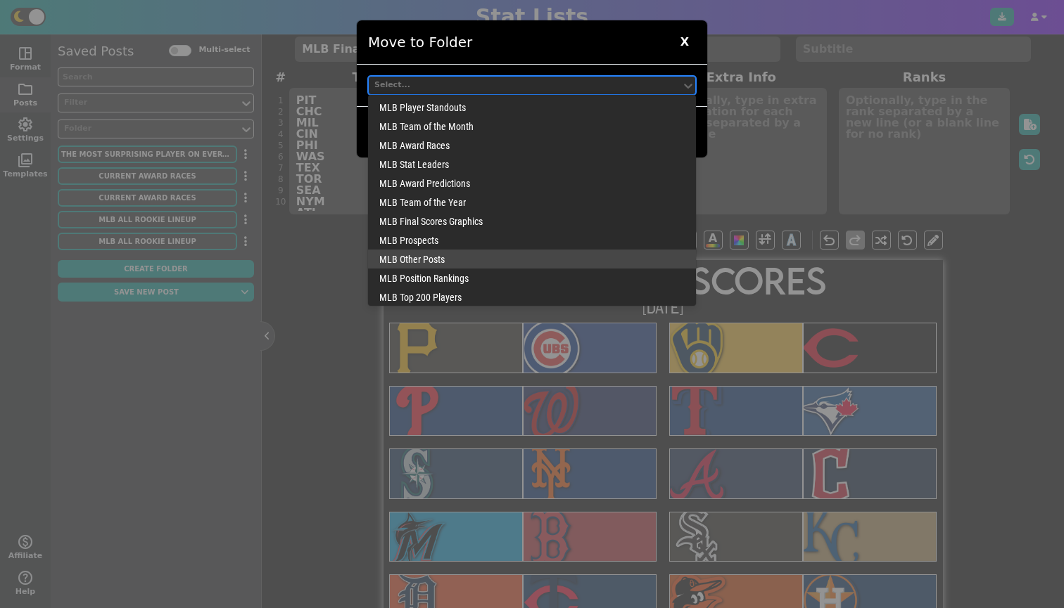
click at [453, 260] on div "MLB Other Posts" at bounding box center [532, 259] width 328 height 19
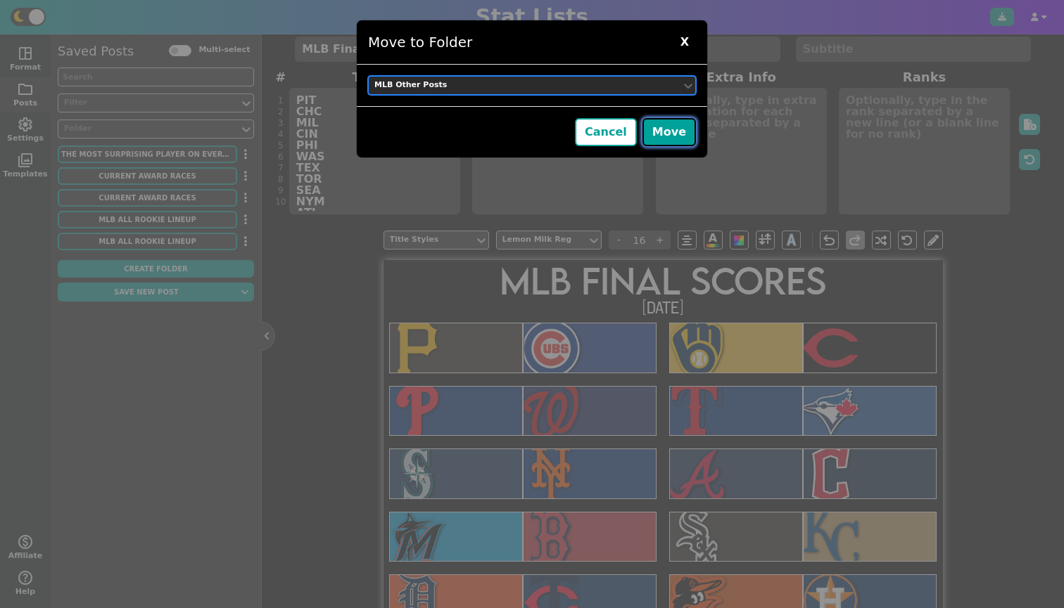
click at [666, 134] on button "Move" at bounding box center [668, 132] width 53 height 28
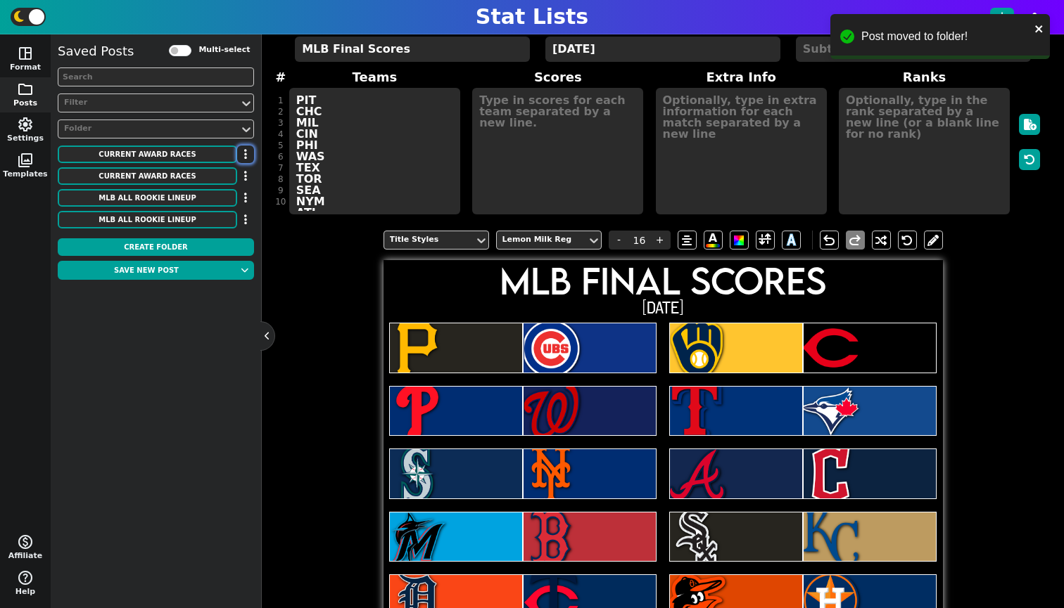
click at [249, 154] on button "button" at bounding box center [245, 155] width 17 height 18
click at [242, 179] on li "Move to Folder" at bounding box center [204, 179] width 113 height 21
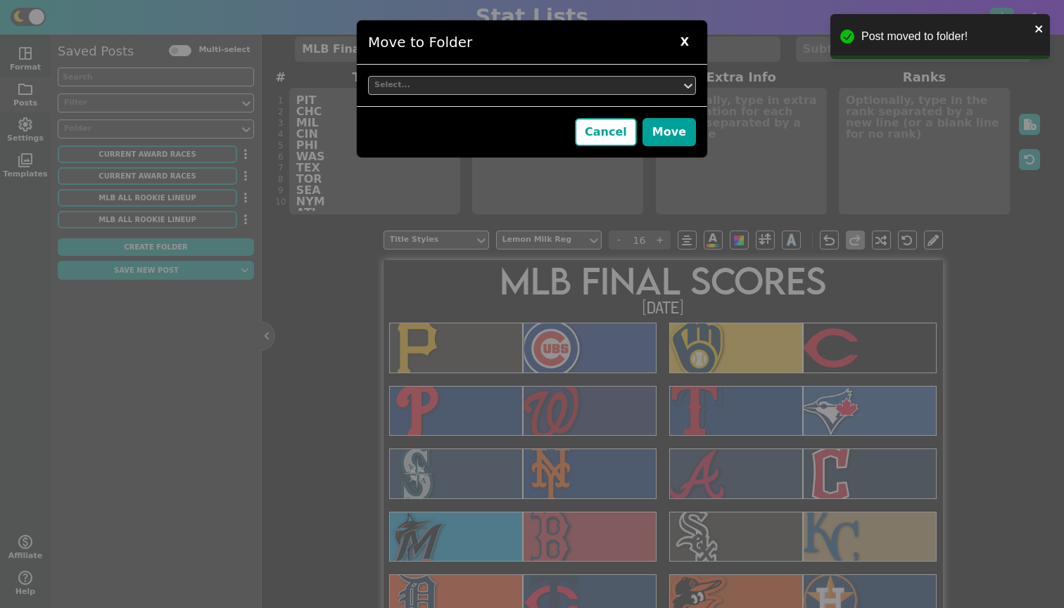
click at [409, 76] on div "Select..." at bounding box center [532, 85] width 350 height 41
click at [407, 91] on div "Select..." at bounding box center [525, 85] width 312 height 19
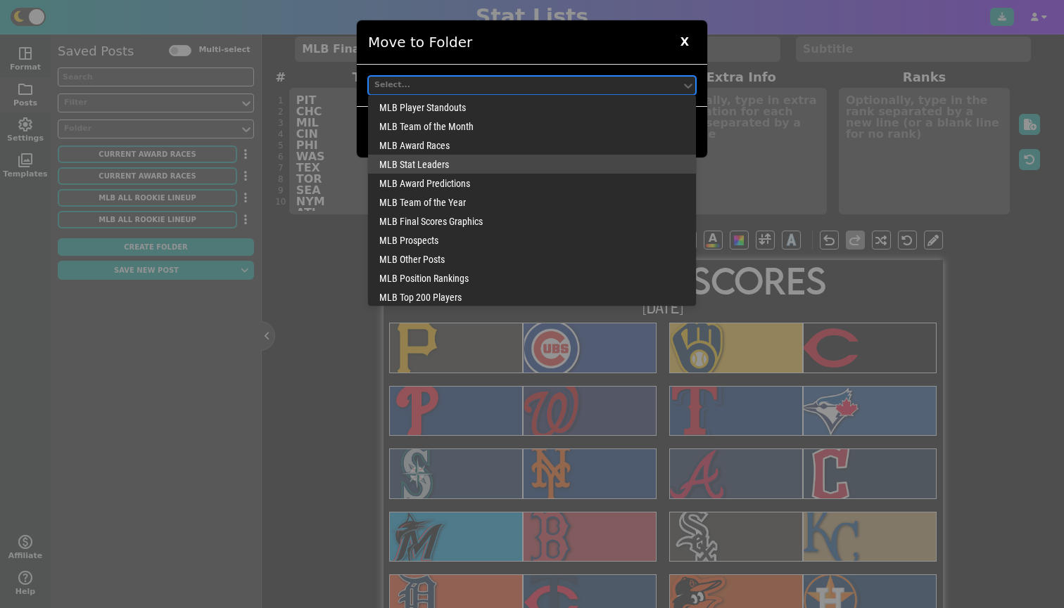
click at [438, 146] on div "MLB Award Races" at bounding box center [532, 145] width 328 height 19
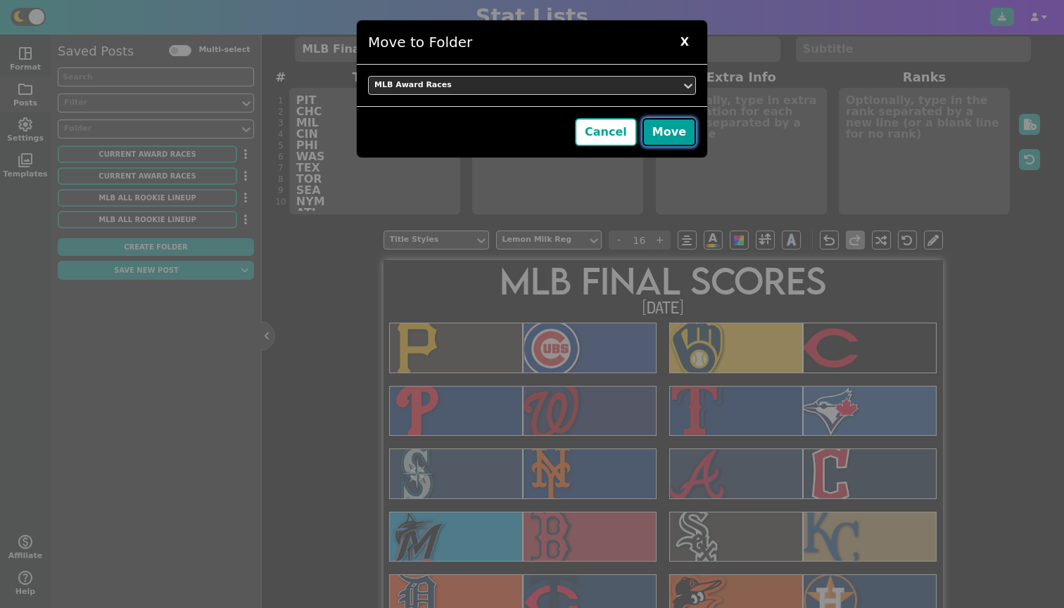
drag, startPoint x: 691, startPoint y: 133, endPoint x: 678, endPoint y: 134, distance: 13.4
click at [691, 132] on button "Move" at bounding box center [668, 132] width 53 height 28
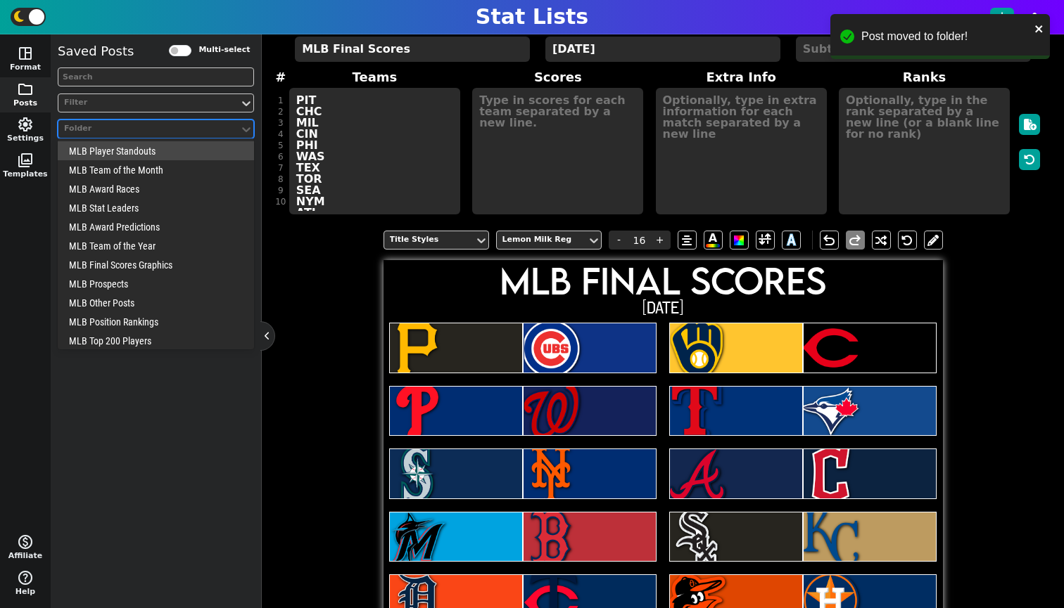
click at [205, 128] on div "Folder" at bounding box center [149, 129] width 170 height 12
click at [139, 194] on div "MLB Award Races" at bounding box center [156, 188] width 196 height 19
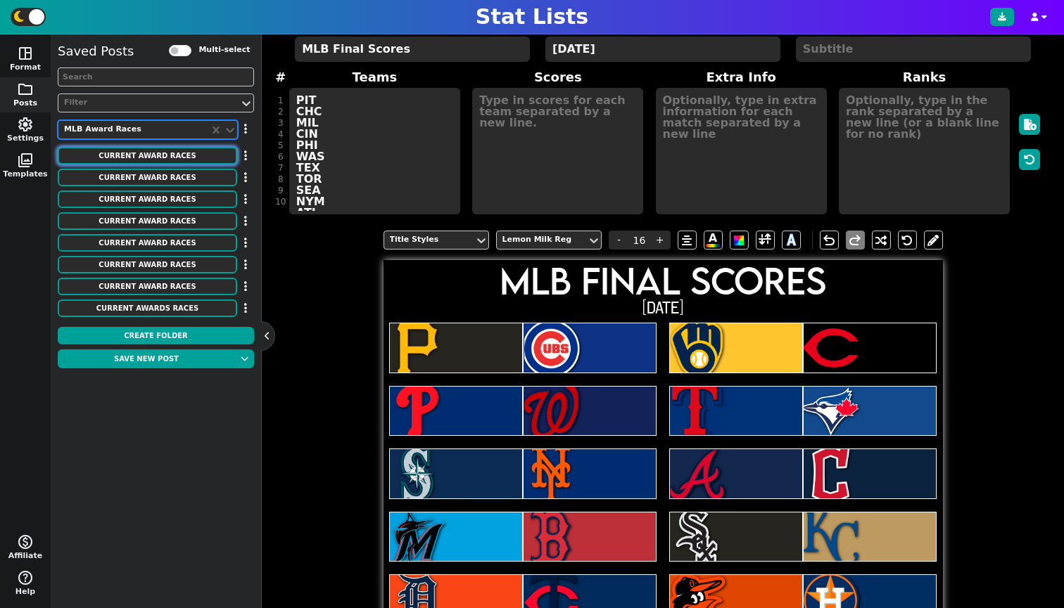
click at [162, 153] on button "Current Award Races" at bounding box center [147, 156] width 179 height 18
type input "14"
type textarea "Current Award Races"
type textarea "- National League Rookie of the Year -"
type textarea "mil atl mil mia mil"
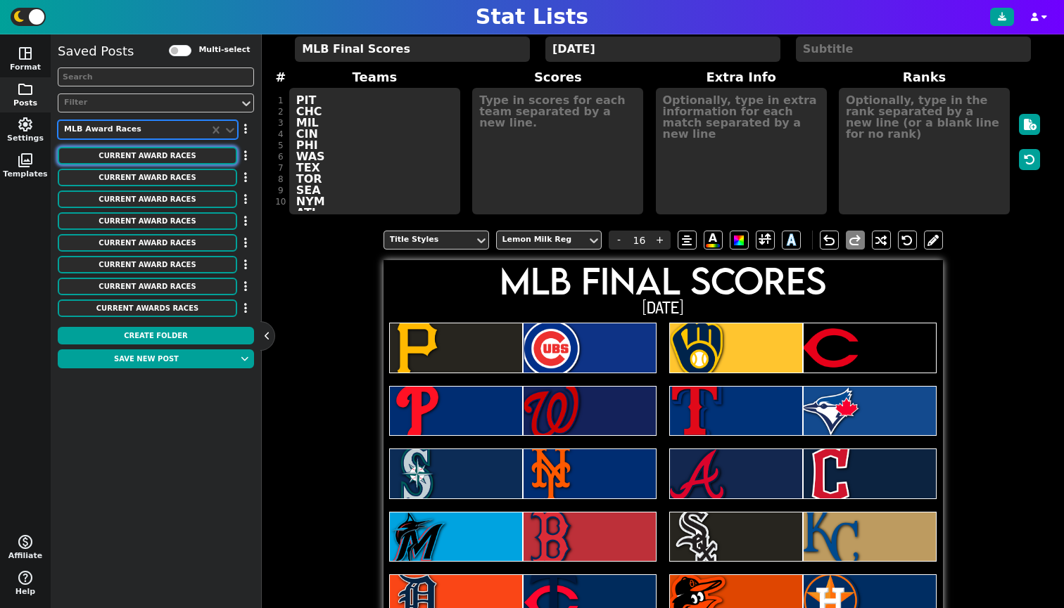
type textarea "[PERSON_NAME] [PERSON_NAME] [PERSON_NAME] [PERSON_NAME] [PERSON_NAME] [PERSON_N…"
type textarea ".393 OBP/138 WRC+/2.9 WAR .354 OBP/134 WRC+/2.4 WAR .342 OBP/105 WRC+/1.6 WAR .…"
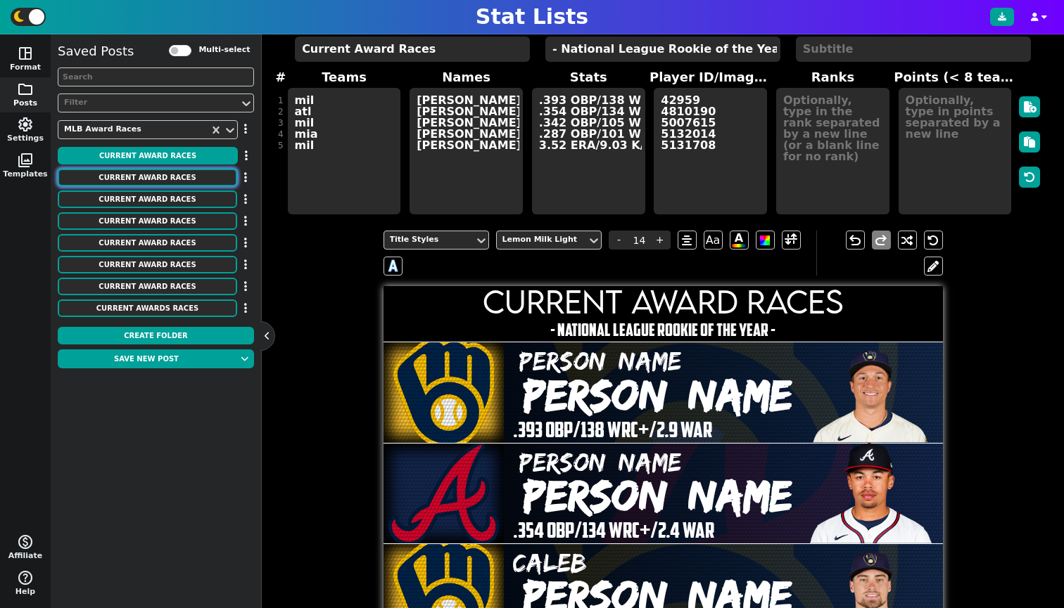
click at [159, 172] on button "Current Award Races" at bounding box center [147, 178] width 179 height 18
type textarea "- American League Rookie of the Year -"
type textarea "nyy nyy cle oak [MEDICAL_DATA]"
type textarea "[PERSON_NAME] [PERSON_NAME] [PERSON_NAME] [PERSON_NAME] [PERSON_NAME]"
type textarea ".327 OBP/111 WRC+/3.5 WAR 3.14 ERA/10.30 K/9/2.4 WAR 1.96 ERA/12.27 K/9/2.6 WAR…"
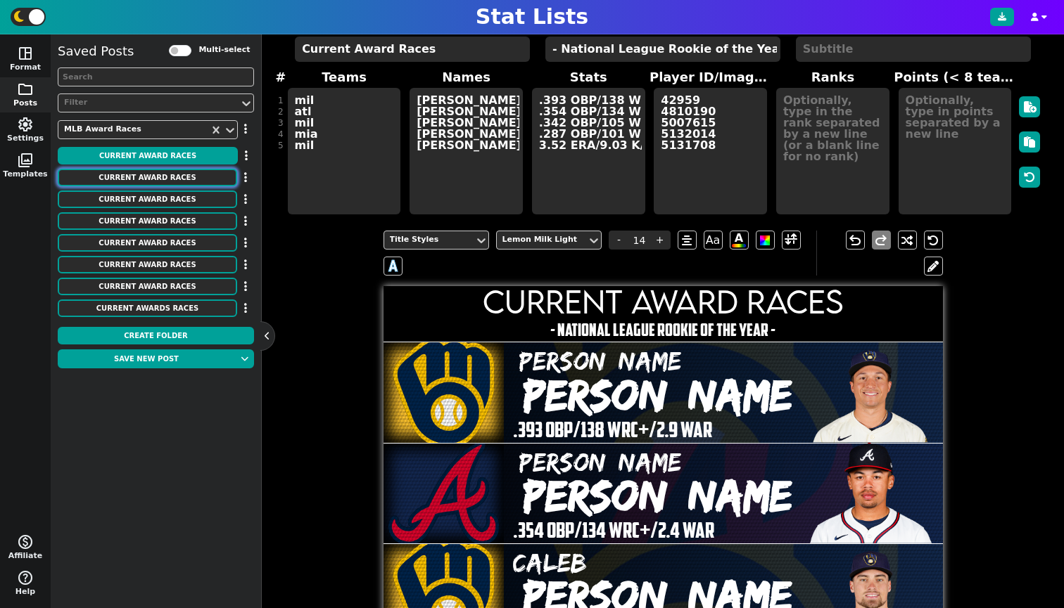
type textarea "4683349 40626 4987924 4730225 4416990"
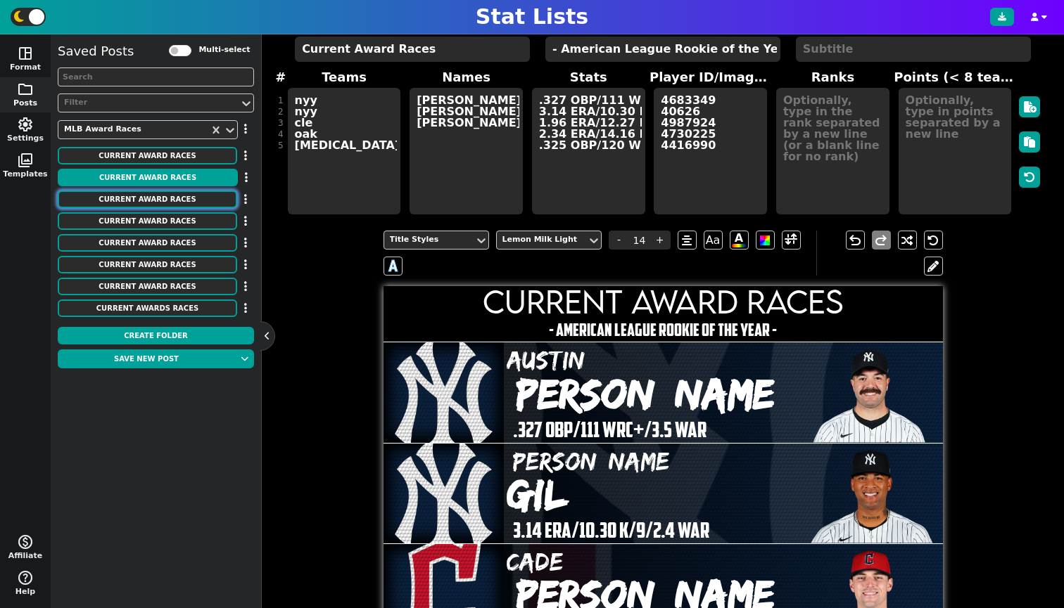
click at [155, 193] on button "Current Award Races" at bounding box center [147, 200] width 179 height 18
type textarea "- National League Rookie of the Year -"
type textarea "pit sd chc mil chc"
type textarea "[PERSON_NAME] [PERSON_NAME] [PERSON_NAME] Chourio [PERSON_NAME]"
type textarea "2.07 ERA/11.29 K/9/3.9 WAR .327 OBP/132 WRC+/5.1 WAR 3.03 ERA/9.20 K/9/2.8 WAR …"
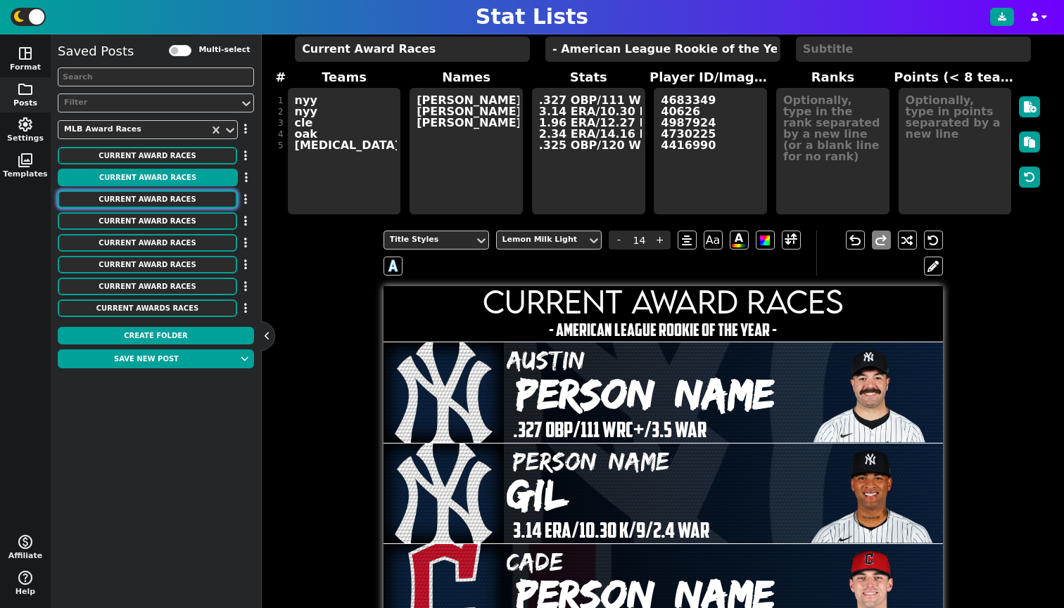
type textarea "4719507 4872691 5134630 4917869 42415"
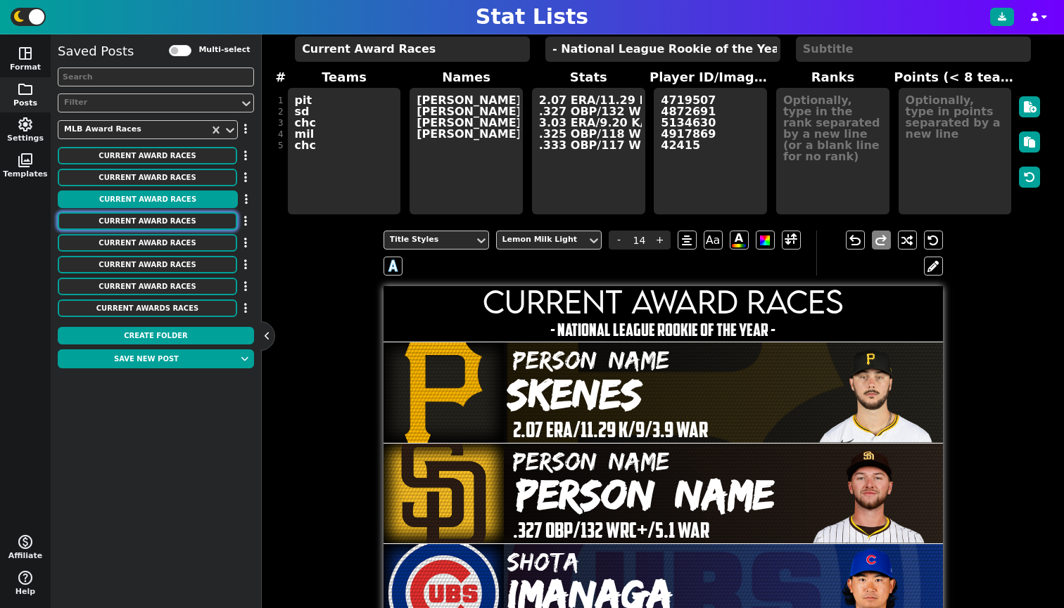
click at [163, 215] on button "Current Award Races" at bounding box center [147, 221] width 179 height 18
type textarea "- National League [PERSON_NAME] -"
type textarea "pit phi phi lad chc"
type textarea "[PERSON_NAME] [PERSON_NAME] [PERSON_NAME] [PERSON_NAME] [PERSON_NAME]"
type textarea "2.02 ERA/10.04 K/9/4.6 WAR 2.64 ERA/11.73 K/9/3.9 WAR 2.55 ERA/9.57 K/9/3.5 WAR…"
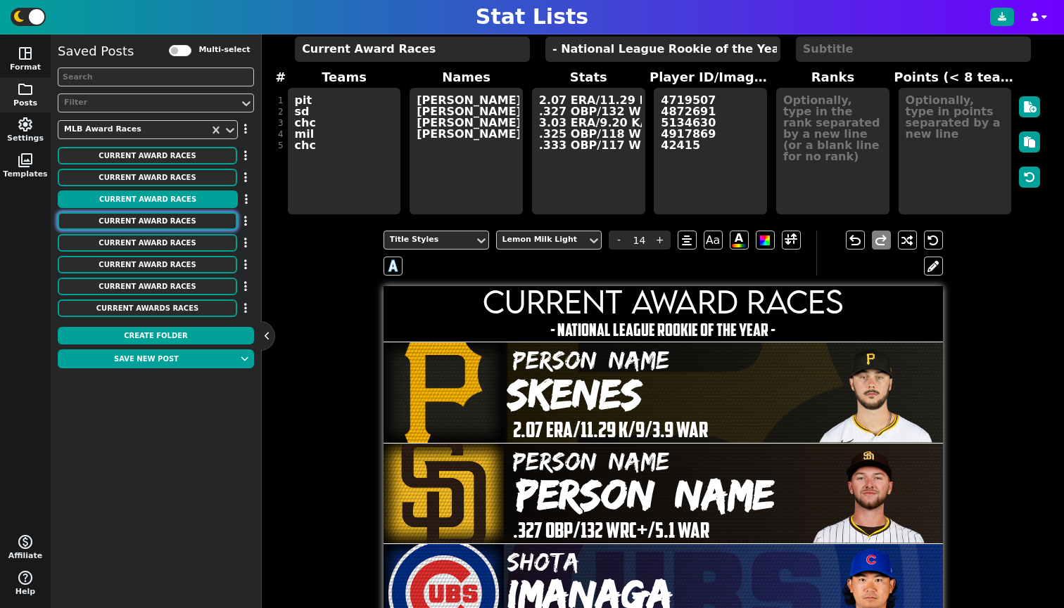
type textarea "4719507 31267 42359 4872587 34401"
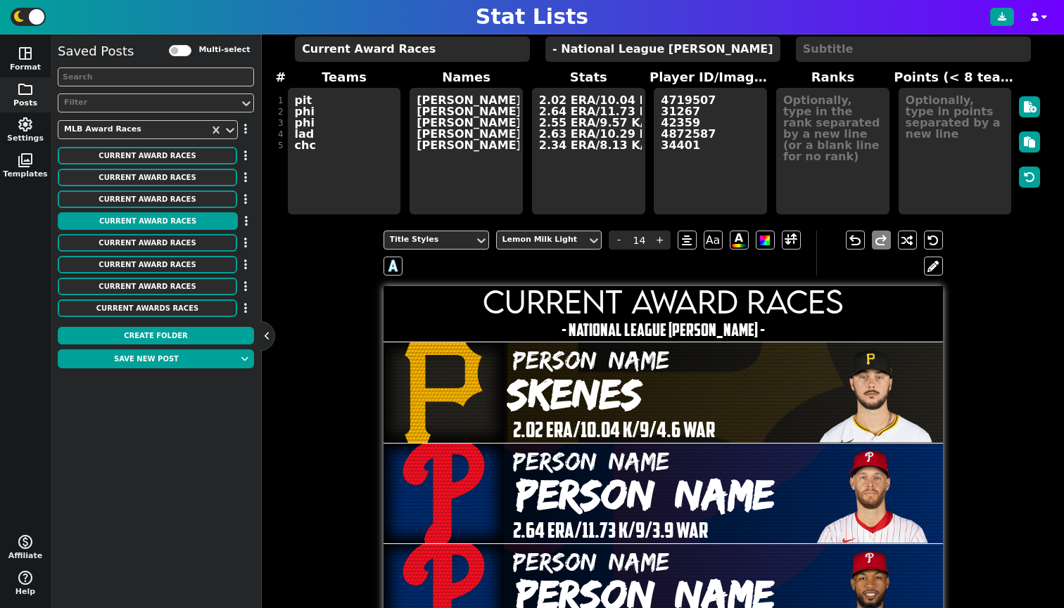
click at [179, 189] on div "Saved Posts Multi-select Filter MLB Award Races Current Award Races Move to Fol…" at bounding box center [156, 181] width 196 height 280
click at [177, 193] on button "Current Award Races" at bounding box center [147, 200] width 179 height 18
type textarea "- National League Rookie of the Year -"
type textarea "pit sd chc mil chc"
type textarea "[PERSON_NAME] [PERSON_NAME] [PERSON_NAME] Chourio [PERSON_NAME]"
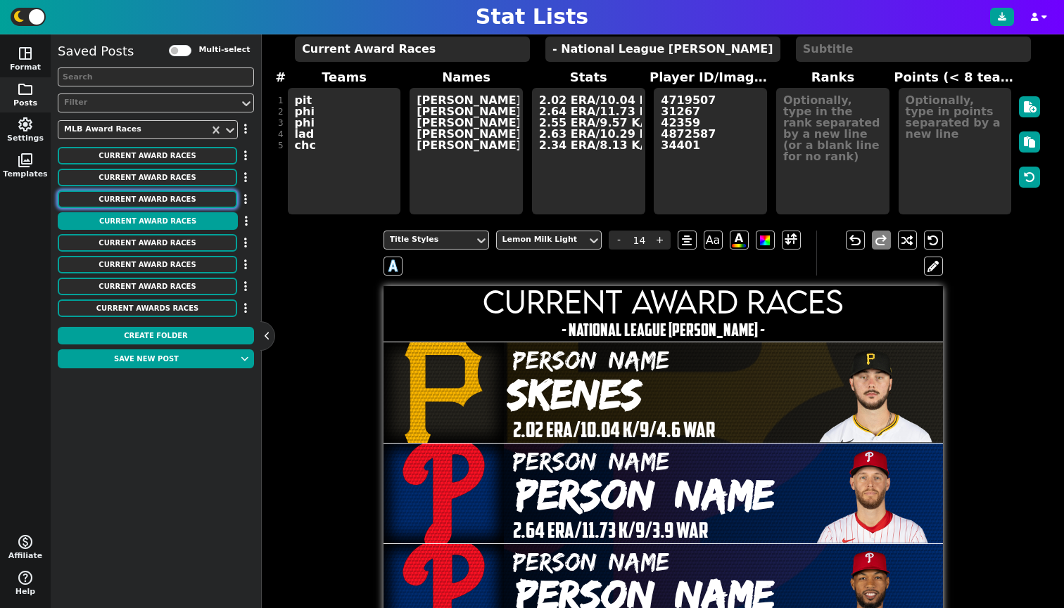
type textarea "2.07 ERA/11.29 K/9/3.9 WAR .327 OBP/132 WRC+/5.1 WAR 3.03 ERA/9.20 K/9/2.8 WAR …"
type textarea "4719507 4872691 5134630 4917869 42415"
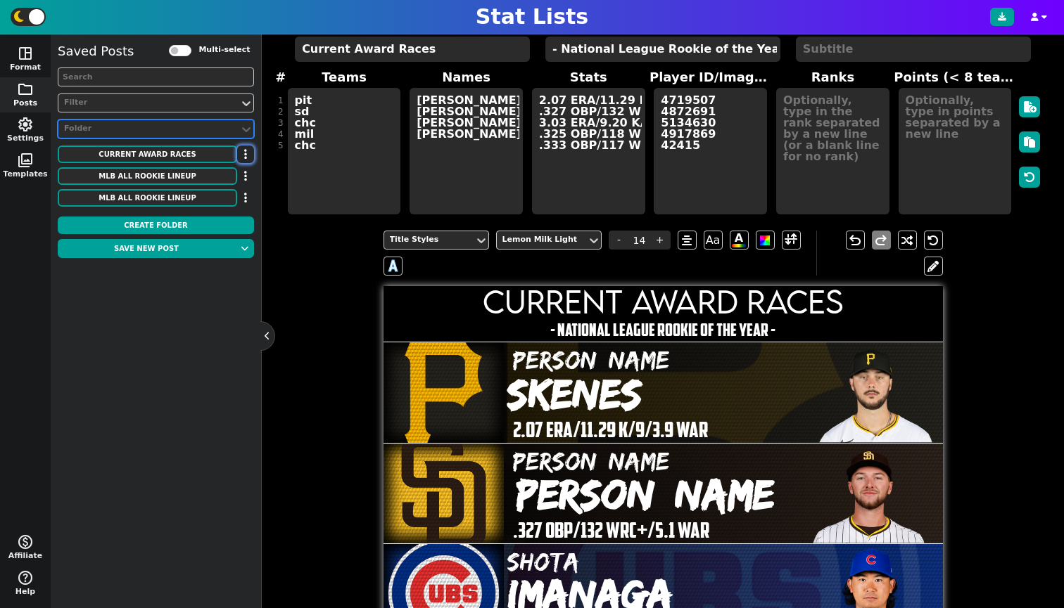
click at [239, 151] on button "button" at bounding box center [245, 155] width 17 height 18
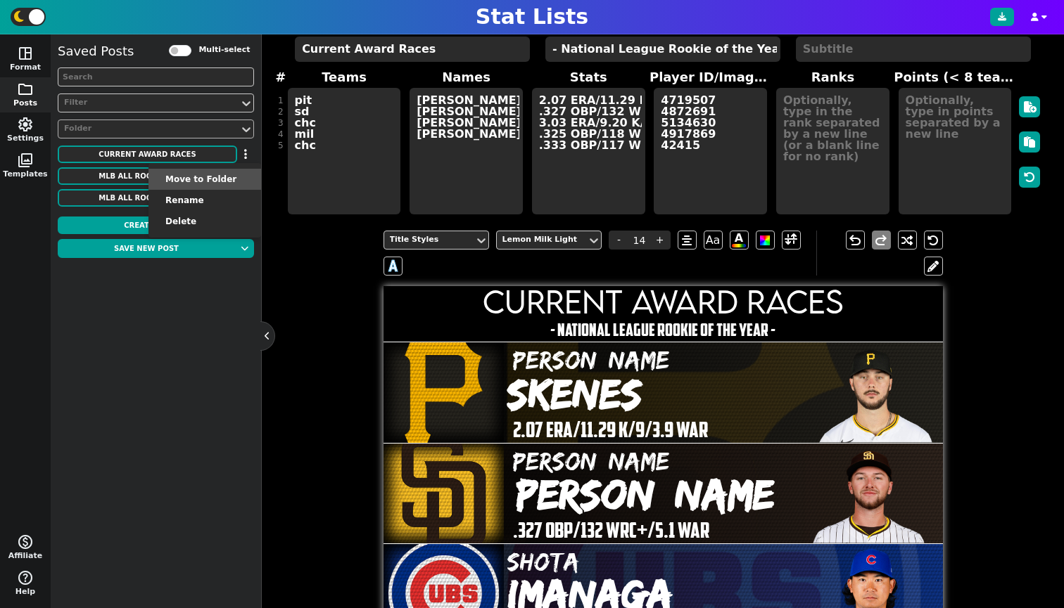
click at [233, 175] on li "Move to Folder" at bounding box center [204, 179] width 113 height 21
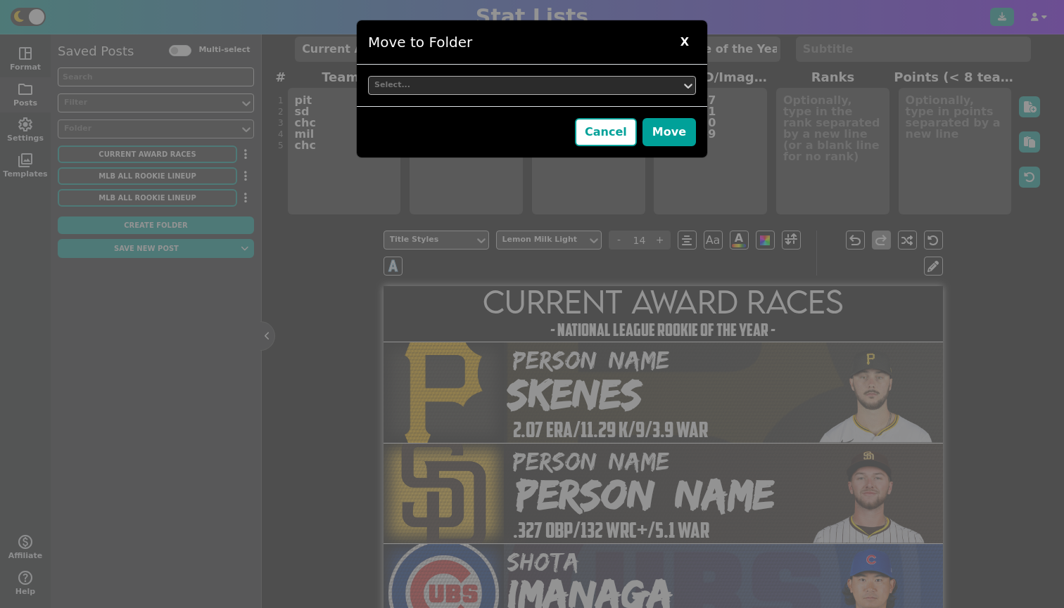
click at [449, 87] on div "Select..." at bounding box center [524, 85] width 301 height 12
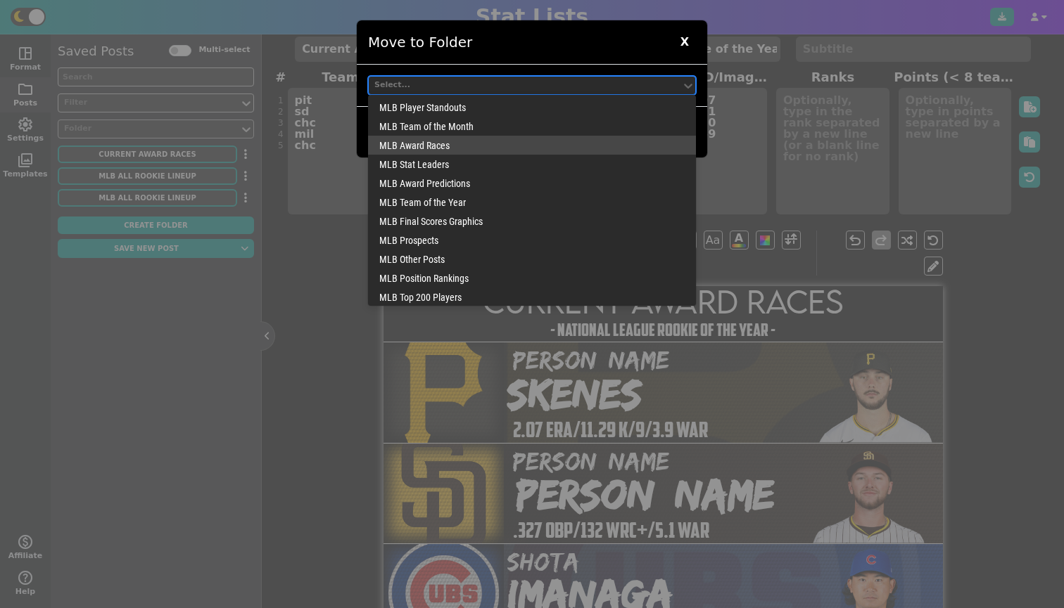
click at [446, 143] on div "MLB Award Races" at bounding box center [532, 145] width 328 height 19
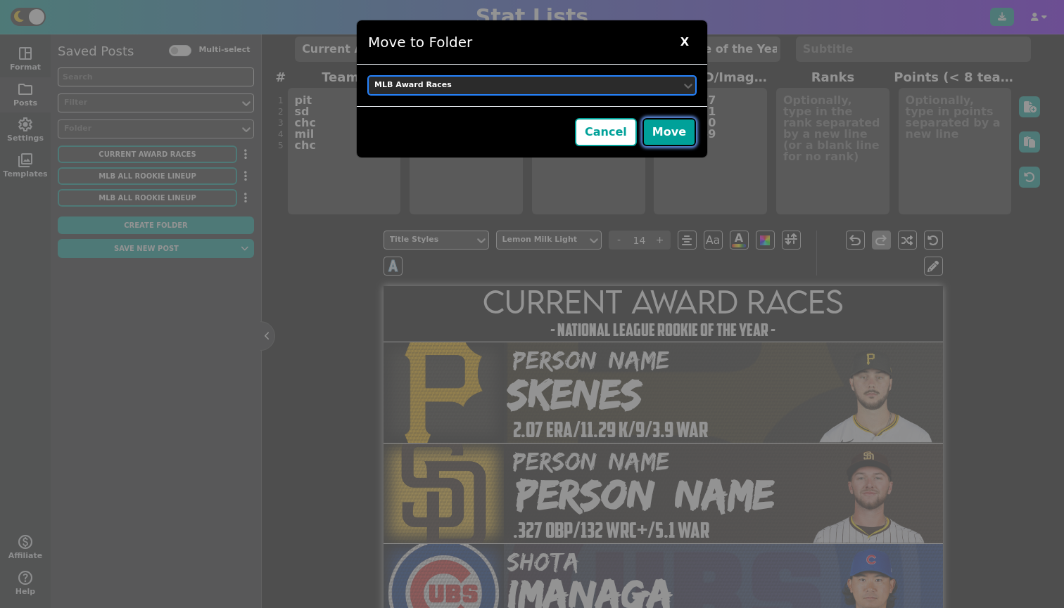
click at [684, 131] on button "Move" at bounding box center [668, 132] width 53 height 28
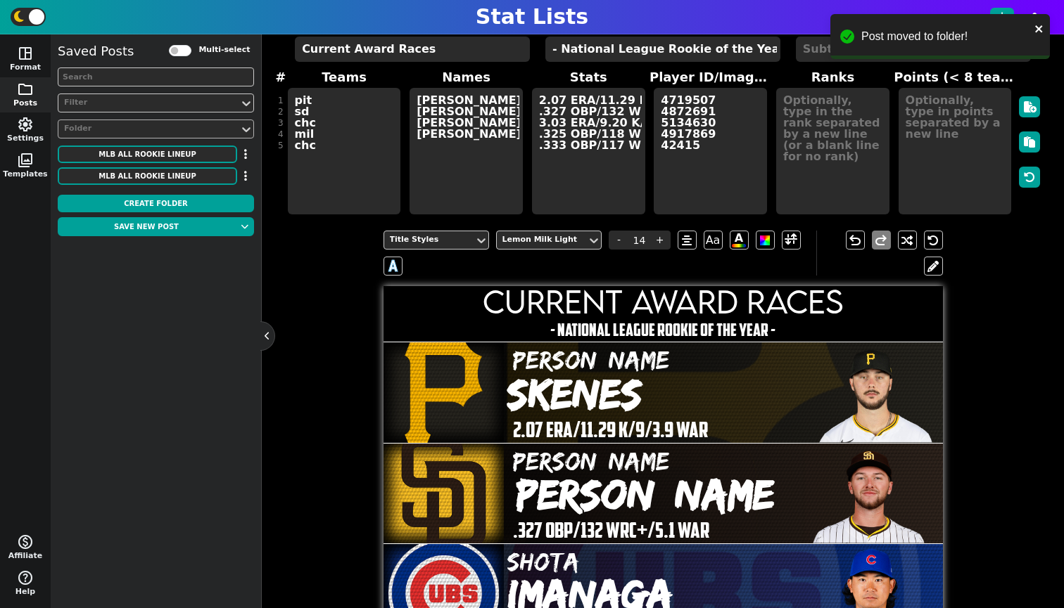
click at [79, 123] on div at bounding box center [149, 129] width 172 height 15
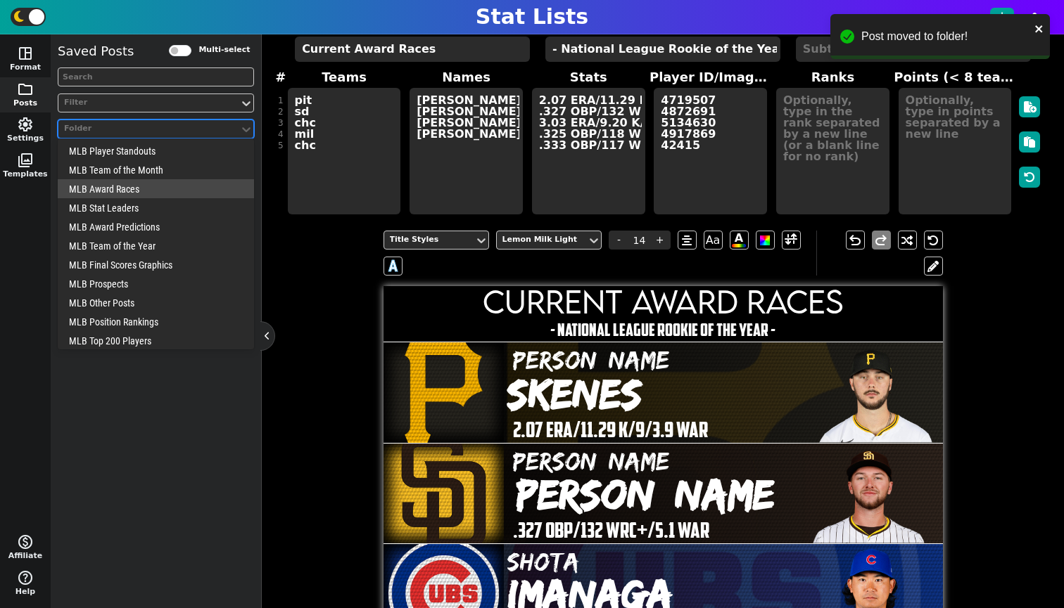
click at [91, 193] on div "MLB Award Races" at bounding box center [156, 188] width 196 height 19
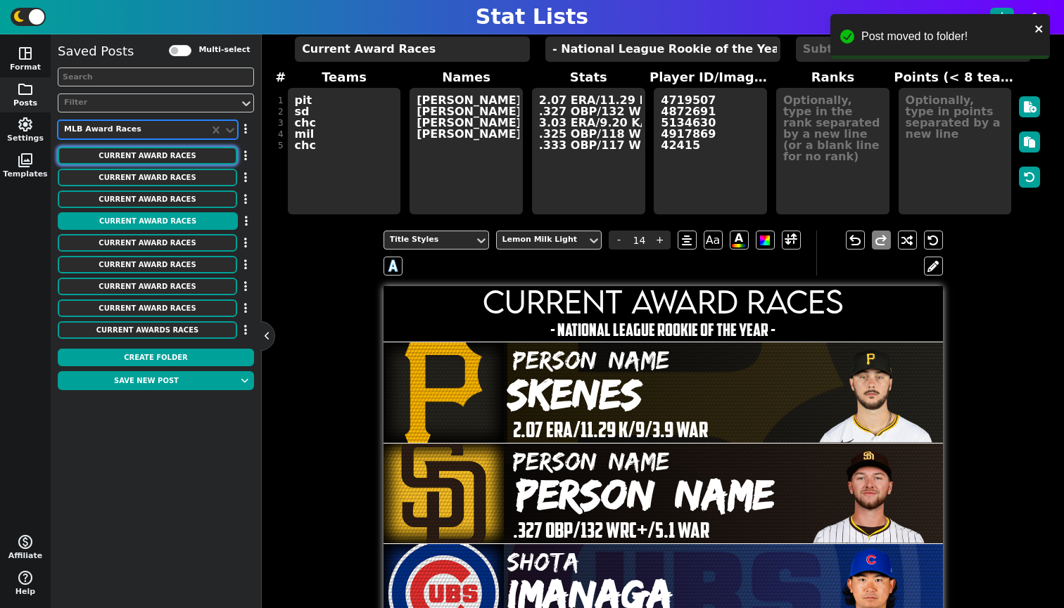
click at [115, 158] on button "Current Award Races" at bounding box center [147, 156] width 179 height 18
type textarea "mil atl mil mia mil"
type textarea "[PERSON_NAME] [PERSON_NAME] [PERSON_NAME] [PERSON_NAME] [PERSON_NAME] [PERSON_N…"
type textarea ".393 OBP/138 WRC+/2.9 WAR .354 OBP/134 WRC+/2.4 WAR .342 OBP/105 WRC+/1.6 WAR .…"
type textarea "42959 4810190 5007615 5132014 5131708"
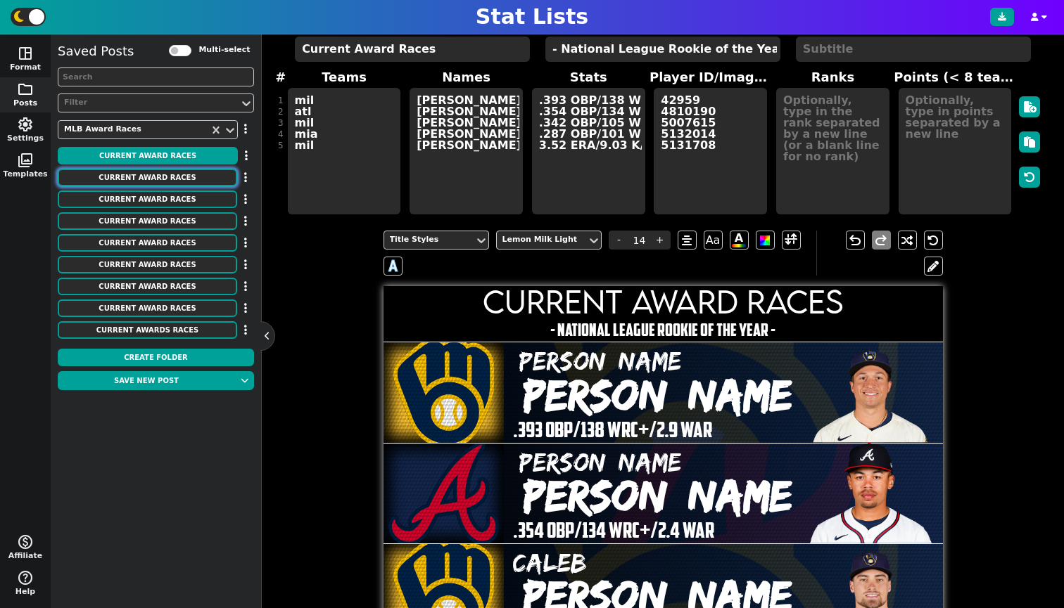
click at [116, 175] on button "Current Award Races" at bounding box center [147, 178] width 179 height 18
type textarea "- American League Rookie of the Year -"
type textarea "ath ath [PERSON_NAME] nyy"
type textarea "[PERSON_NAME] [PERSON_NAME] [PERSON_NAME] [PERSON_NAME] [PERSON_NAME]"
type textarea ".389 OBP/177 WRC+/3.3 WAR .354 OBP/119 WRC+/2.4 WAR 2.68 ERA/7.42 K/9/1.6 WAR .…"
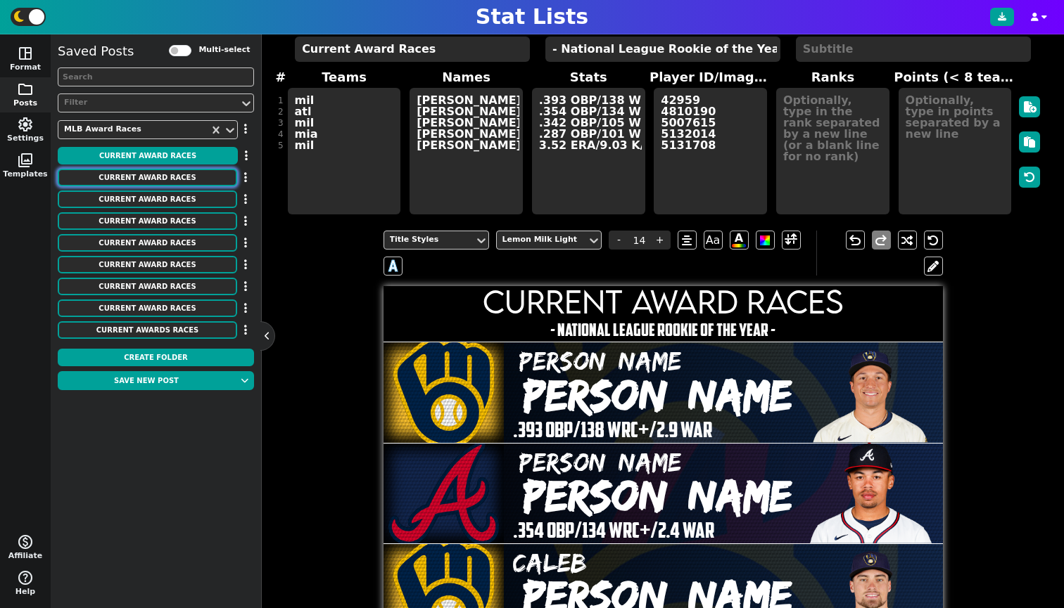
type textarea "4966637 4719300 4417208 5012120 42401"
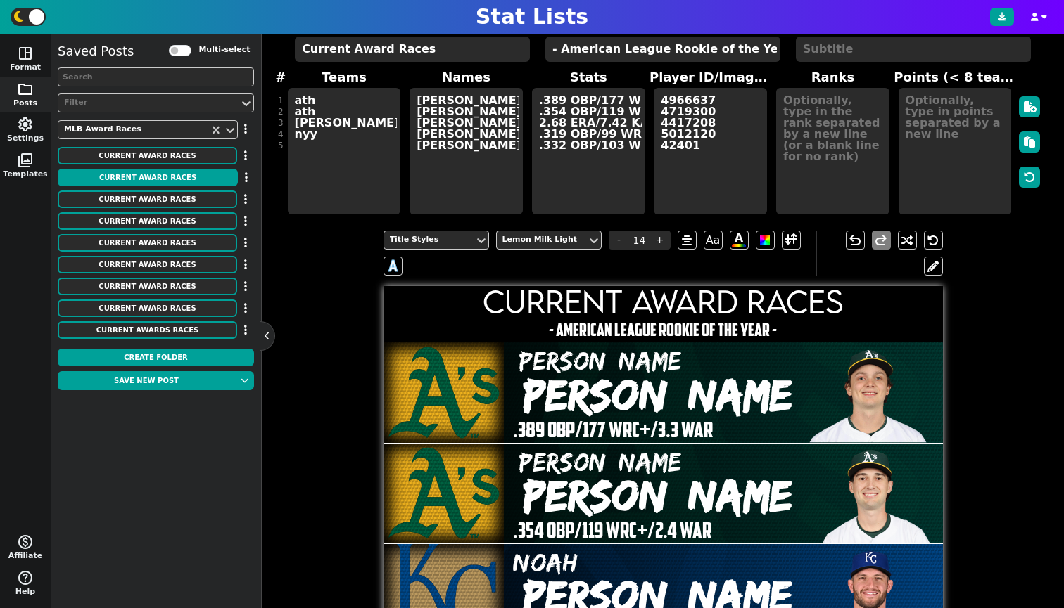
click at [122, 189] on div "Saved Posts Multi-select Filter MLB Award Races Current Award Races Move to Fol…" at bounding box center [156, 192] width 196 height 302
click at [123, 194] on button "Current Award Races" at bounding box center [147, 200] width 179 height 18
type textarea "nyy nyy cle oak [MEDICAL_DATA]"
type textarea "[PERSON_NAME] [PERSON_NAME] [PERSON_NAME] [PERSON_NAME] [PERSON_NAME]"
type textarea ".327 OBP/111 WRC+/3.5 WAR 3.14 ERA/10.30 K/9/2.4 WAR 1.96 ERA/12.27 K/9/2.6 WAR…"
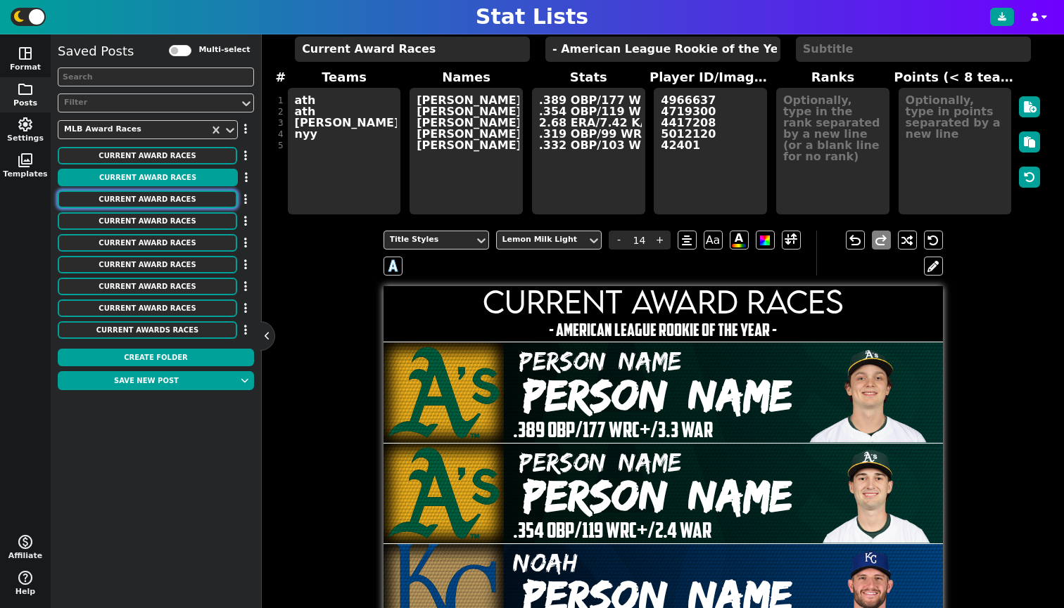
type textarea "4683349 40626 4987924 4730225 4416990"
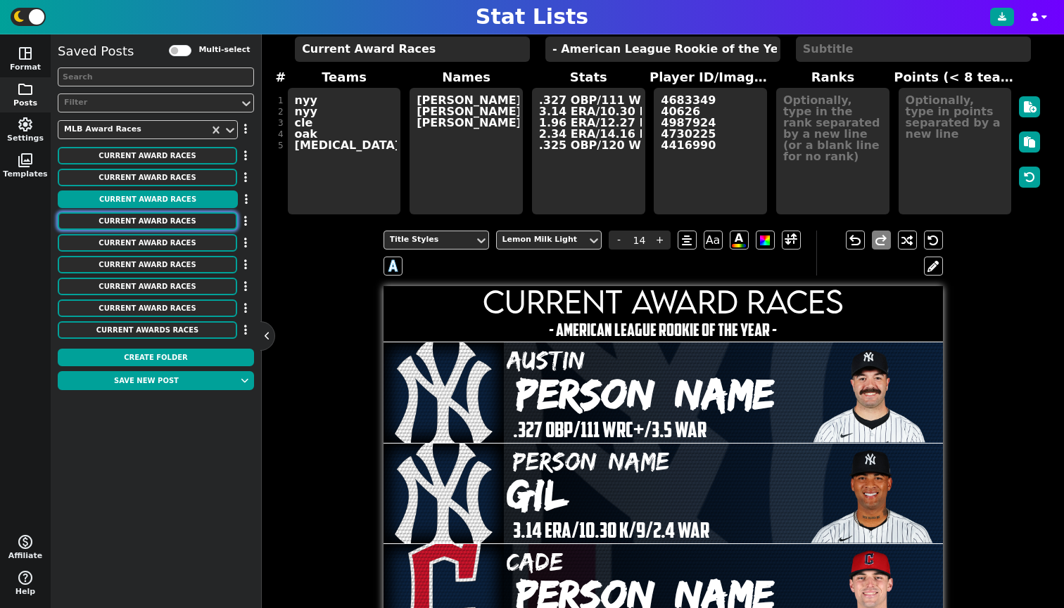
click at [136, 227] on button "Current Award Races" at bounding box center [147, 221] width 179 height 18
type textarea "- National League Rookie of the Year -"
type textarea "pit sd chc mil chc"
type textarea "[PERSON_NAME] [PERSON_NAME] [PERSON_NAME] Chourio [PERSON_NAME]"
type textarea "2.07 ERA/11.29 K/9/3.9 WAR .327 OBP/132 WRC+/5.1 WAR 3.03 ERA/9.20 K/9/2.8 WAR …"
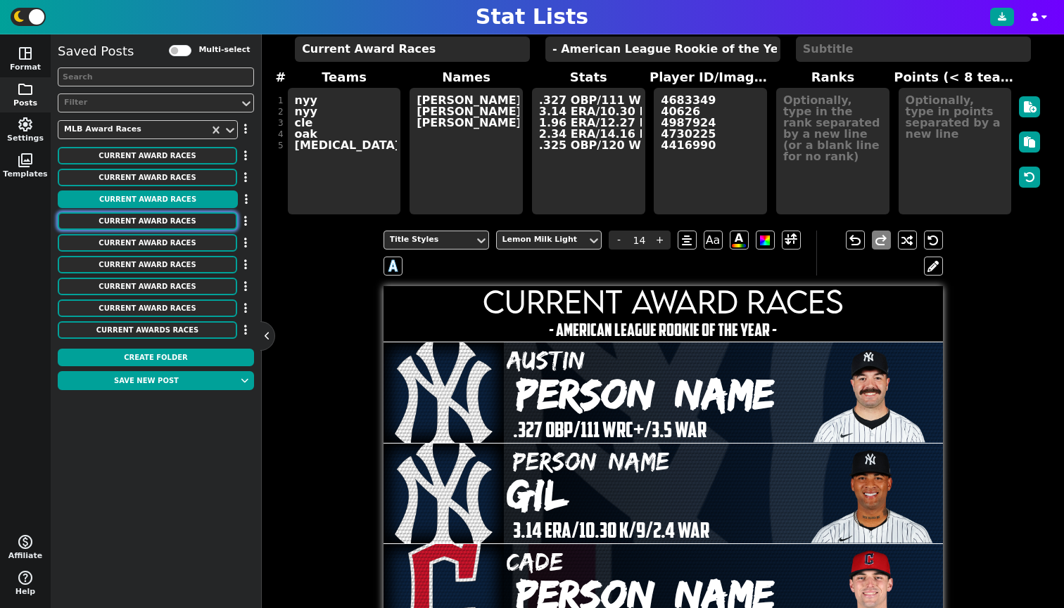
type textarea "4719507 4872691 5134630 4917869 42415"
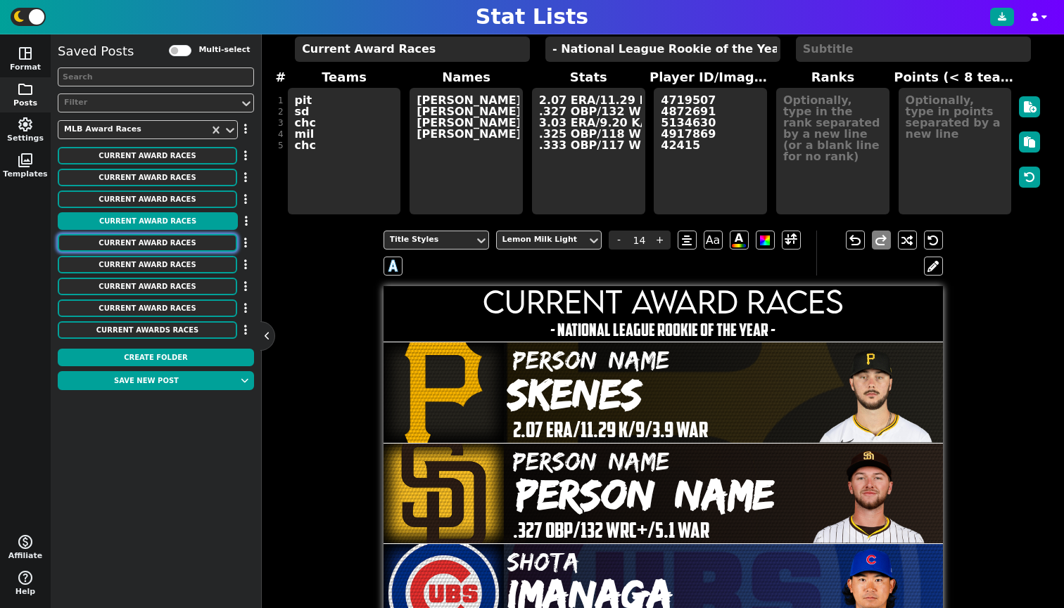
click at [145, 236] on button "Current Award Races" at bounding box center [147, 243] width 179 height 18
type textarea "- National League [PERSON_NAME] -"
type textarea "pit phi phi lad chc"
type textarea "[PERSON_NAME] [PERSON_NAME] [PERSON_NAME] [PERSON_NAME] [PERSON_NAME]"
type textarea "2.02 ERA/10.04 K/9/4.6 WAR 2.64 ERA/11.73 K/9/3.9 WAR 2.55 ERA/9.57 K/9/3.5 WAR…"
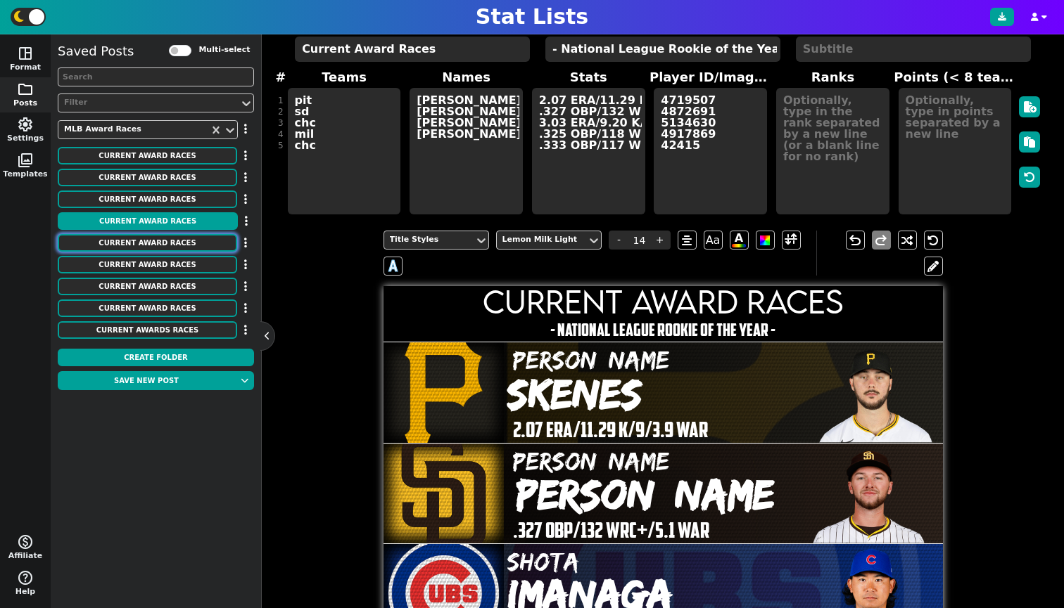
type textarea "4719507 31267 42359 4872587 34401"
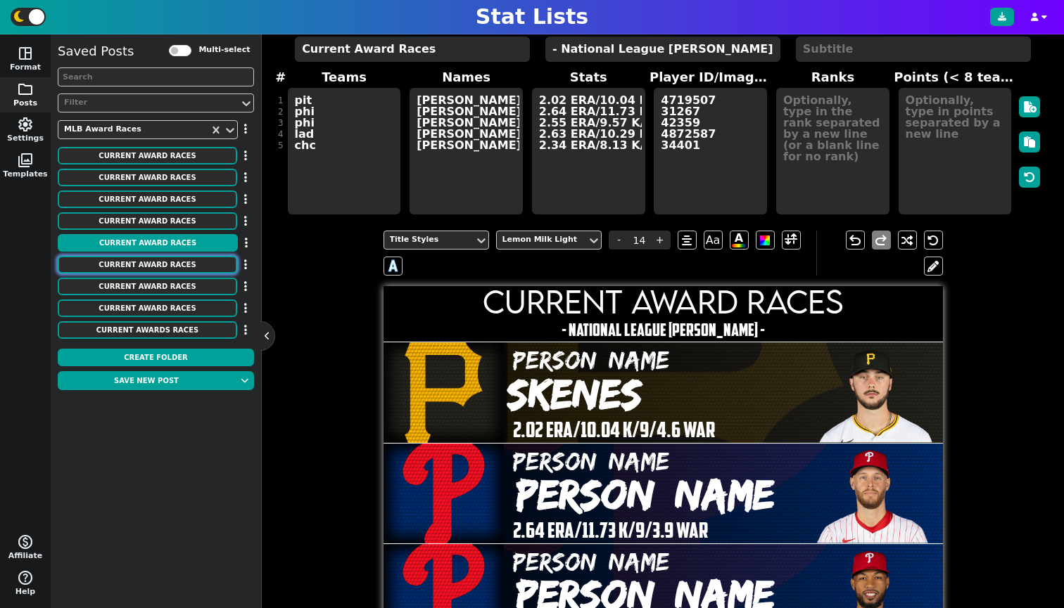
click at [154, 258] on button "Current Award Races" at bounding box center [147, 265] width 179 height 18
type textarea "- American League [PERSON_NAME] -"
type textarea "det bos hou hou nyy"
type textarea "[PERSON_NAME] [PERSON_NAME] Framber [PERSON_NAME]"
type textarea "2.18 ERA/11.58 K/9/5.7 WAR 2.23 ERA/11.14 K/9/4.5 WAR 2.47 ERA/10.65 K/9/3.6 WA…"
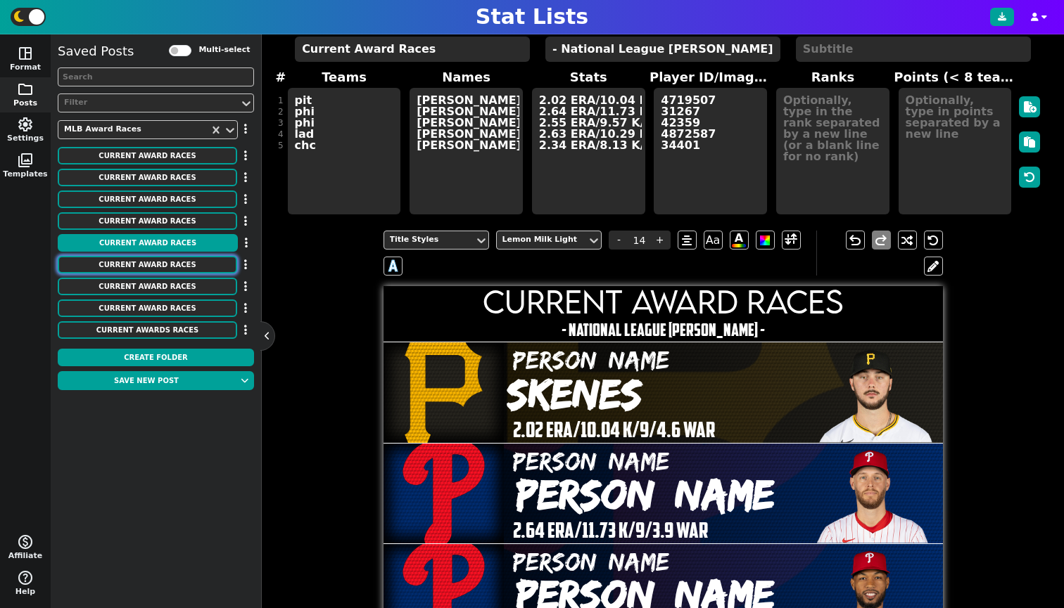
type textarea "42409 4297835 4717803 36581 32685"
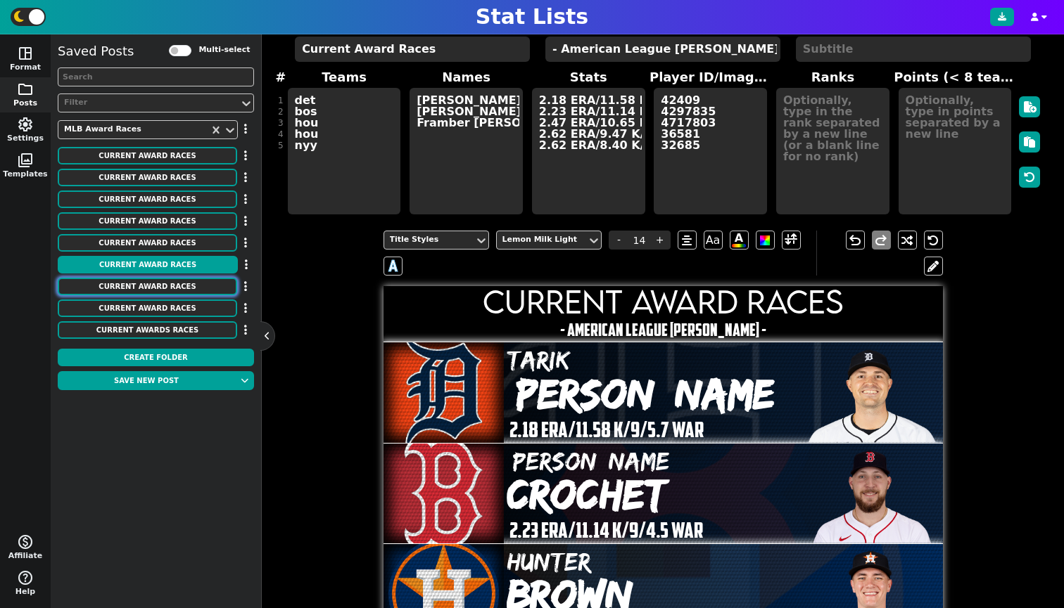
click at [165, 291] on button "Current Award Races" at bounding box center [147, 287] width 179 height 18
type textarea "- National League MVP -"
type textarea "LAD CHC CHC PHI LAD"
type textarea "[PERSON_NAME] [PERSON_NAME] [PERSON_NAME] [PERSON_NAME] [PERSON_NAME]"
type textarea ".377 OBP/168 WRC+/4.6 WAR .304 OBP/136 WRC+/5.4 WAR .383 OBP/144 WRC+/4.1 WAR .…"
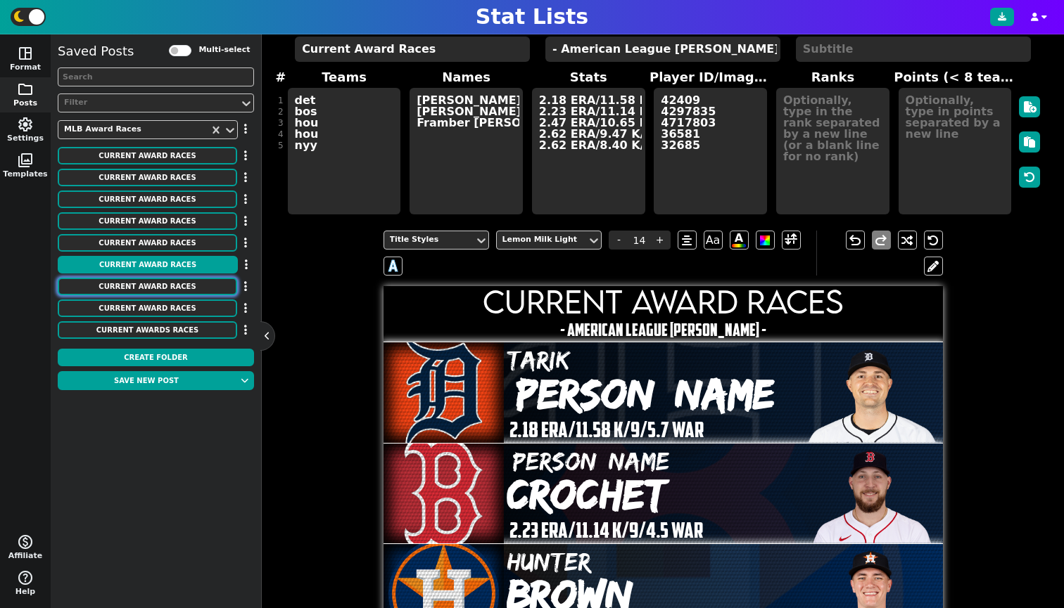
type textarea "39832 4717833 34967 33710 38309"
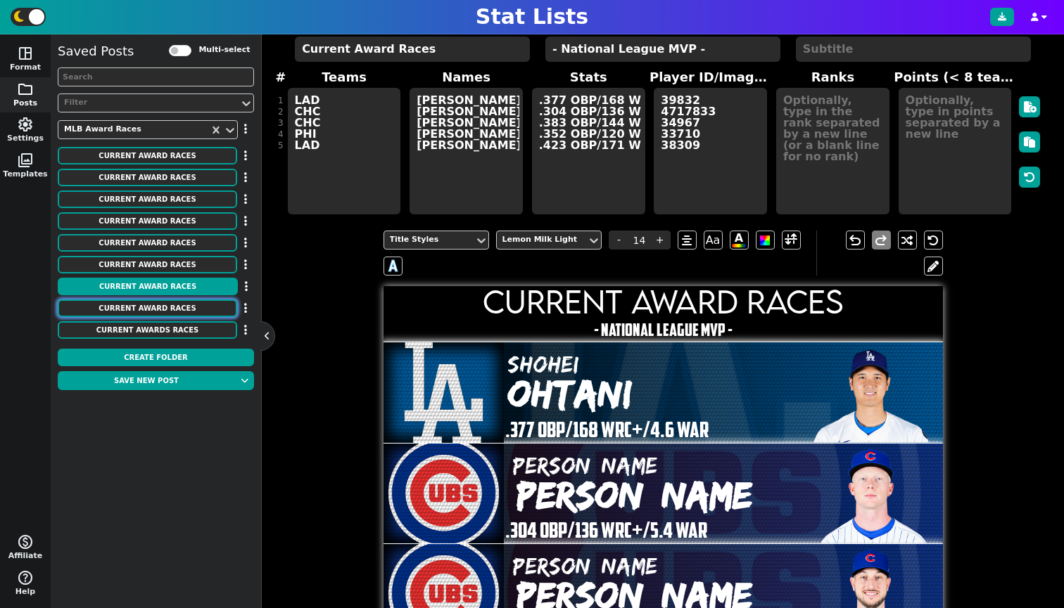
click at [167, 312] on button "Current Award Races" at bounding box center [147, 309] width 179 height 18
type textarea "- American League MVP -"
type textarea "nyy sea cle kc min"
type textarea "[PERSON_NAME] [PERSON_NAME] [PERSON_NAME] [PERSON_NAME] Jr. [PERSON_NAME]"
type textarea ".449 OBP/208 WRC+/7.2 WAR .368 OBP/169 WRC+/6.2 WAR .372 OBP/144 WRC+/4.5 WAR .…"
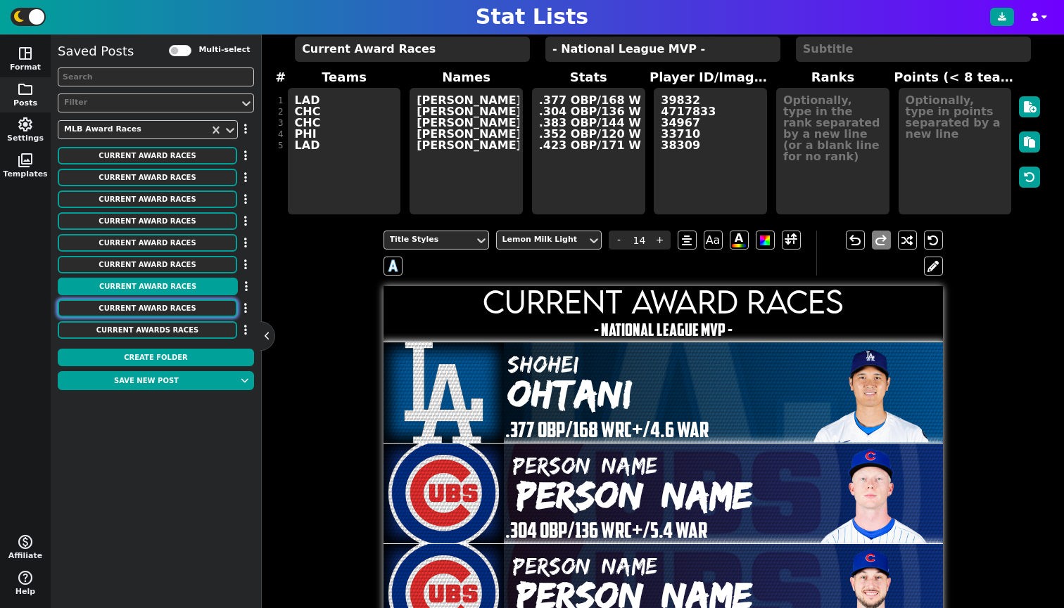
type textarea "33192 41292 32801 42403 32655"
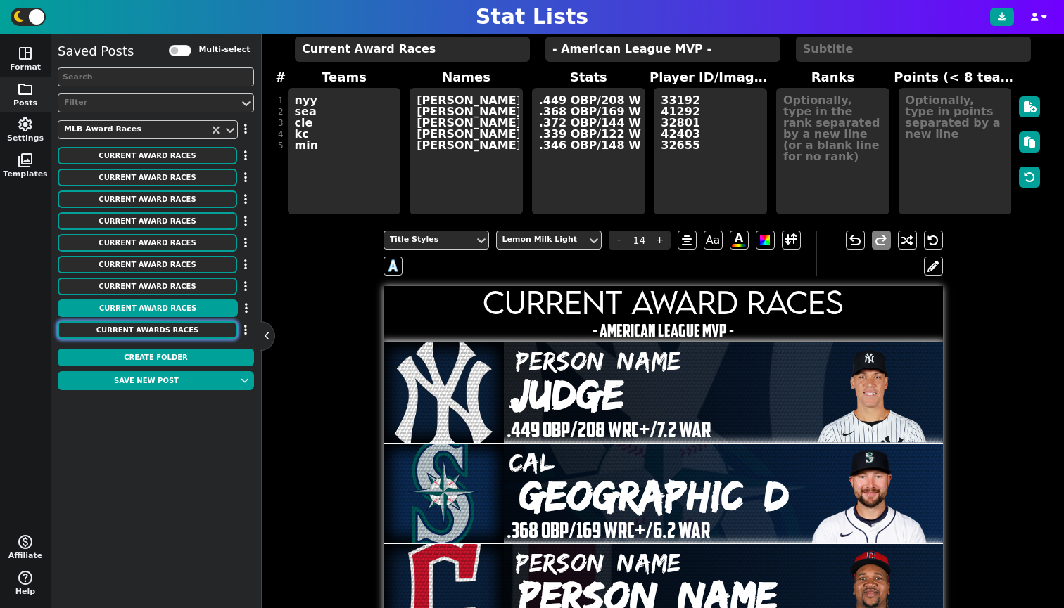
click at [167, 330] on button "Current Awards Races" at bounding box center [147, 330] width 179 height 18
type textarea "Current Awards Races"
type textarea "- American League Rookie of the Year -"
type textarea "nyy nyy cle oak [MEDICAL_DATA]"
type textarea "[PERSON_NAME] [PERSON_NAME] [PERSON_NAME] [PERSON_NAME] [PERSON_NAME]"
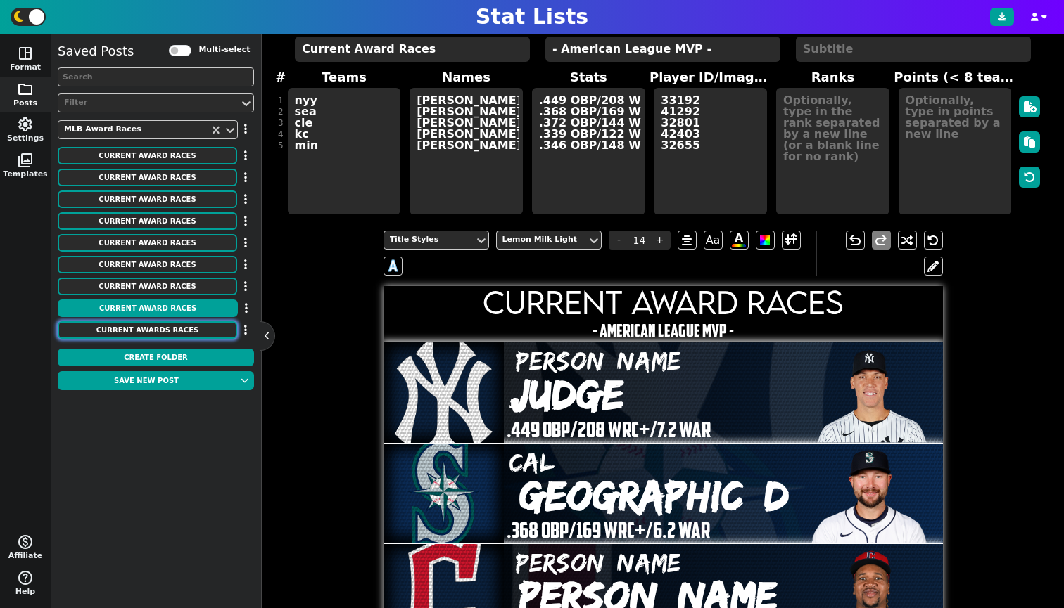
type textarea ".327 OBP/111 WRC+/3.5 WAR 3.14 ERA/10.30 K/9/2.4 WAR 1.96 ERA/12.27 K/9/2.6 WAR…"
type textarea "4683349 40626 4987924 4730225 4416990"
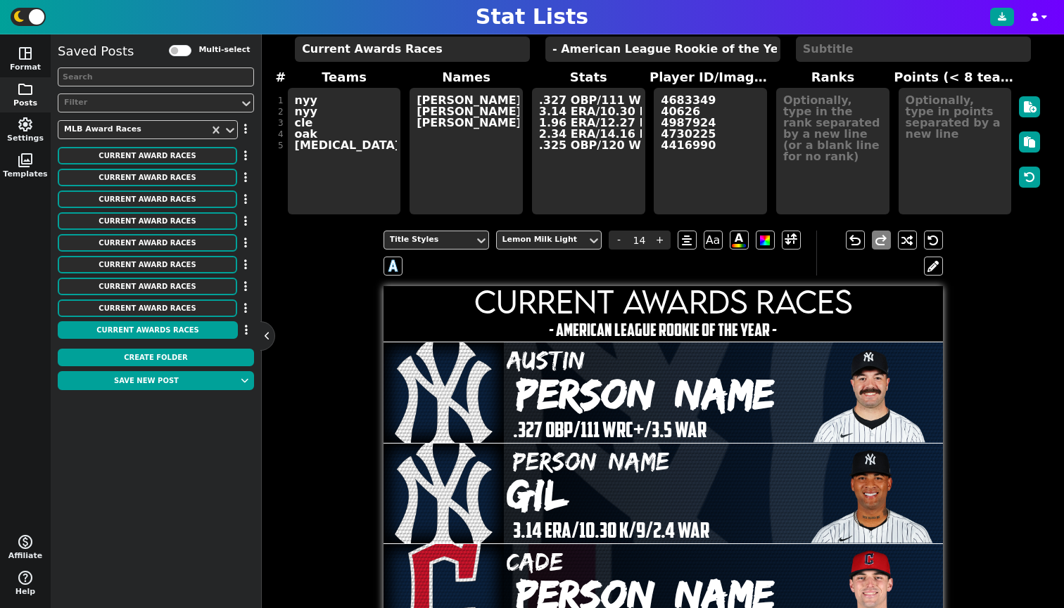
click at [168, 319] on div "Saved Posts Multi-select Filter MLB Award Races Current Award Races Move to Fol…" at bounding box center [156, 192] width 196 height 302
click at [136, 227] on button "Current Award Races" at bounding box center [147, 221] width 179 height 18
type textarea "Current Award Races"
type textarea "- National League Rookie of the Year -"
type textarea "pit sd chc mil chc"
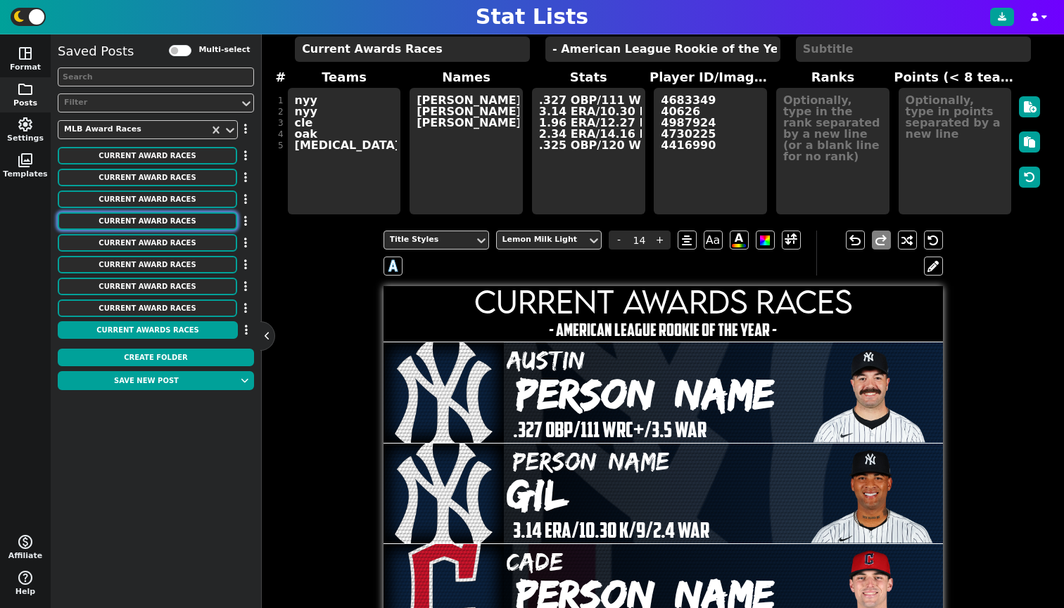
type textarea "[PERSON_NAME] [PERSON_NAME] [PERSON_NAME] Chourio [PERSON_NAME]"
type textarea "2.07 ERA/11.29 K/9/3.9 WAR .327 OBP/132 WRC+/5.1 WAR 3.03 ERA/9.20 K/9/2.8 WAR …"
type textarea "4719507 4872691 5134630 4917869 42415"
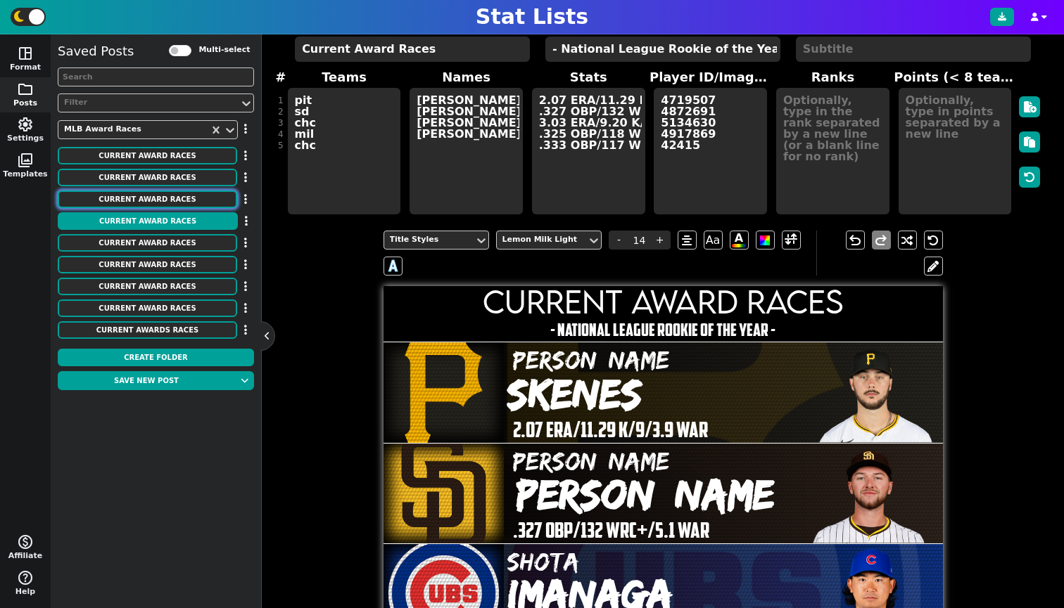
click at [139, 205] on button "Current Award Races" at bounding box center [147, 200] width 179 height 18
type textarea "- American League Rookie of the Year -"
type textarea "nyy nyy cle oak [MEDICAL_DATA]"
type textarea "[PERSON_NAME] [PERSON_NAME] [PERSON_NAME] [PERSON_NAME] [PERSON_NAME]"
type textarea ".327 OBP/111 WRC+/3.5 WAR 3.14 ERA/10.30 K/9/2.4 WAR 1.96 ERA/12.27 K/9/2.6 WAR…"
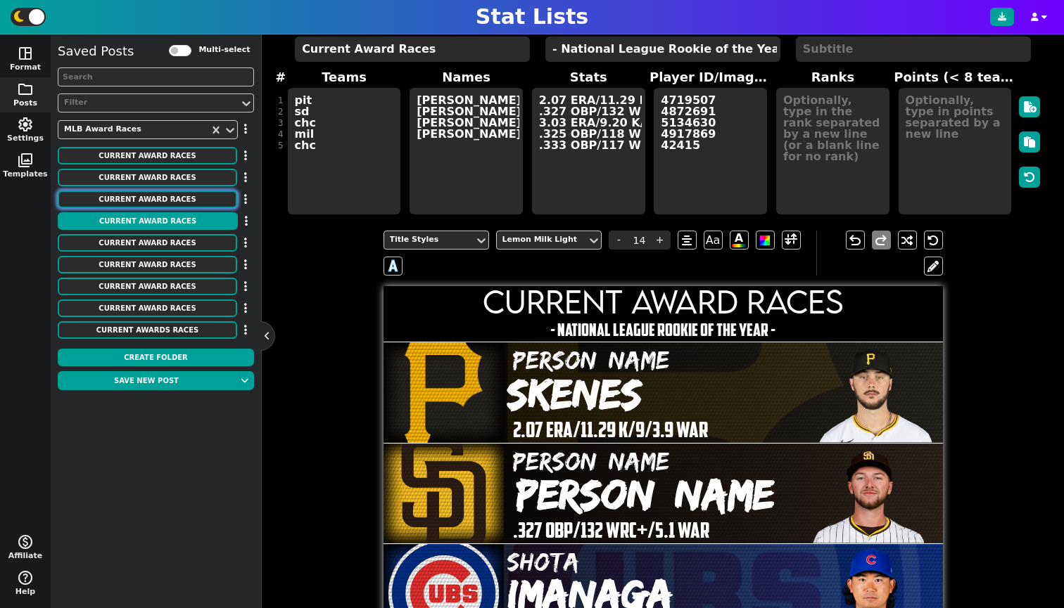
type textarea "4683349 40626 4987924 4730225 4416990"
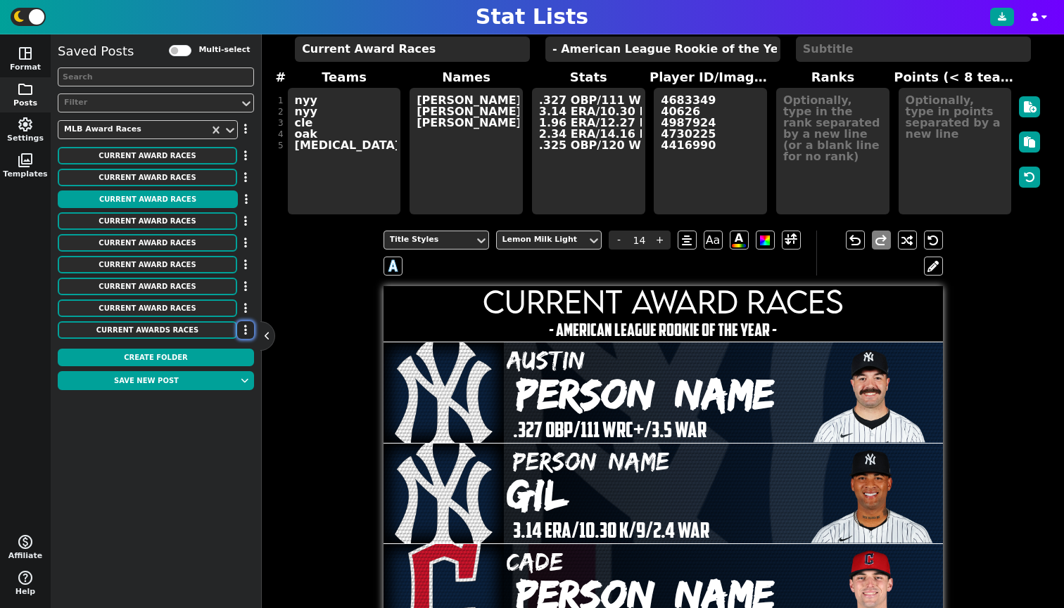
click at [245, 329] on icon "button" at bounding box center [245, 329] width 3 height 11
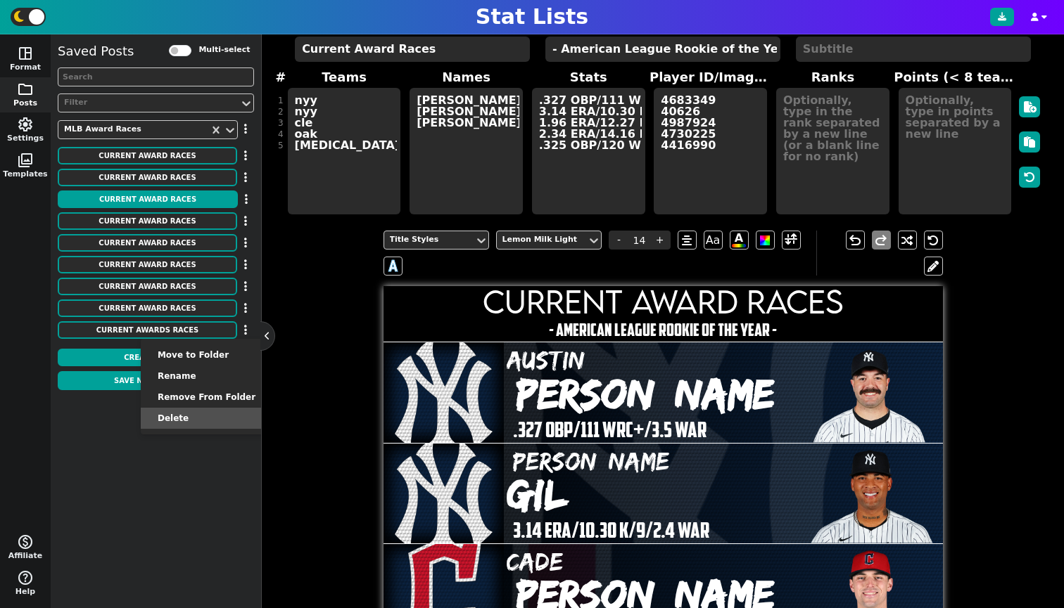
click at [217, 413] on li "Delete" at bounding box center [207, 418] width 132 height 21
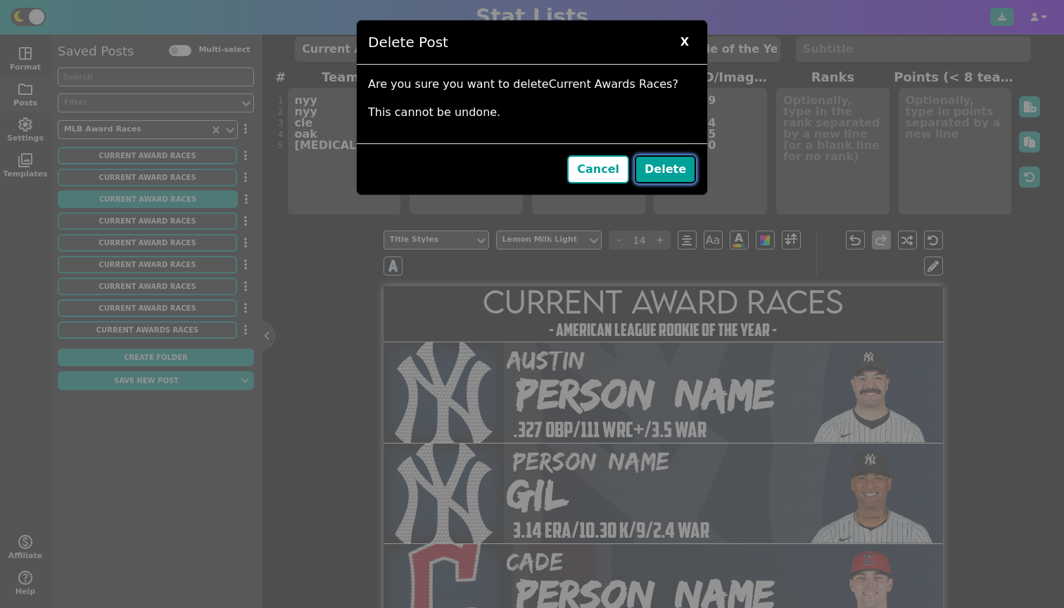
click at [677, 168] on button "Delete" at bounding box center [664, 169] width 61 height 28
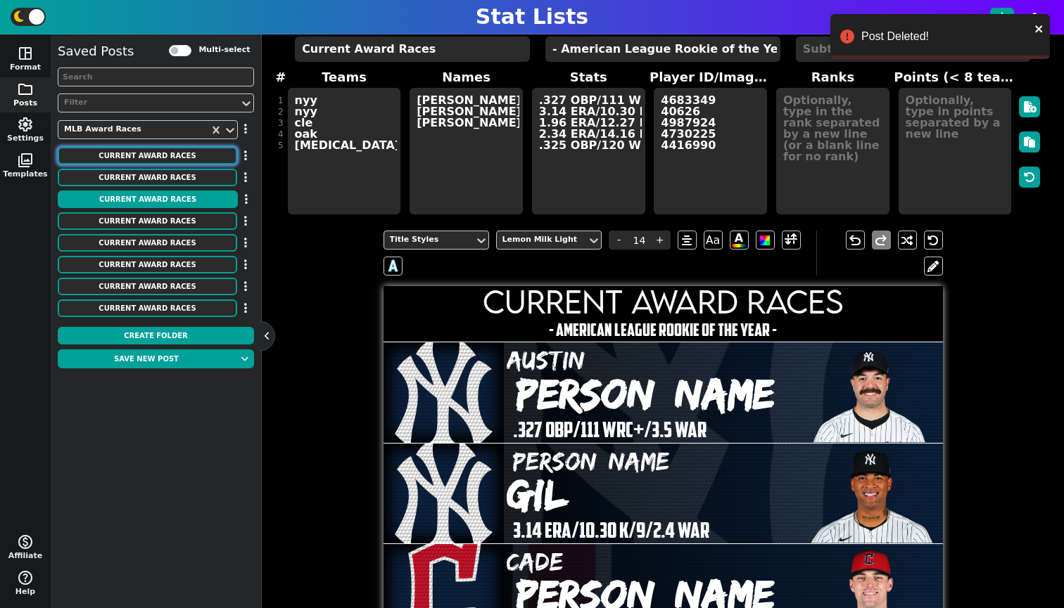
click at [124, 156] on button "Current Award Races" at bounding box center [147, 156] width 179 height 18
type textarea "- National League Rookie of the Year -"
type textarea "mil atl mil mia mil"
type textarea "[PERSON_NAME] [PERSON_NAME] [PERSON_NAME] [PERSON_NAME] [PERSON_NAME] [PERSON_N…"
type textarea ".393 OBP/138 WRC+/2.9 WAR .354 OBP/134 WRC+/2.4 WAR .342 OBP/105 WRC+/1.6 WAR .…"
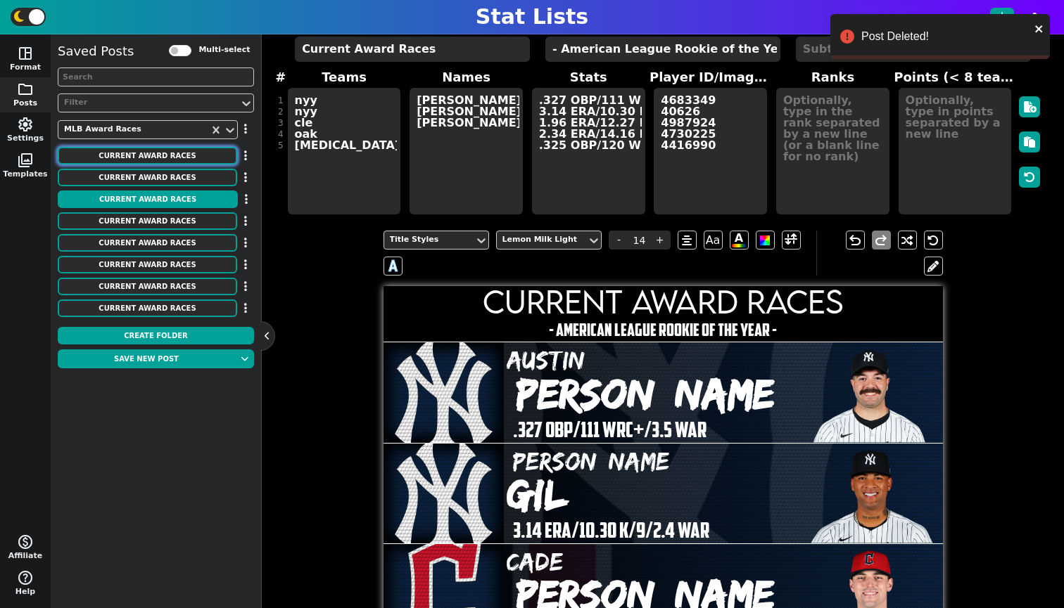
type textarea "42959 4810190 5007615 5132014 5131708"
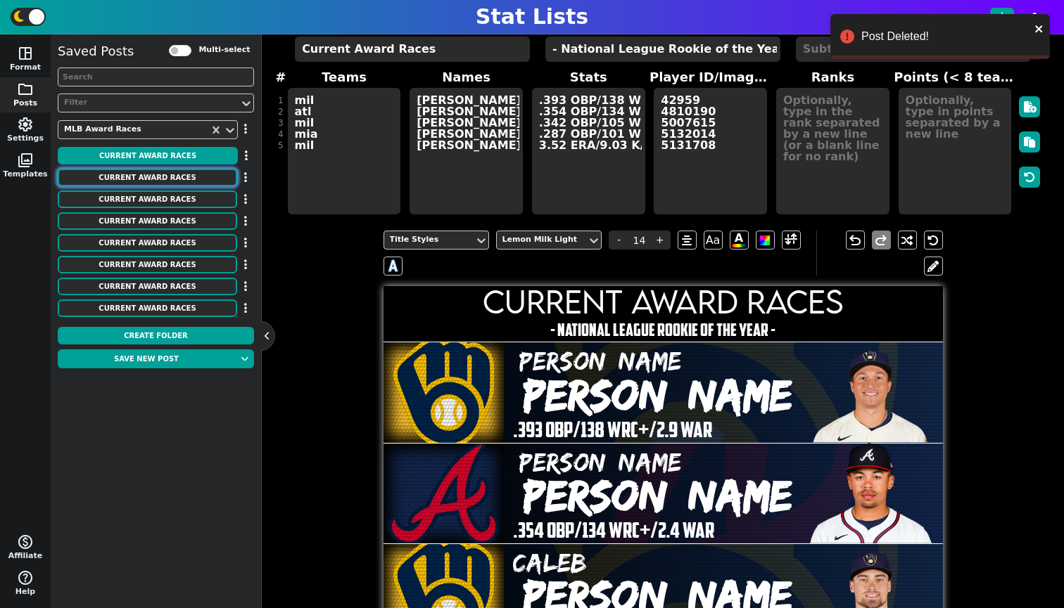
click at [129, 180] on button "Current Award Races" at bounding box center [147, 178] width 179 height 18
type textarea "- American League Rookie of the Year -"
type textarea "ath ath [PERSON_NAME] nyy"
type textarea "[PERSON_NAME] [PERSON_NAME] [PERSON_NAME] [PERSON_NAME] [PERSON_NAME]"
type textarea ".389 OBP/177 WRC+/3.3 WAR .354 OBP/119 WRC+/2.4 WAR 2.68 ERA/7.42 K/9/1.6 WAR .…"
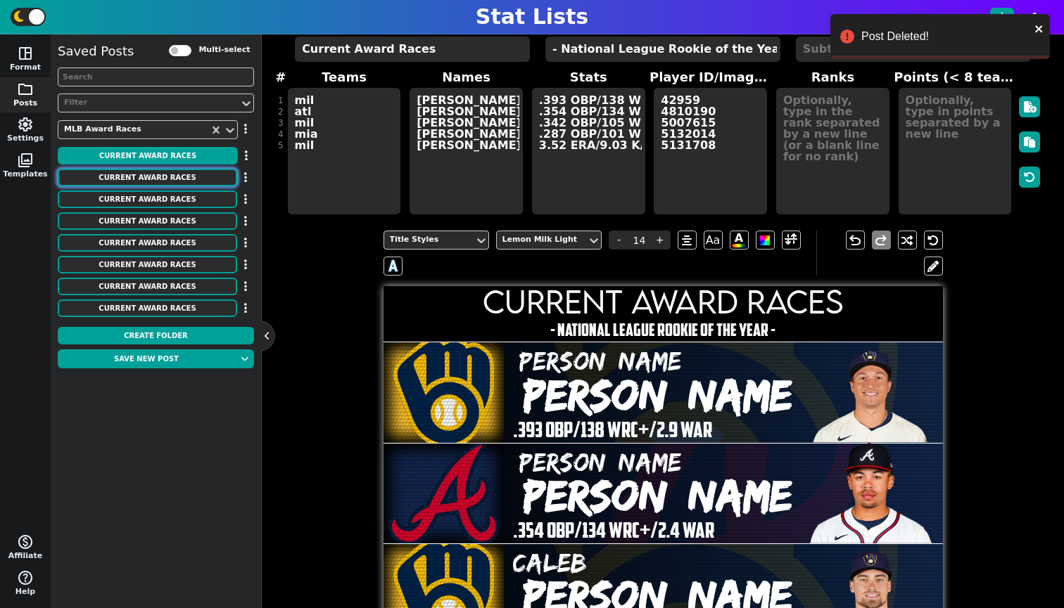
type textarea "4966637 4719300 4417208 5012120 42401"
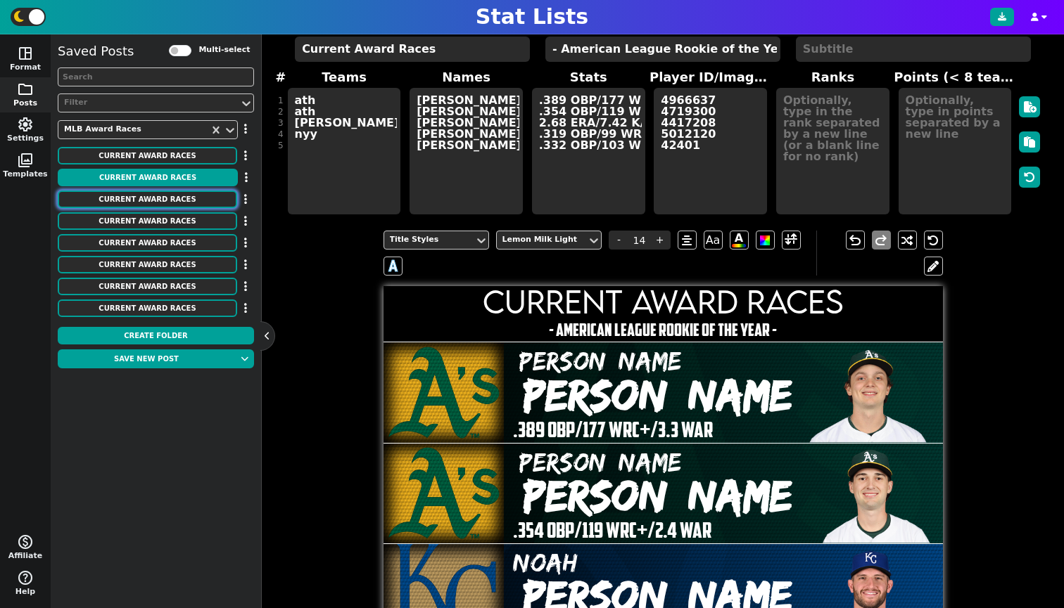
click at [137, 197] on button "Current Award Races" at bounding box center [147, 200] width 179 height 18
type textarea "nyy nyy cle oak [MEDICAL_DATA]"
type textarea "[PERSON_NAME] [PERSON_NAME] [PERSON_NAME] [PERSON_NAME] [PERSON_NAME]"
type textarea ".327 OBP/111 WRC+/3.5 WAR 3.14 ERA/10.30 K/9/2.4 WAR 1.96 ERA/12.27 K/9/2.6 WAR…"
type textarea "4683349 40626 4987924 4730225 4416990"
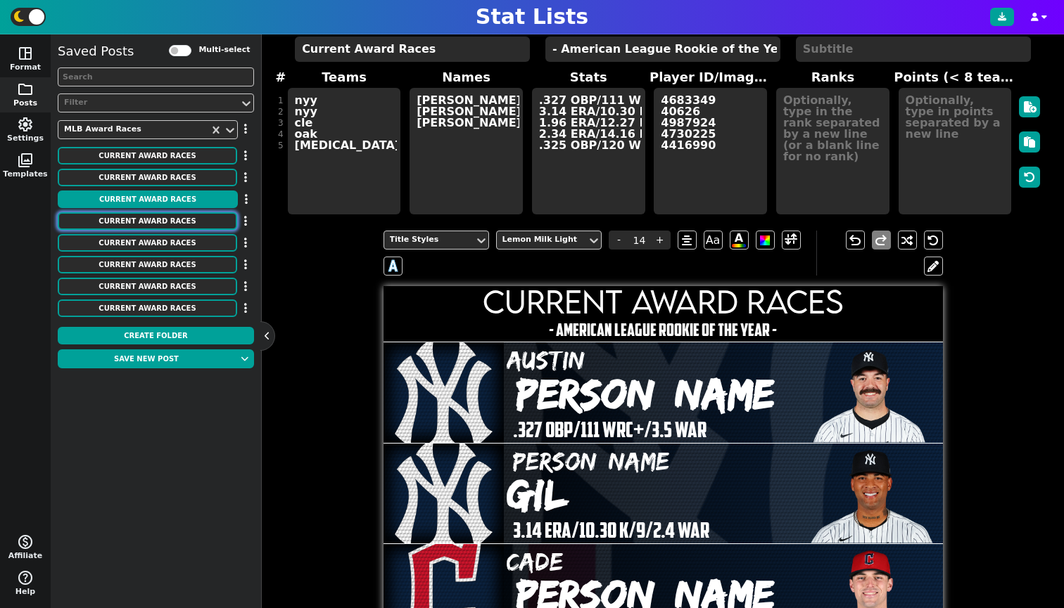
click at [144, 219] on button "Current Award Races" at bounding box center [147, 221] width 179 height 18
type textarea "- National League Rookie of the Year -"
type textarea "pit sd chc mil chc"
type textarea "[PERSON_NAME] [PERSON_NAME] [PERSON_NAME] Chourio [PERSON_NAME]"
type textarea "2.07 ERA/11.29 K/9/3.9 WAR .327 OBP/132 WRC+/5.1 WAR 3.03 ERA/9.20 K/9/2.8 WAR …"
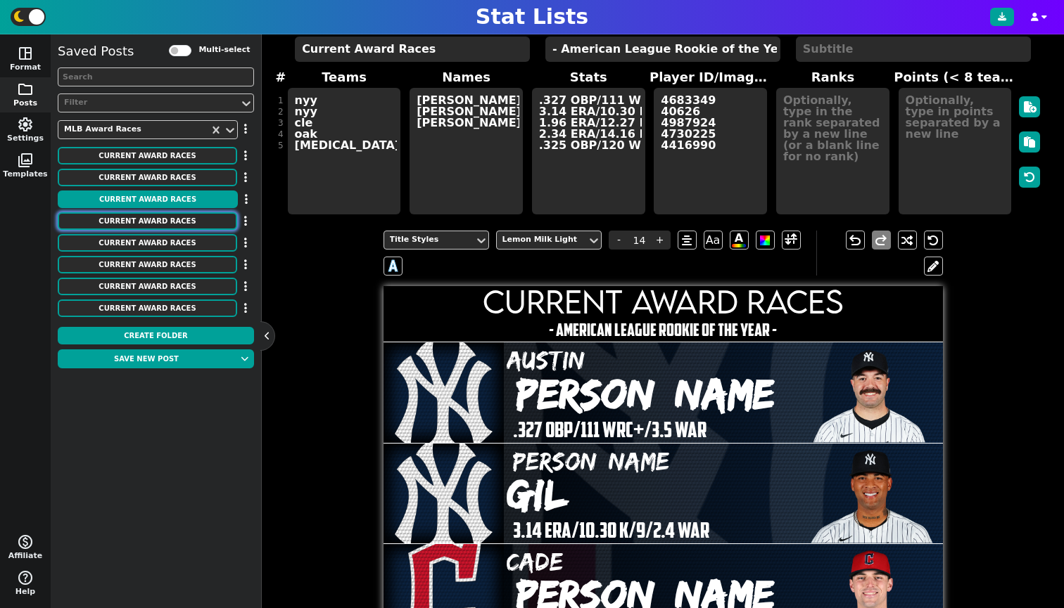
type textarea "4719507 4872691 5134630 4917869 42415"
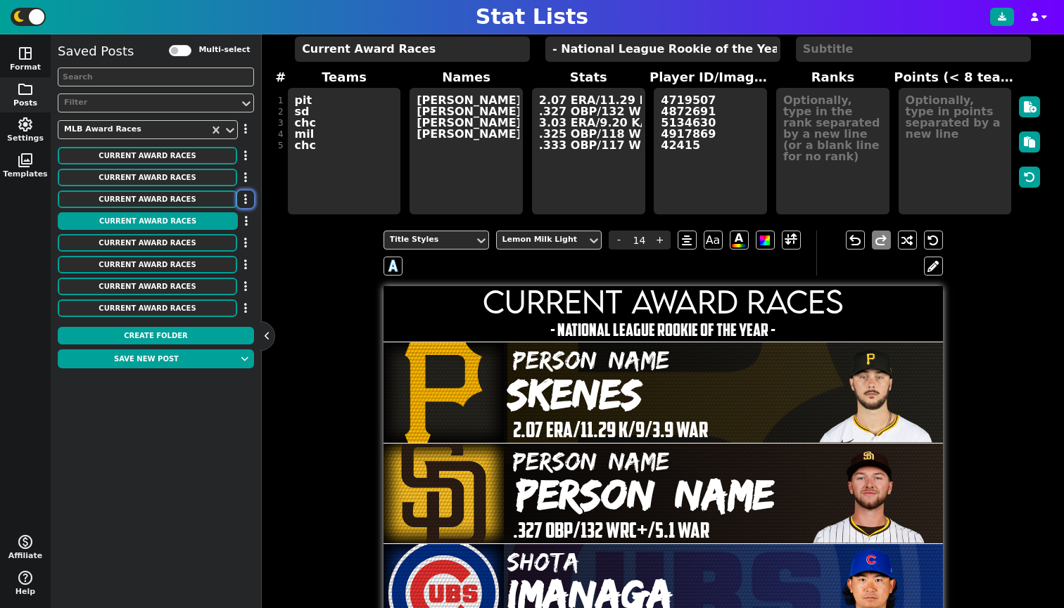
click at [242, 199] on button "button" at bounding box center [245, 200] width 17 height 18
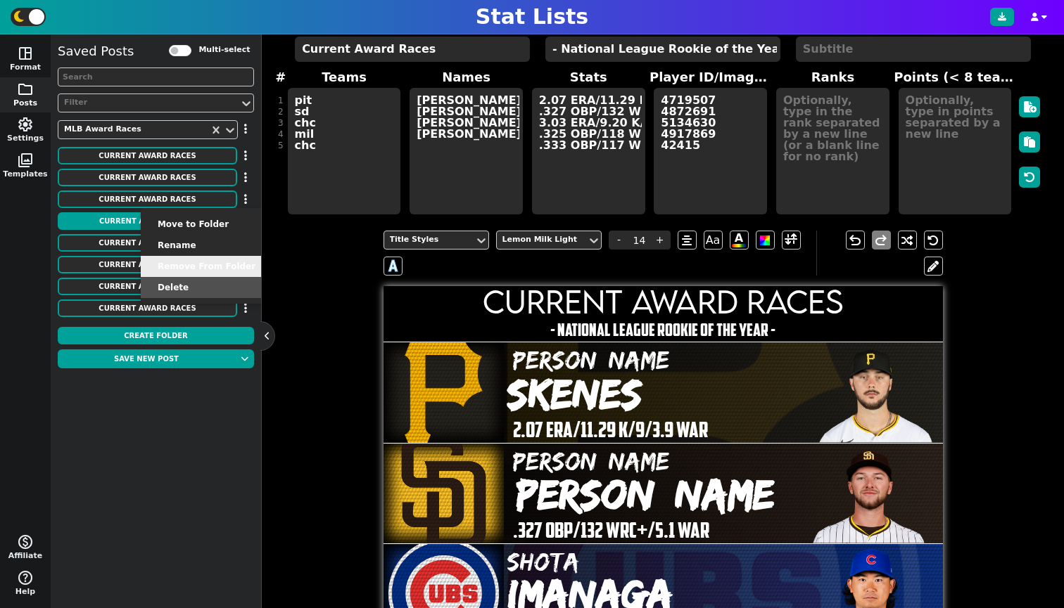
click at [208, 285] on li "Delete" at bounding box center [207, 287] width 132 height 21
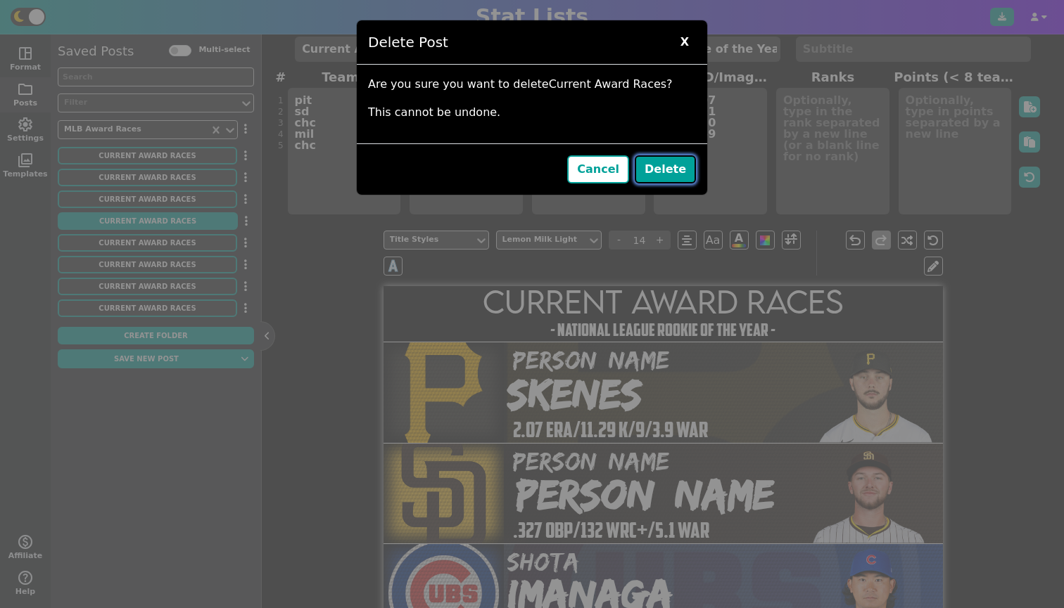
click at [670, 173] on button "Delete" at bounding box center [664, 169] width 61 height 28
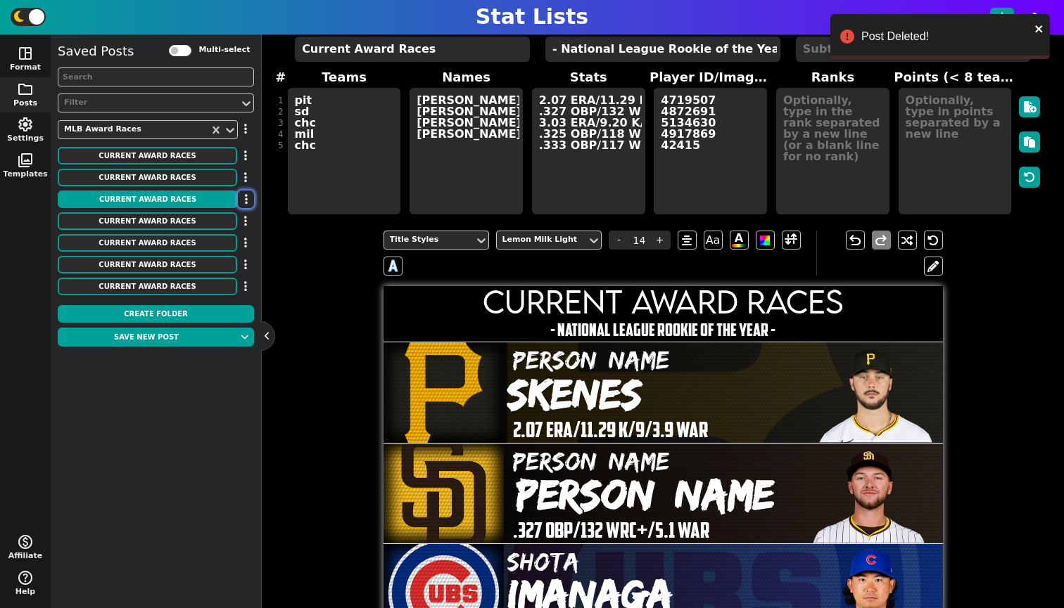
click at [248, 200] on button "button" at bounding box center [246, 200] width 16 height 18
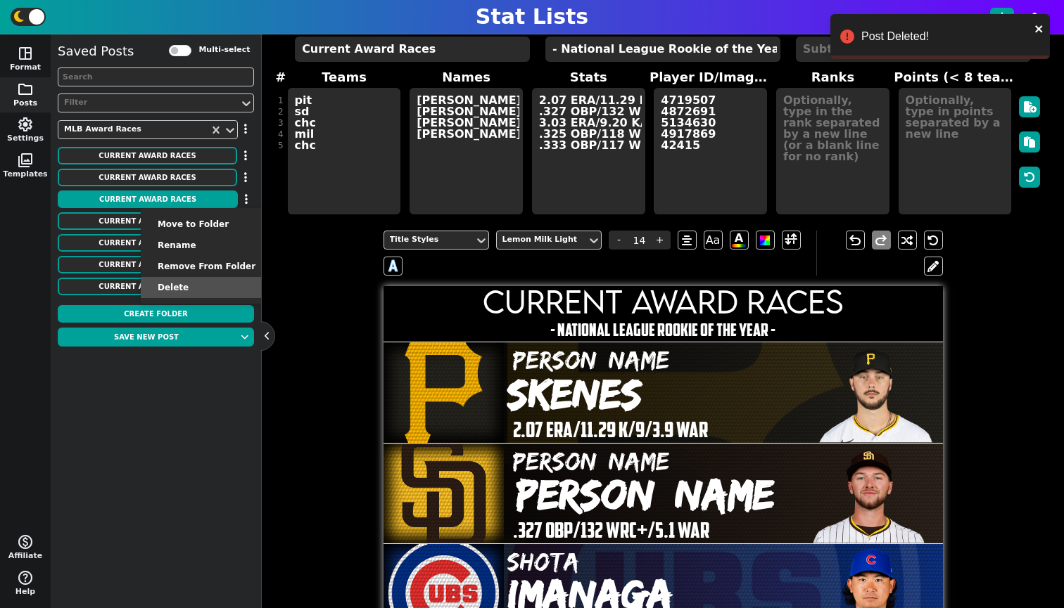
click at [207, 285] on li "Delete" at bounding box center [207, 287] width 132 height 21
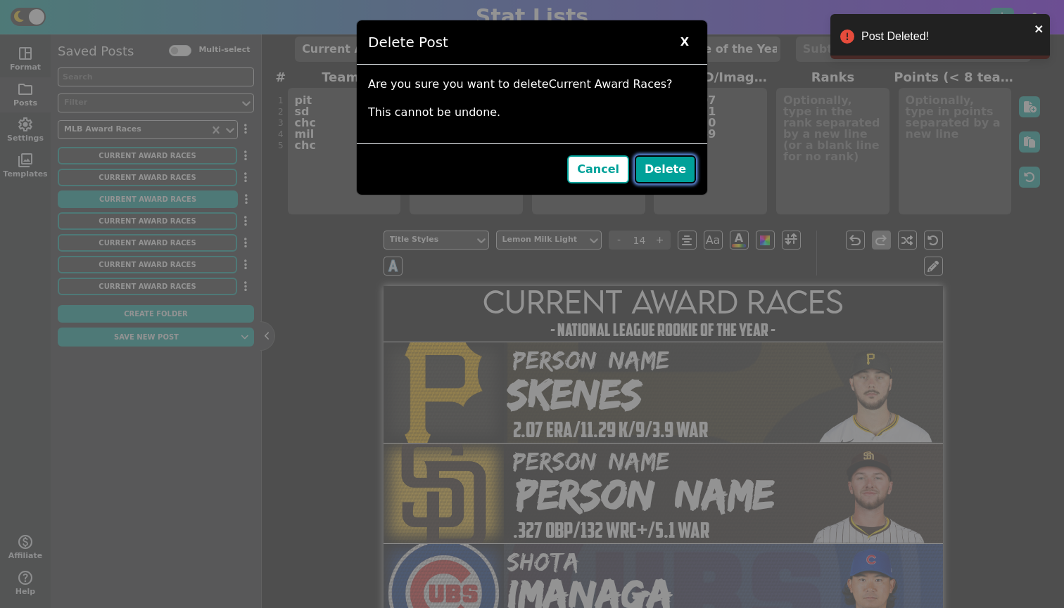
click at [659, 166] on button "Delete" at bounding box center [664, 169] width 61 height 28
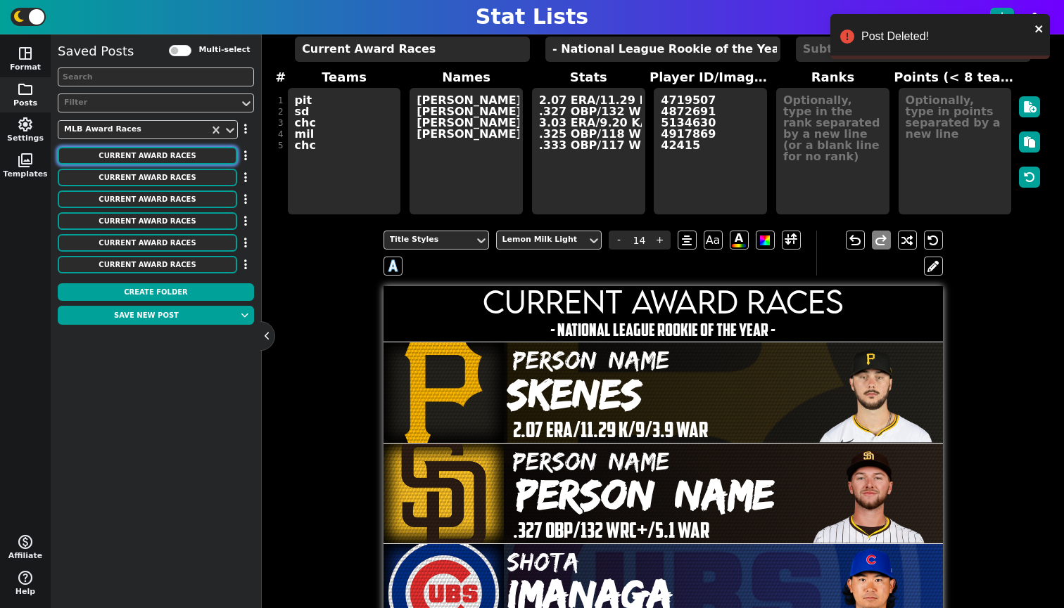
click at [157, 150] on button "Current Award Races" at bounding box center [147, 156] width 179 height 18
type textarea "mil atl mil mia mil"
type textarea "[PERSON_NAME] [PERSON_NAME] [PERSON_NAME] [PERSON_NAME] [PERSON_NAME] [PERSON_N…"
type textarea ".393 OBP/138 WRC+/2.9 WAR .354 OBP/134 WRC+/2.4 WAR .342 OBP/105 WRC+/1.6 WAR .…"
type textarea "42959 4810190 5007615 5132014 5131708"
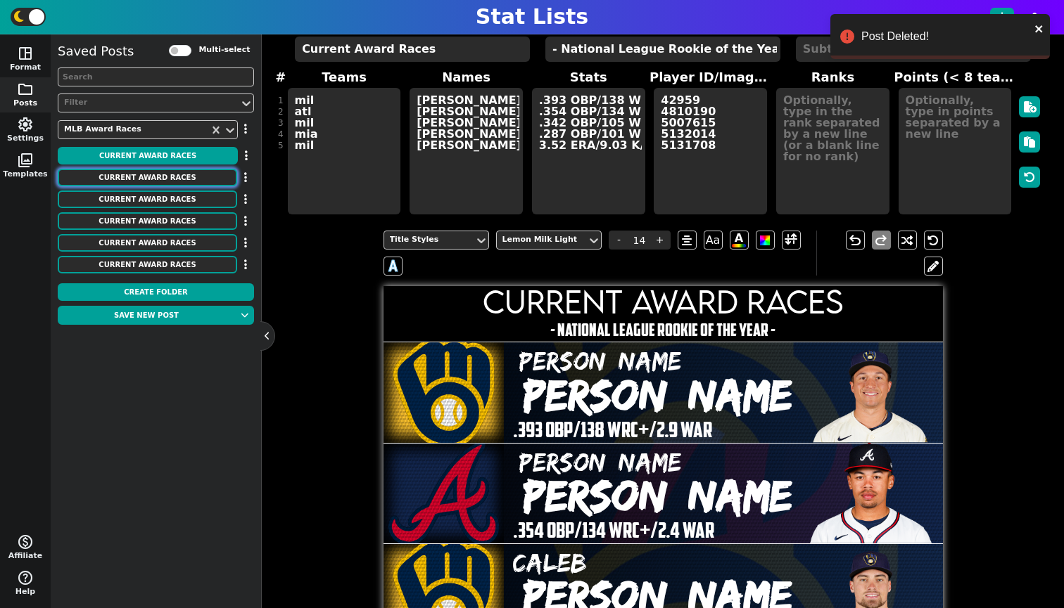
click at [155, 172] on button "Current Award Races" at bounding box center [147, 178] width 179 height 18
type textarea "- American League Rookie of the Year -"
type textarea "ath ath [PERSON_NAME] nyy"
type textarea "[PERSON_NAME] [PERSON_NAME] [PERSON_NAME] [PERSON_NAME] [PERSON_NAME]"
type textarea ".389 OBP/177 WRC+/3.3 WAR .354 OBP/119 WRC+/2.4 WAR 2.68 ERA/7.42 K/9/1.6 WAR .…"
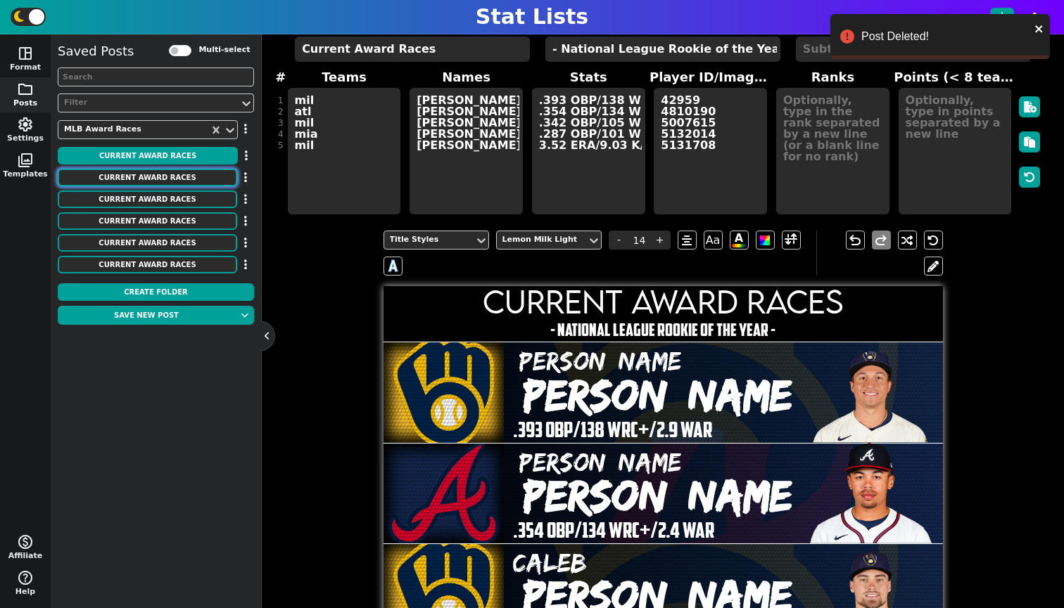
type textarea "4966637 4719300 4417208 5012120 42401"
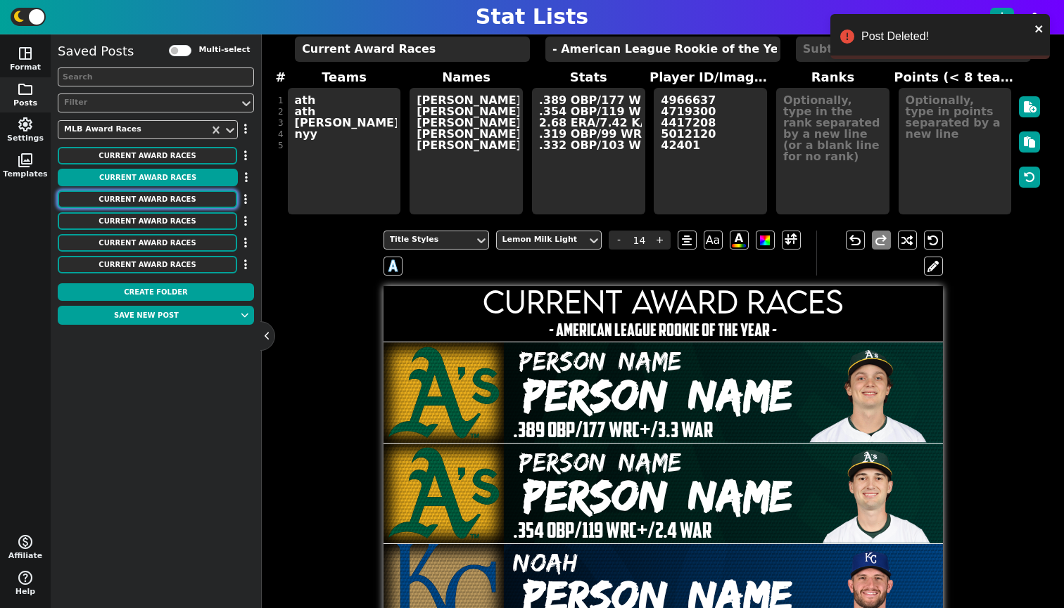
click at [156, 191] on button "Current Award Races" at bounding box center [147, 200] width 179 height 18
type textarea "- National League [PERSON_NAME] -"
type textarea "pit phi phi lad chc"
type textarea "[PERSON_NAME] [PERSON_NAME] [PERSON_NAME] [PERSON_NAME] [PERSON_NAME]"
type textarea "2.02 ERA/10.04 K/9/4.6 WAR 2.64 ERA/11.73 K/9/3.9 WAR 2.55 ERA/9.57 K/9/3.5 WAR…"
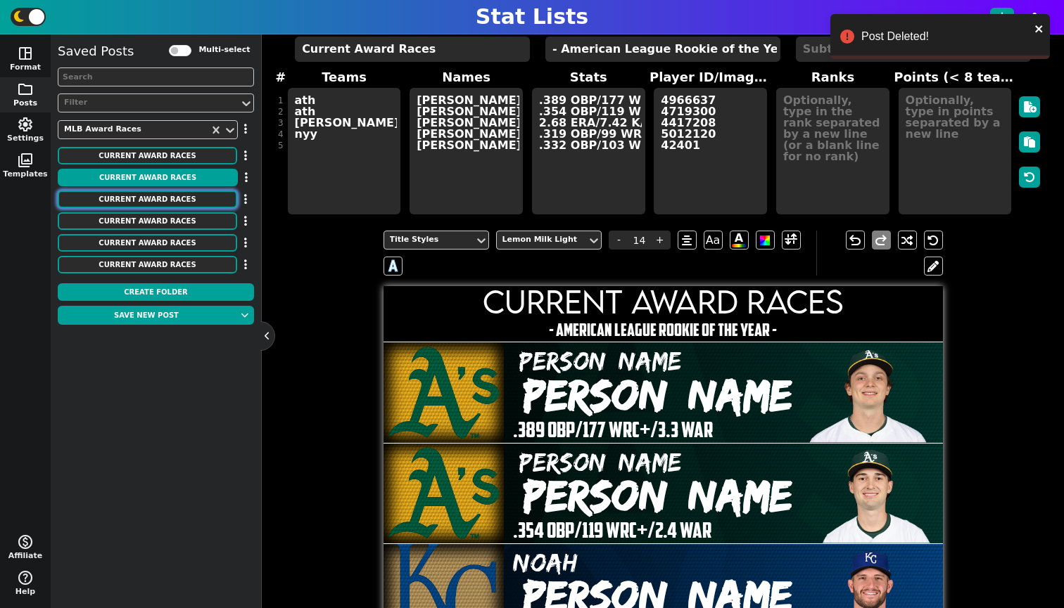
type textarea "4719507 31267 42359 4872587 34401"
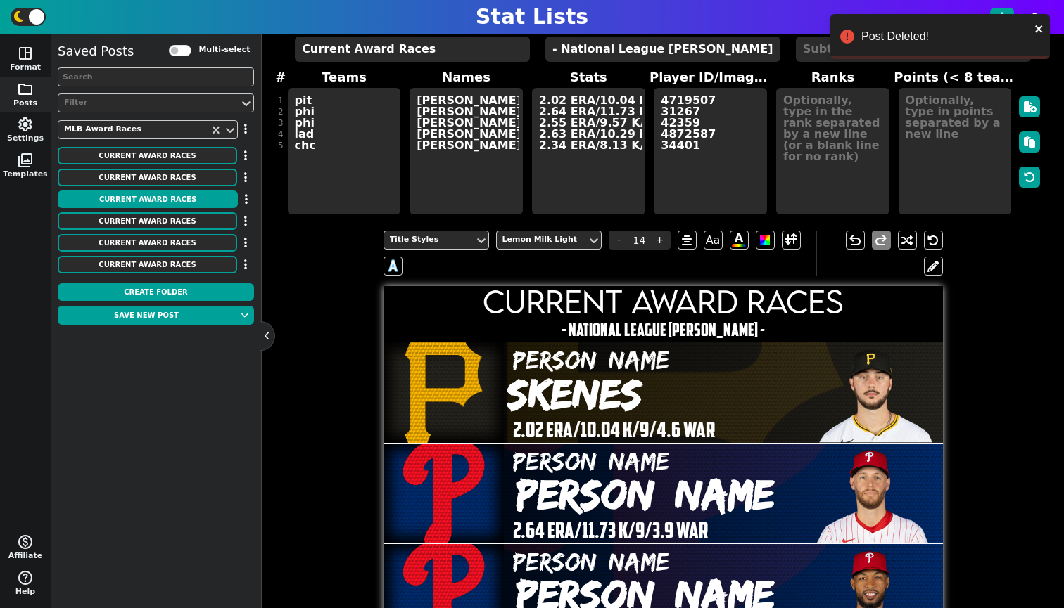
click at [168, 209] on div "Current Award Races Move to Folder Rename Remove From Folder Delete" at bounding box center [156, 200] width 196 height 19
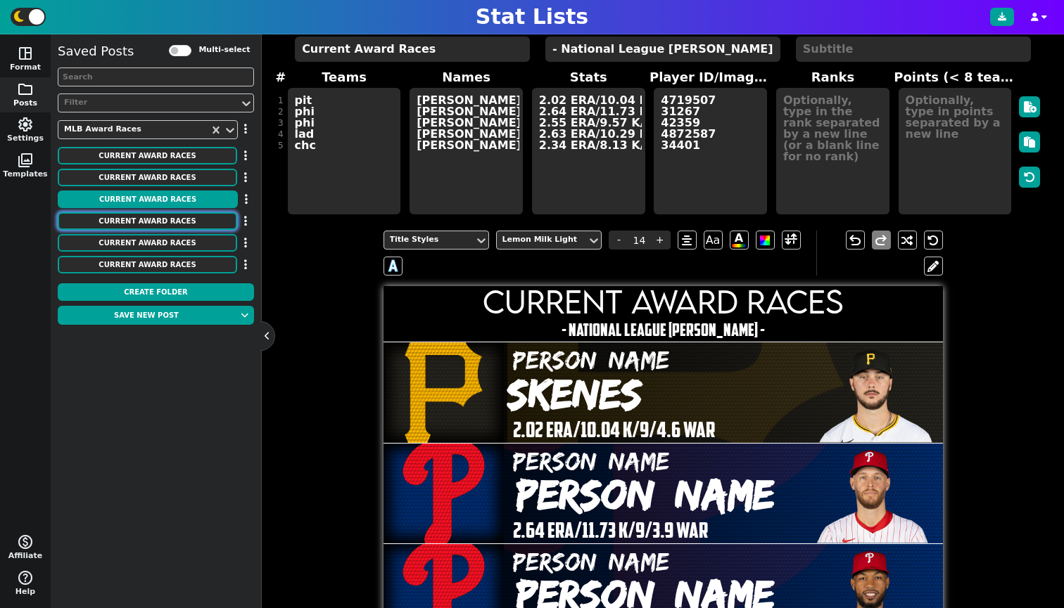
click at [166, 213] on button "Current Award Races" at bounding box center [147, 221] width 179 height 18
type textarea "- American League [PERSON_NAME] -"
type textarea "det bos hou hou nyy"
type textarea "[PERSON_NAME] [PERSON_NAME] Framber [PERSON_NAME]"
type textarea "2.18 ERA/11.58 K/9/5.7 WAR 2.23 ERA/11.14 K/9/4.5 WAR 2.47 ERA/10.65 K/9/3.6 WA…"
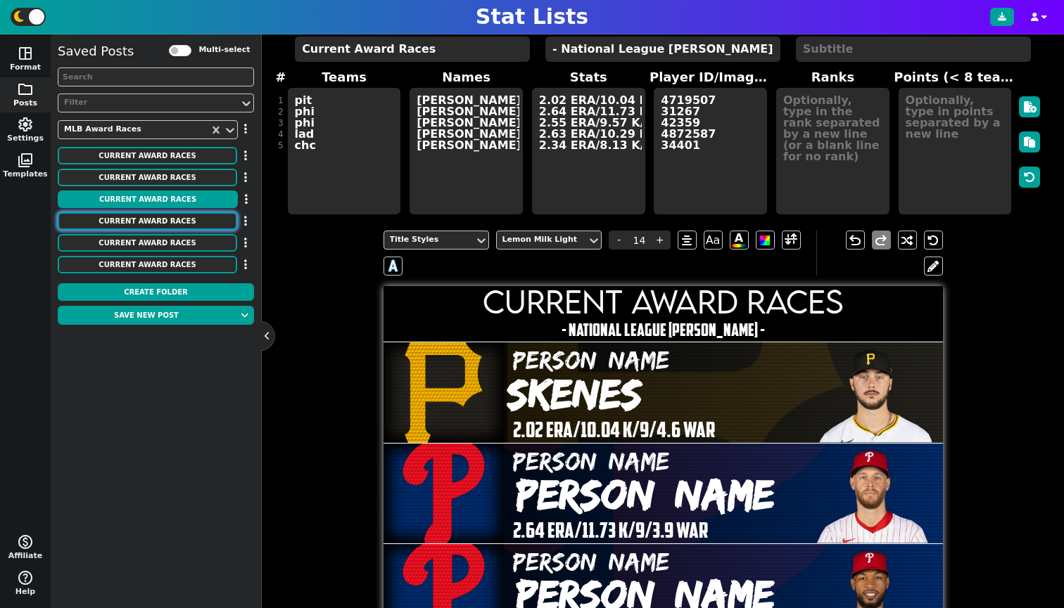
type textarea "42409 4297835 4717803 36581 32685"
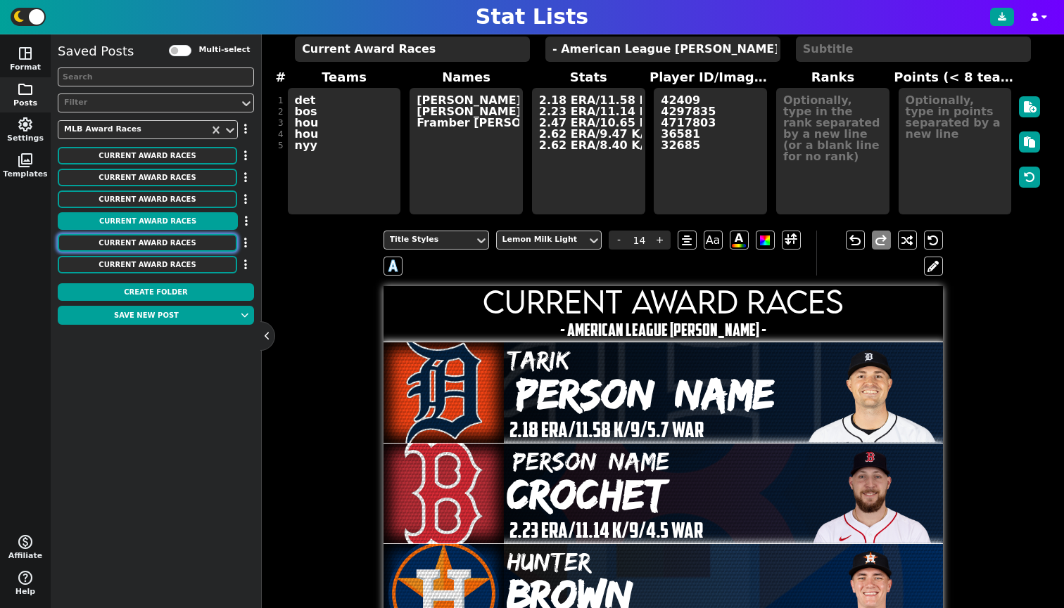
click at [167, 241] on button "Current Award Races" at bounding box center [147, 243] width 179 height 18
type textarea "- National League MVP -"
type textarea "LAD CHC CHC PHI LAD"
type textarea "[PERSON_NAME] [PERSON_NAME] [PERSON_NAME] [PERSON_NAME] [PERSON_NAME]"
type textarea ".377 OBP/168 WRC+/4.6 WAR .304 OBP/136 WRC+/5.4 WAR .383 OBP/144 WRC+/4.1 WAR .…"
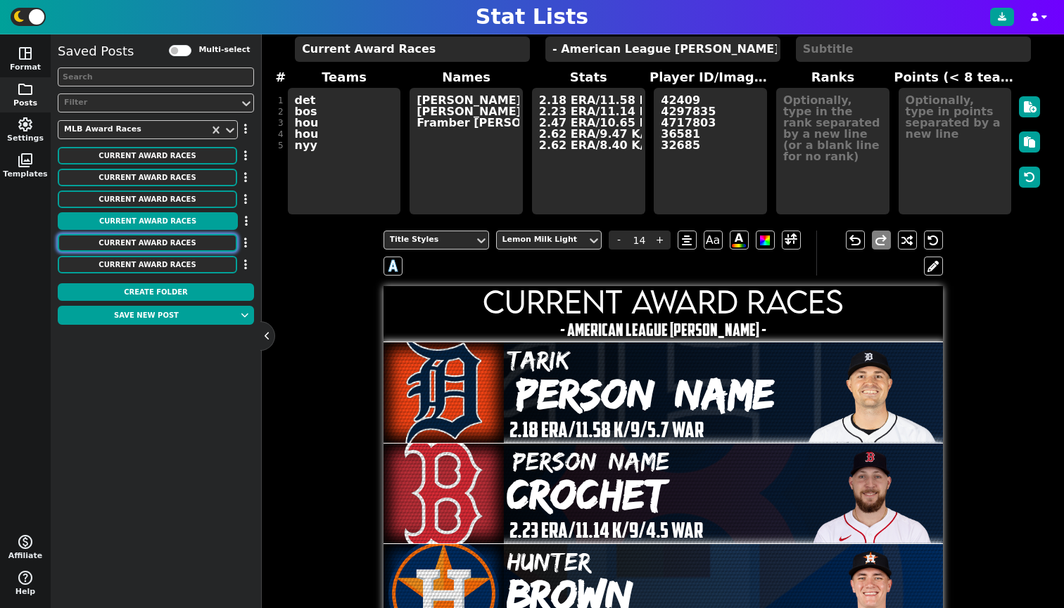
type textarea "39832 4717833 34967 33710 38309"
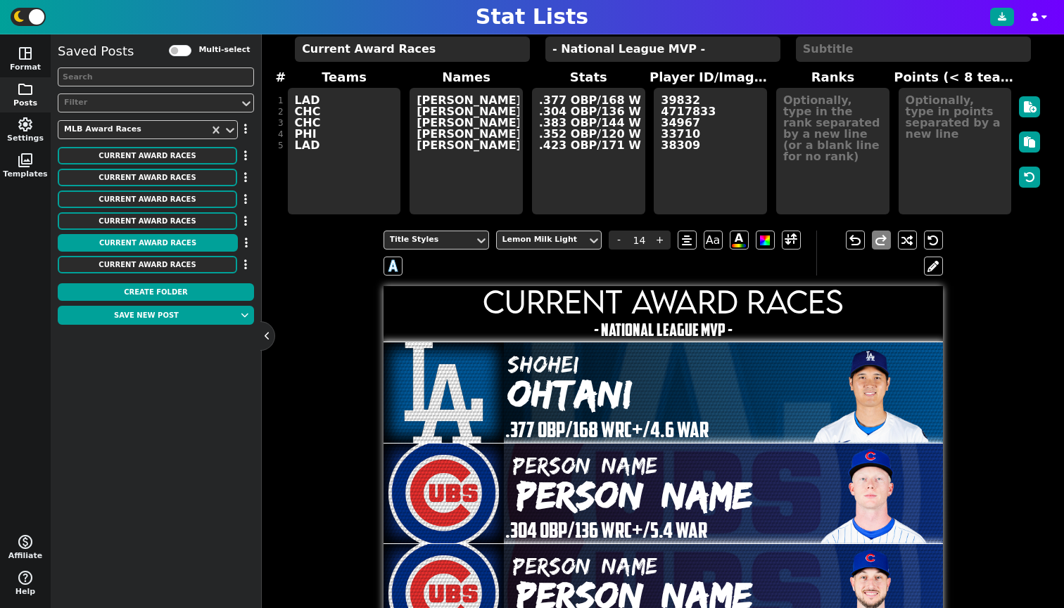
click at [171, 255] on div "Saved Posts Multi-select Filter MLB Award Races Current Award Races Move to Fol…" at bounding box center [156, 159] width 196 height 236
click at [170, 260] on button "Current Award Races" at bounding box center [147, 265] width 179 height 18
type textarea "- American League MVP -"
type textarea "nyy sea cle kc min"
type textarea "[PERSON_NAME] [PERSON_NAME] [PERSON_NAME] [PERSON_NAME] Jr. [PERSON_NAME]"
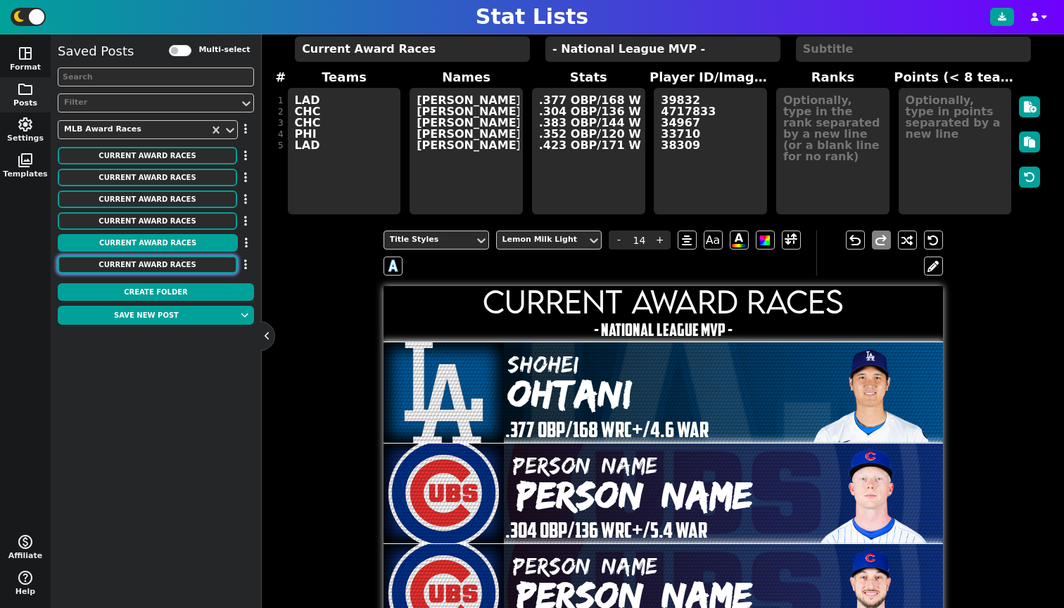
type textarea ".449 OBP/208 WRC+/7.2 WAR .368 OBP/169 WRC+/6.2 WAR .372 OBP/144 WRC+/4.5 WAR .…"
type textarea "33192 41292 32801 42403 32655"
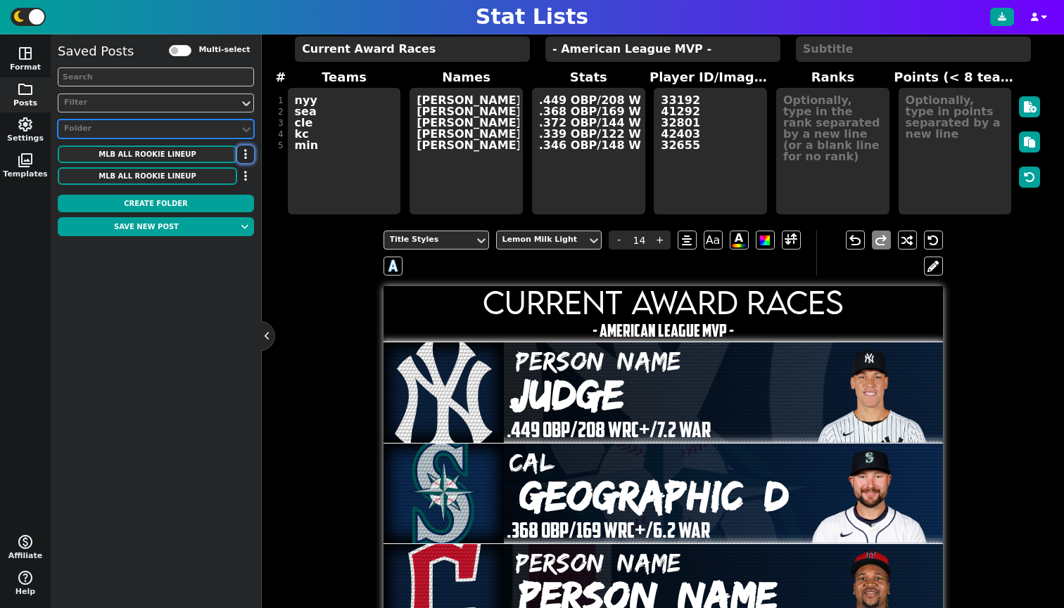
click at [240, 151] on button "button" at bounding box center [245, 155] width 17 height 18
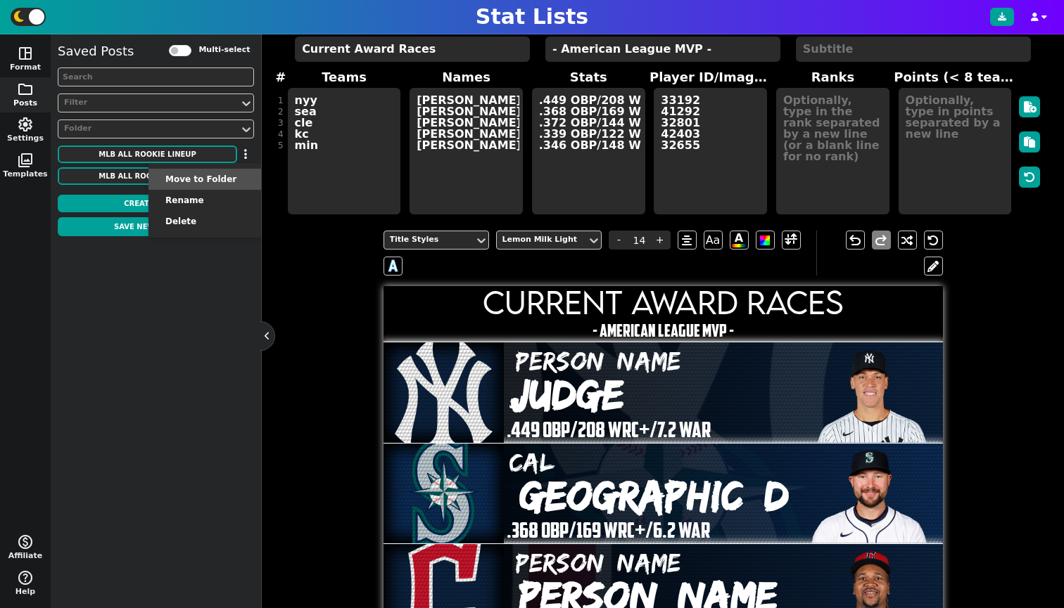
click at [226, 183] on li "Move to Folder" at bounding box center [204, 179] width 113 height 21
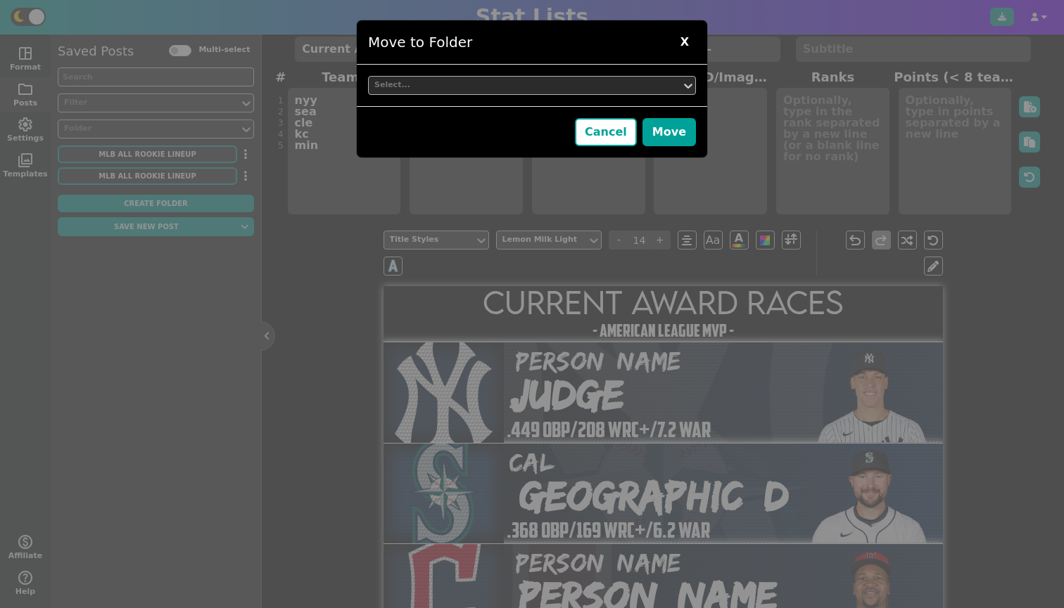
click at [440, 87] on div "Select..." at bounding box center [524, 85] width 301 height 12
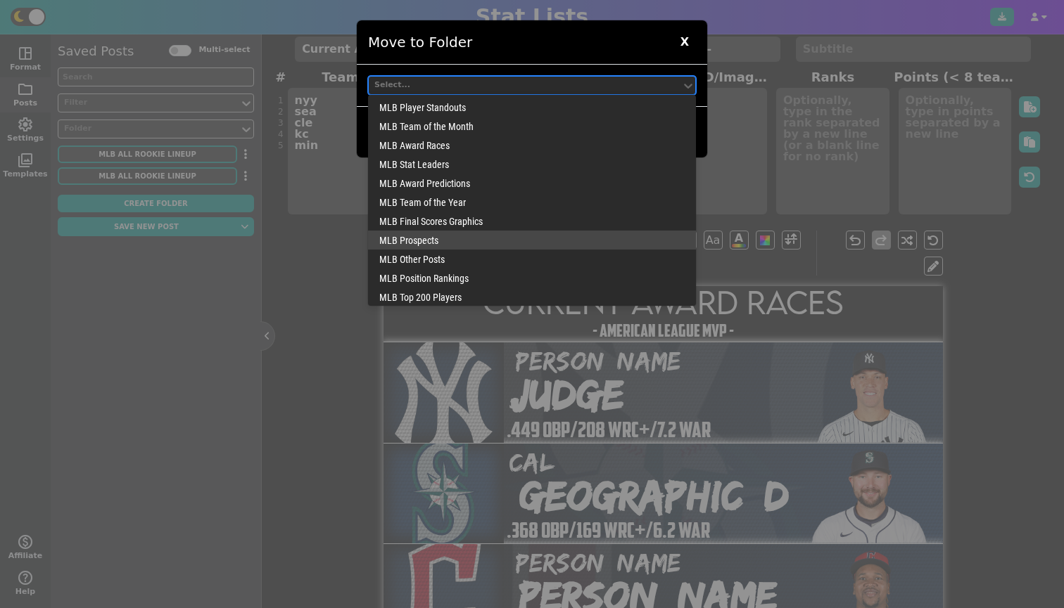
click at [435, 249] on div "MLB Prospects" at bounding box center [532, 240] width 328 height 19
click at [452, 87] on div "MLB Prospects" at bounding box center [524, 85] width 301 height 12
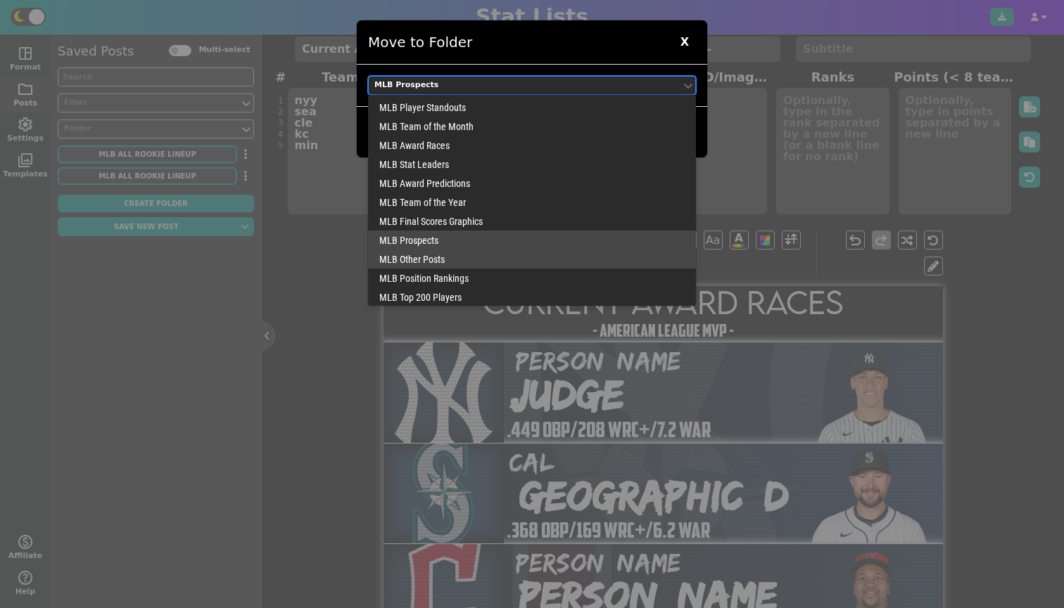
click at [450, 254] on div "MLB Other Posts" at bounding box center [532, 259] width 328 height 19
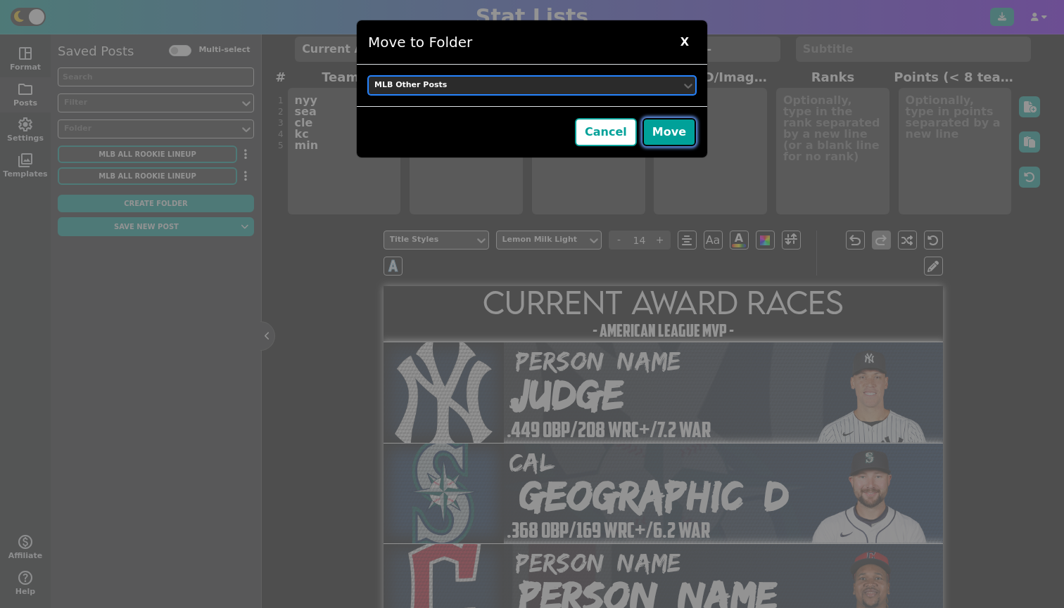
click at [661, 131] on button "Move" at bounding box center [668, 132] width 53 height 28
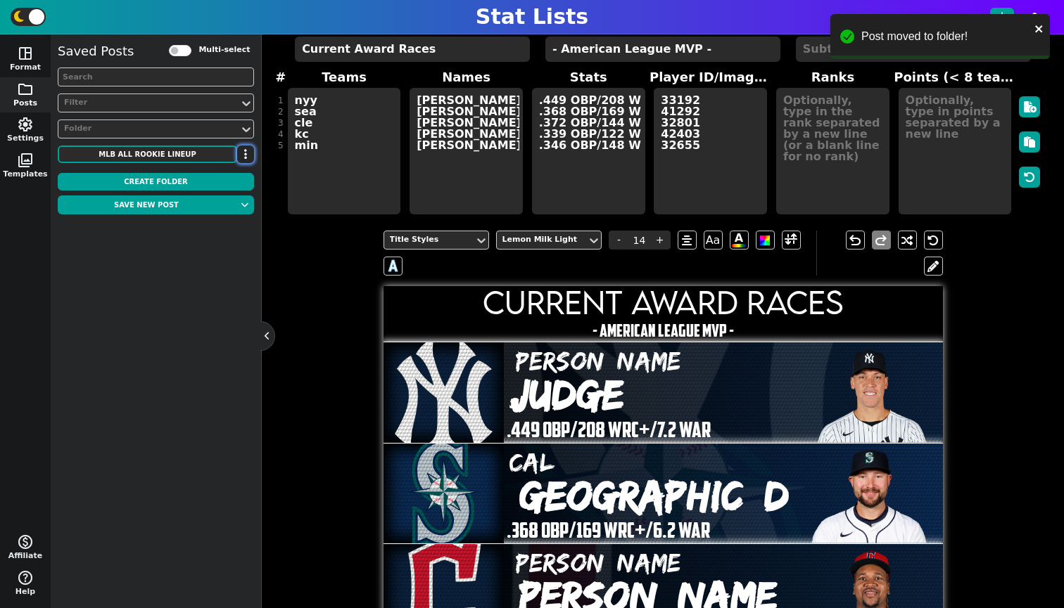
click at [241, 153] on button "button" at bounding box center [245, 155] width 17 height 18
click at [230, 182] on li "Move to Folder" at bounding box center [204, 179] width 113 height 21
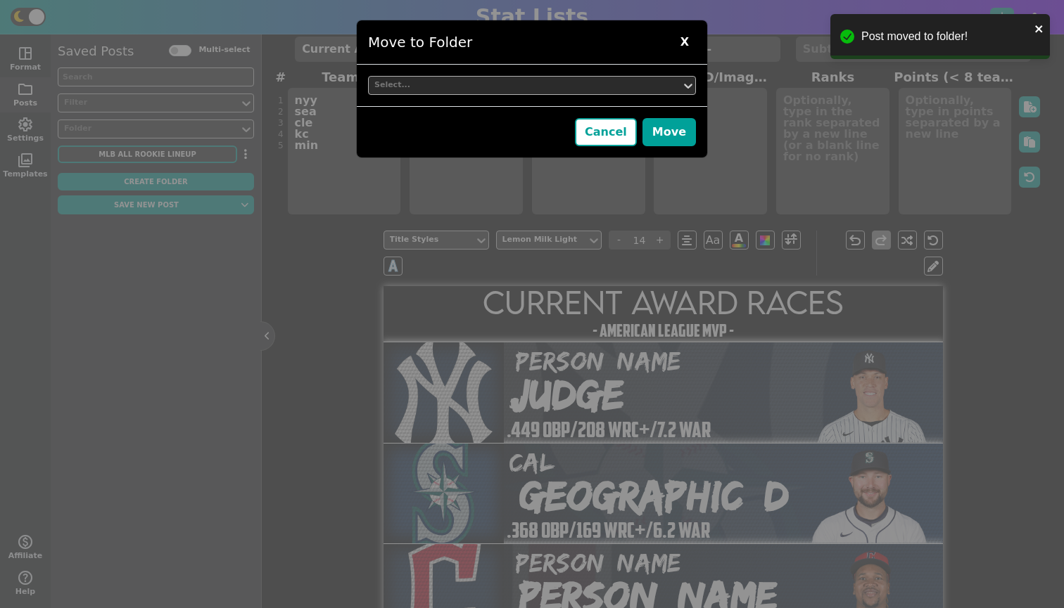
click at [504, 87] on div "Select..." at bounding box center [524, 85] width 301 height 12
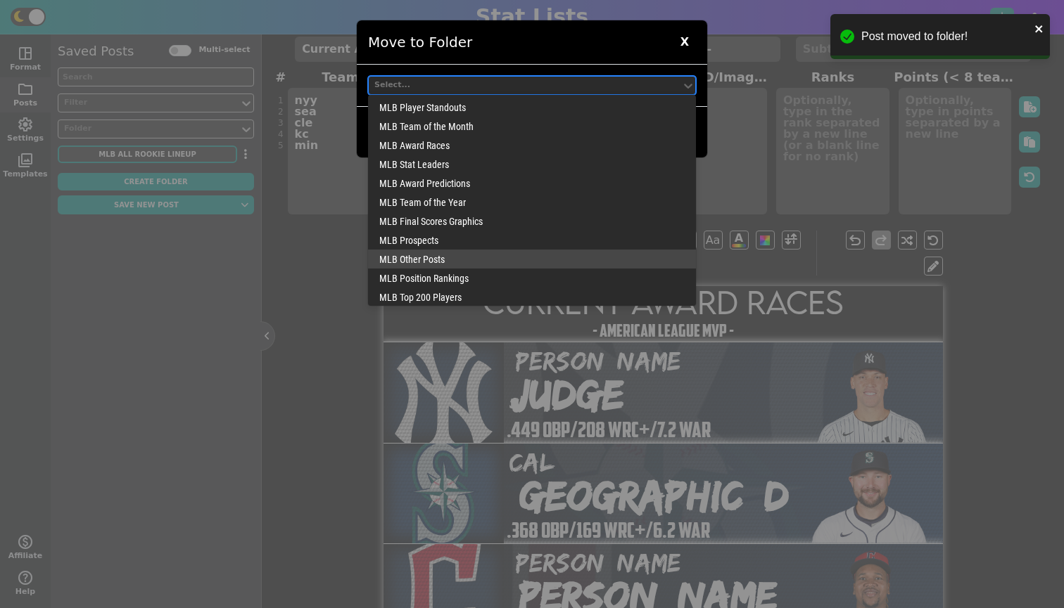
click at [494, 262] on div "MLB Other Posts" at bounding box center [532, 259] width 328 height 19
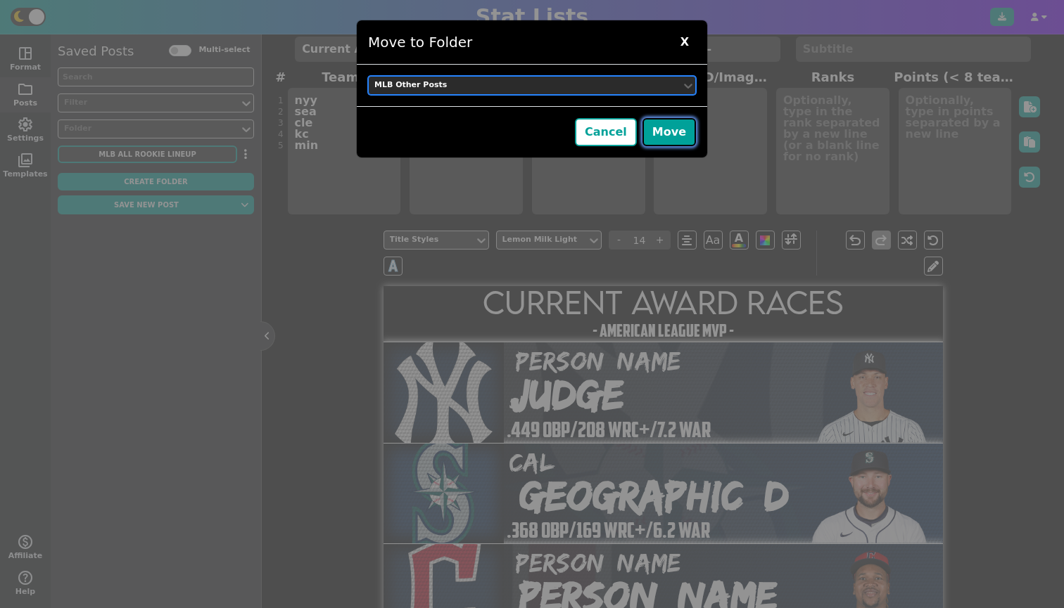
click at [669, 126] on button "Move" at bounding box center [668, 132] width 53 height 28
